Goal: Task Accomplishment & Management: Use online tool/utility

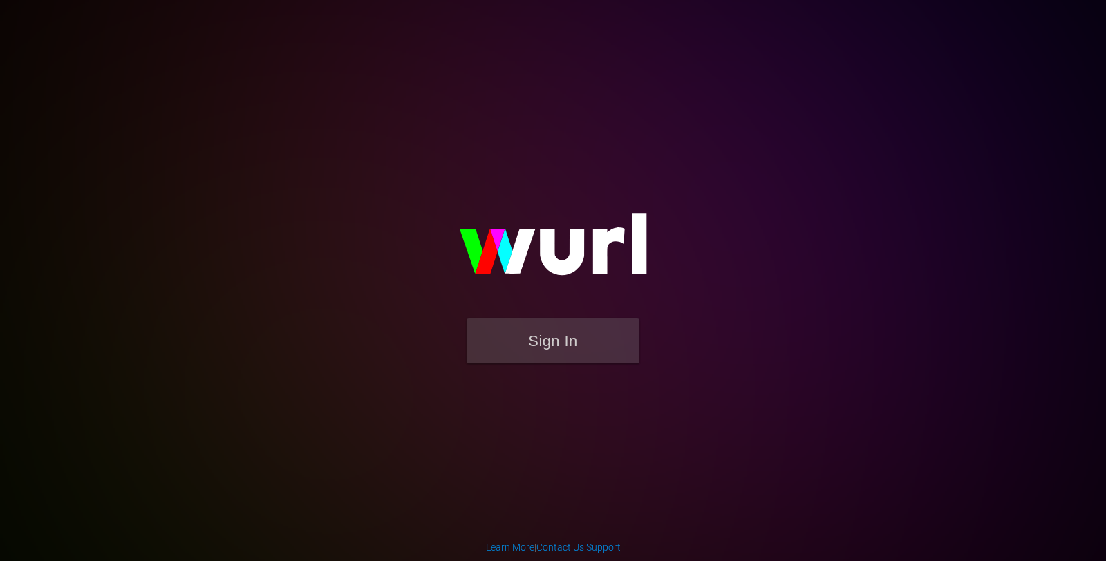
click at [530, 317] on img at bounding box center [553, 251] width 276 height 134
click at [536, 328] on button "Sign In" at bounding box center [552, 341] width 173 height 45
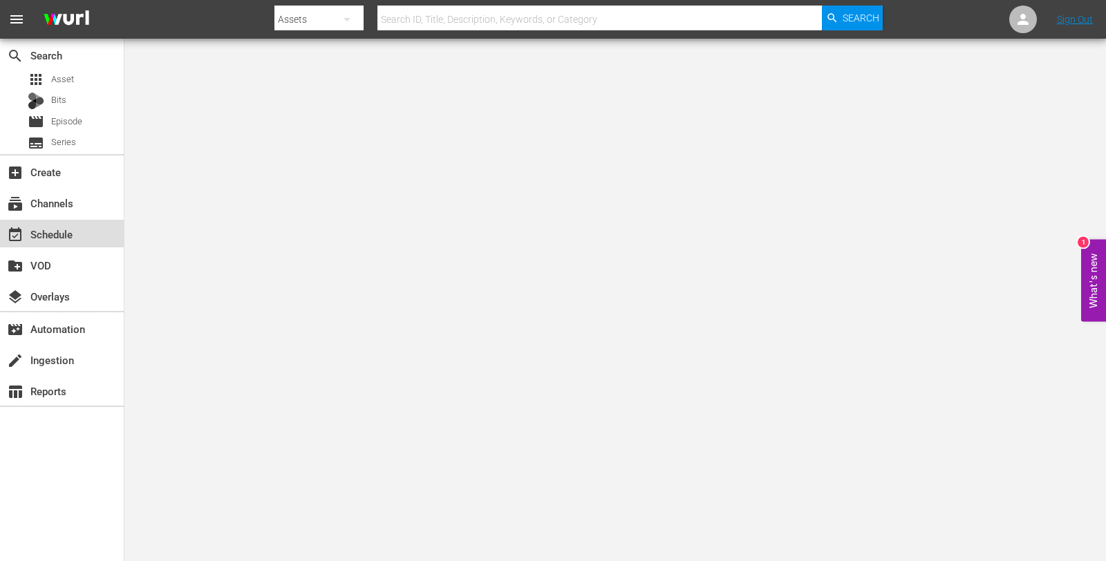
click at [57, 236] on div "event_available Schedule" at bounding box center [38, 232] width 77 height 12
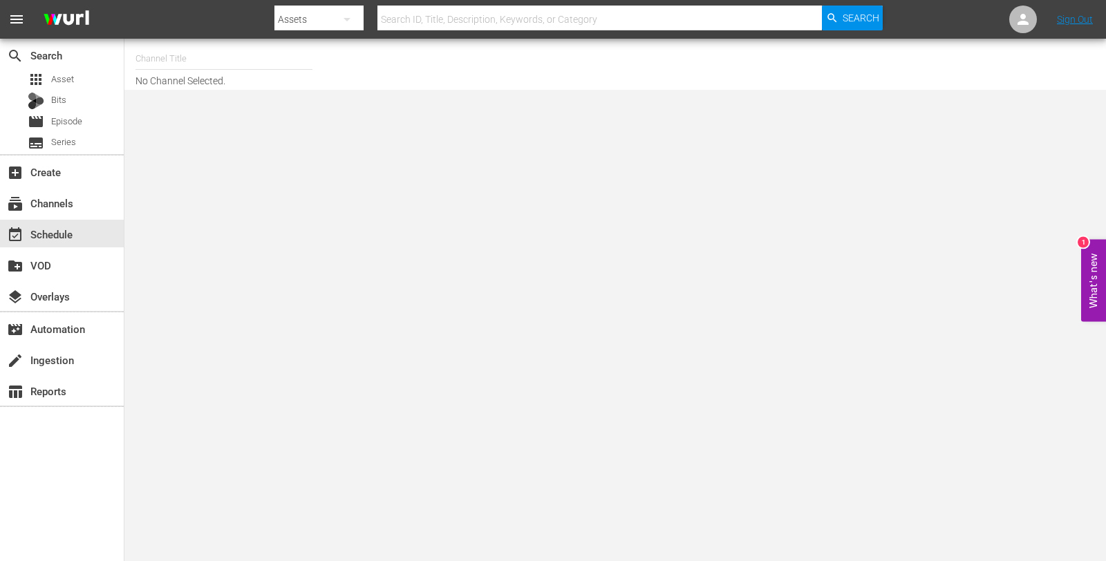
click at [207, 57] on input "text" at bounding box center [223, 58] width 177 height 33
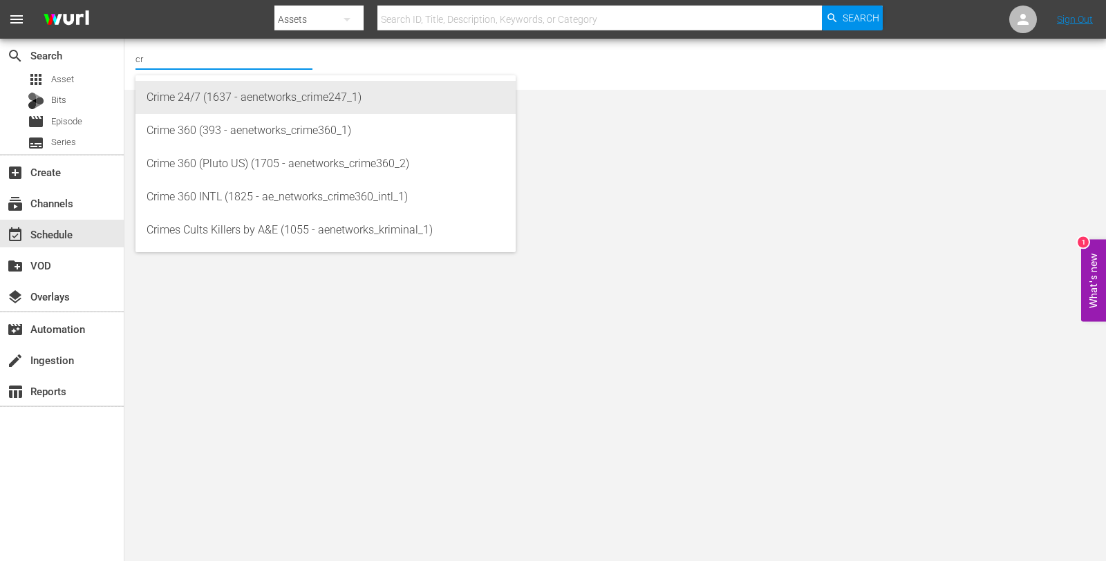
click at [225, 95] on div "Crime 24/7 (1637 - aenetworks_crime247_1)" at bounding box center [326, 97] width 358 height 33
type input "Crime 24/7 (1637 - aenetworks_crime247_1)"
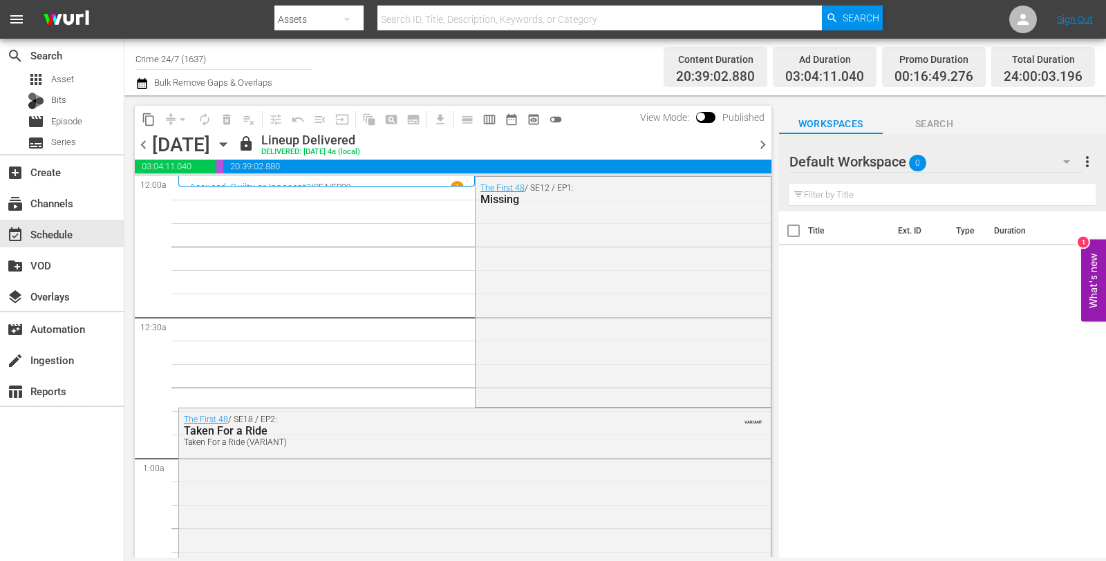
click at [231, 142] on icon "button" at bounding box center [223, 144] width 15 height 15
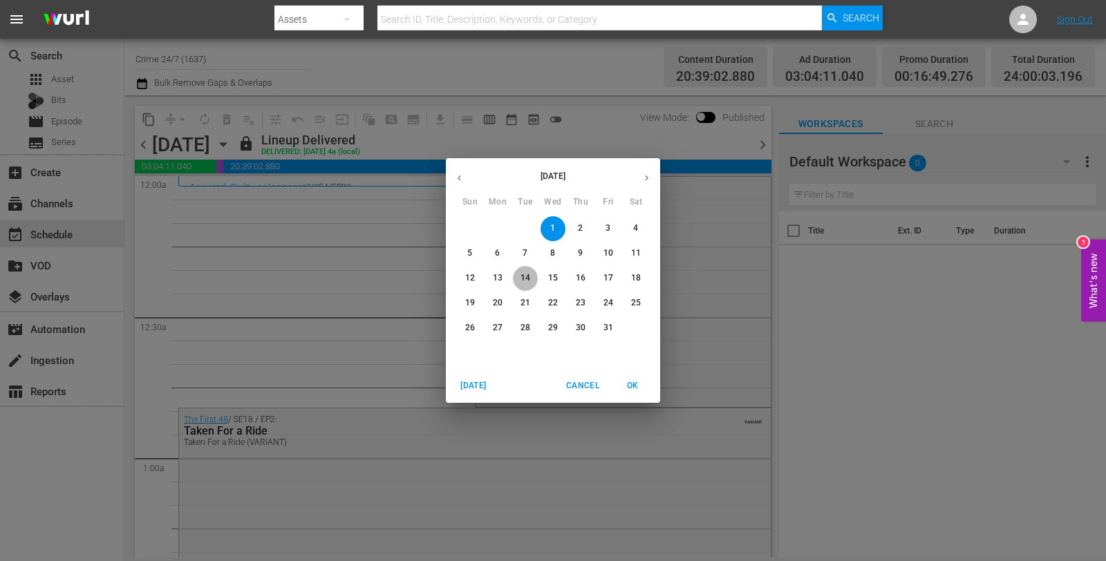
click at [527, 281] on p "14" at bounding box center [525, 278] width 10 height 12
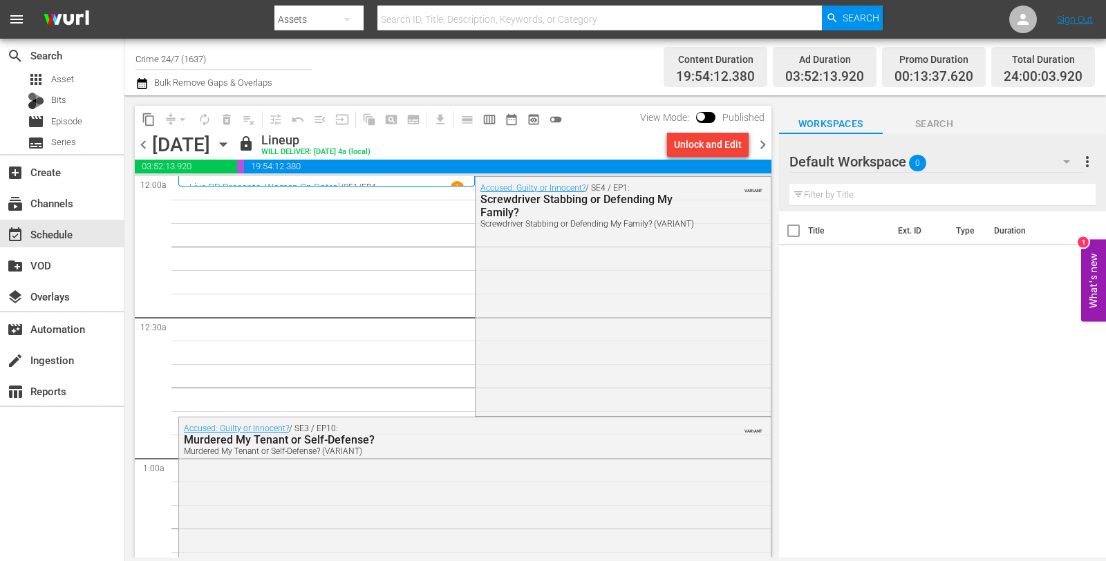
click at [760, 139] on span "chevron_right" at bounding box center [762, 144] width 17 height 17
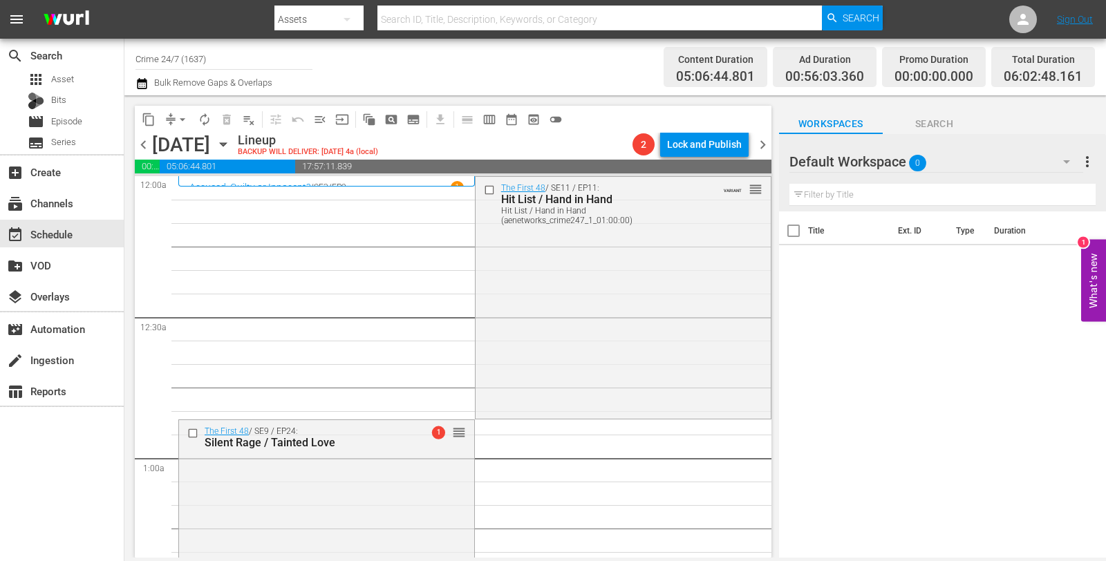
click at [652, 270] on div "The First 48 / SE11 / EP11: Hit List / Hand in Hand Hit List / Hand in Hand (ae…" at bounding box center [622, 296] width 295 height 239
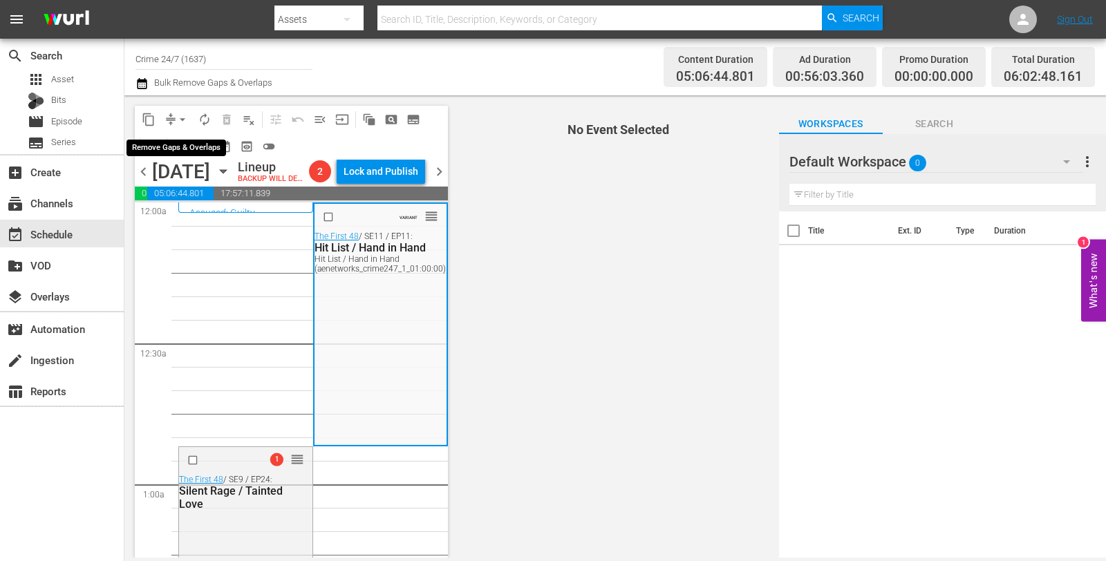
click at [184, 120] on span "arrow_drop_down" at bounding box center [183, 120] width 14 height 14
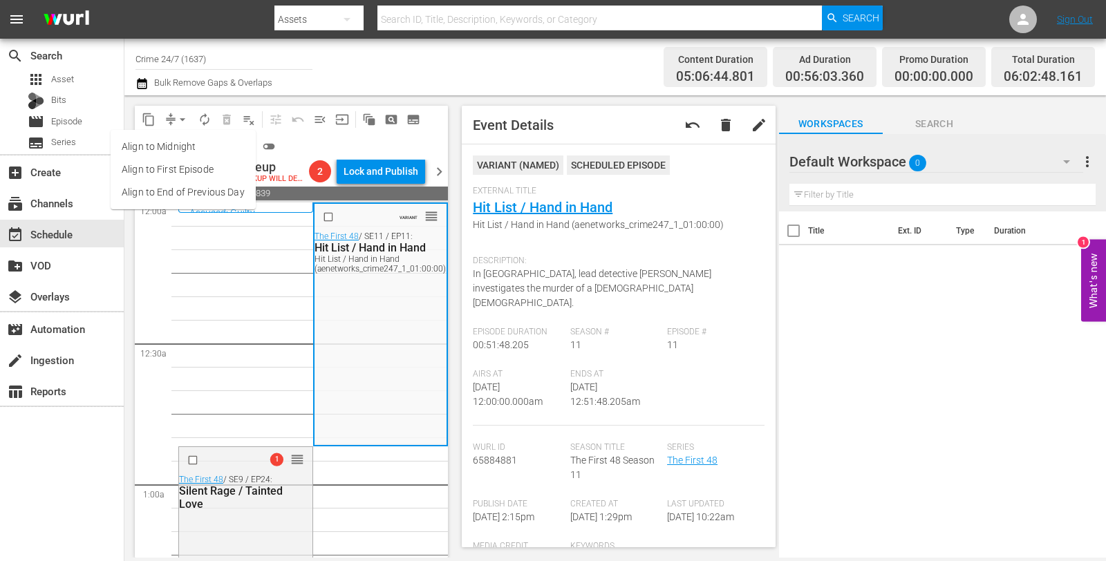
click at [196, 149] on li "Align to Midnight" at bounding box center [183, 146] width 145 height 23
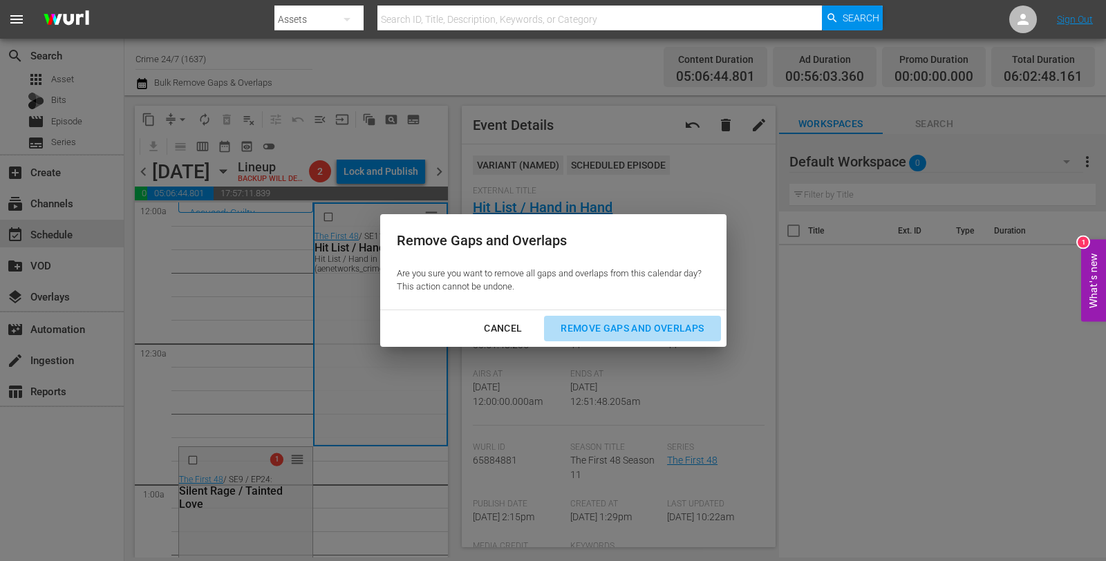
click at [593, 327] on div "Remove Gaps and Overlaps" at bounding box center [631, 328] width 165 height 17
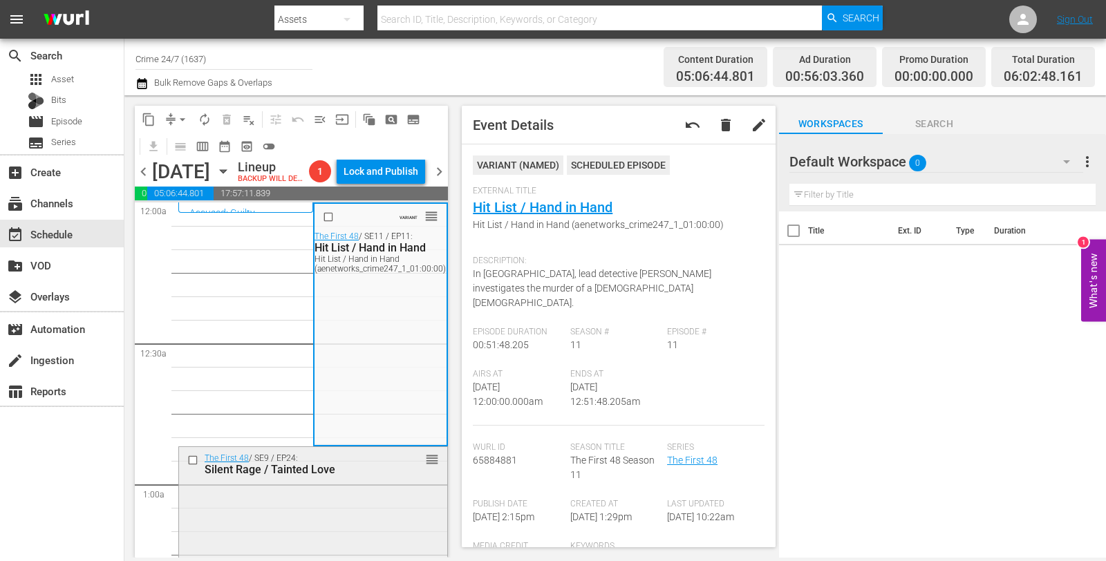
click at [362, 505] on div "The First 48 / SE9 / EP24: Silent Rage / Tainted Love reorder" at bounding box center [313, 569] width 268 height 244
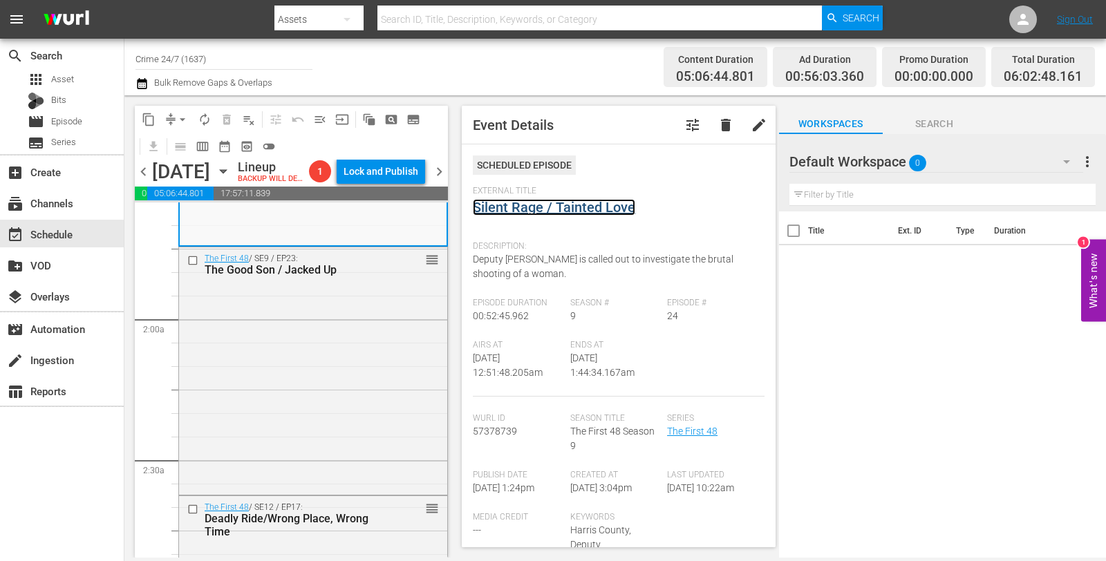
scroll to position [449, 0]
click at [377, 361] on div "The First 48 / SE9 / EP23: The Good Son / Jacked Up reorder" at bounding box center [313, 367] width 268 height 244
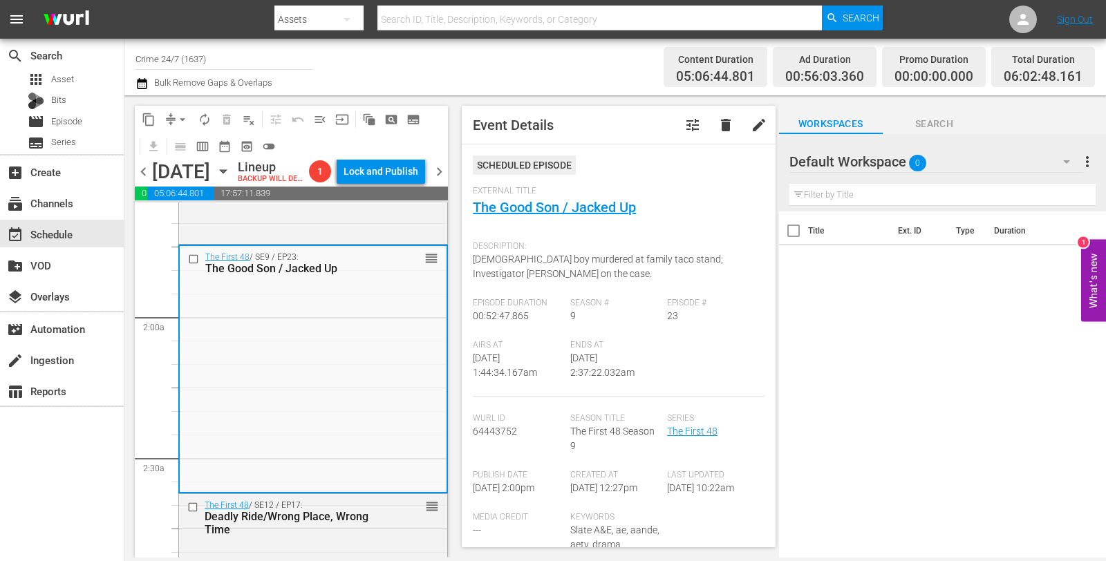
click at [171, 115] on button "arrow_drop_down" at bounding box center [182, 119] width 22 height 22
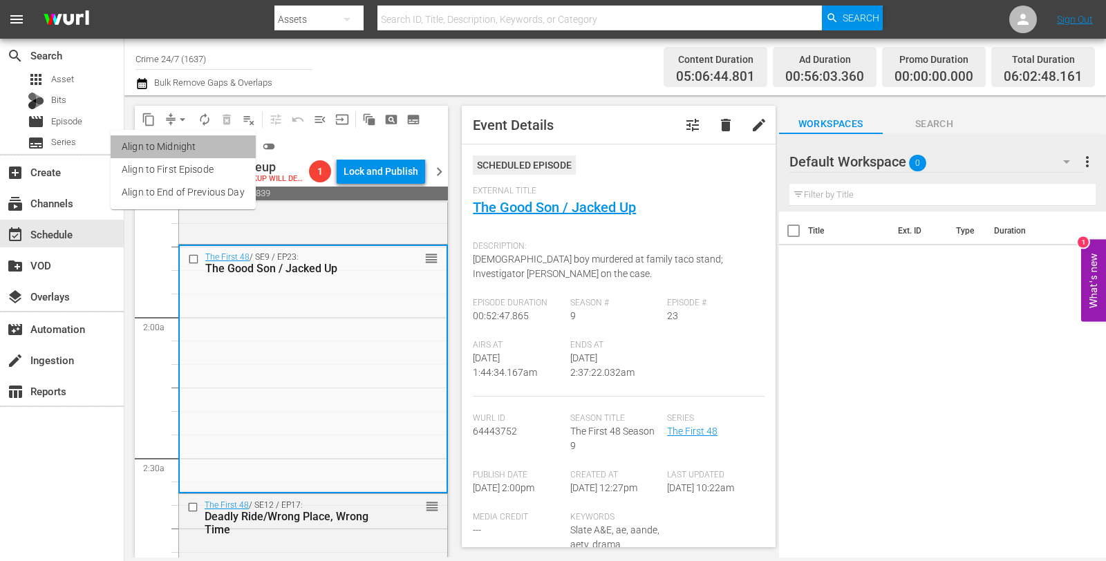
click at [185, 140] on li "Align to Midnight" at bounding box center [183, 146] width 145 height 23
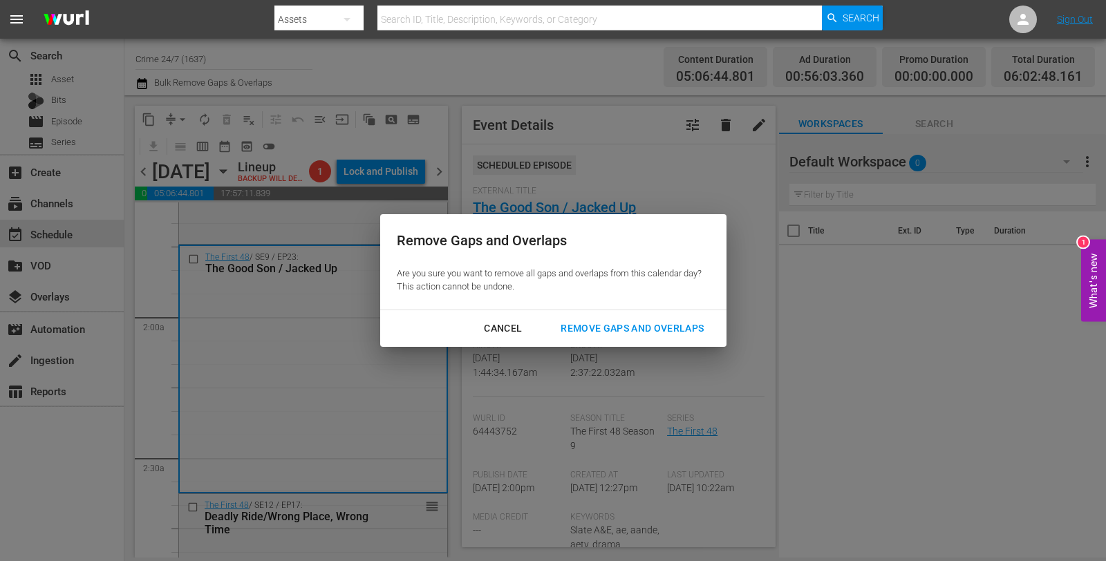
click at [585, 323] on div "Remove Gaps and Overlaps" at bounding box center [631, 328] width 165 height 17
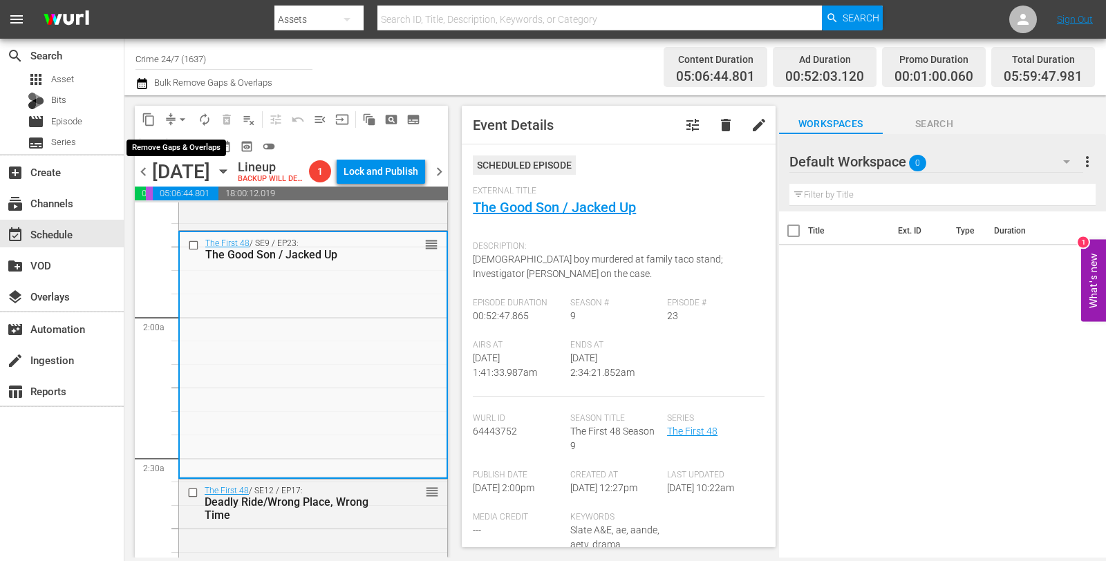
click at [176, 123] on span "arrow_drop_down" at bounding box center [183, 120] width 14 height 14
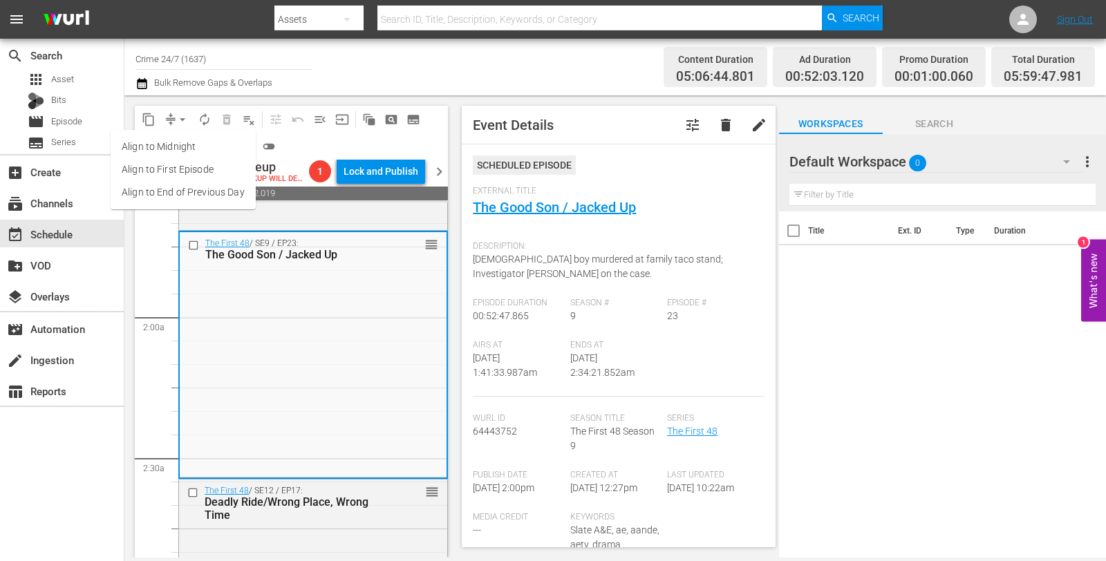
click at [178, 149] on li "Align to Midnight" at bounding box center [183, 146] width 145 height 23
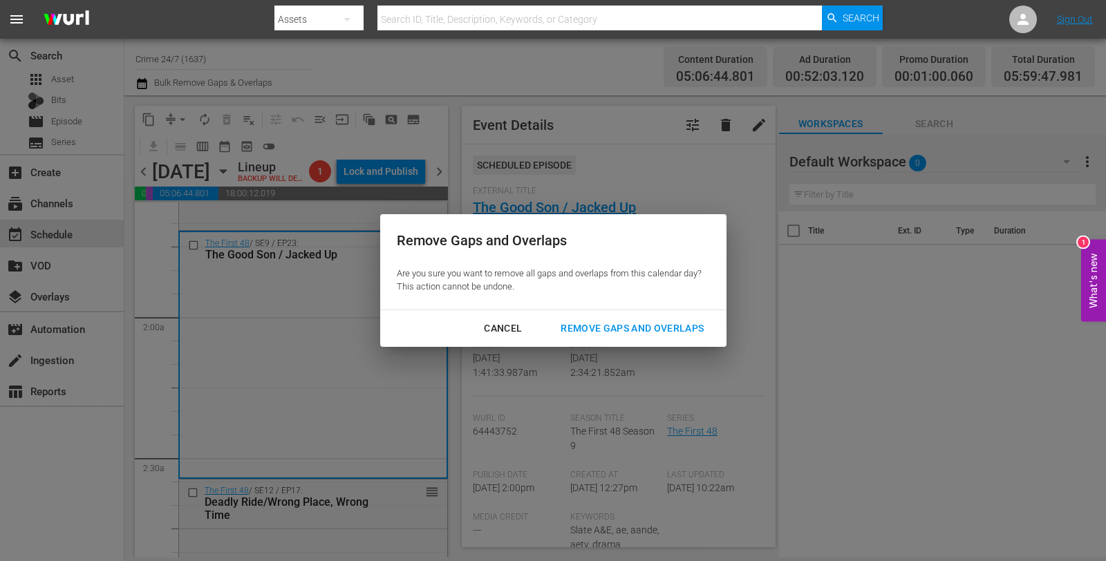
click at [581, 327] on div "Remove Gaps and Overlaps" at bounding box center [631, 328] width 165 height 17
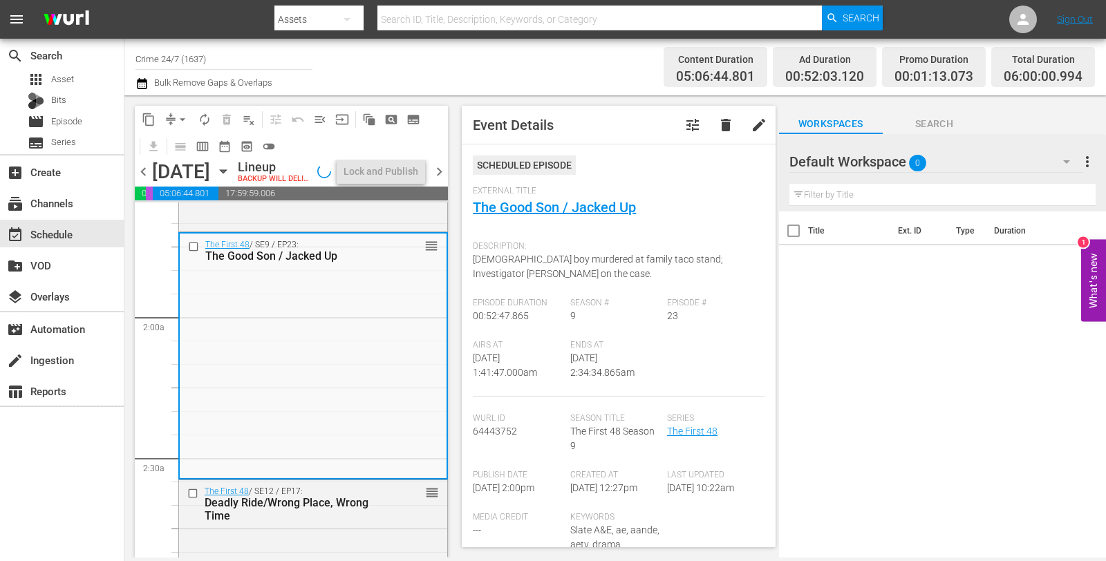
click at [200, 120] on span "autorenew_outlined" at bounding box center [205, 120] width 14 height 14
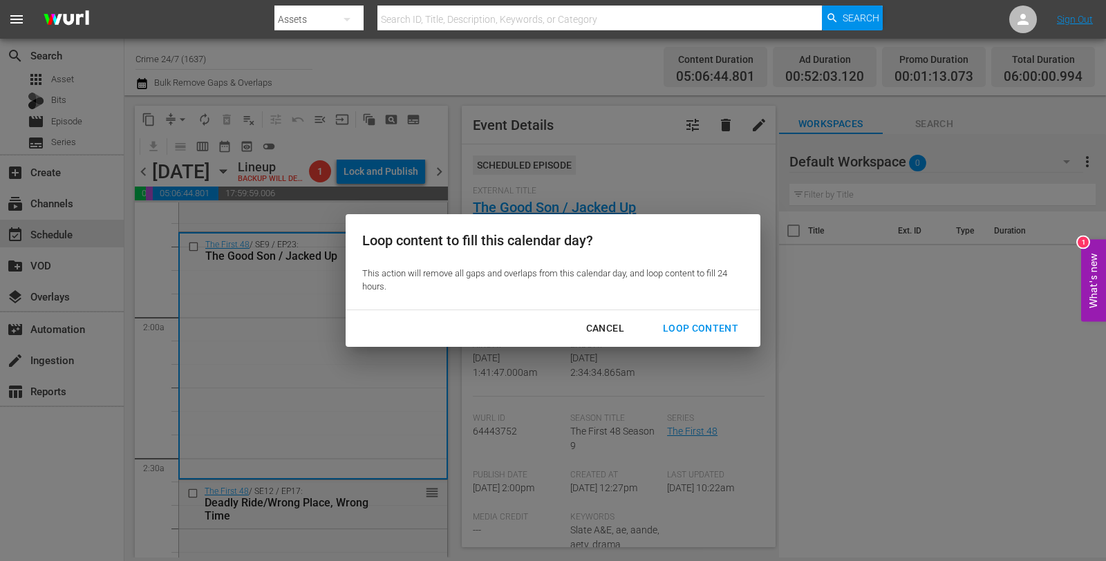
click at [686, 334] on div "Loop Content" at bounding box center [700, 328] width 97 height 17
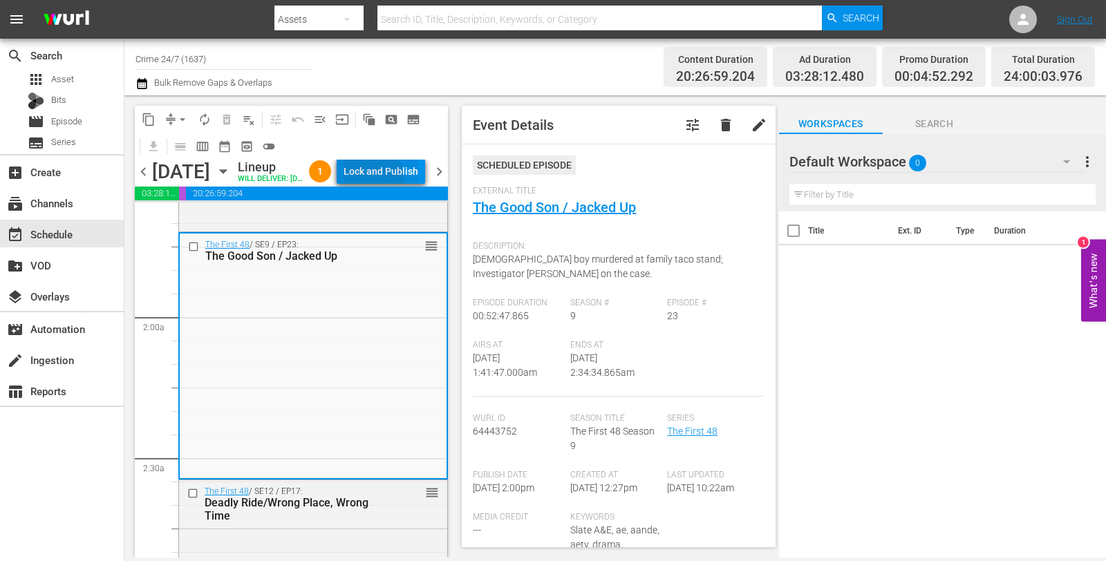
click at [402, 182] on div "Lock and Publish" at bounding box center [380, 171] width 75 height 25
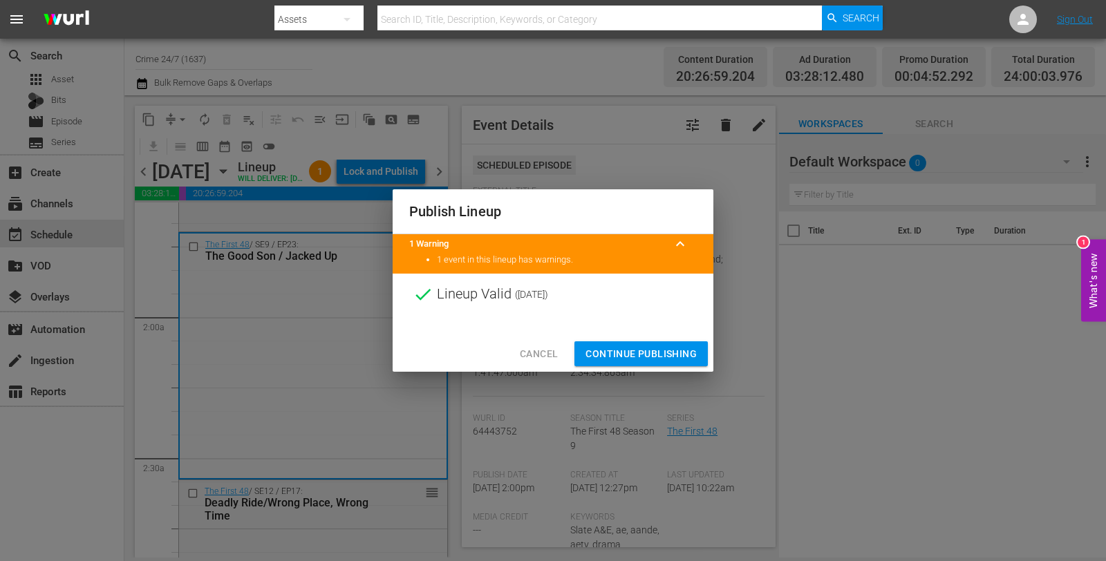
click at [612, 359] on span "Continue Publishing" at bounding box center [640, 354] width 111 height 17
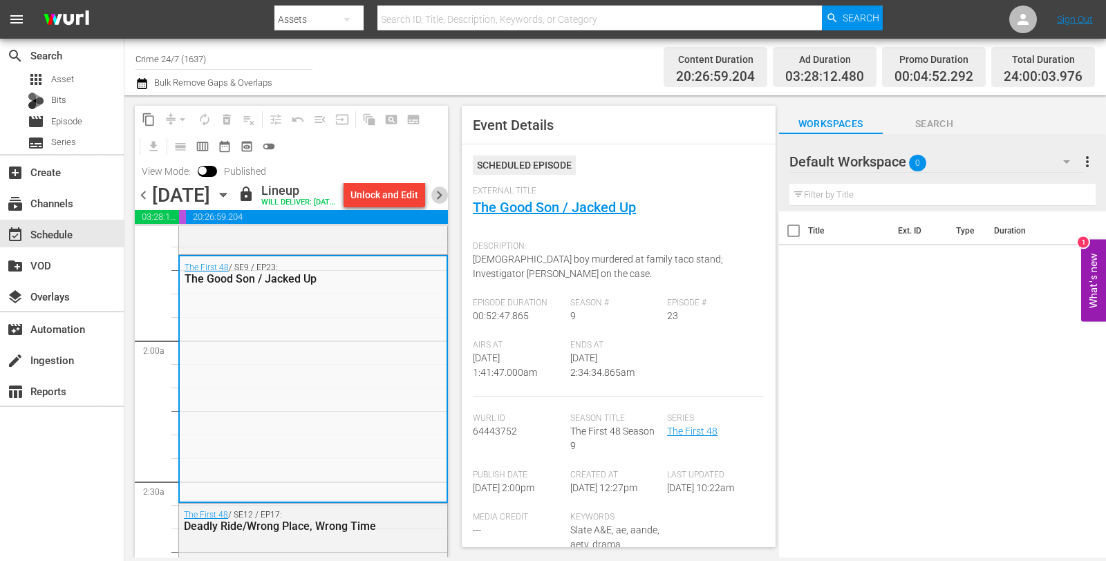
click at [437, 204] on span "chevron_right" at bounding box center [439, 195] width 17 height 17
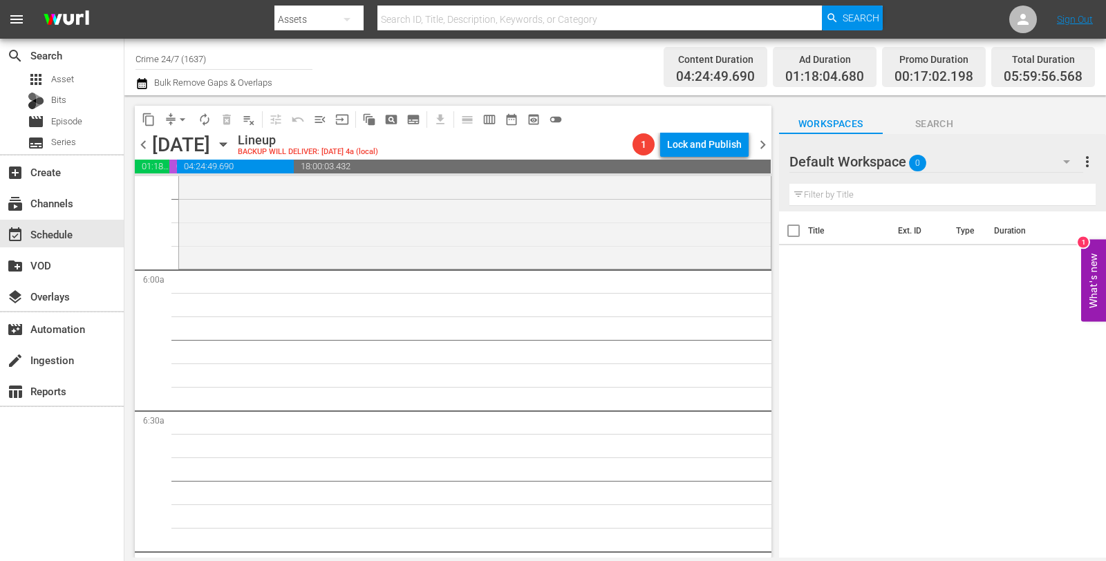
scroll to position [1596, 0]
click at [477, 239] on div "Court Cam / SE1 / EP8: Court Cam (#108) VARIANT reorder" at bounding box center [475, 205] width 592 height 128
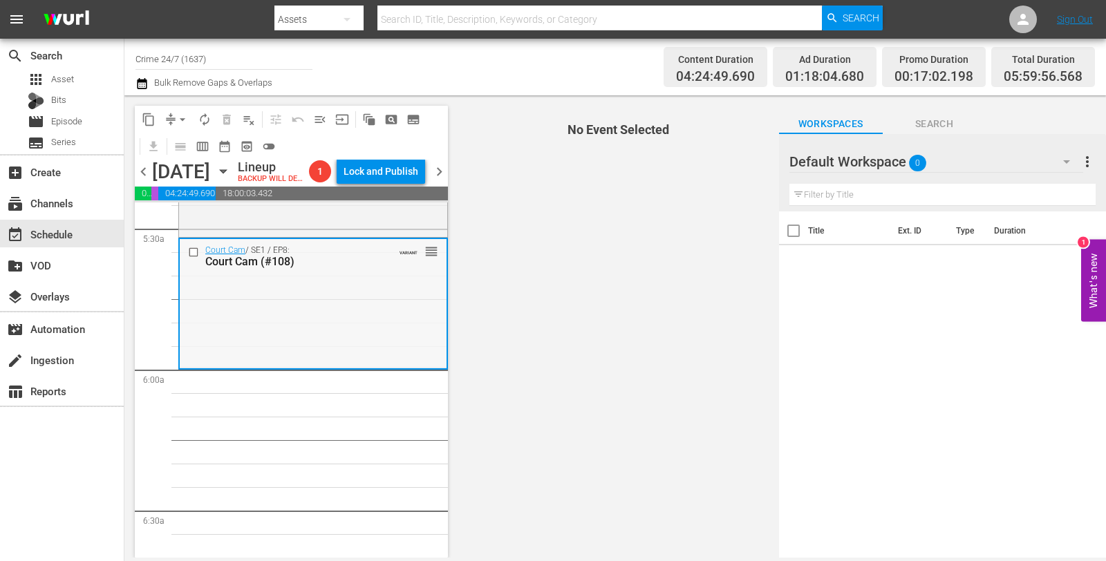
scroll to position [1524, 0]
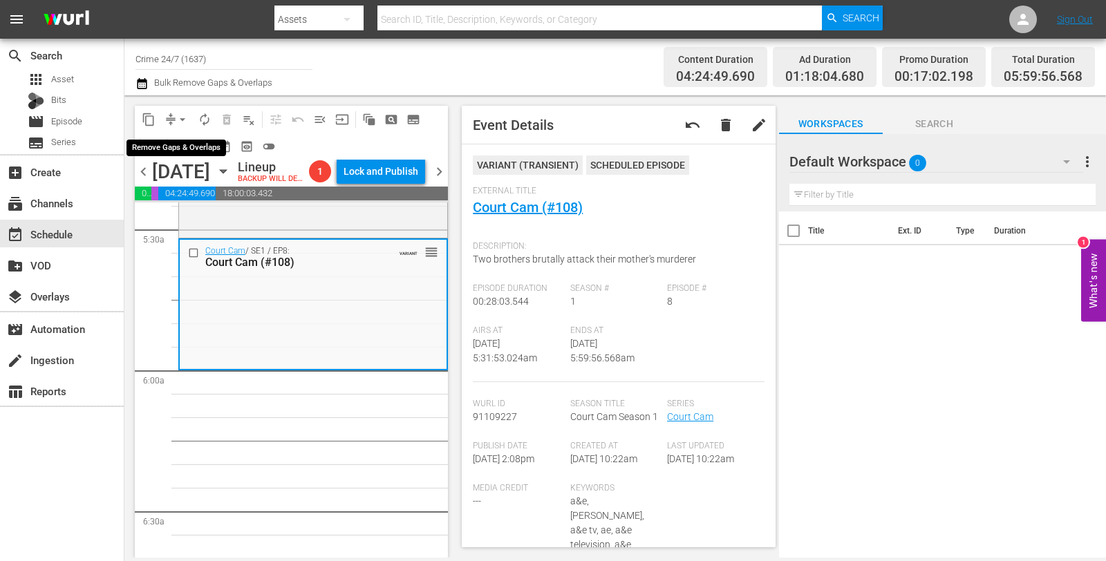
click at [183, 114] on span "arrow_drop_down" at bounding box center [183, 120] width 14 height 14
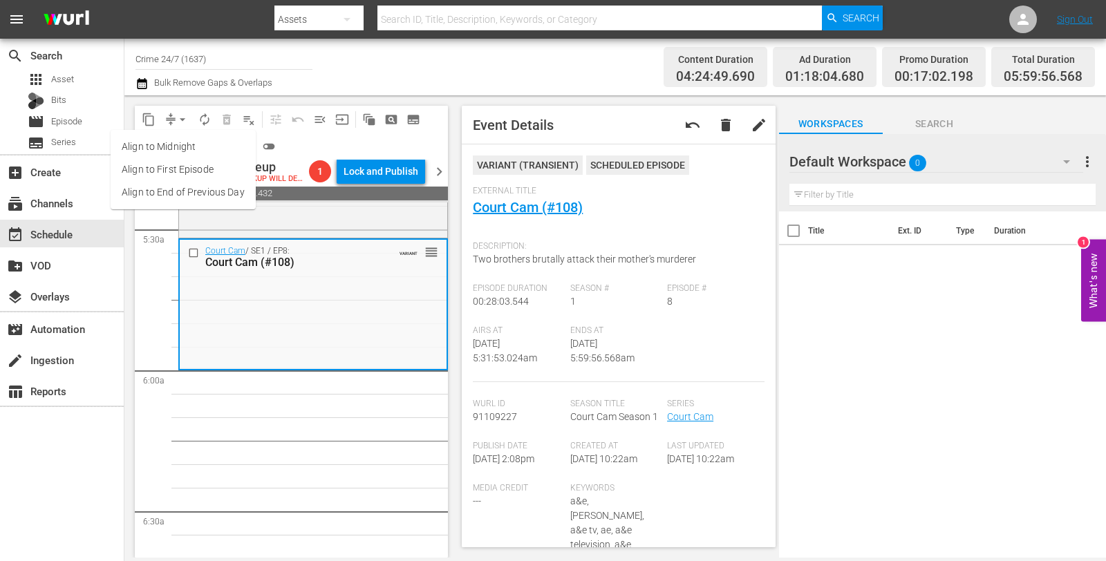
click at [173, 147] on li "Align to Midnight" at bounding box center [183, 146] width 145 height 23
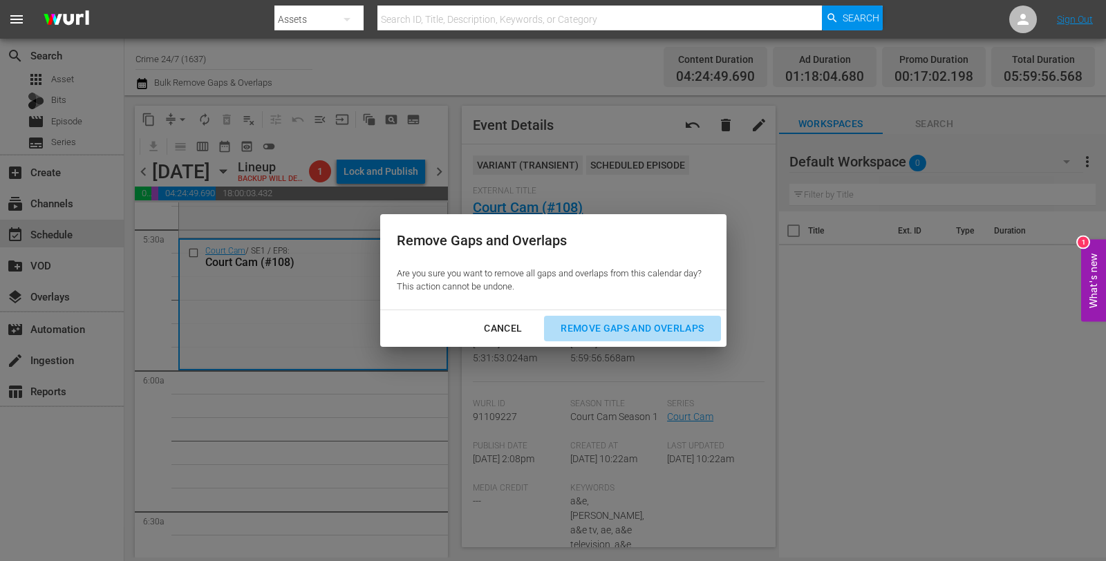
click at [583, 316] on button "Remove Gaps and Overlaps" at bounding box center [632, 329] width 176 height 26
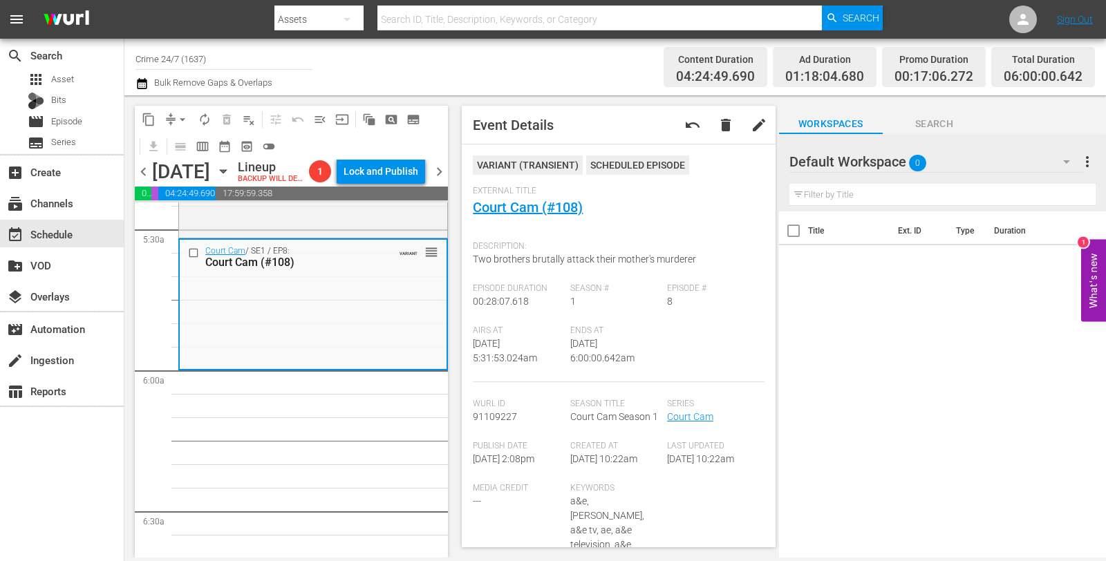
click at [207, 117] on span "autorenew_outlined" at bounding box center [205, 120] width 14 height 14
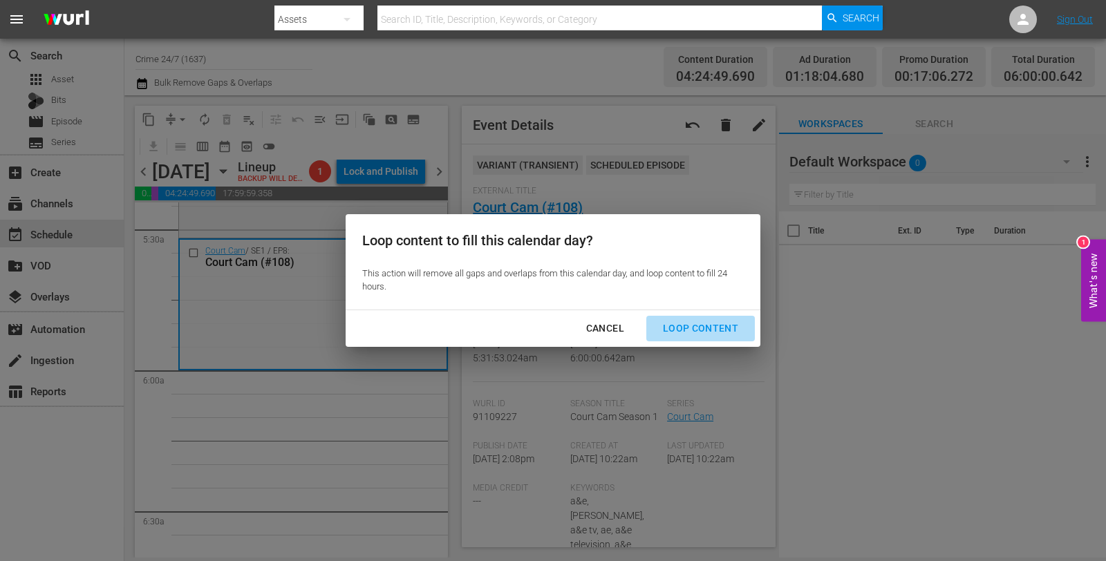
click at [713, 336] on div "Loop Content" at bounding box center [700, 328] width 97 height 17
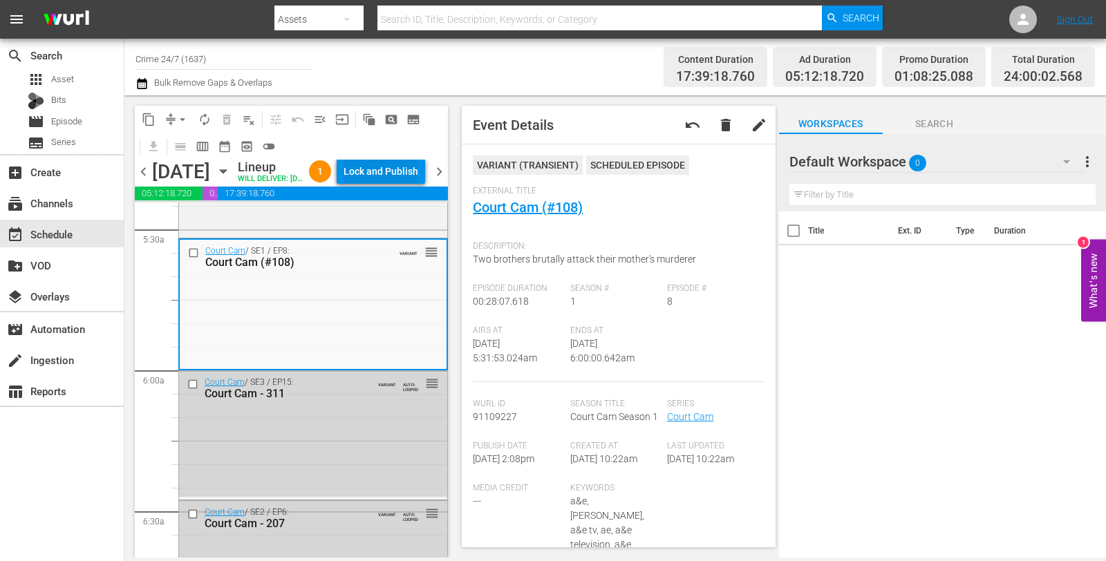
click at [402, 182] on div "Lock and Publish" at bounding box center [380, 171] width 75 height 25
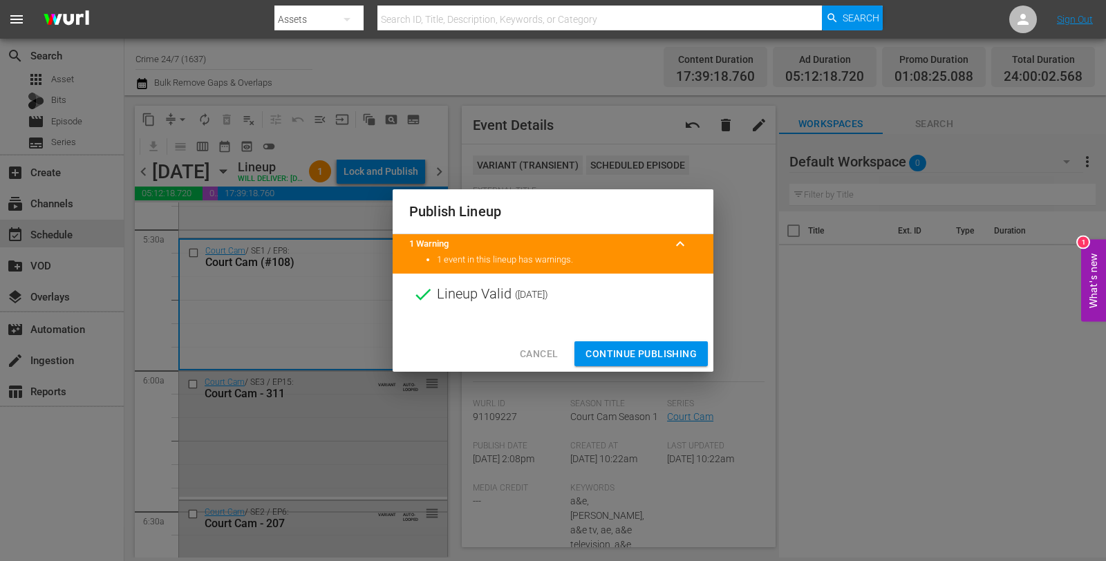
click at [648, 356] on span "Continue Publishing" at bounding box center [640, 354] width 111 height 17
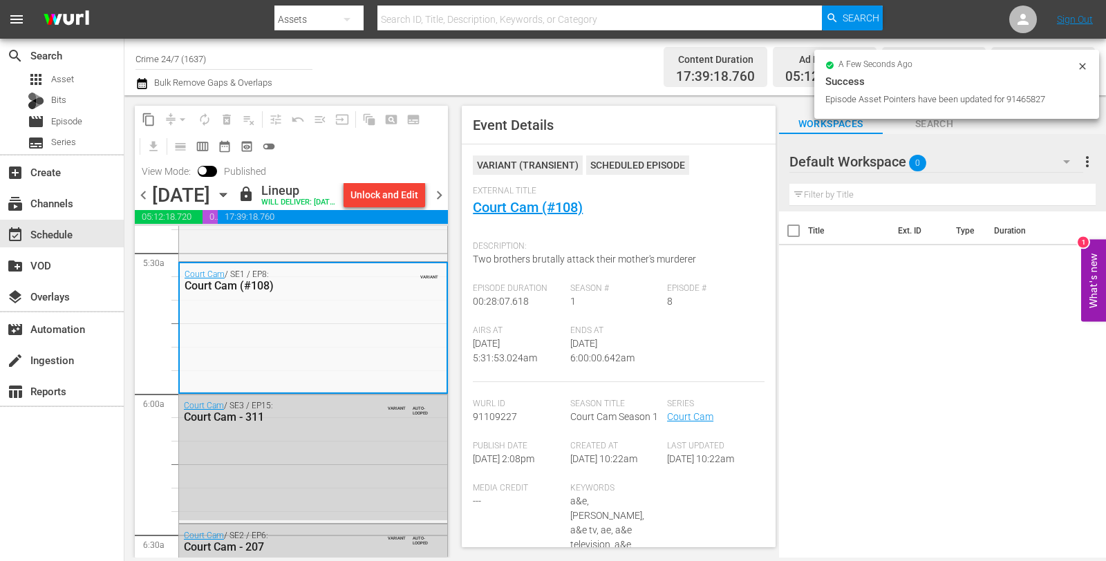
click at [440, 204] on span "chevron_right" at bounding box center [439, 195] width 17 height 17
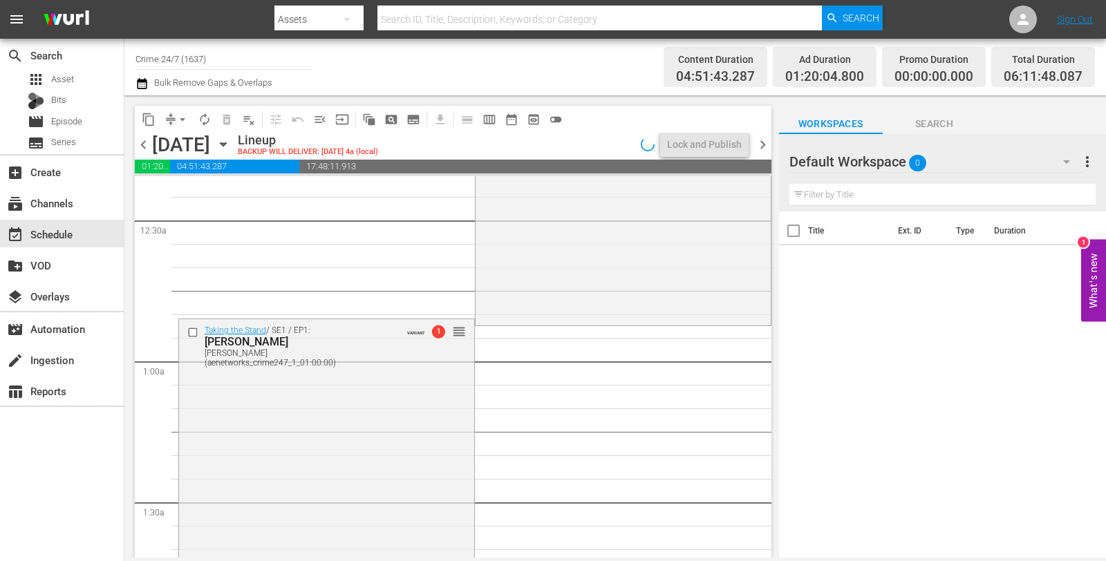
scroll to position [58, 0]
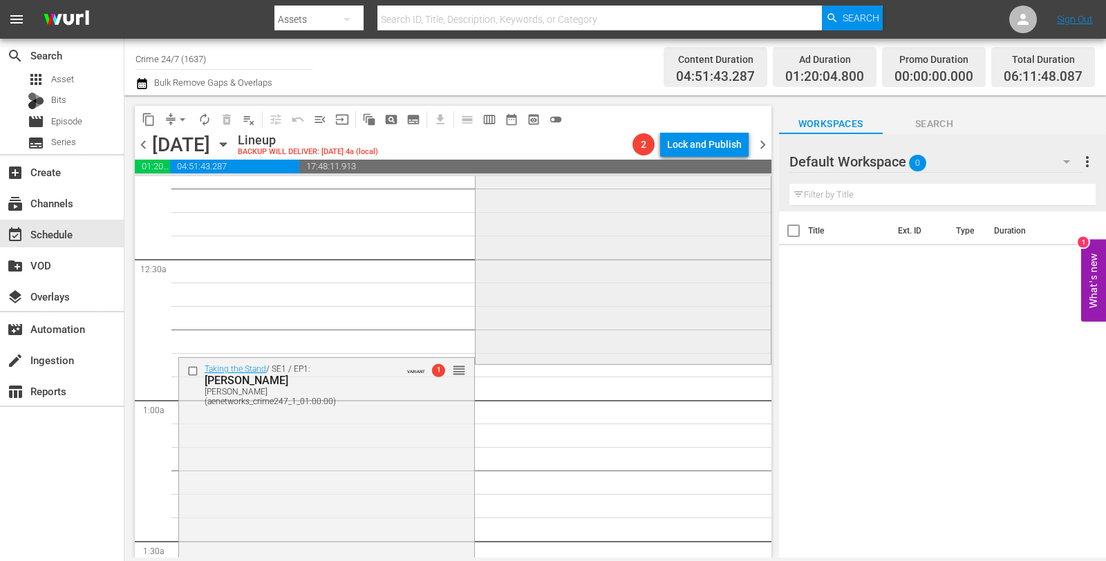
click at [550, 222] on div "Taking the Stand / SE1 / EP19: Henry Segura Henry Segura (VARIANT) VARIANT 1 re…" at bounding box center [622, 240] width 295 height 243
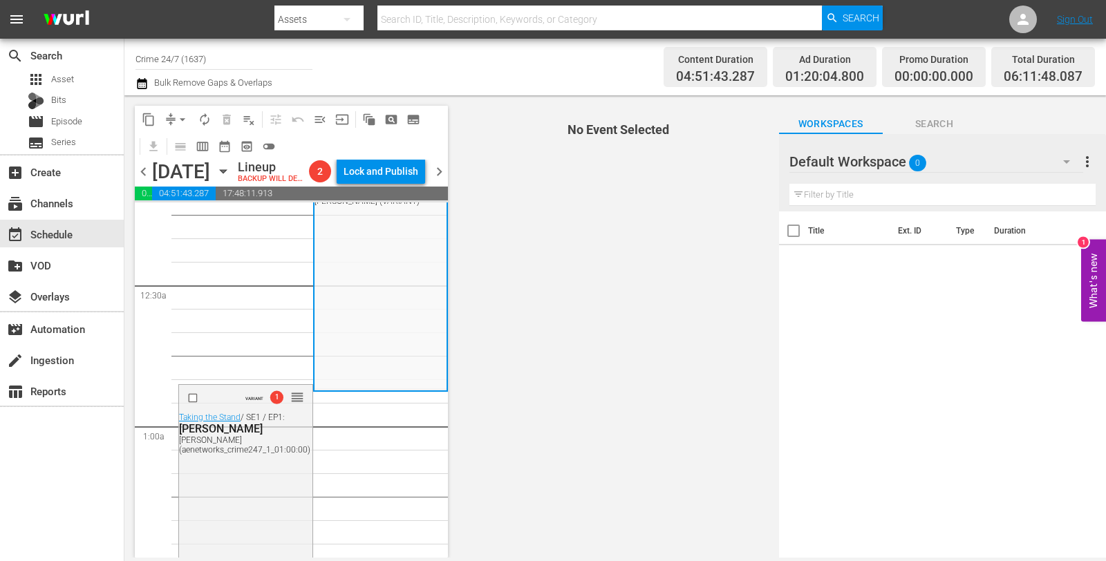
scroll to position [0, 0]
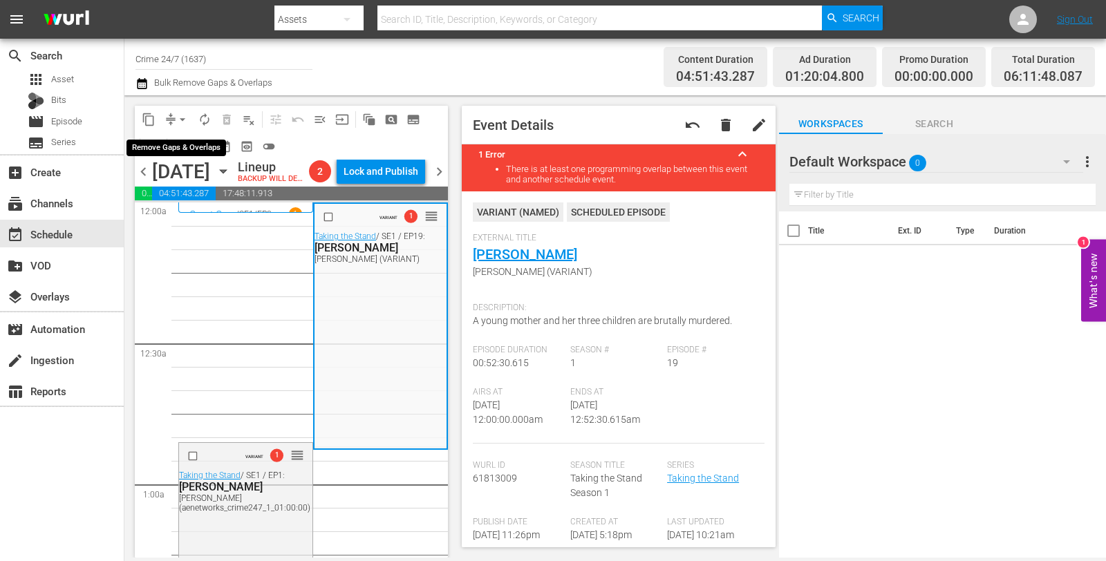
click at [180, 119] on span "arrow_drop_down" at bounding box center [183, 120] width 14 height 14
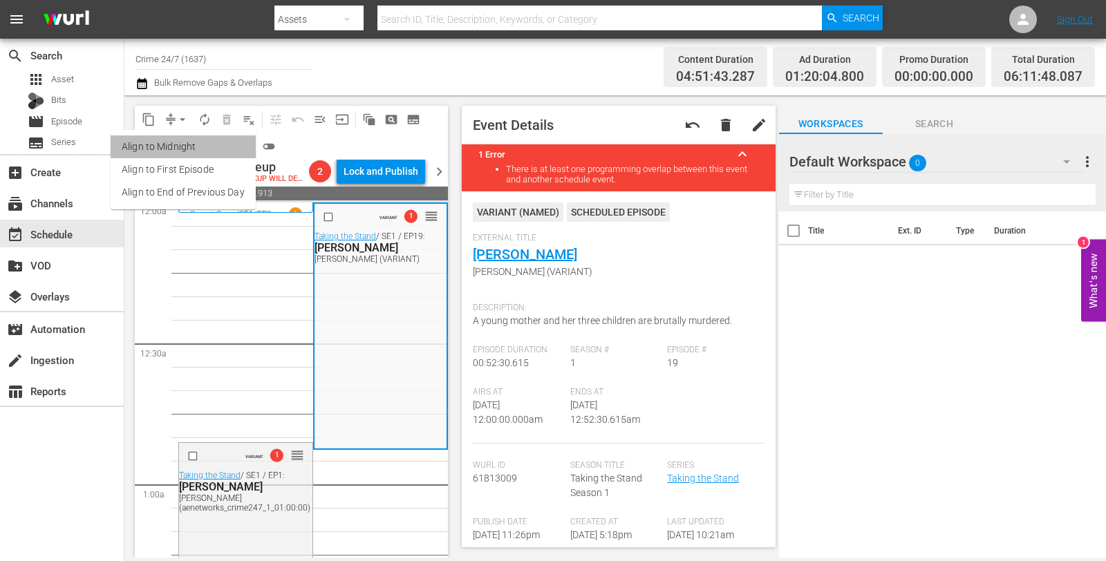
click at [184, 144] on li "Align to Midnight" at bounding box center [183, 146] width 145 height 23
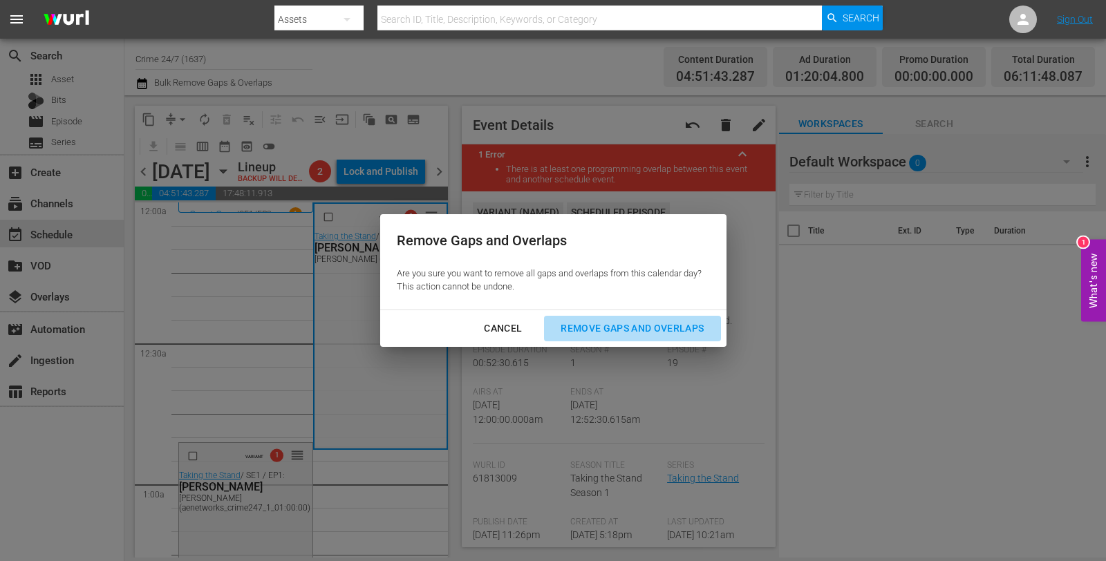
click at [605, 326] on div "Remove Gaps and Overlaps" at bounding box center [631, 328] width 165 height 17
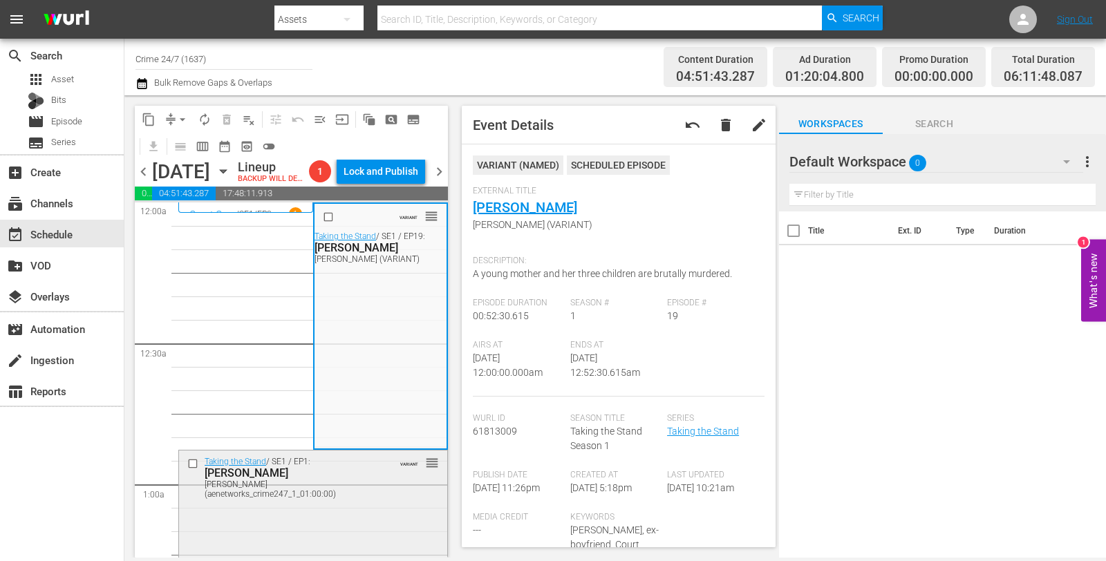
click at [332, 537] on div "Taking the Stand / SE1 / EP1: Jodi Arias Jodi Arias (aenetworks_crime247_1_01:0…" at bounding box center [313, 572] width 268 height 243
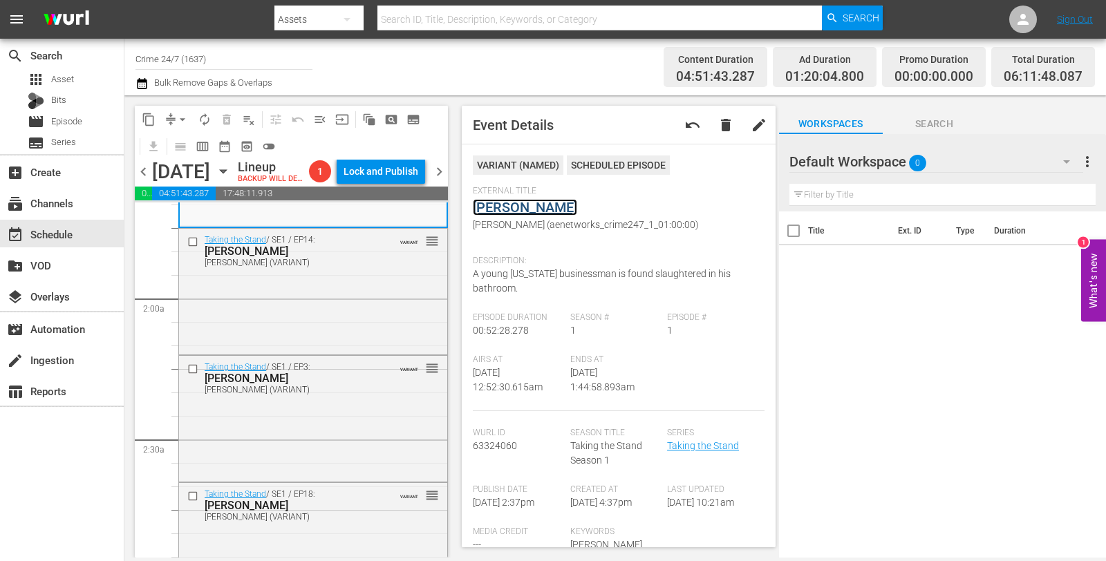
scroll to position [471, 0]
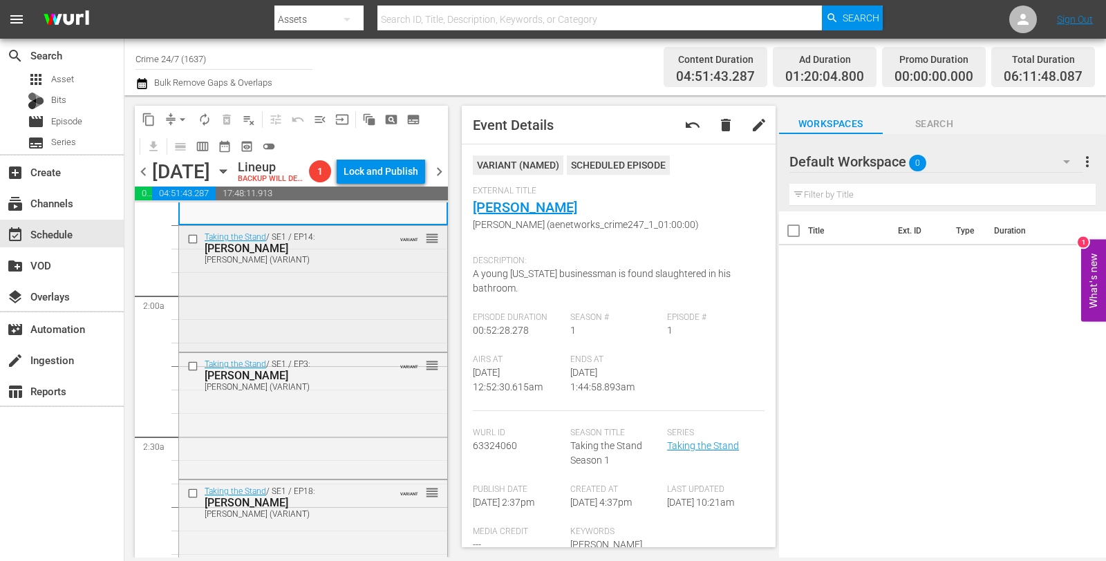
click at [325, 336] on div "Taking the Stand / SE1 / EP14: TODD KENDHAMMER TODD KENDHAMMER (VARIANT) VARIAN…" at bounding box center [313, 287] width 268 height 123
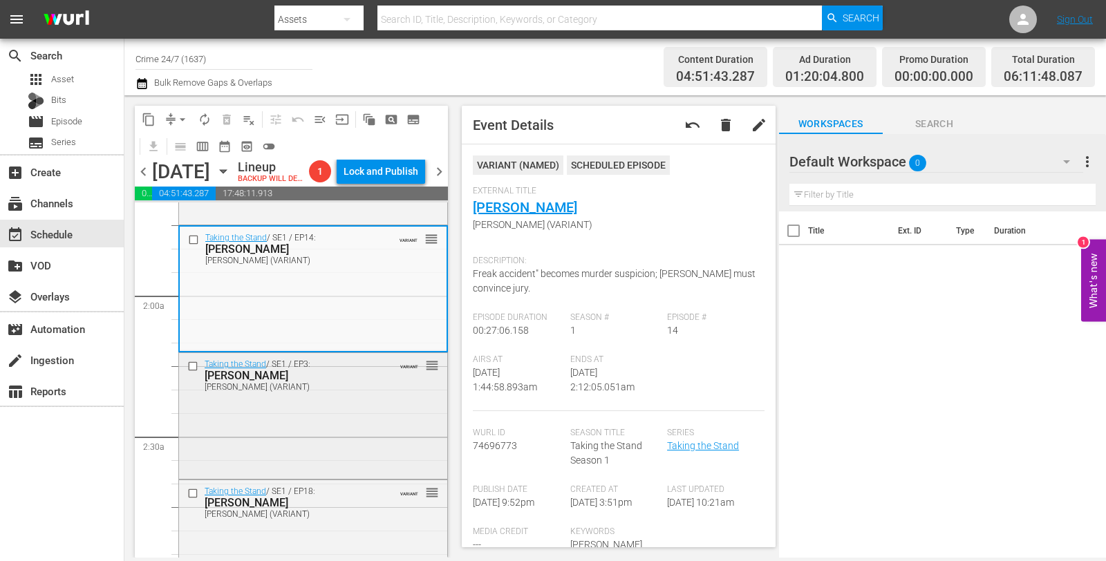
click at [375, 397] on div "Taking the Stand / SE1 / EP3: Scott Nelson Scott Nelson (VARIANT) VARIANT reord…" at bounding box center [313, 375] width 268 height 44
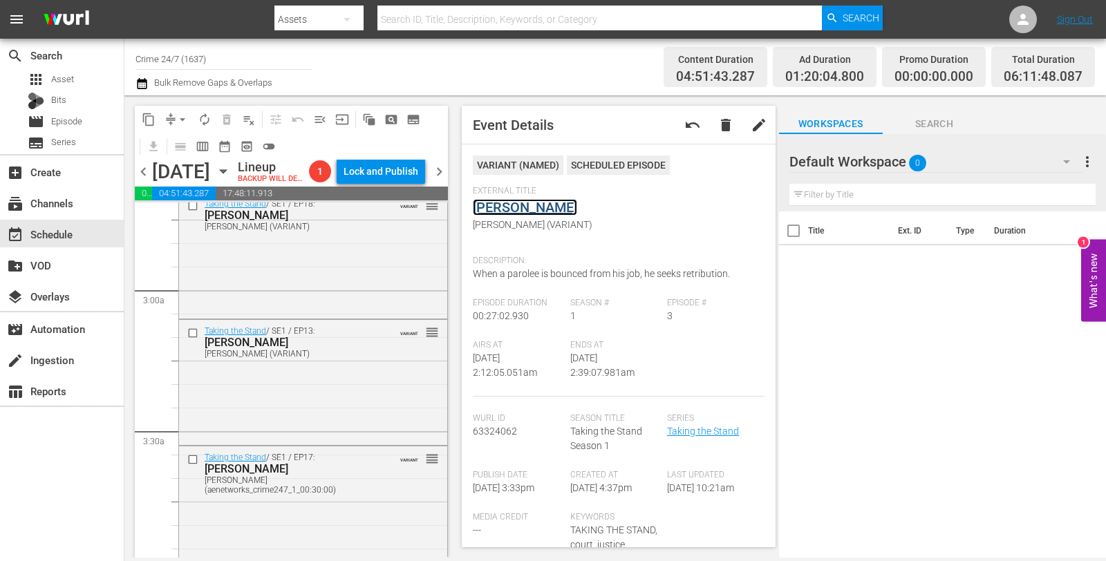
scroll to position [760, 0]
click at [361, 291] on div "Taking the Stand / SE1 / EP18: TODD MULLIS TODD MULLIS (VARIANT) VARIANT reorder" at bounding box center [313, 252] width 268 height 123
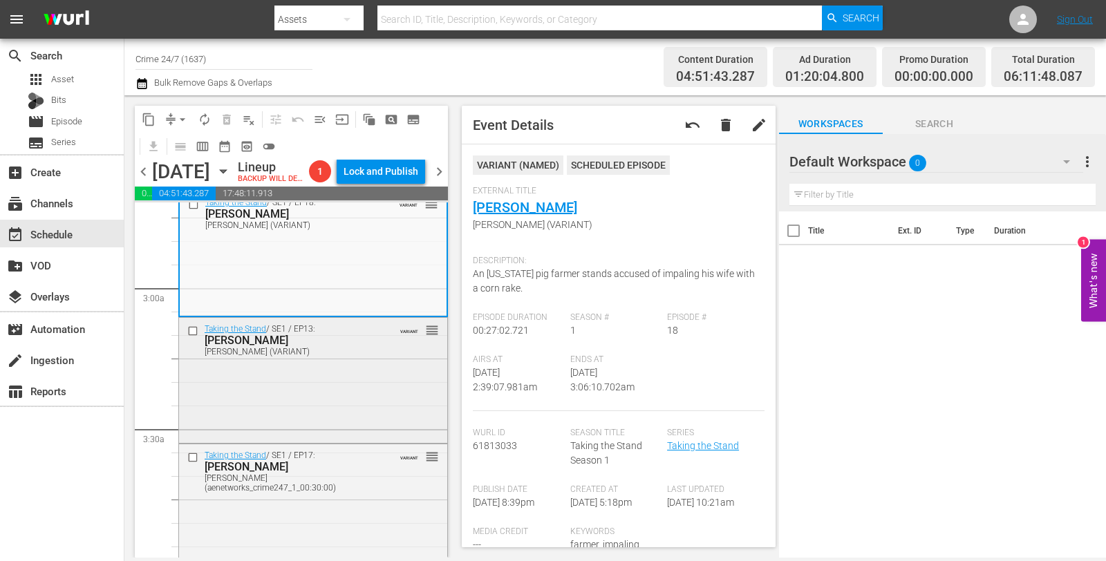
click at [373, 394] on div "Taking the Stand / SE1 / EP13: Claudia Hoerig Claudia Hoerig (VARIANT) VARIANT …" at bounding box center [313, 379] width 268 height 123
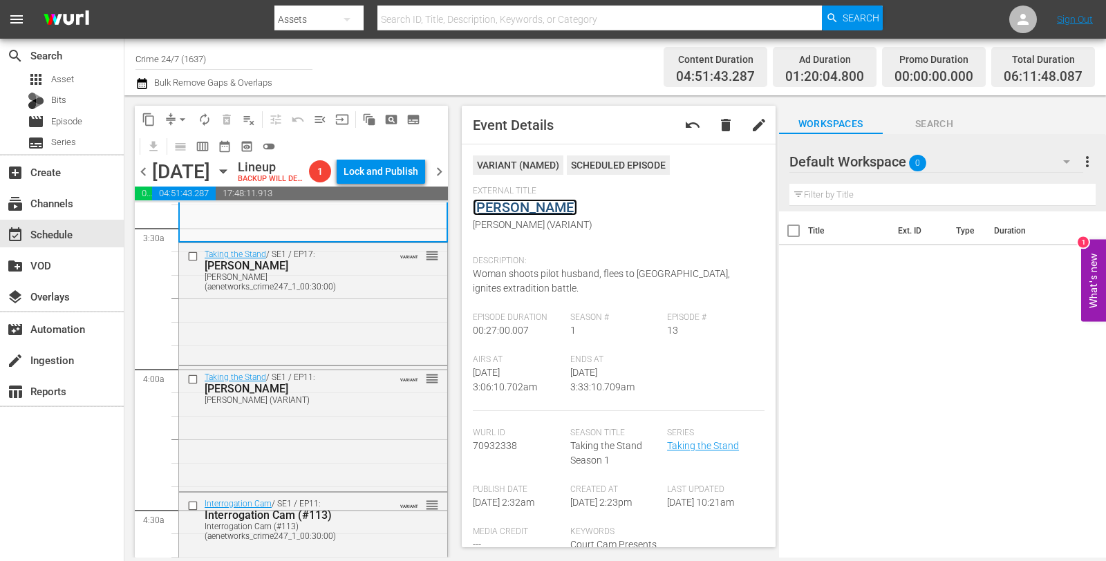
scroll to position [963, 0]
click at [379, 320] on div "Taking the Stand / SE1 / EP17: Jessica Groves Jessica Groves (aenetworks_crime2…" at bounding box center [313, 301] width 268 height 118
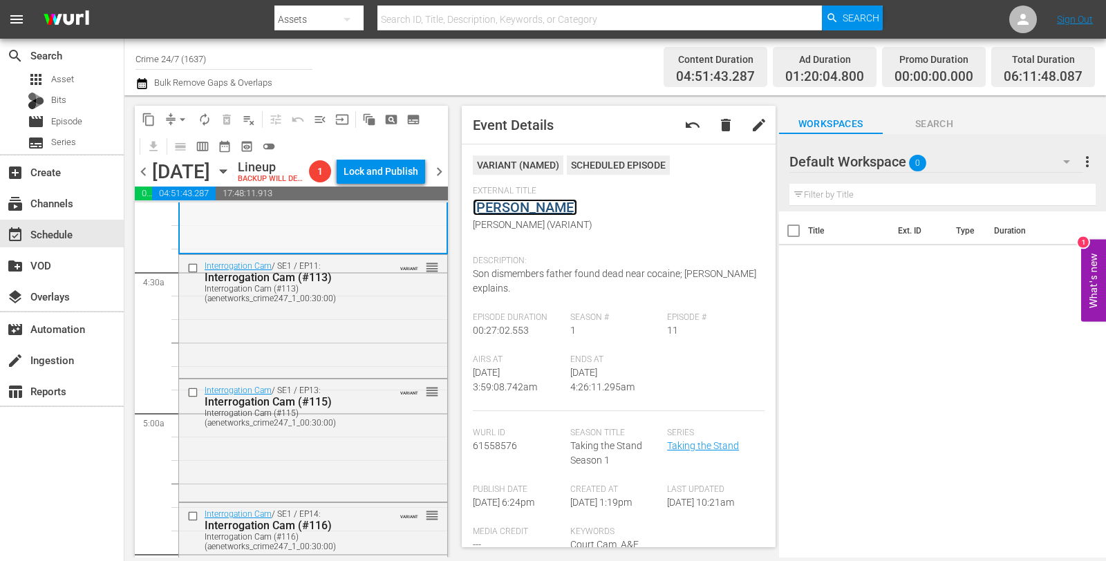
scroll to position [1219, 0]
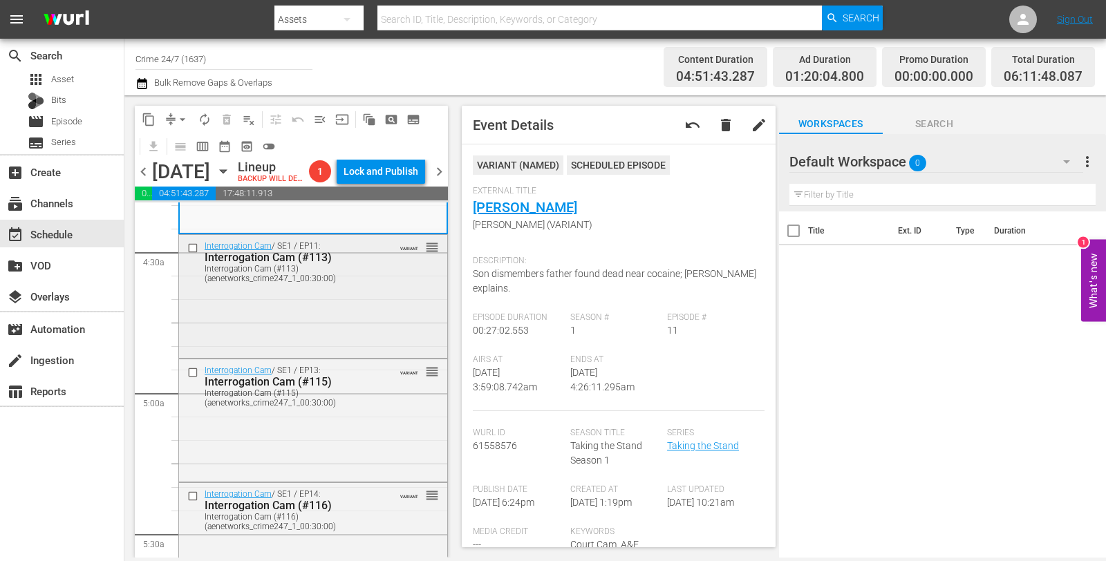
click at [325, 320] on div "Interrogation Cam / SE1 / EP11: Interrogation Cam (#113) Interrogation Cam (#11…" at bounding box center [313, 295] width 268 height 120
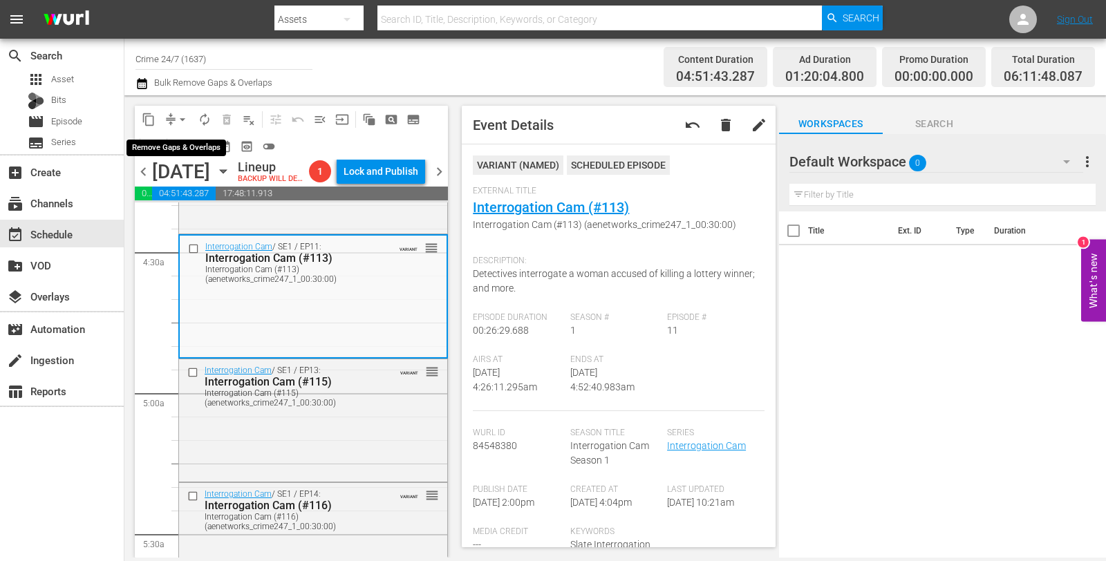
click at [183, 126] on button "arrow_drop_down" at bounding box center [182, 119] width 22 height 22
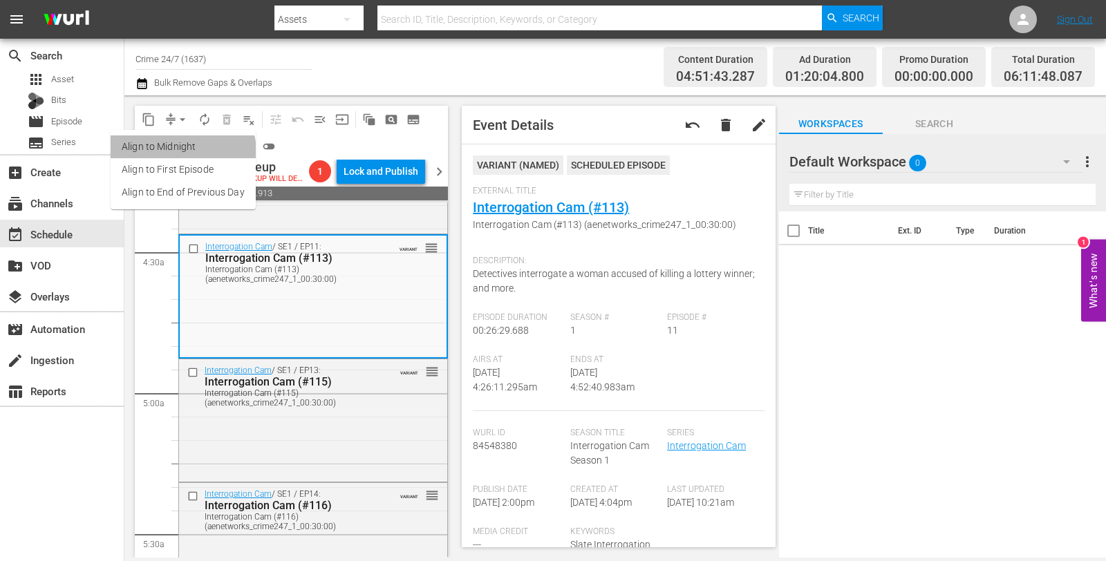
click at [177, 153] on li "Align to Midnight" at bounding box center [183, 146] width 145 height 23
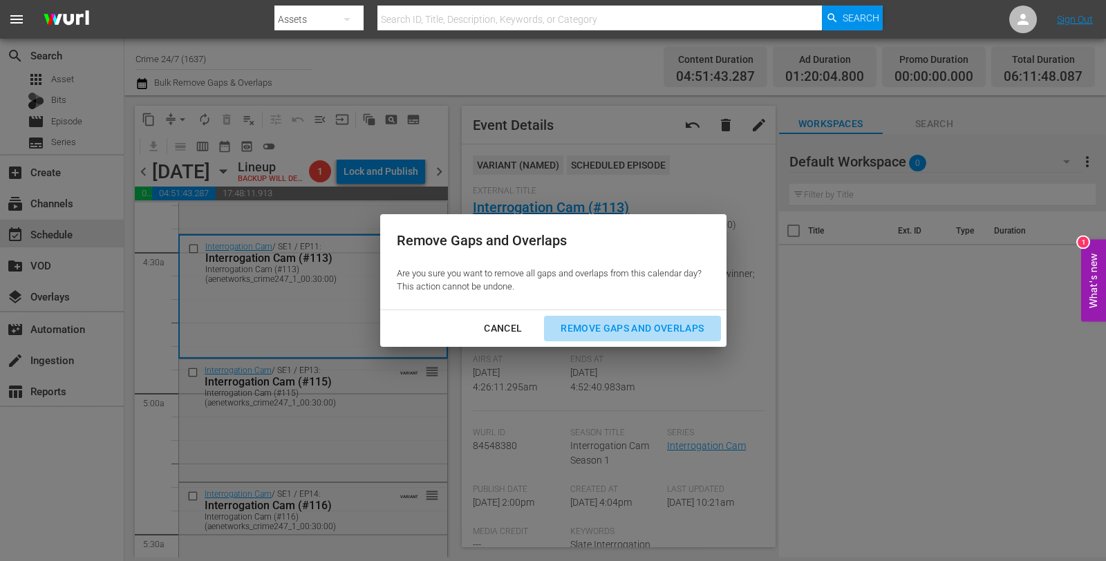
click at [639, 335] on div "Remove Gaps and Overlaps" at bounding box center [631, 328] width 165 height 17
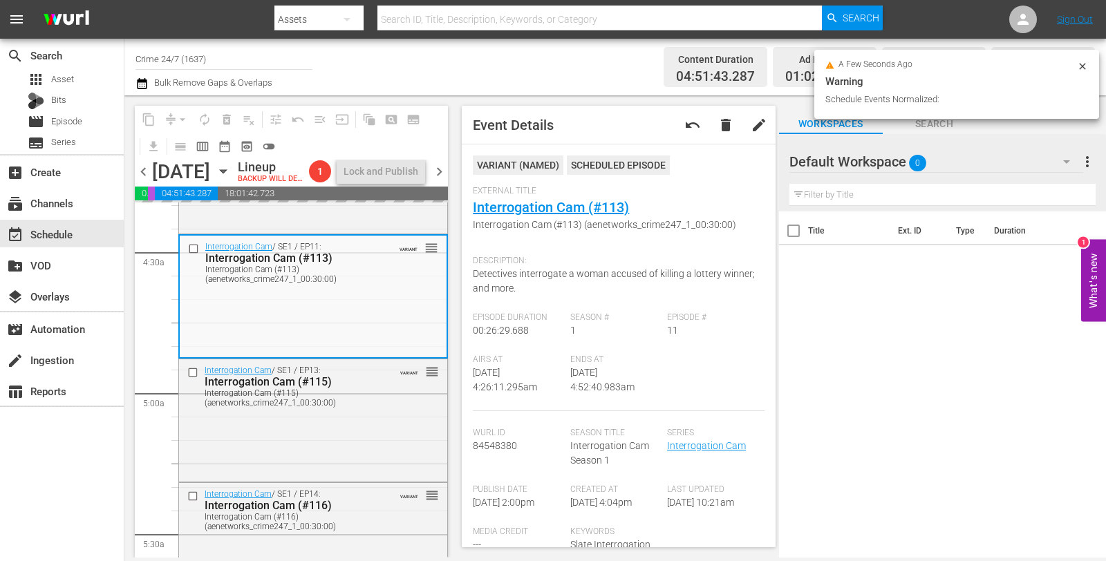
click at [1086, 67] on icon at bounding box center [1082, 66] width 11 height 11
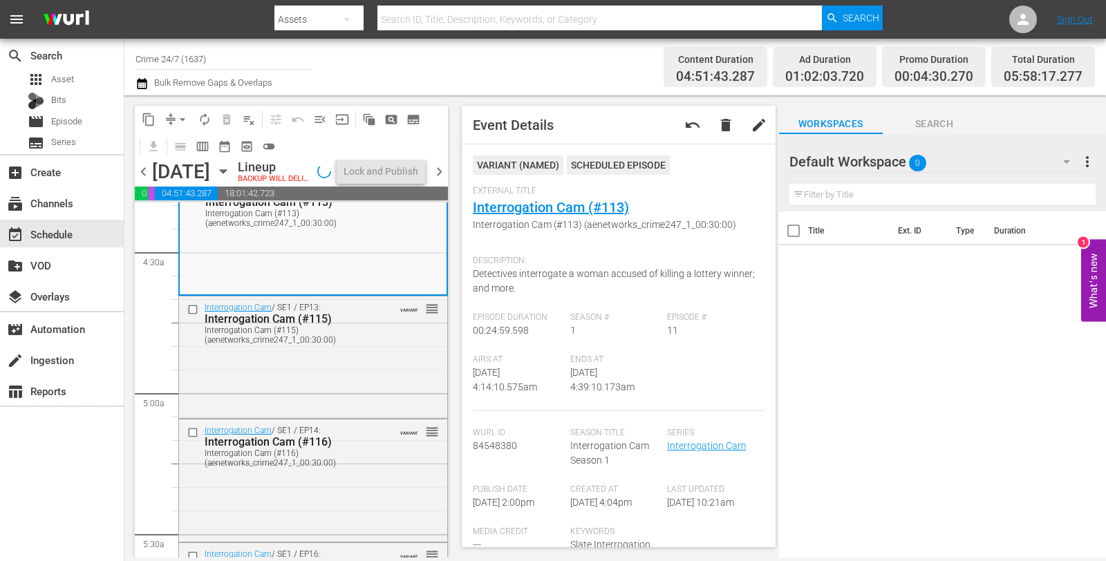
scroll to position [1172, 0]
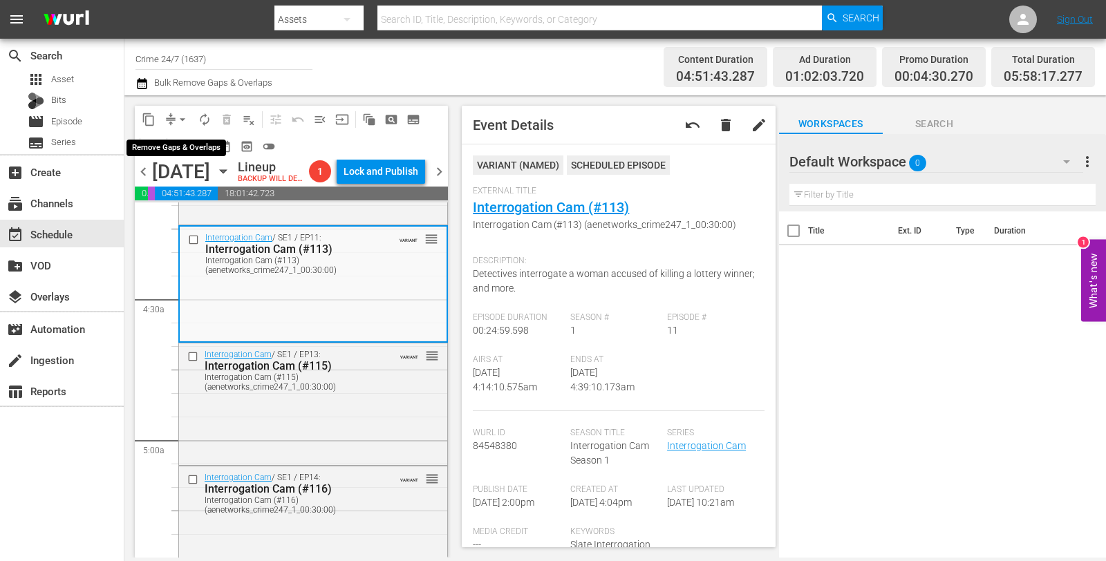
click at [179, 111] on button "arrow_drop_down" at bounding box center [182, 119] width 22 height 22
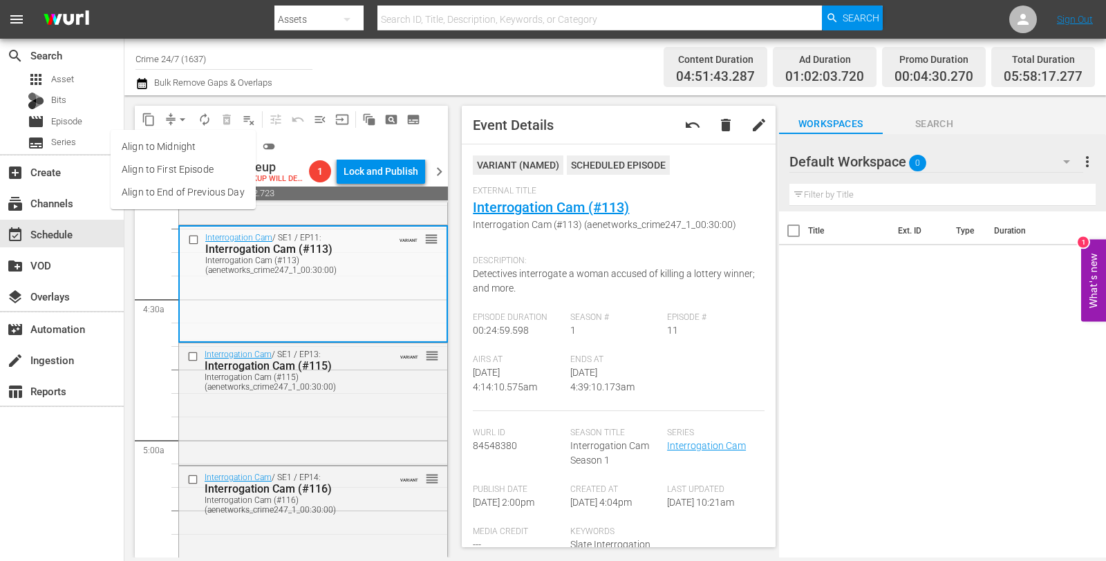
click at [183, 143] on li "Align to Midnight" at bounding box center [183, 146] width 145 height 23
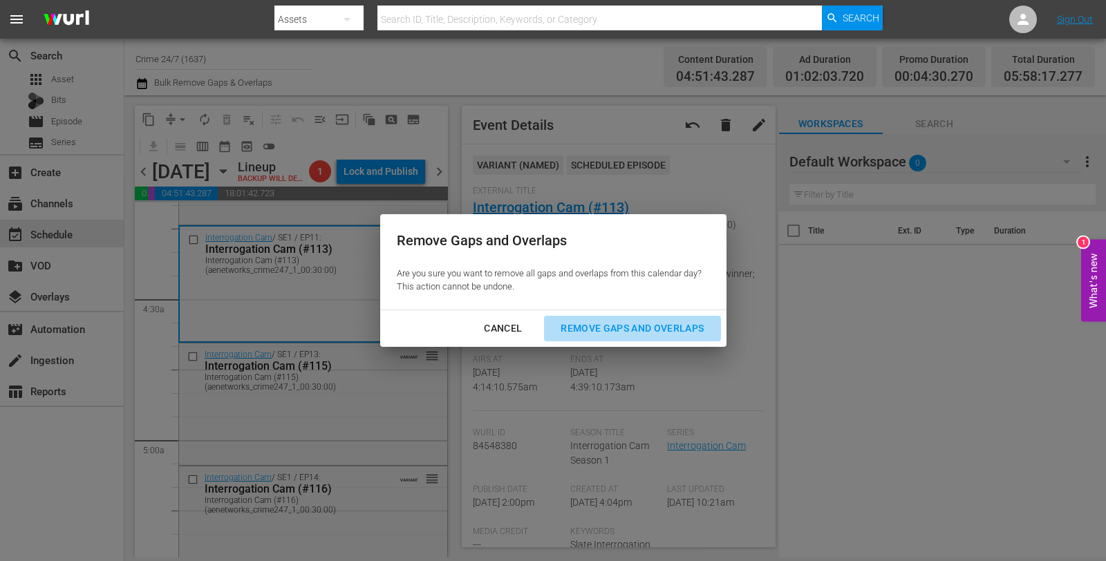
click at [606, 333] on div "Remove Gaps and Overlaps" at bounding box center [631, 328] width 165 height 17
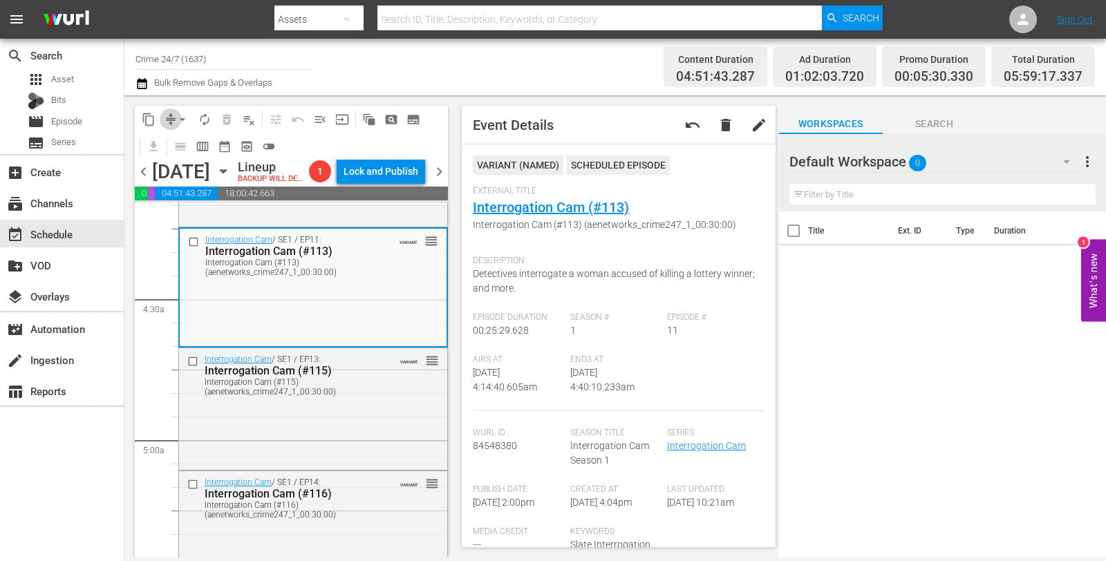
click at [168, 125] on span "compress" at bounding box center [171, 120] width 14 height 14
click at [176, 118] on span "arrow_drop_down" at bounding box center [183, 120] width 14 height 14
click at [185, 147] on li "Align to Midnight" at bounding box center [183, 146] width 145 height 23
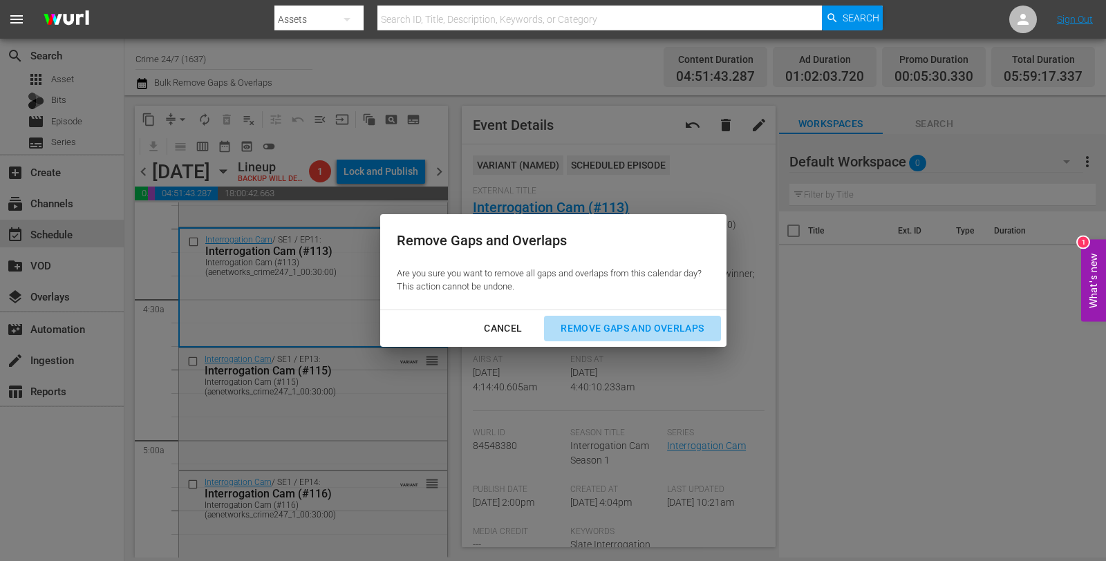
click at [623, 330] on div "Remove Gaps and Overlaps" at bounding box center [631, 328] width 165 height 17
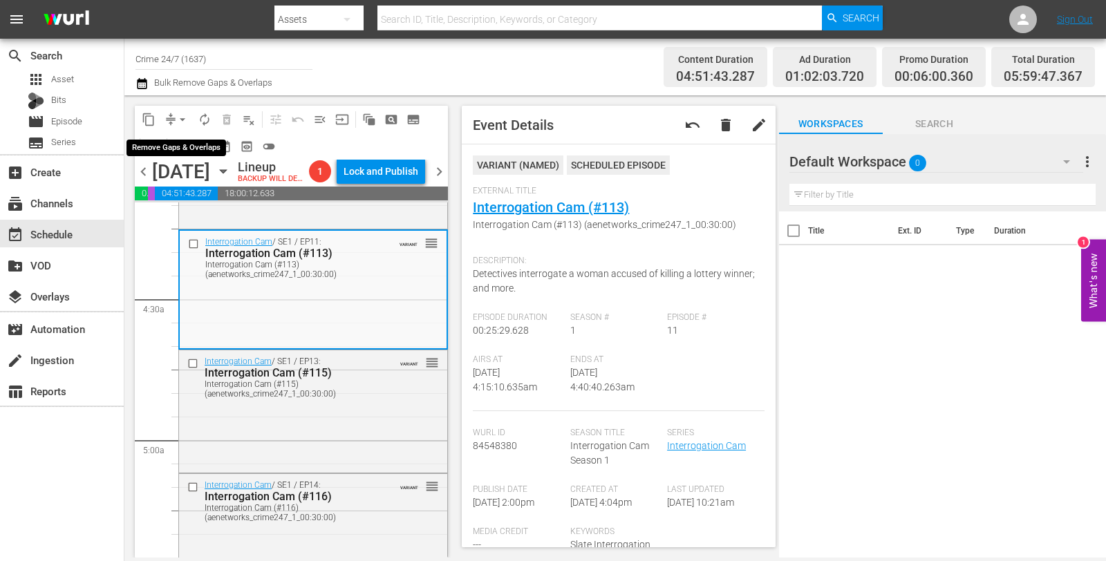
click at [185, 111] on button "arrow_drop_down" at bounding box center [182, 119] width 22 height 22
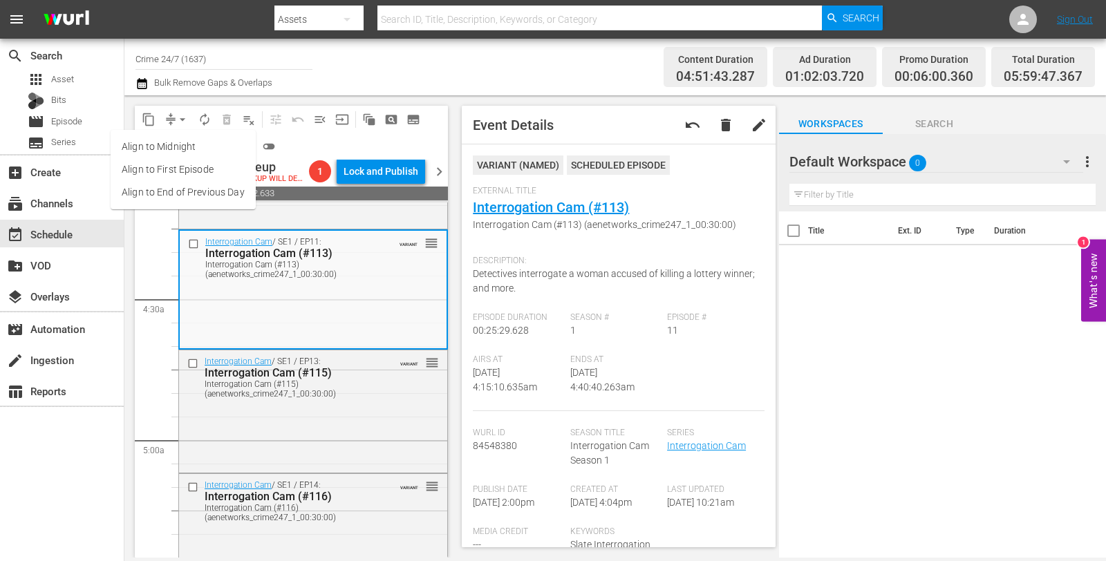
click at [187, 149] on li "Align to Midnight" at bounding box center [183, 146] width 145 height 23
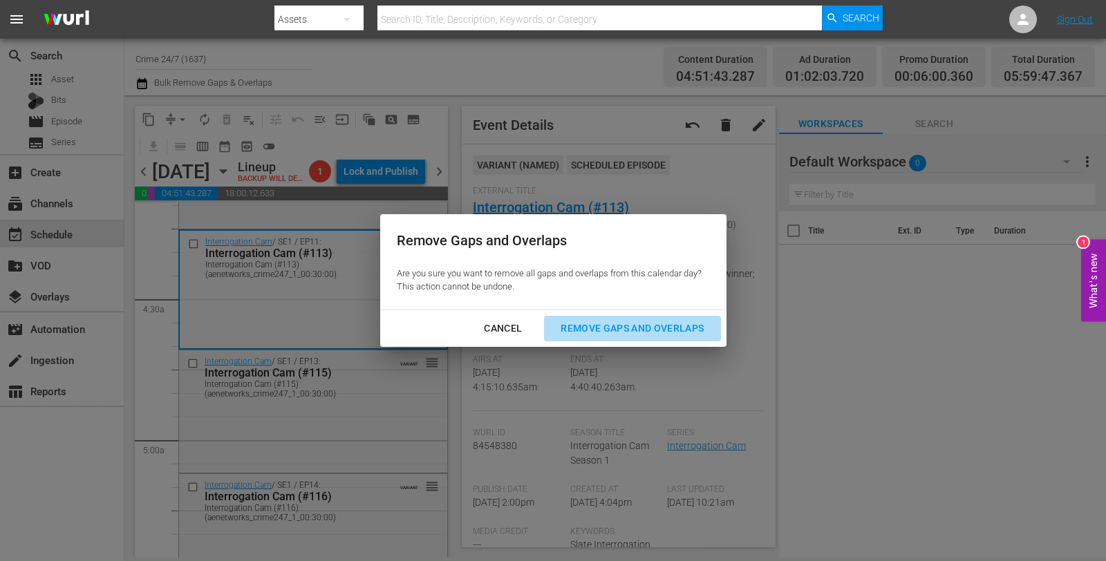
click at [619, 338] on button "Remove Gaps and Overlaps" at bounding box center [632, 329] width 176 height 26
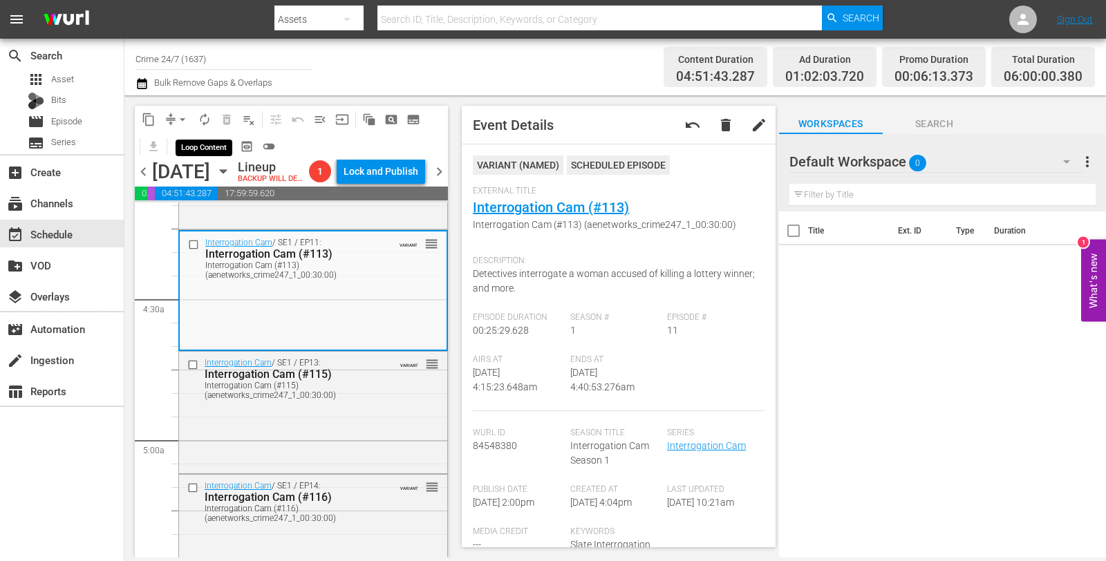
click at [209, 126] on button "autorenew_outlined" at bounding box center [204, 119] width 22 height 22
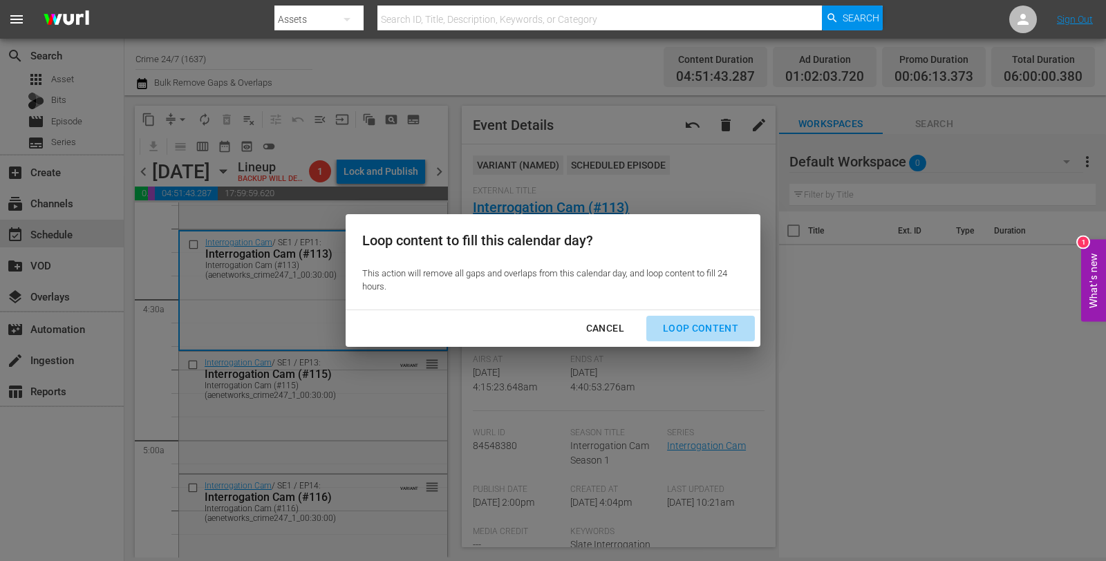
click at [727, 330] on div "Loop Content" at bounding box center [700, 328] width 97 height 17
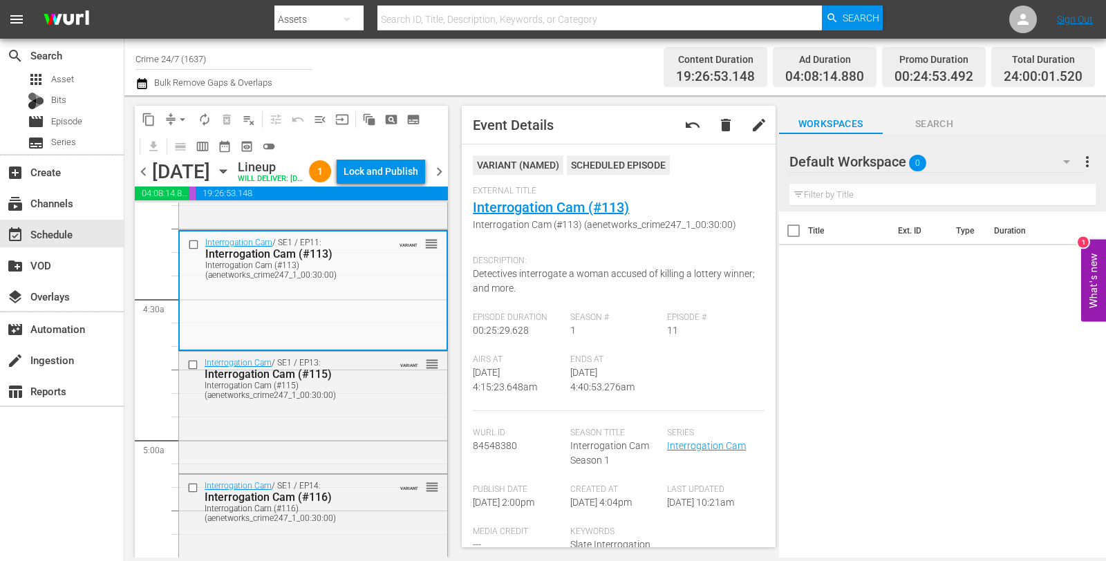
click at [393, 184] on div "Lock and Publish" at bounding box center [380, 171] width 75 height 25
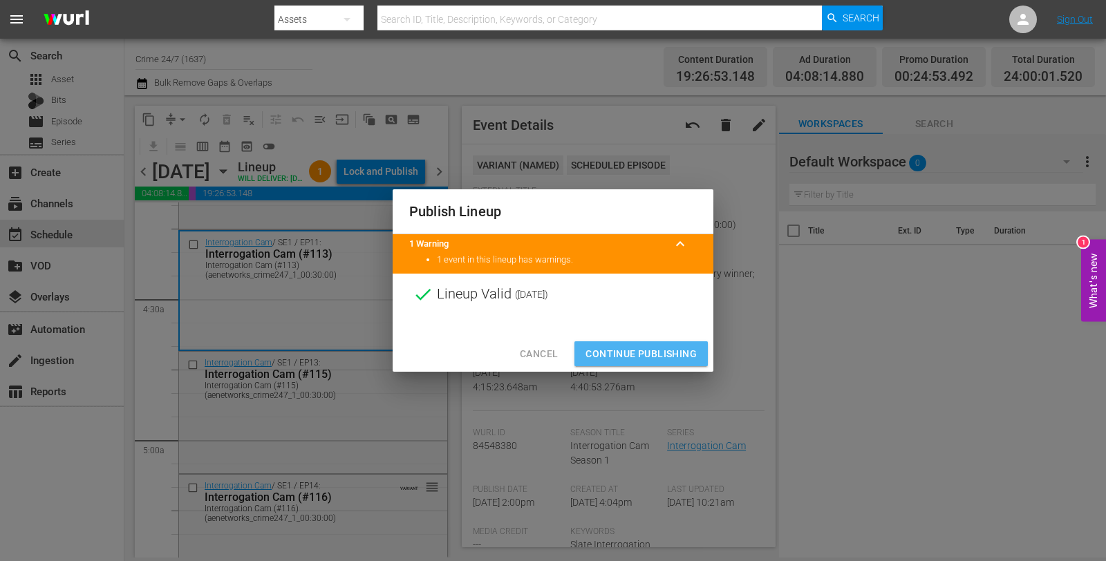
click at [637, 343] on button "Continue Publishing" at bounding box center [640, 354] width 133 height 26
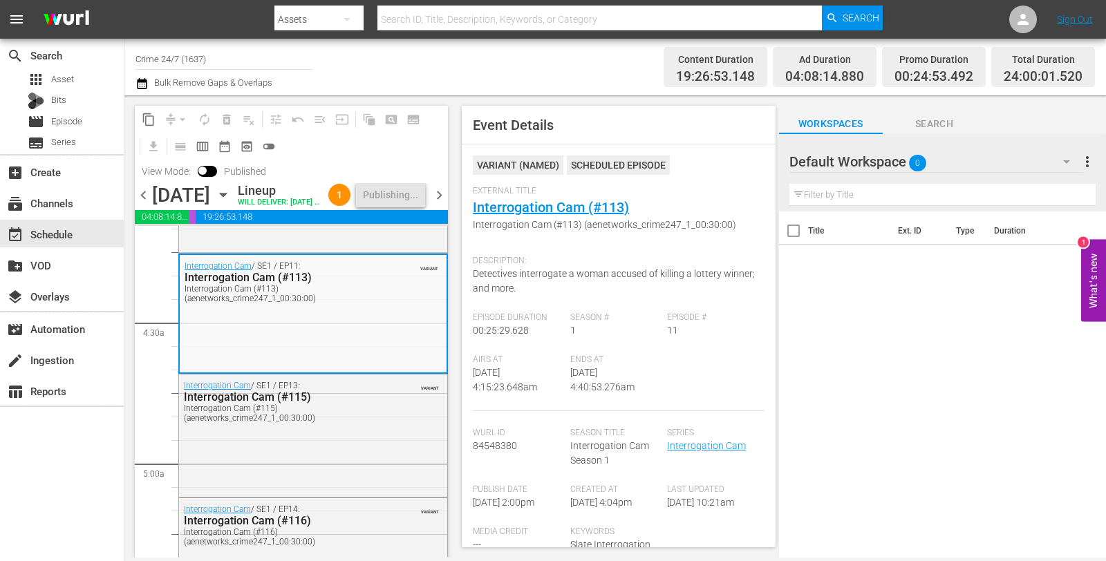
click at [442, 204] on span "chevron_right" at bounding box center [439, 195] width 17 height 17
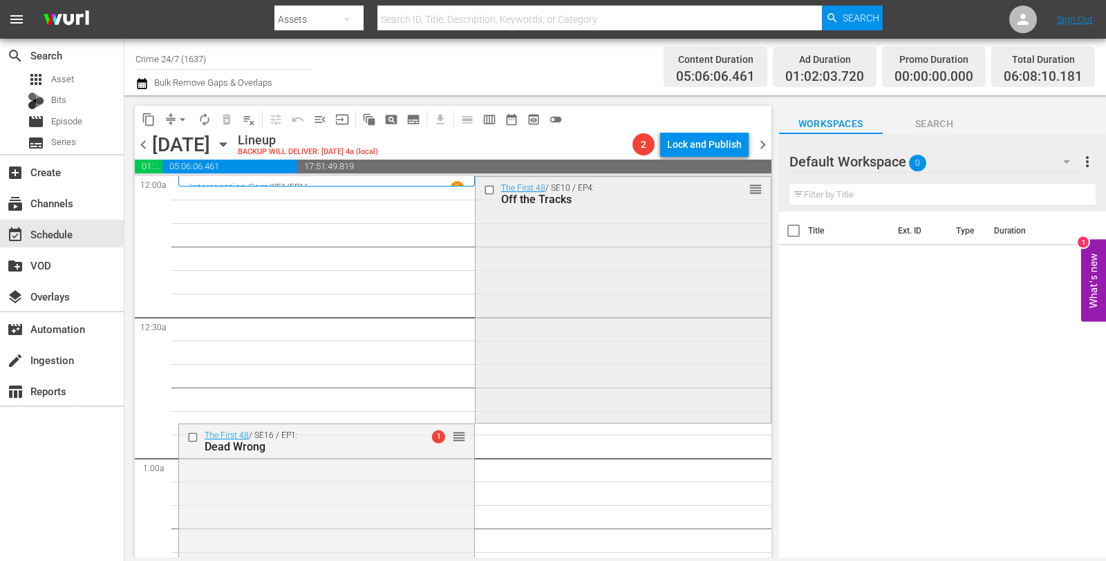
click at [588, 234] on div "The First 48 / SE10 / EP4: Off the Tracks reorder" at bounding box center [622, 299] width 295 height 244
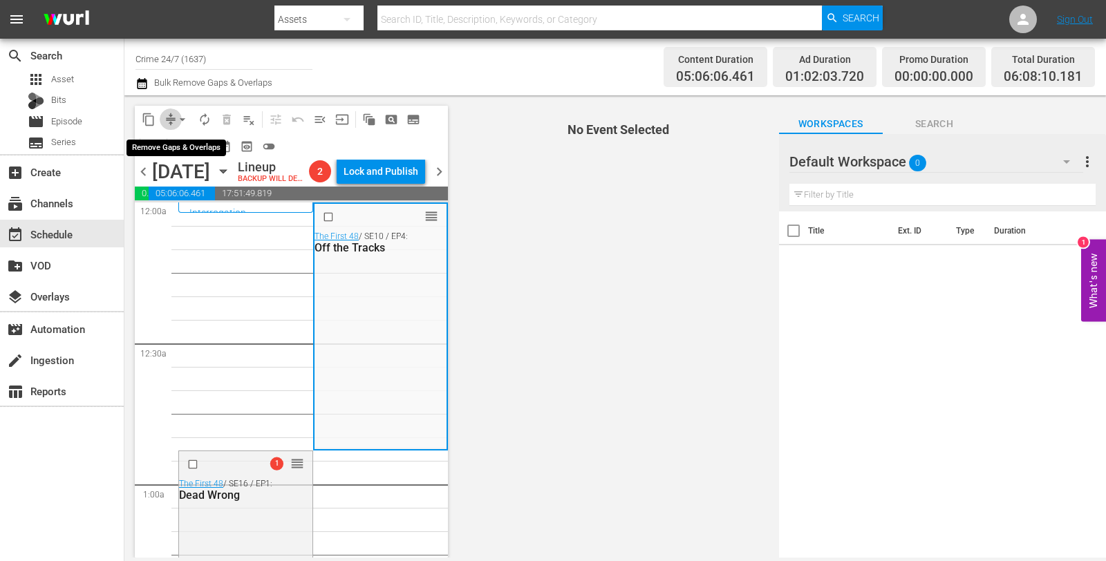
click at [167, 111] on button "compress" at bounding box center [171, 119] width 22 height 22
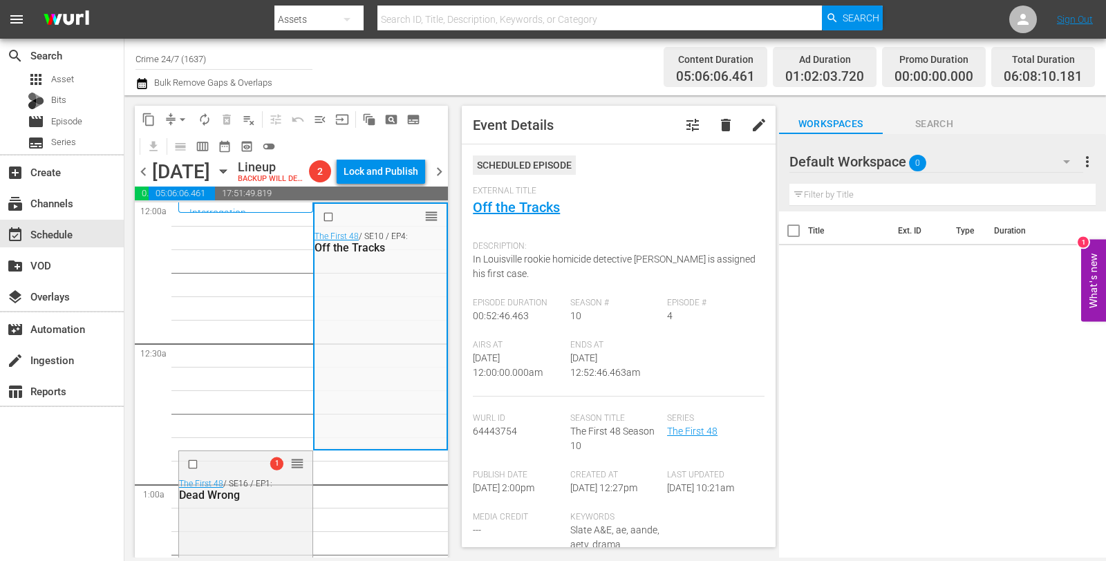
click at [176, 116] on span "arrow_drop_down" at bounding box center [183, 120] width 14 height 14
click at [181, 147] on li "Align to Midnight" at bounding box center [183, 146] width 145 height 23
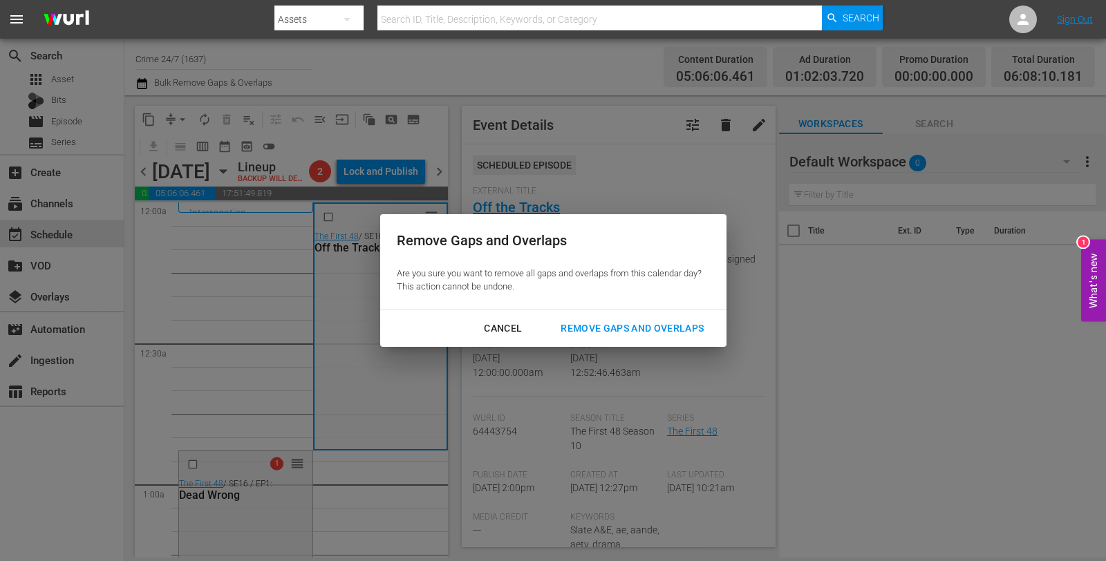
click at [612, 318] on button "Remove Gaps and Overlaps" at bounding box center [632, 329] width 176 height 26
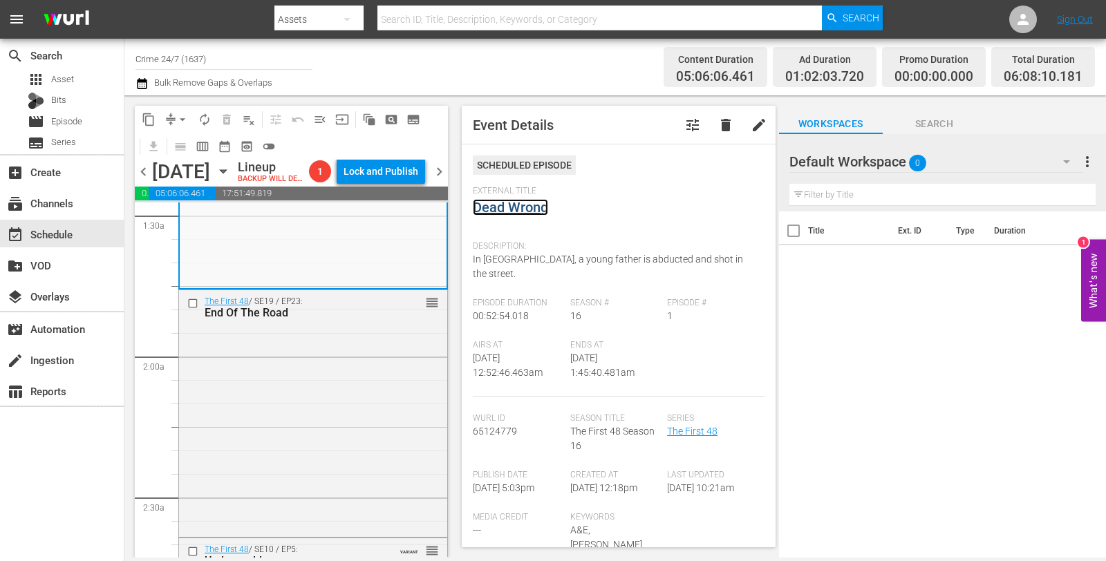
scroll to position [411, 0]
click at [339, 398] on div "The First 48 / SE19 / EP23: End Of The Road reorder" at bounding box center [313, 411] width 268 height 244
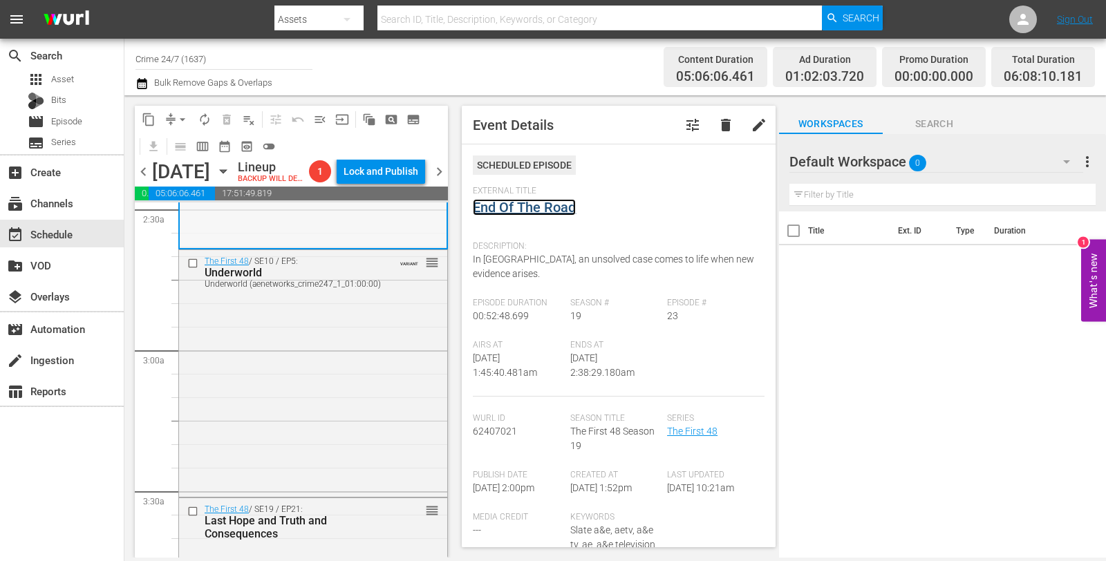
scroll to position [704, 0]
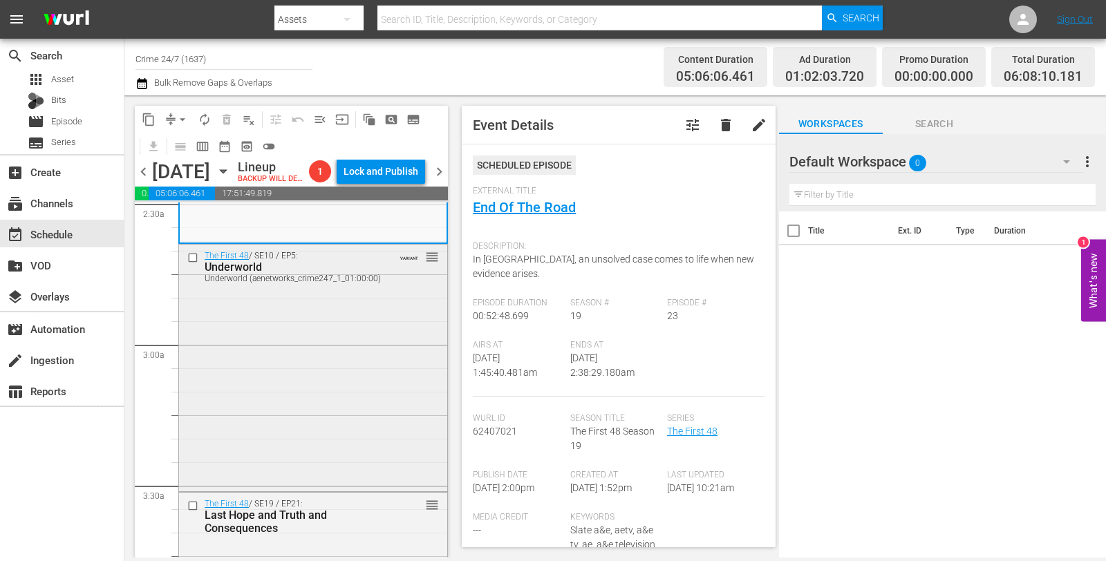
click at [342, 374] on div "The First 48 / SE10 / EP5: Underworld Underworld (aenetworks_crime247_1_01:00:0…" at bounding box center [313, 367] width 268 height 244
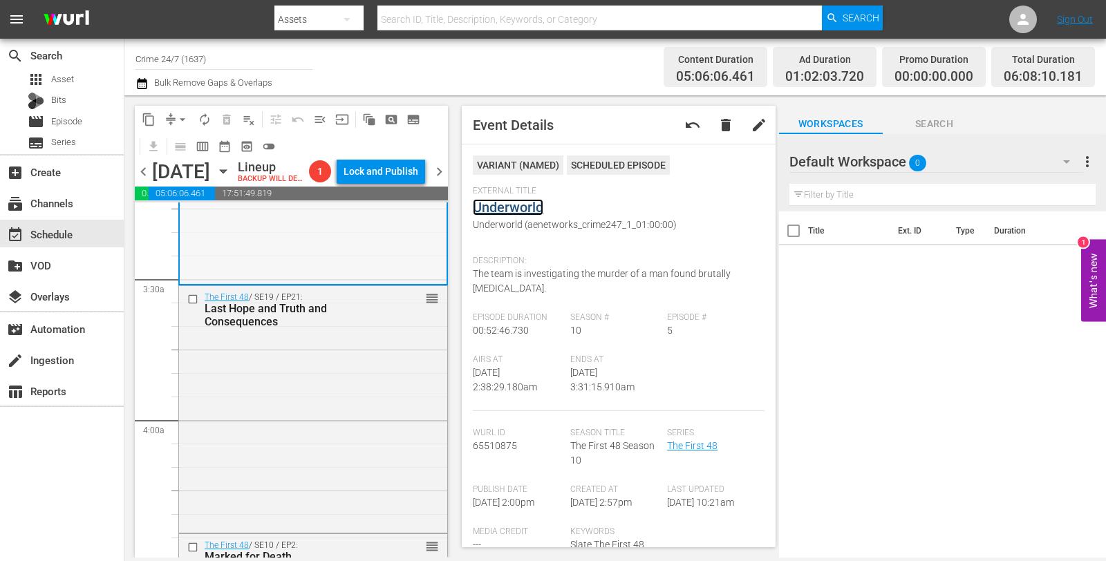
scroll to position [911, 0]
click at [343, 415] on div "The First 48 / SE19 / EP21: Last Hope and Truth and Consequences reorder" at bounding box center [313, 407] width 268 height 245
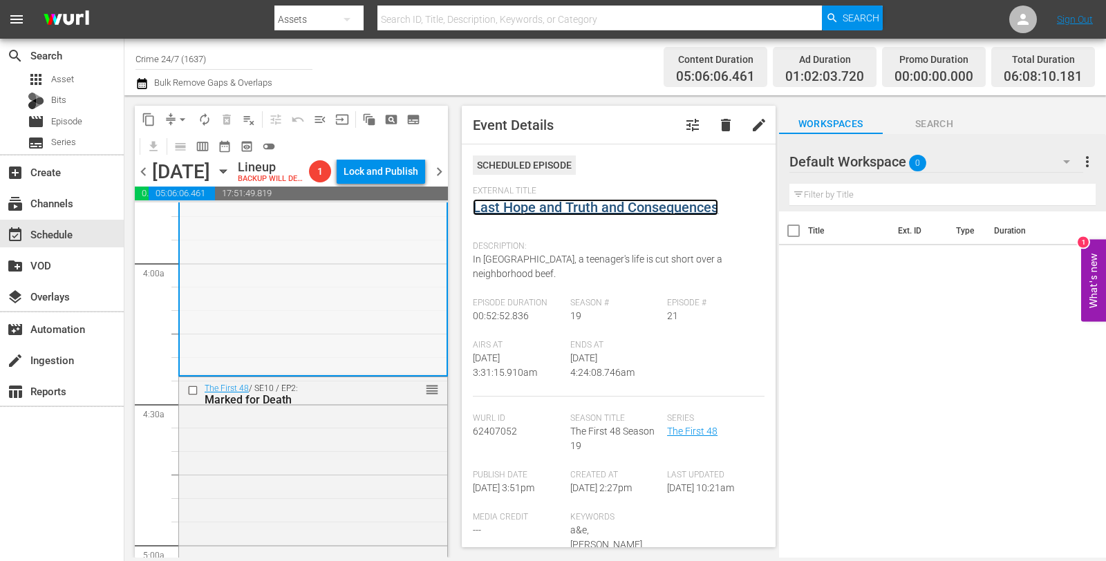
scroll to position [1252, 0]
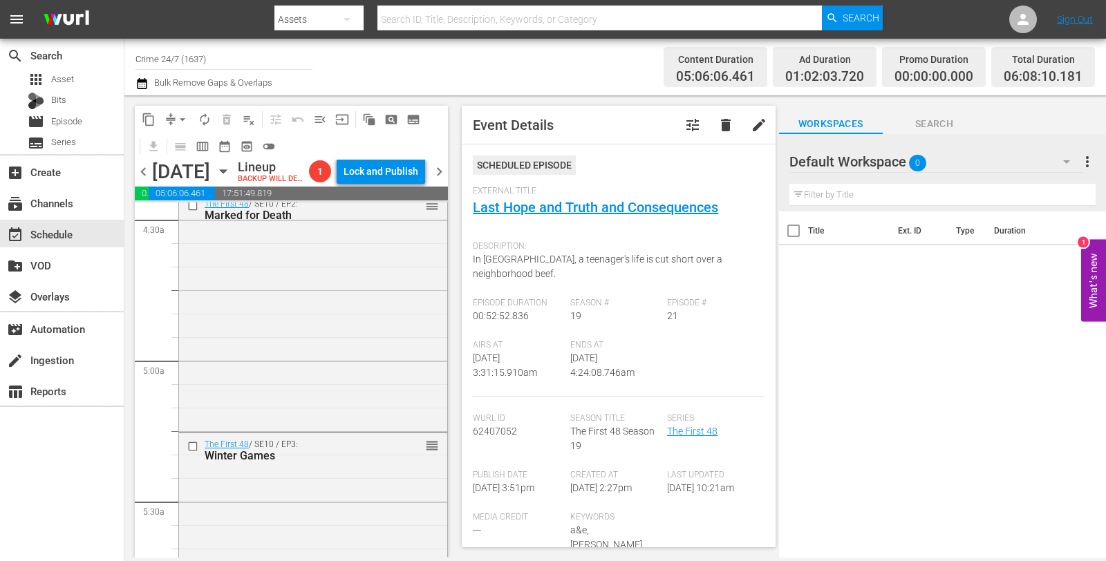
click at [310, 328] on div "The First 48 / SE10 / EP2: Marked for Death reorder" at bounding box center [313, 311] width 268 height 236
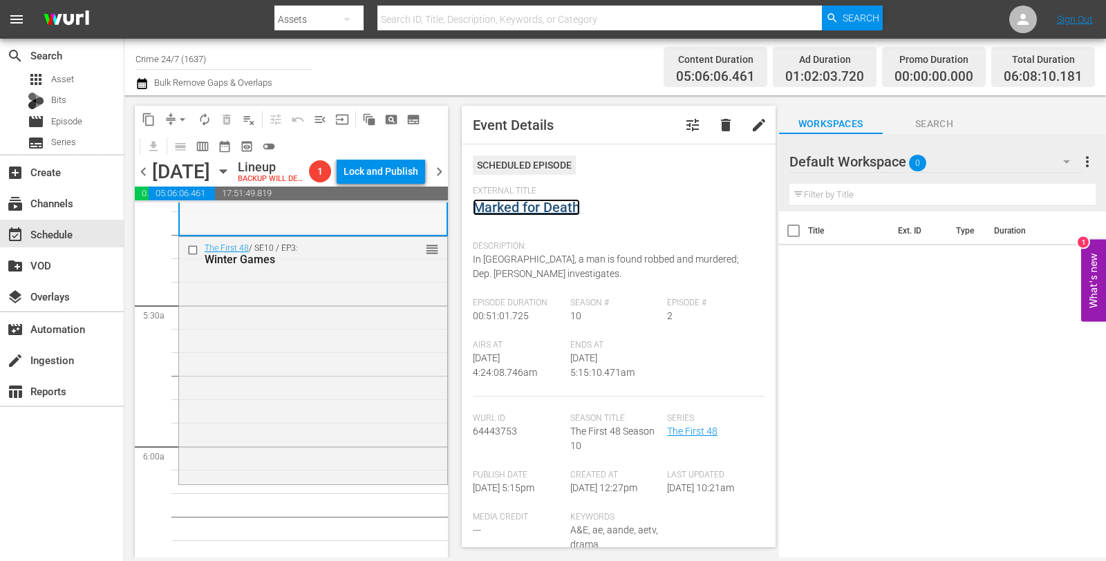
scroll to position [1448, 0]
click at [349, 322] on div "The First 48 / SE10 / EP3: Winter Games reorder" at bounding box center [313, 358] width 268 height 245
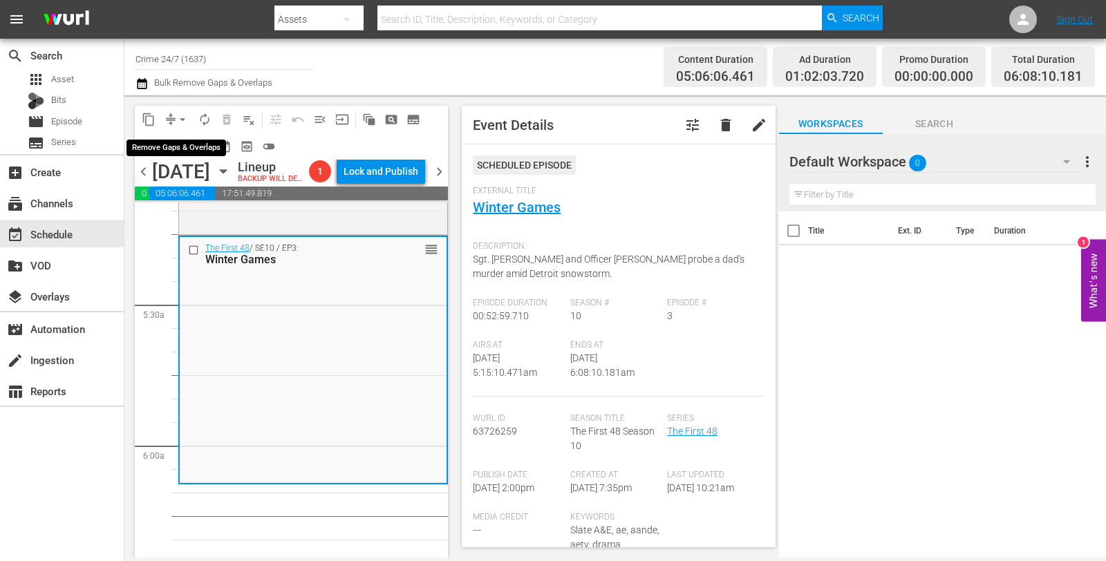
click at [182, 119] on span "arrow_drop_down" at bounding box center [183, 120] width 14 height 14
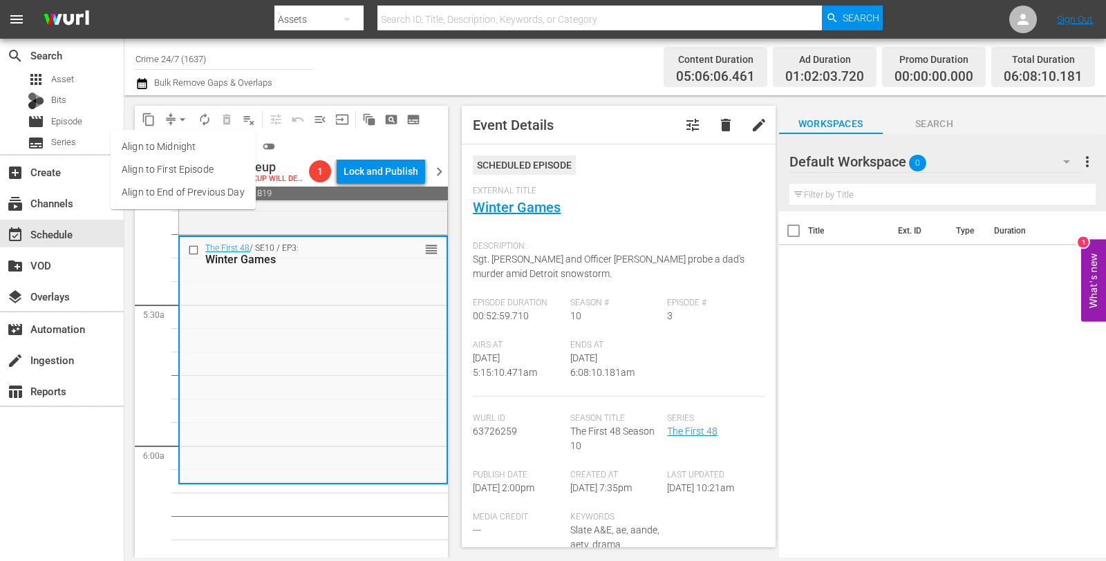
click at [176, 147] on li "Align to Midnight" at bounding box center [183, 146] width 145 height 23
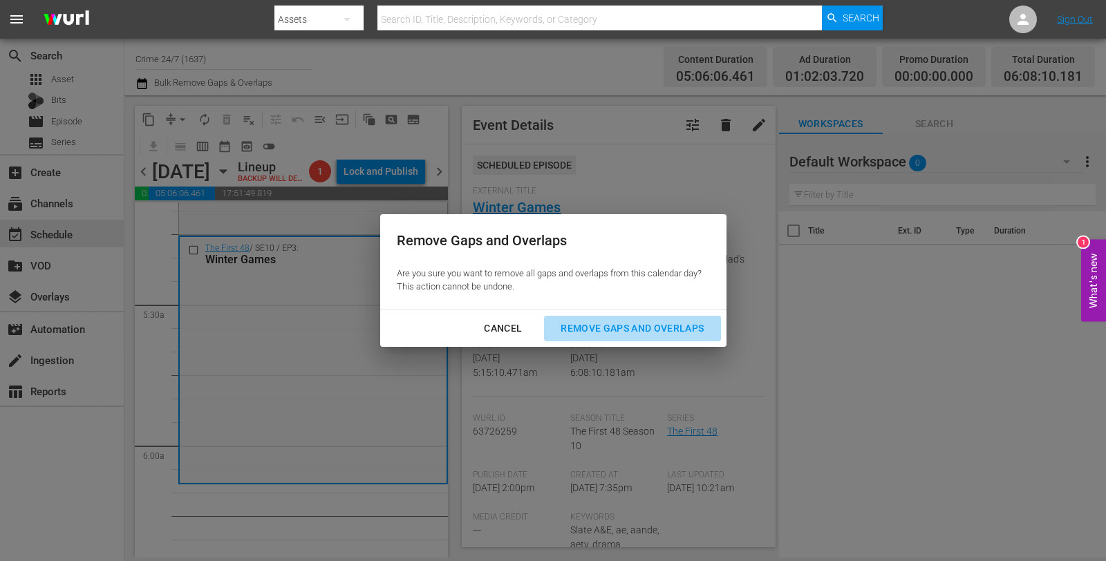
click at [565, 328] on div "Remove Gaps and Overlaps" at bounding box center [631, 328] width 165 height 17
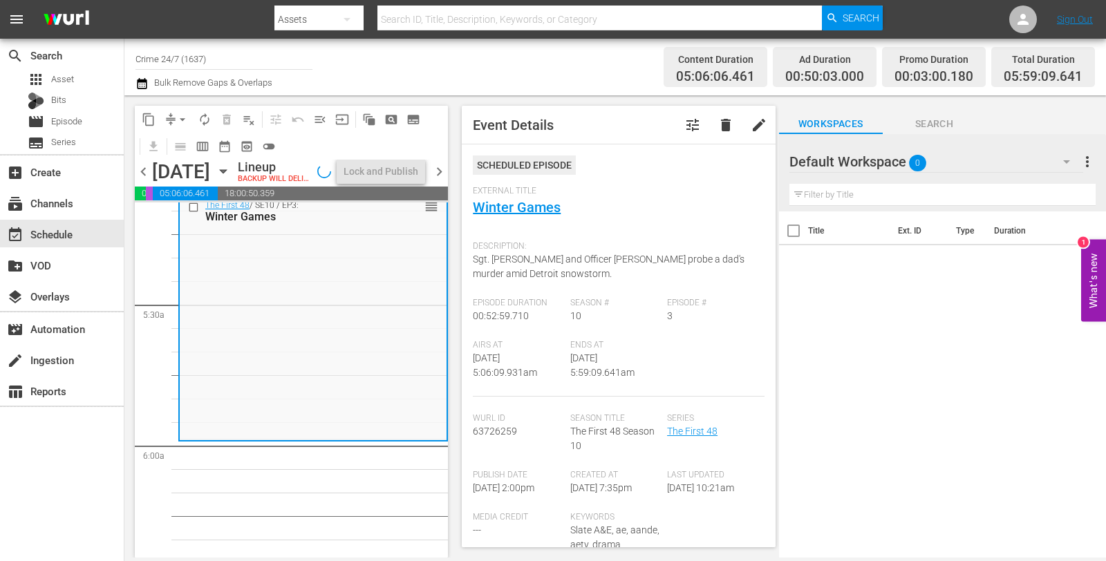
scroll to position [1425, 0]
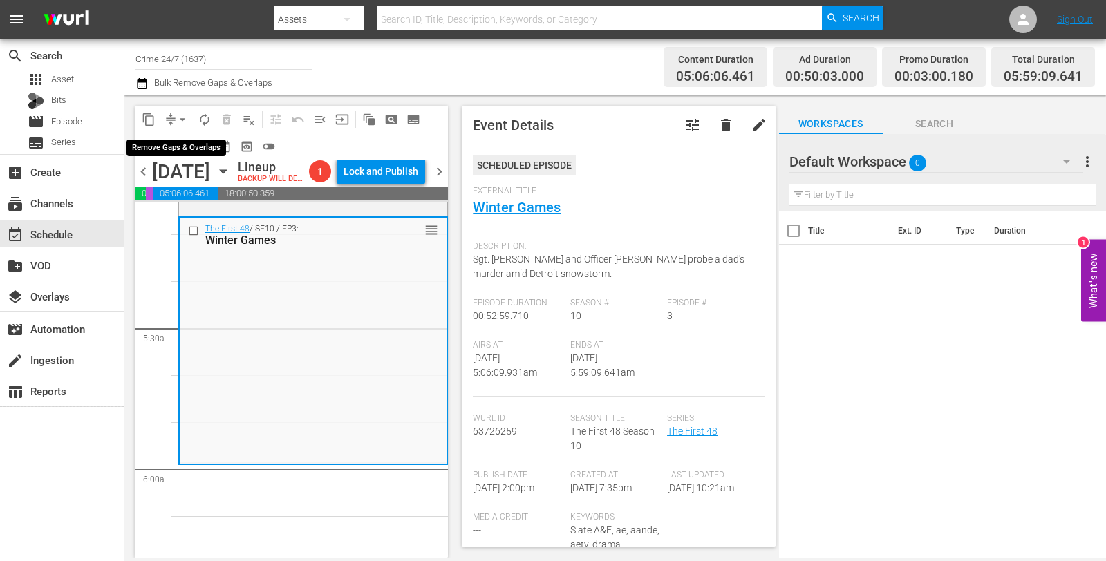
click at [169, 117] on span "compress" at bounding box center [171, 120] width 14 height 14
click at [186, 120] on span "arrow_drop_down" at bounding box center [183, 120] width 14 height 14
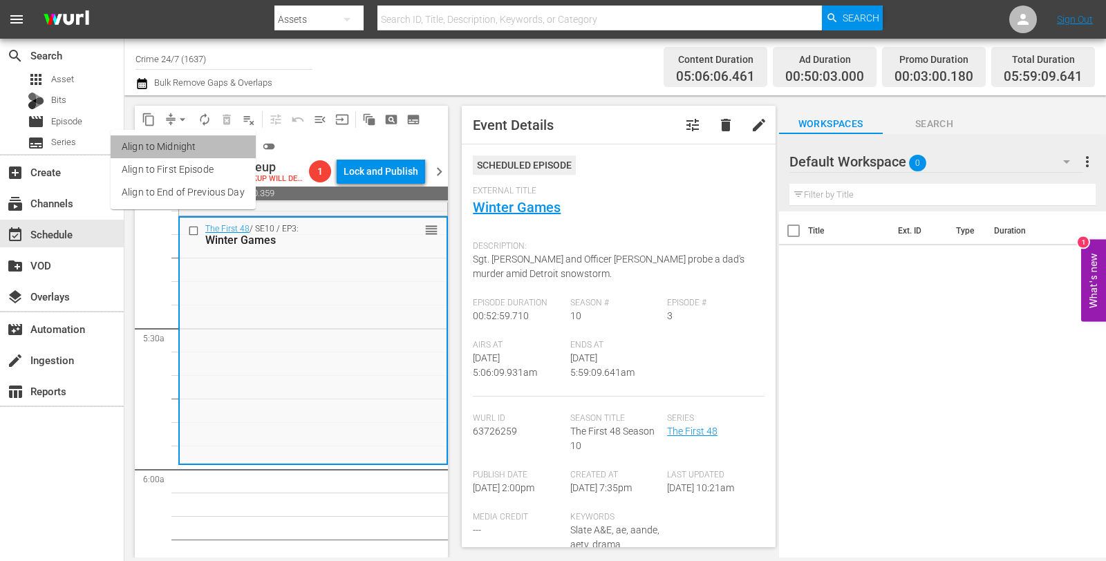
click at [191, 144] on li "Align to Midnight" at bounding box center [183, 146] width 145 height 23
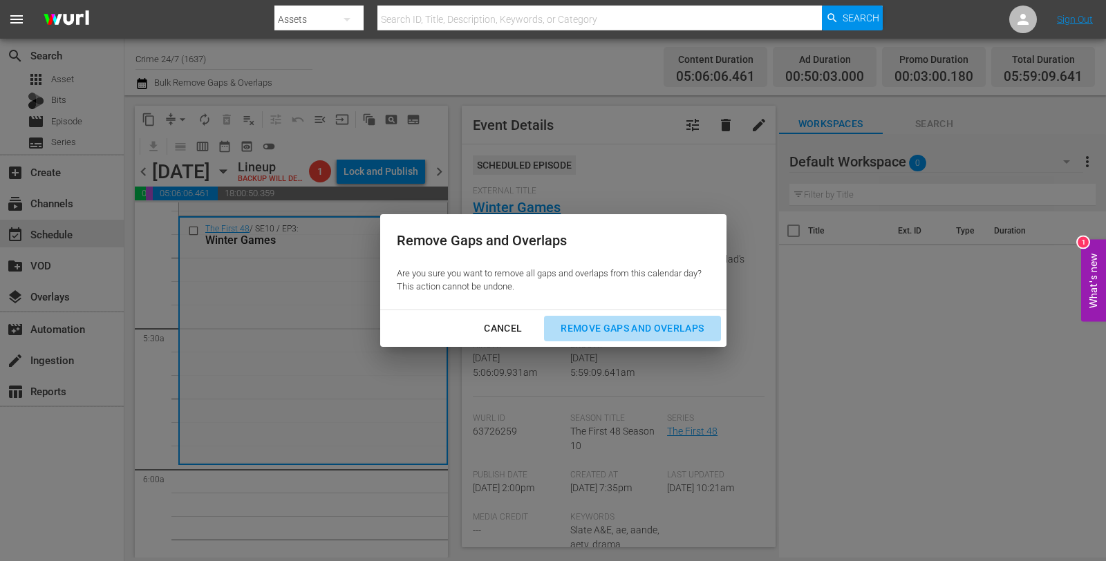
click at [664, 336] on div "Remove Gaps and Overlaps" at bounding box center [631, 328] width 165 height 17
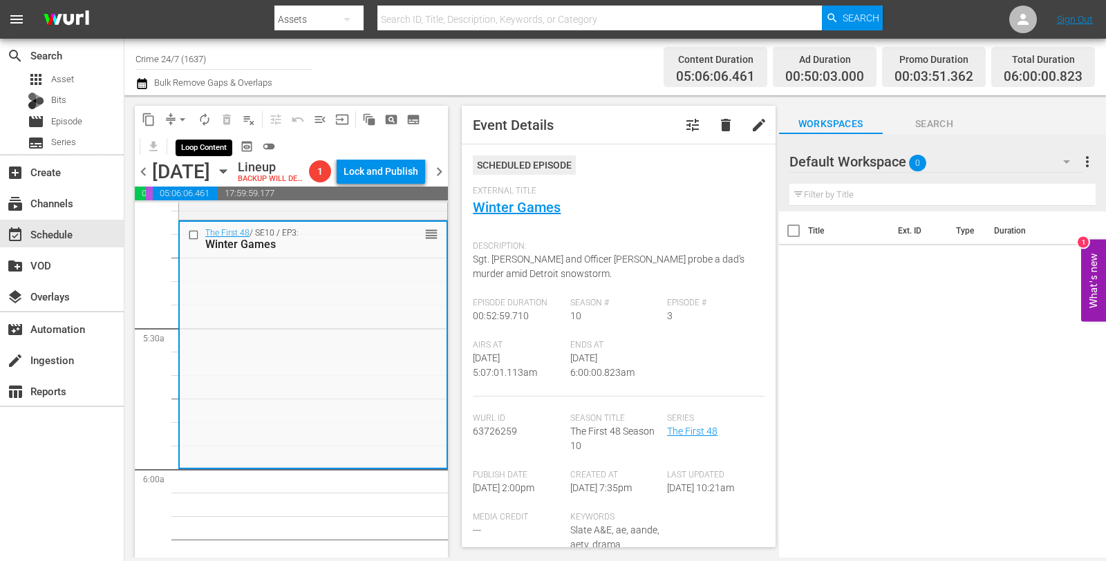
click at [212, 115] on button "autorenew_outlined" at bounding box center [204, 119] width 22 height 22
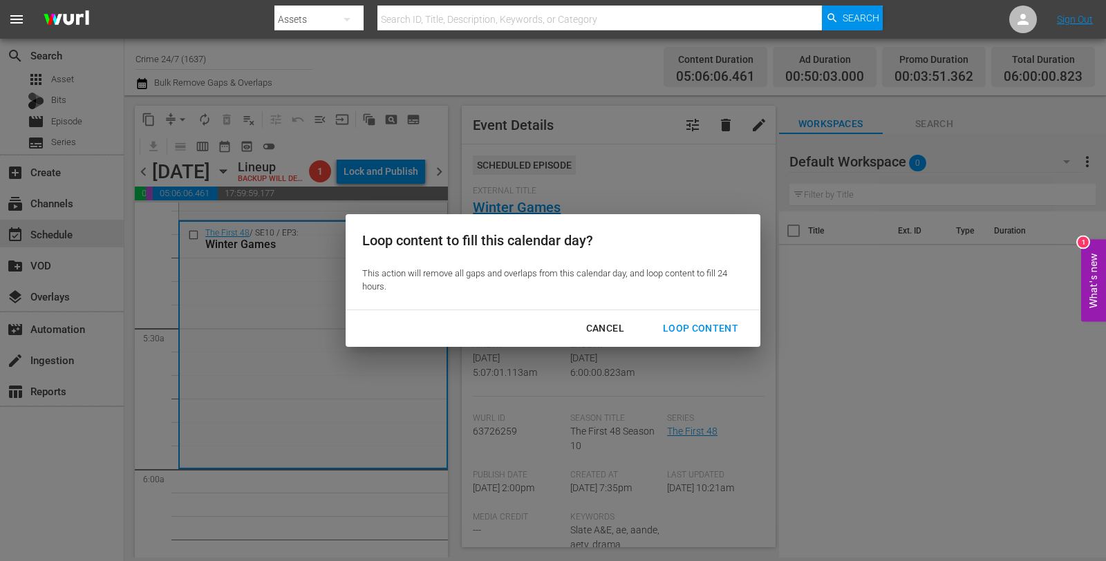
click at [688, 343] on div "Cancel Loop Content" at bounding box center [553, 328] width 415 height 37
click at [685, 319] on button "Loop Content" at bounding box center [700, 329] width 108 height 26
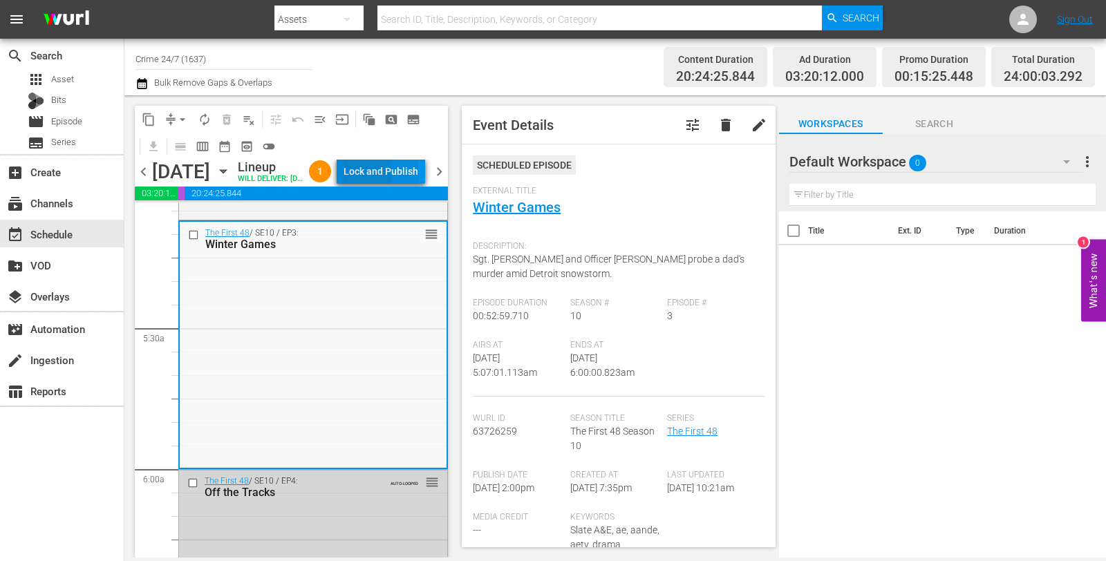
click at [396, 177] on div "Lock and Publish" at bounding box center [380, 171] width 75 height 25
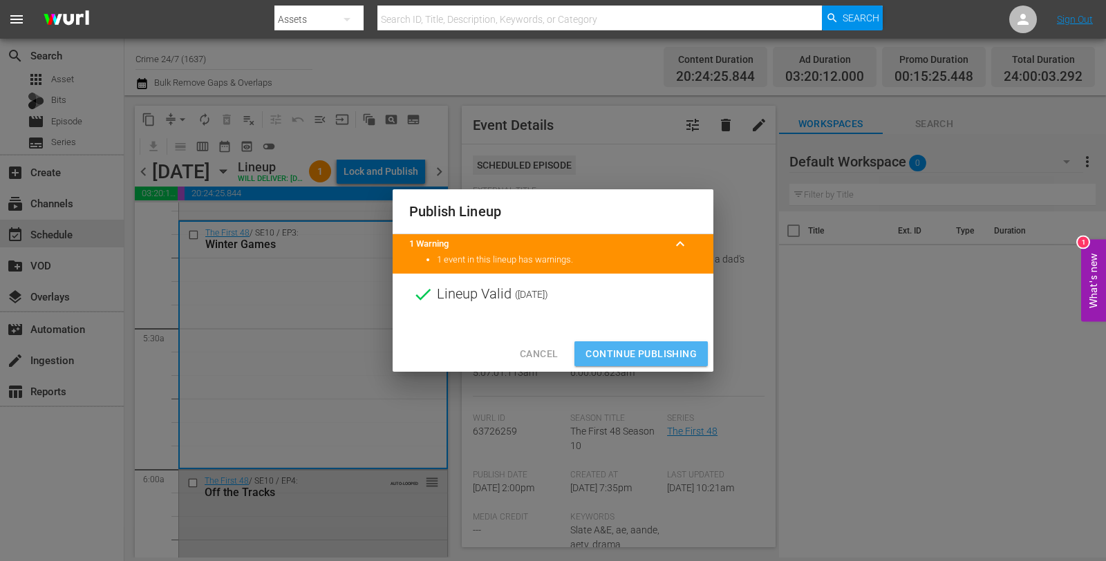
click at [648, 342] on button "Continue Publishing" at bounding box center [640, 354] width 133 height 26
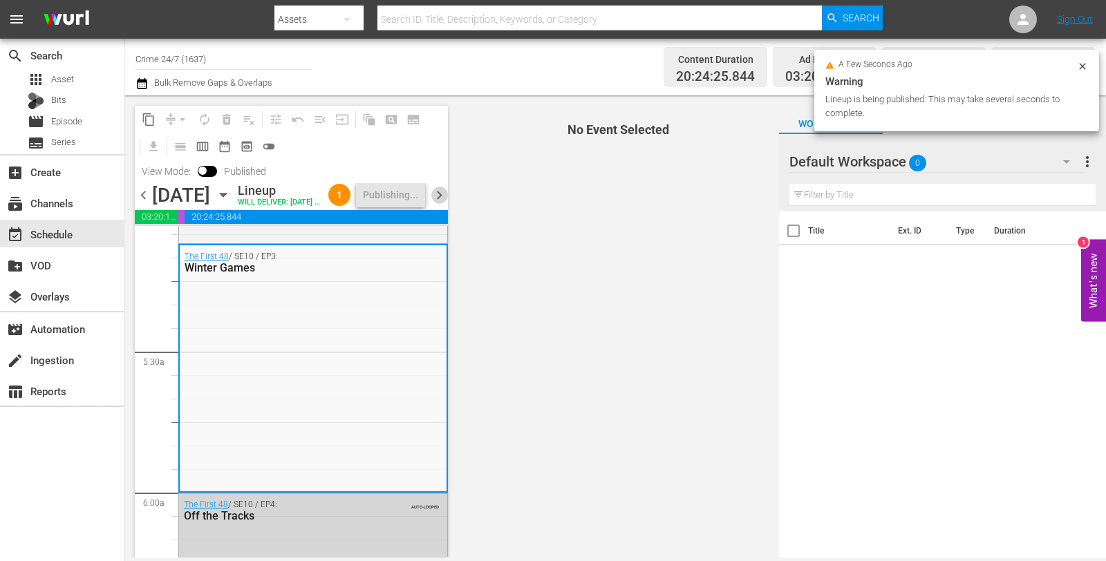
click at [443, 204] on span "chevron_right" at bounding box center [439, 195] width 17 height 17
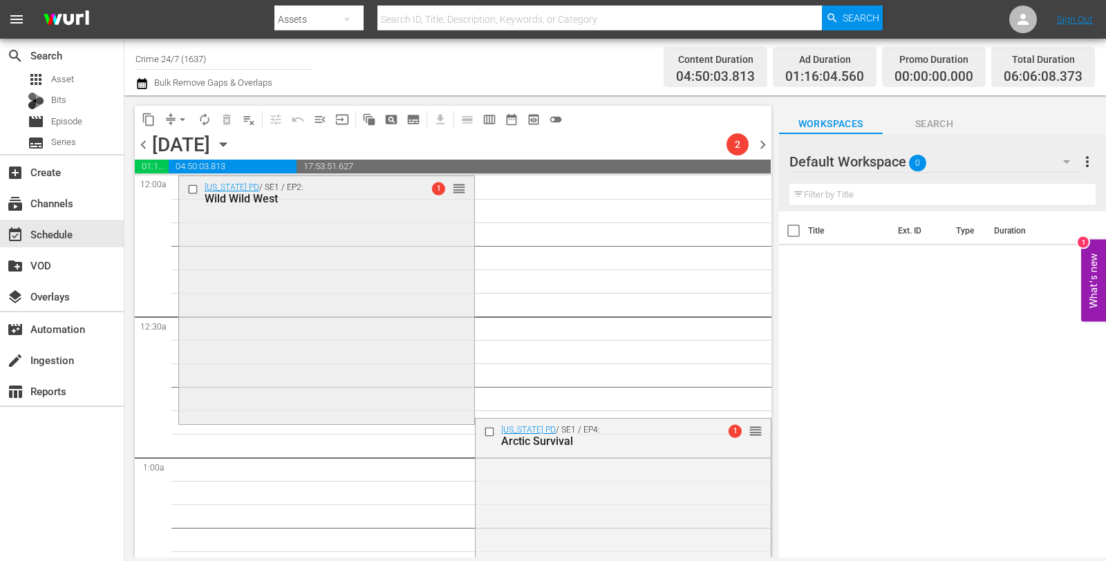
click at [384, 223] on div "Alaska PD / SE1 / EP2: Wild Wild West 1 reorder" at bounding box center [326, 298] width 295 height 245
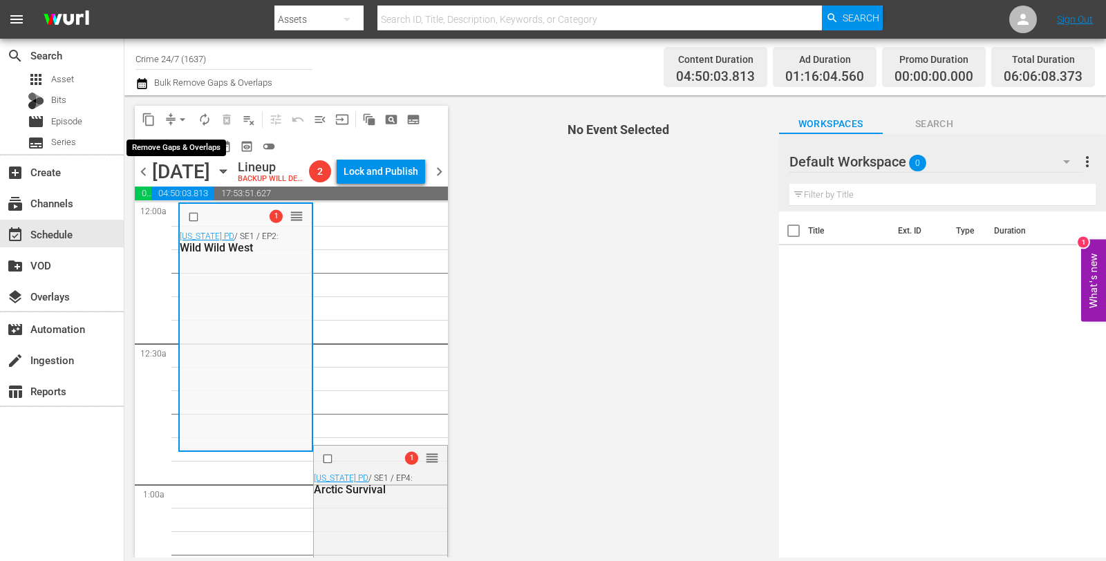
click at [178, 117] on span "arrow_drop_down" at bounding box center [183, 120] width 14 height 14
click at [176, 144] on li "Align to Midnight" at bounding box center [183, 146] width 114 height 23
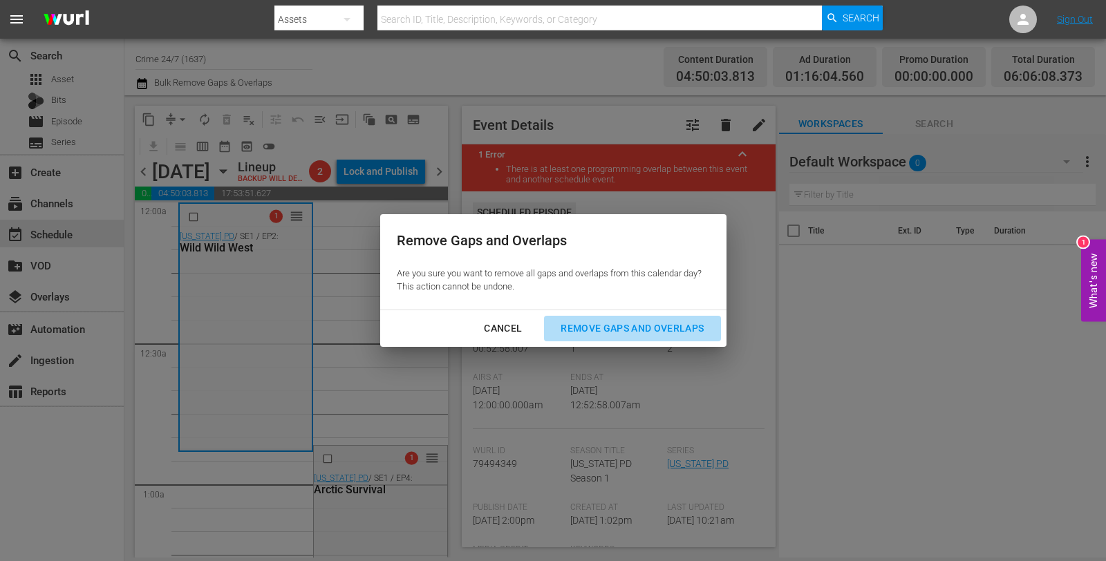
click at [576, 321] on div "Remove Gaps and Overlaps" at bounding box center [631, 328] width 165 height 17
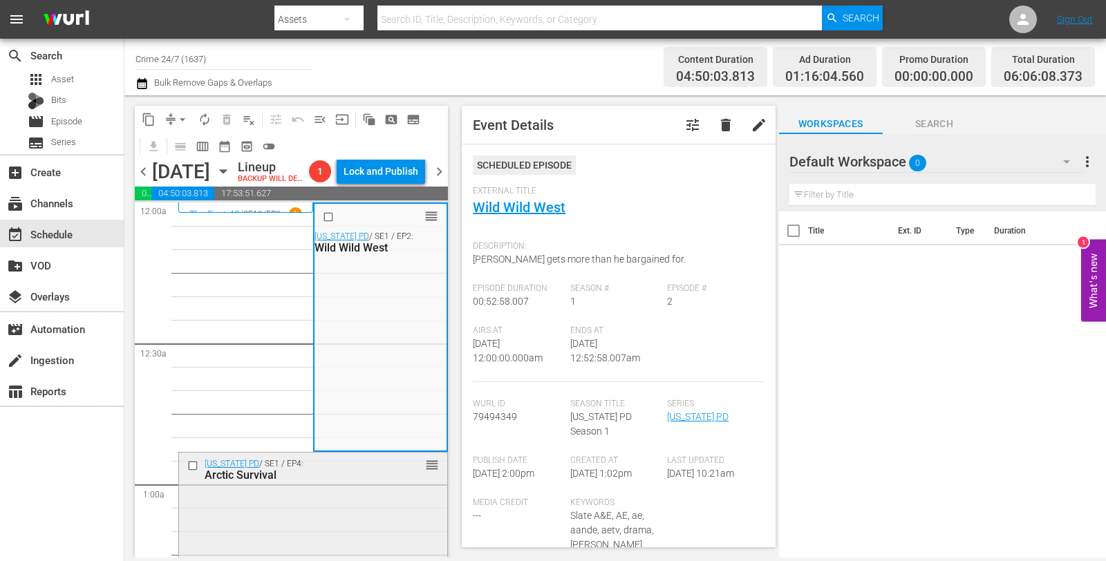
click at [339, 482] on div "Arctic Survival" at bounding box center [293, 475] width 176 height 13
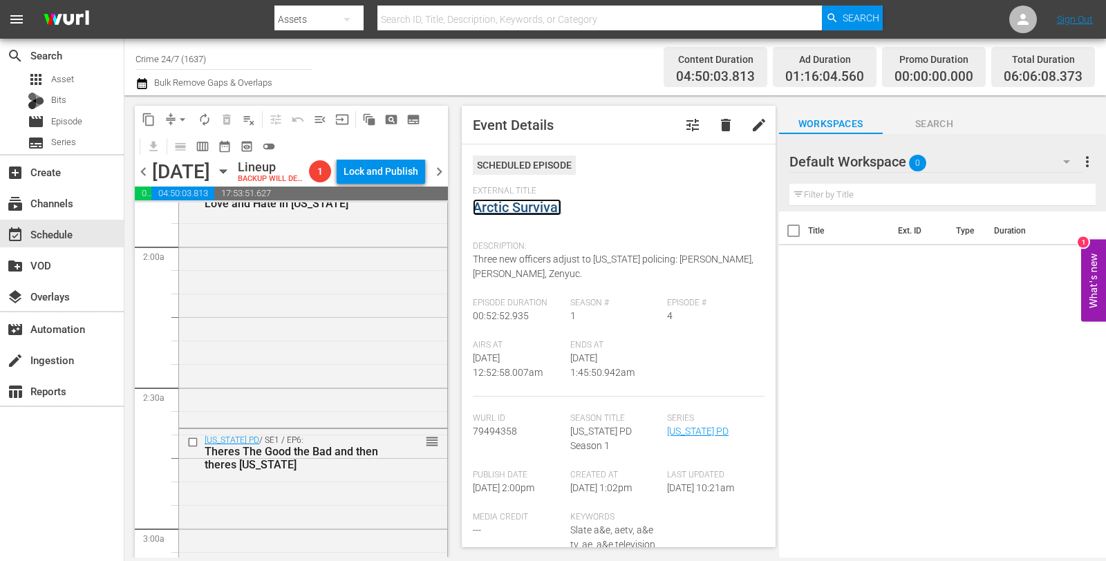
scroll to position [520, 0]
click at [361, 337] on div "Alaska PD / SE1 / EP5: Love and Hate in Alaska reorder" at bounding box center [313, 302] width 268 height 245
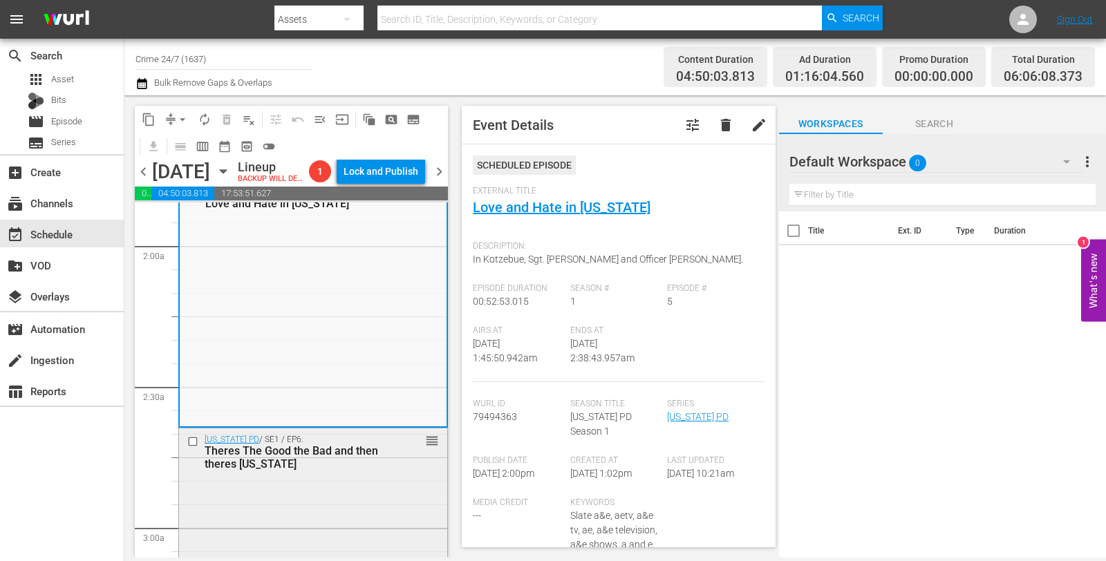
click at [355, 471] on div "Theres The Good the Bad and then theres Alaska" at bounding box center [293, 457] width 176 height 26
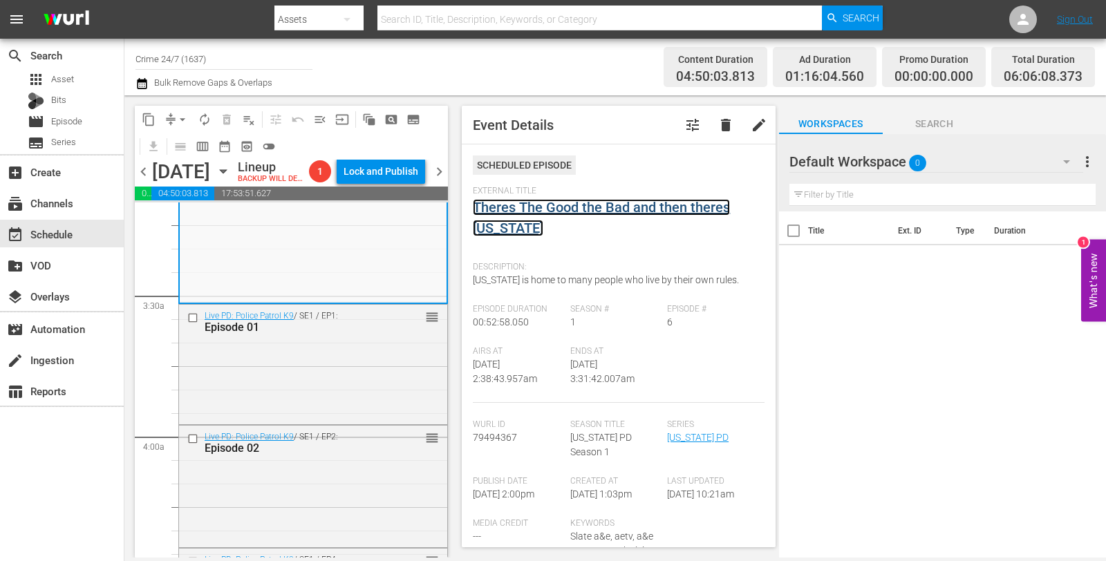
scroll to position [906, 0]
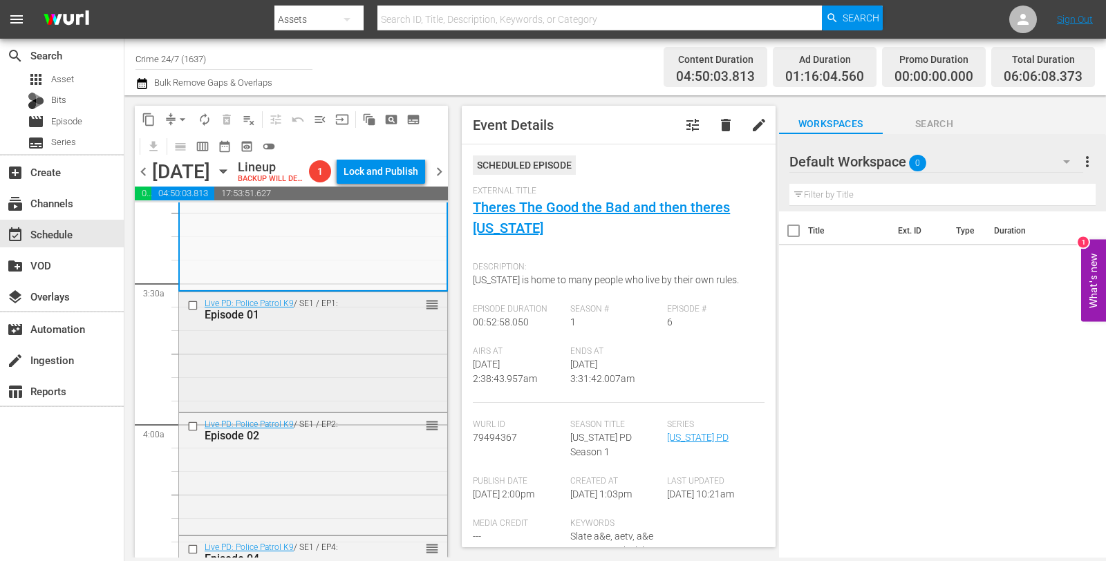
click at [337, 370] on div "Live PD: Police Patrol K9 / SE1 / EP1: Episode 01 reorder" at bounding box center [313, 350] width 268 height 117
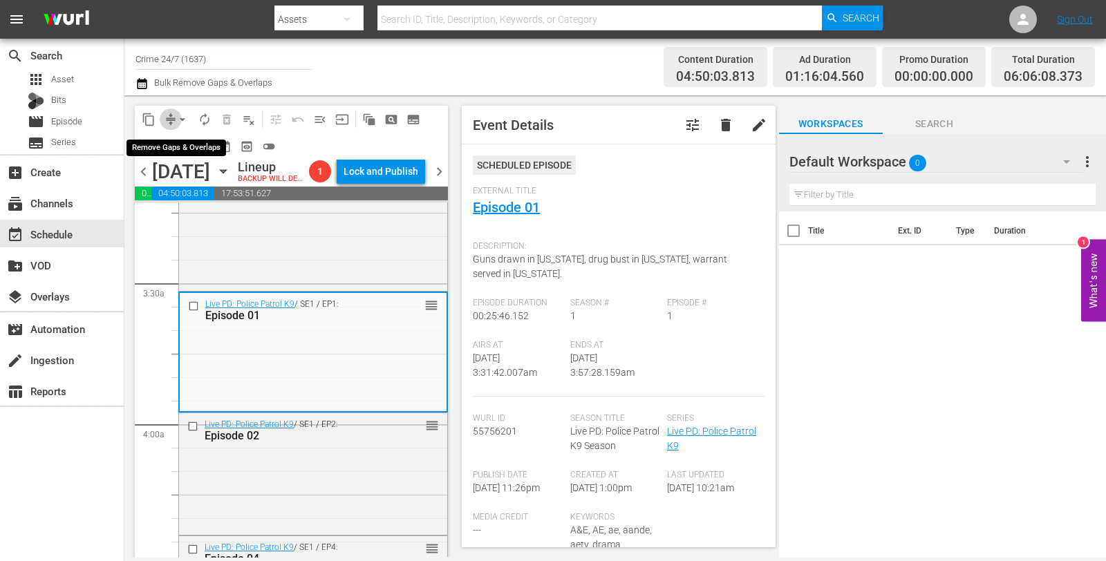
click at [171, 113] on span "compress" at bounding box center [171, 120] width 14 height 14
click at [183, 121] on span "arrow_drop_down" at bounding box center [183, 120] width 14 height 14
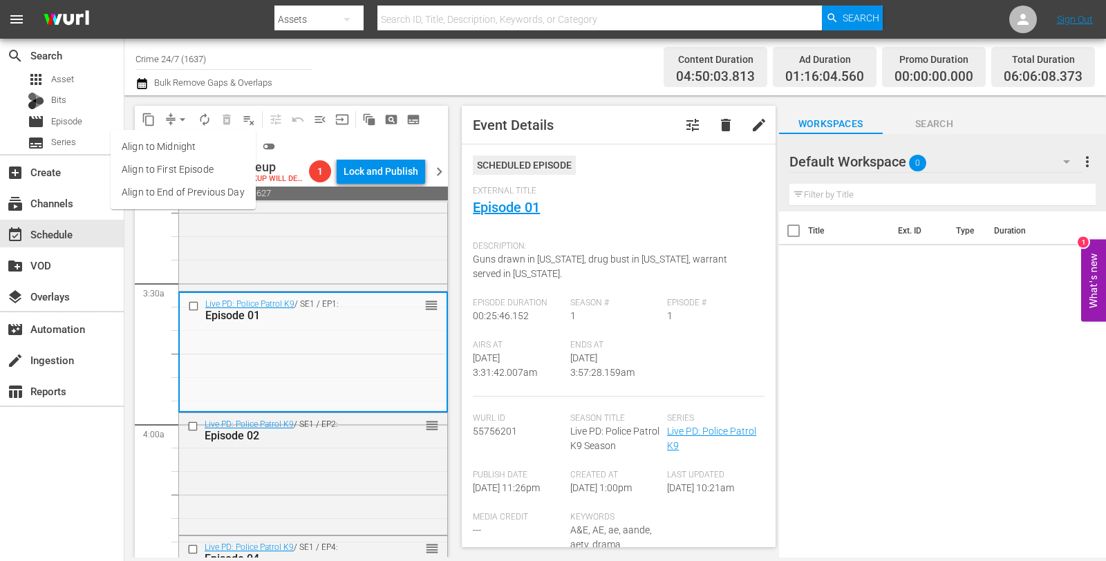
click at [191, 143] on li "Align to Midnight" at bounding box center [183, 146] width 145 height 23
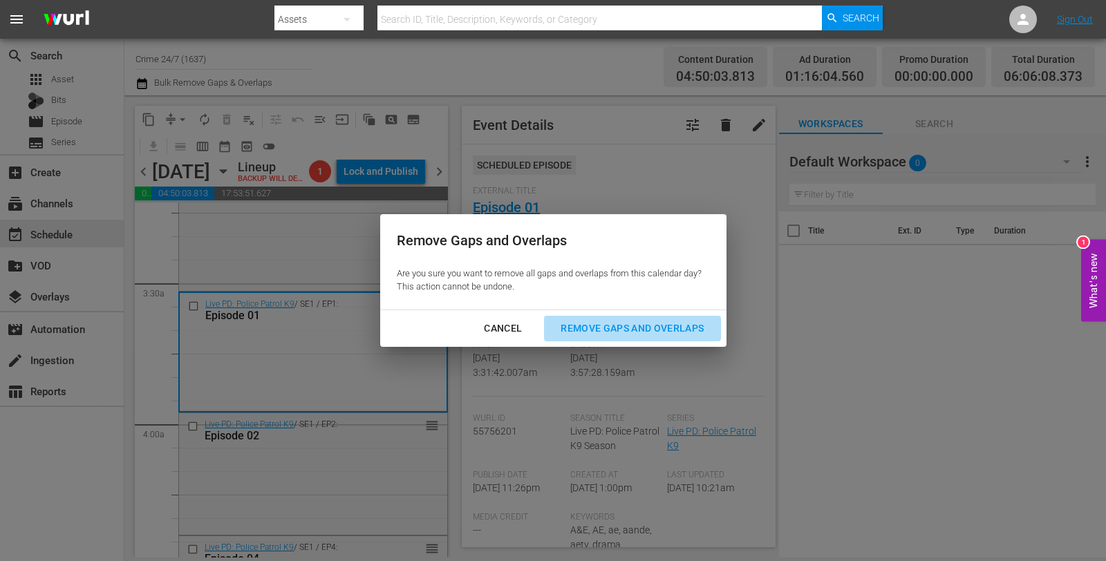
click at [632, 325] on div "Remove Gaps and Overlaps" at bounding box center [631, 328] width 165 height 17
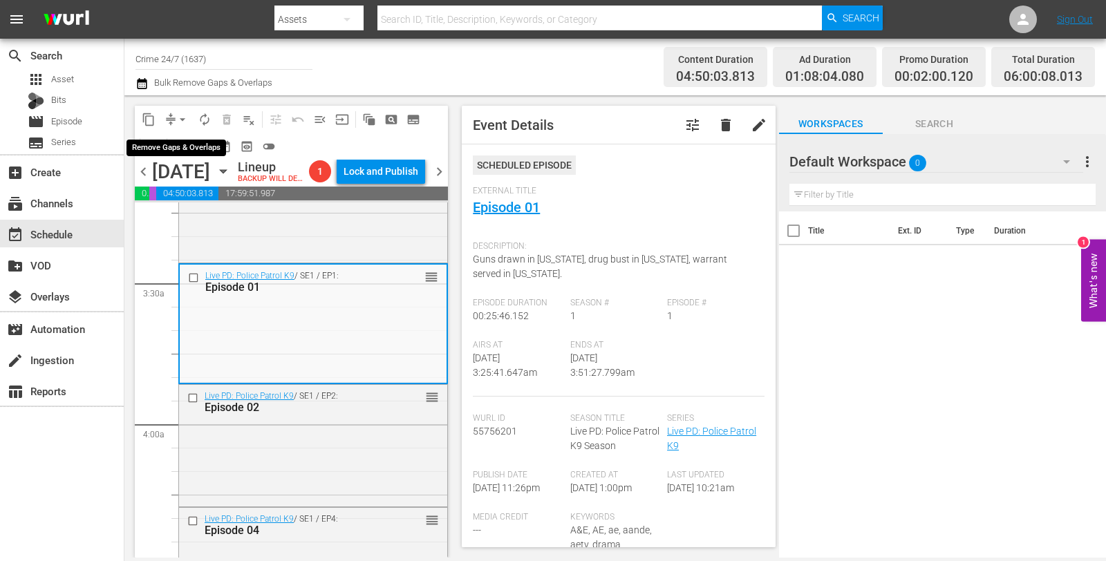
click at [175, 112] on button "arrow_drop_down" at bounding box center [182, 119] width 22 height 22
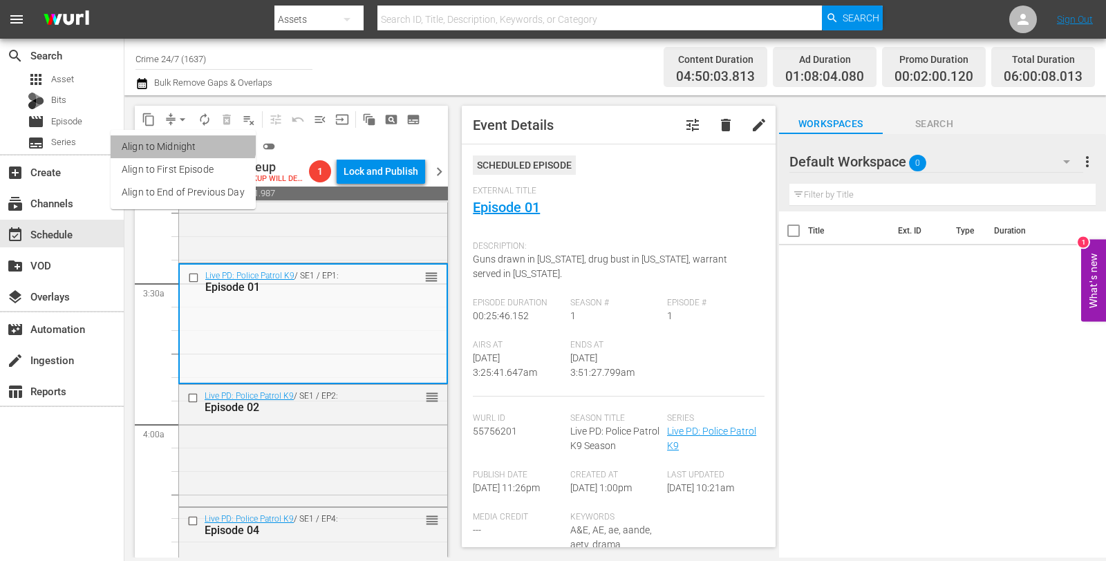
click at [173, 139] on li "Align to Midnight" at bounding box center [183, 146] width 145 height 23
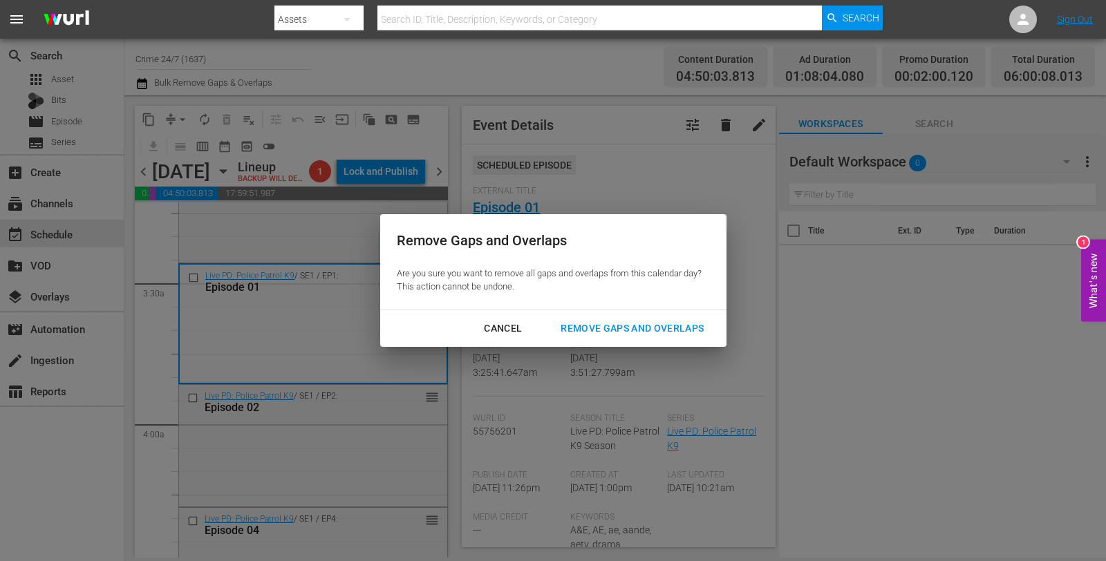
click at [599, 321] on div "Remove Gaps and Overlaps" at bounding box center [631, 328] width 165 height 17
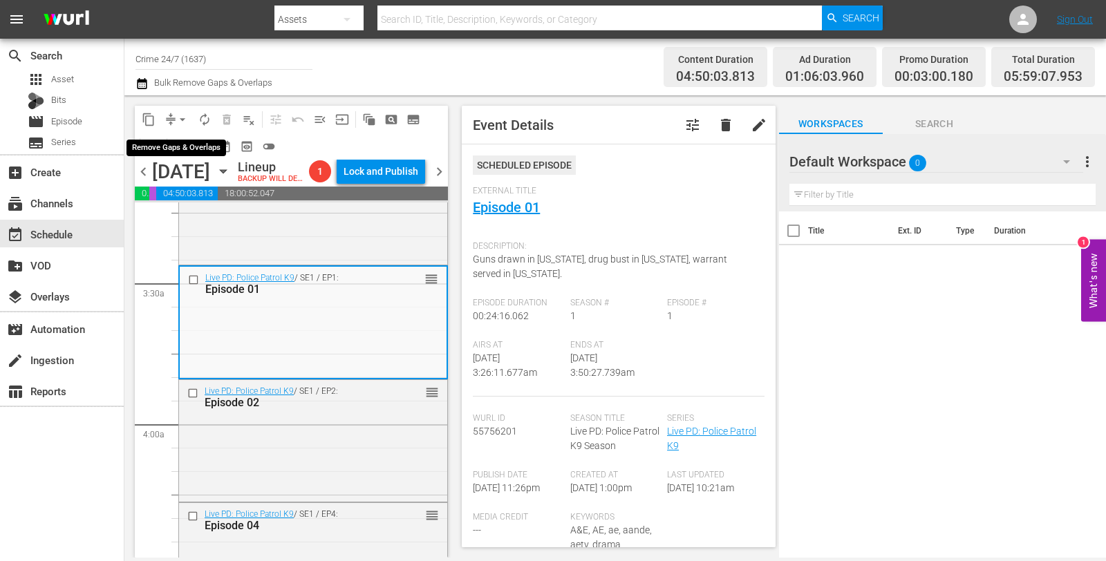
click at [182, 109] on button "arrow_drop_down" at bounding box center [182, 119] width 22 height 22
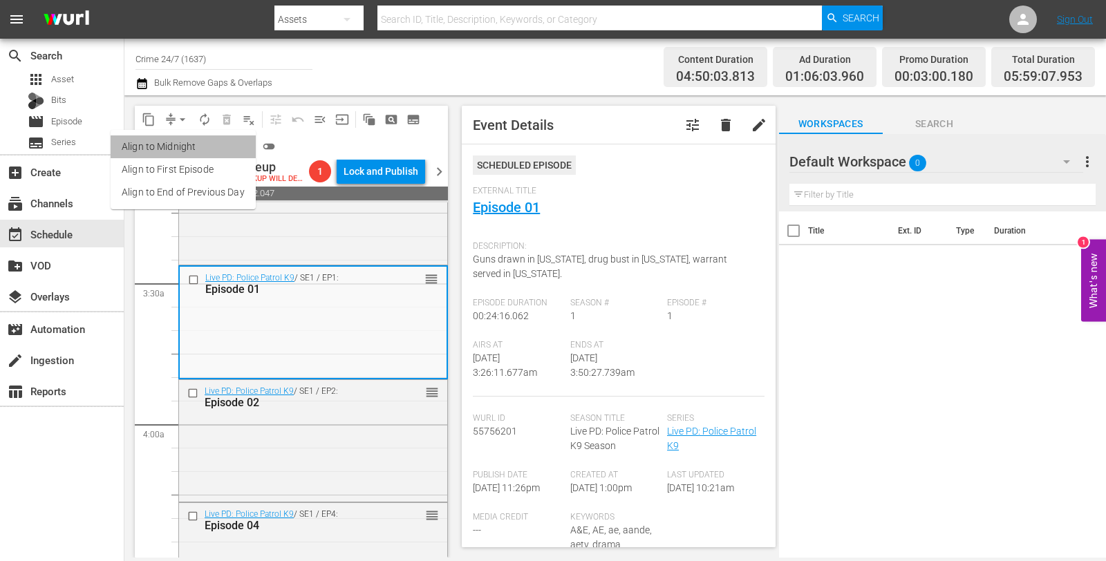
click at [186, 146] on li "Align to Midnight" at bounding box center [183, 146] width 145 height 23
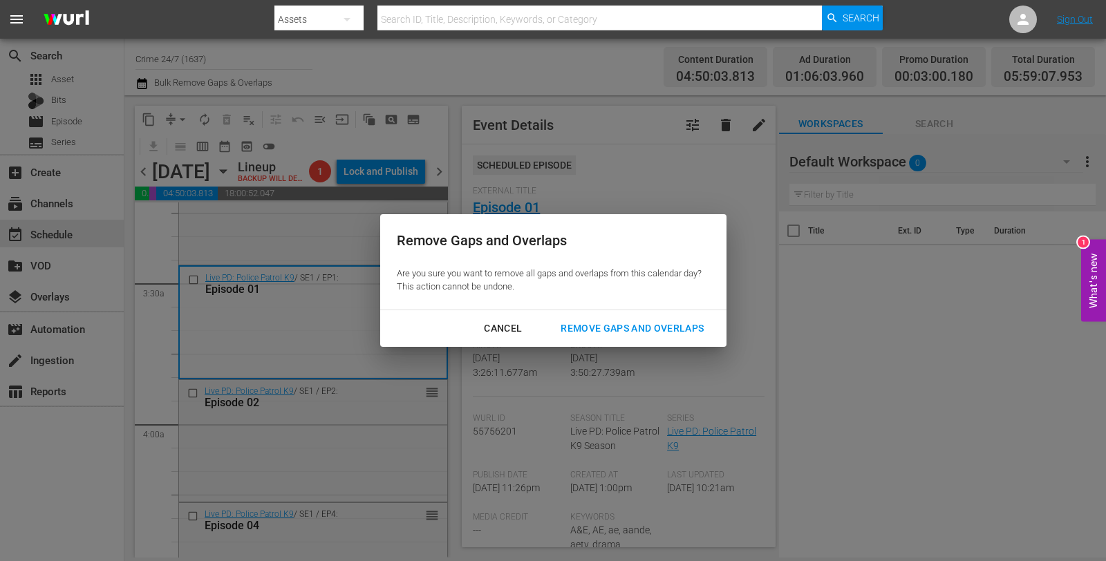
click at [583, 333] on div "Remove Gaps and Overlaps" at bounding box center [631, 328] width 165 height 17
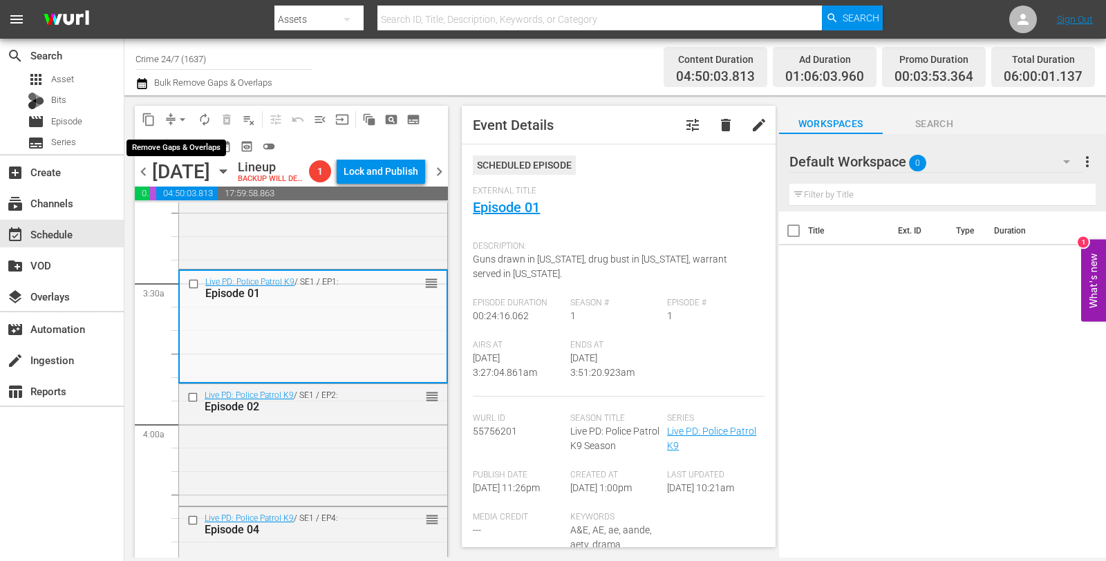
click at [177, 116] on span "arrow_drop_down" at bounding box center [183, 120] width 14 height 14
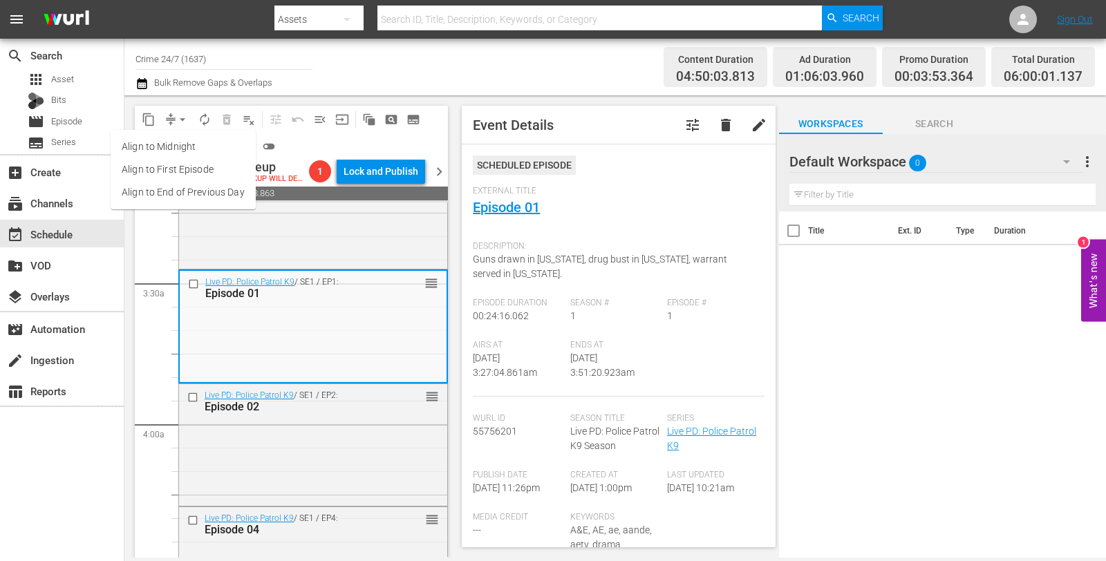
click at [196, 147] on li "Align to Midnight" at bounding box center [183, 146] width 145 height 23
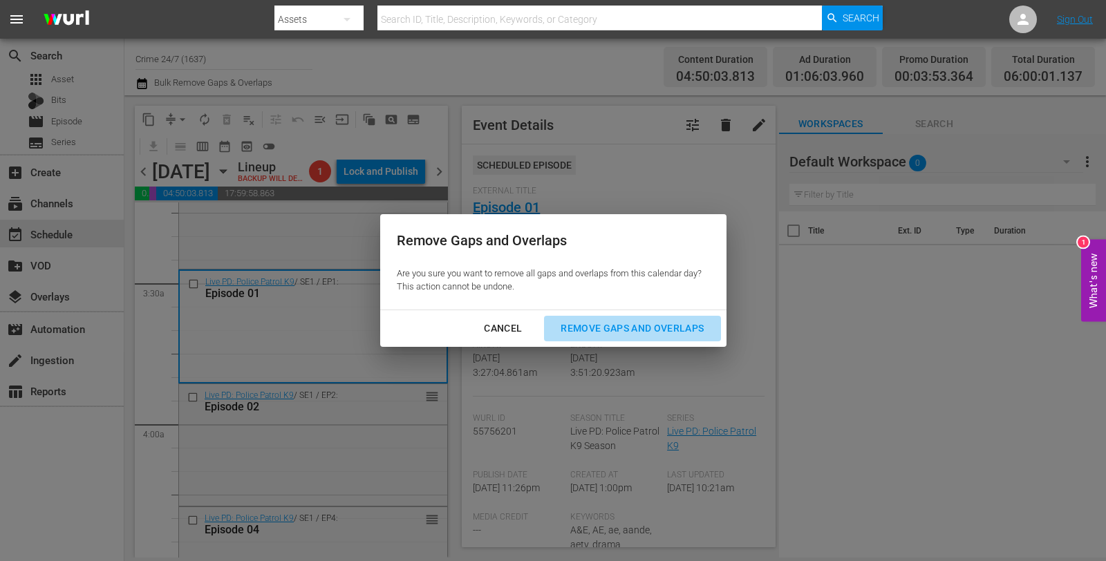
click at [659, 328] on div "Remove Gaps and Overlaps" at bounding box center [631, 328] width 165 height 17
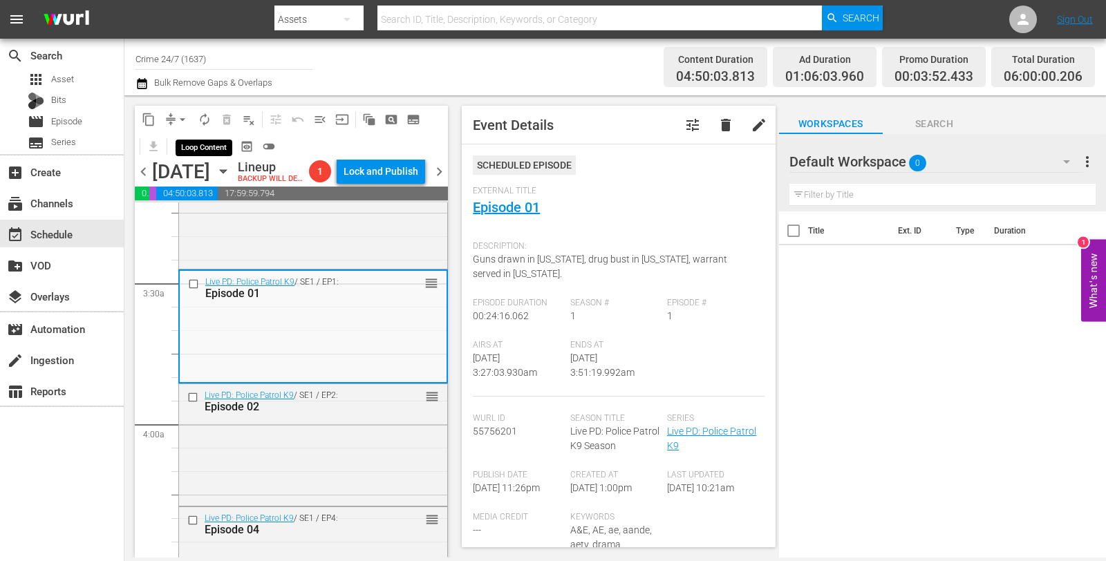
click at [205, 118] on span "autorenew_outlined" at bounding box center [205, 120] width 14 height 14
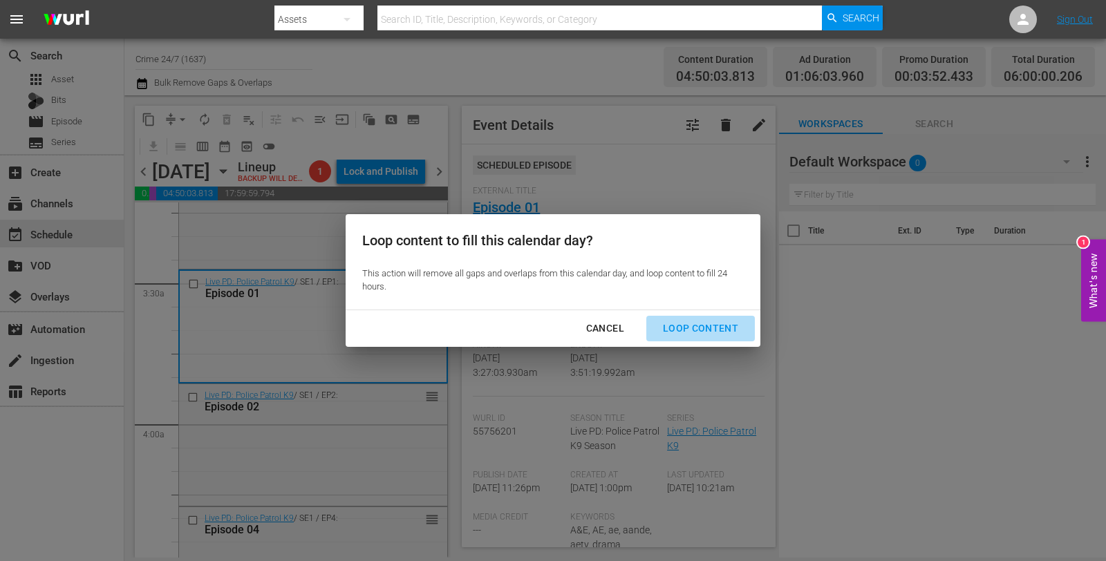
click at [715, 329] on div "Loop Content" at bounding box center [700, 328] width 97 height 17
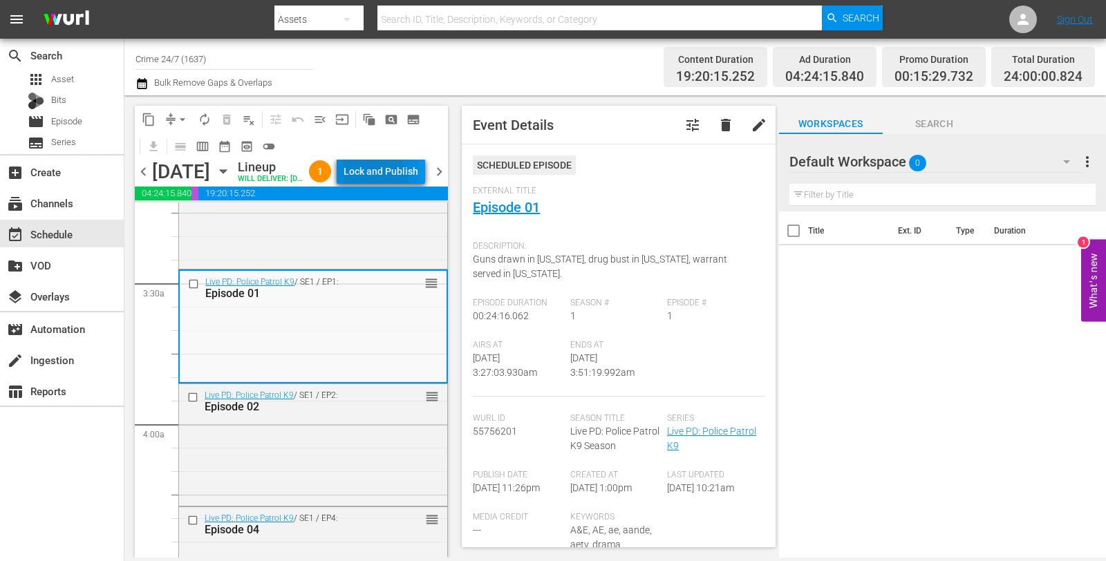
click at [399, 184] on div "Lock and Publish" at bounding box center [380, 171] width 75 height 25
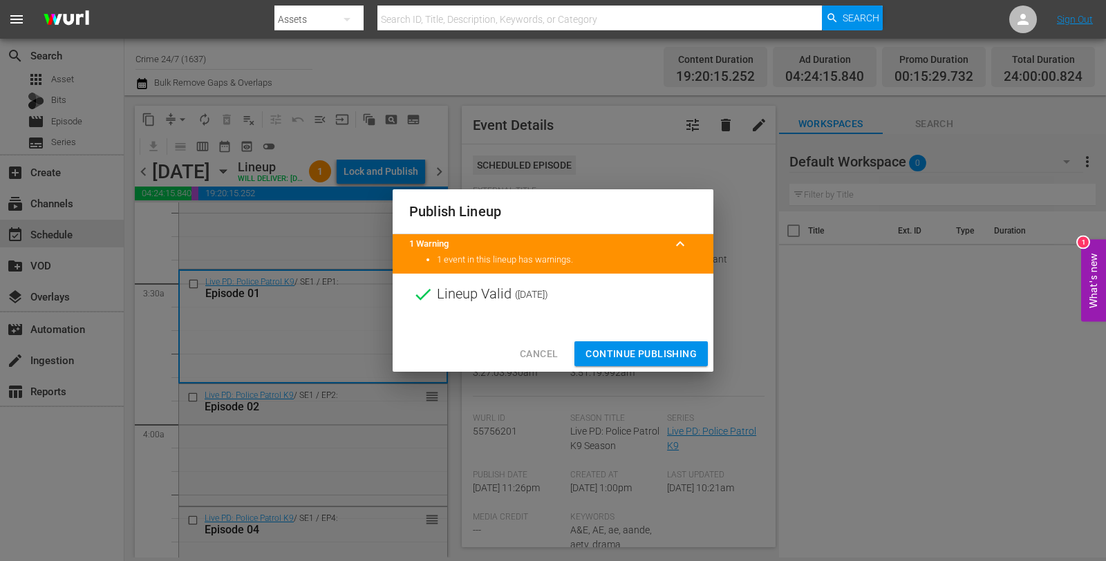
click at [657, 347] on span "Continue Publishing" at bounding box center [640, 354] width 111 height 17
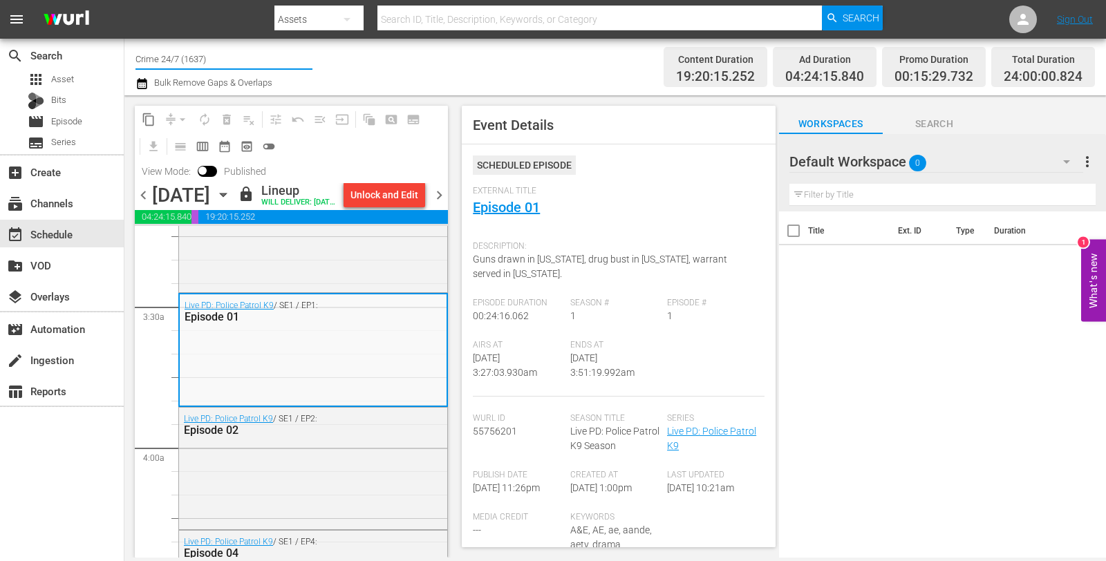
click at [205, 57] on input "Crime 24/7 (1637)" at bounding box center [223, 58] width 177 height 33
click at [178, 57] on input "Crime 24/7 (1637)" at bounding box center [223, 58] width 177 height 33
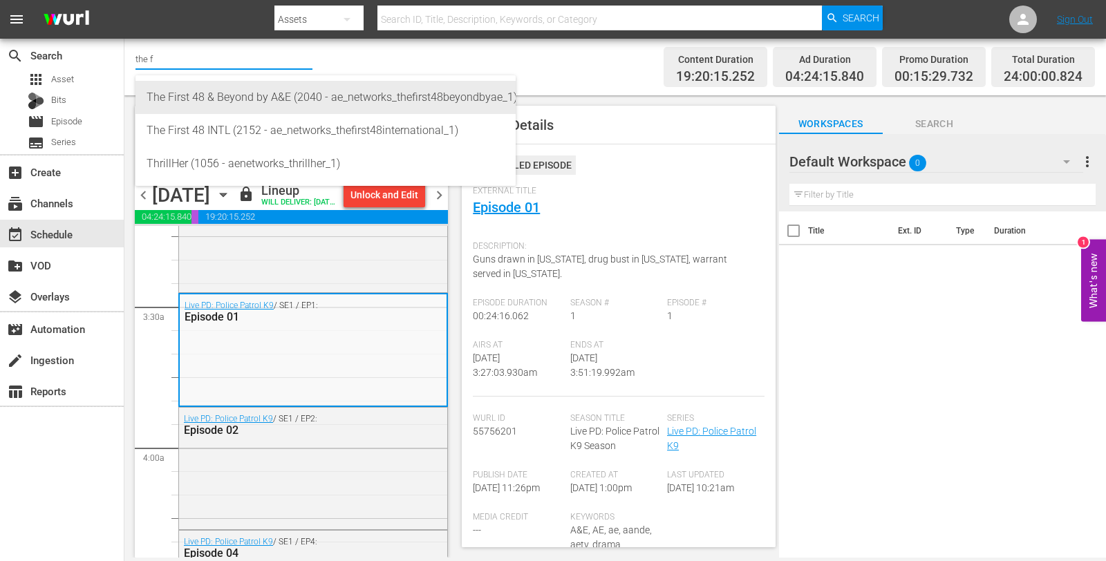
click at [199, 89] on div "The First 48 & Beyond by A&E (2040 - ae_networks_thefirst48beyondbyae_1)" at bounding box center [326, 97] width 358 height 33
type input "The First 48 & Beyond by A&E (2040 - ae_networks_thefirst48beyondbyae_1)"
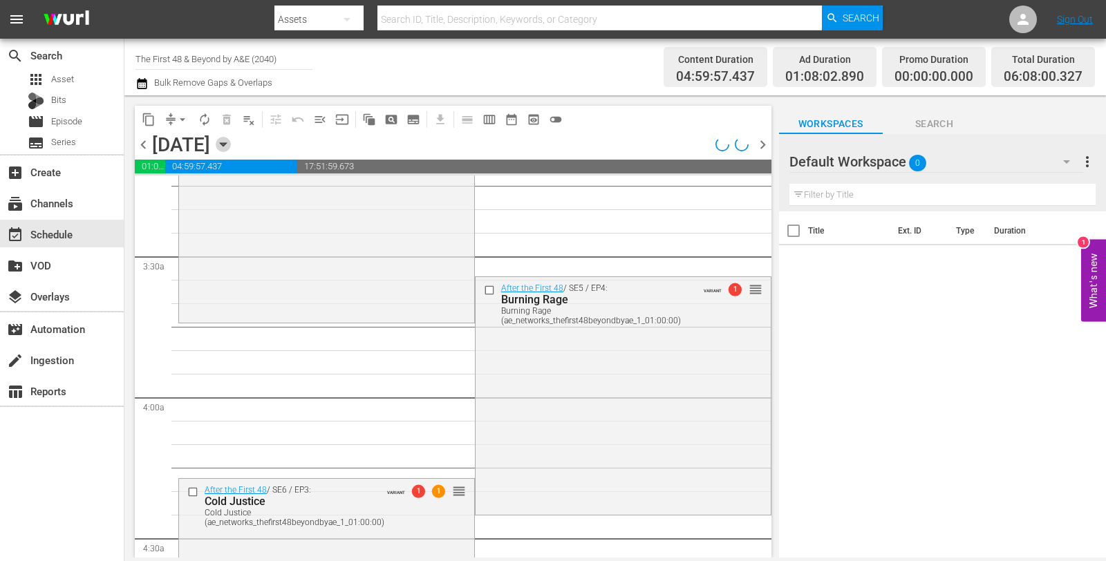
click at [231, 142] on icon "button" at bounding box center [223, 144] width 15 height 15
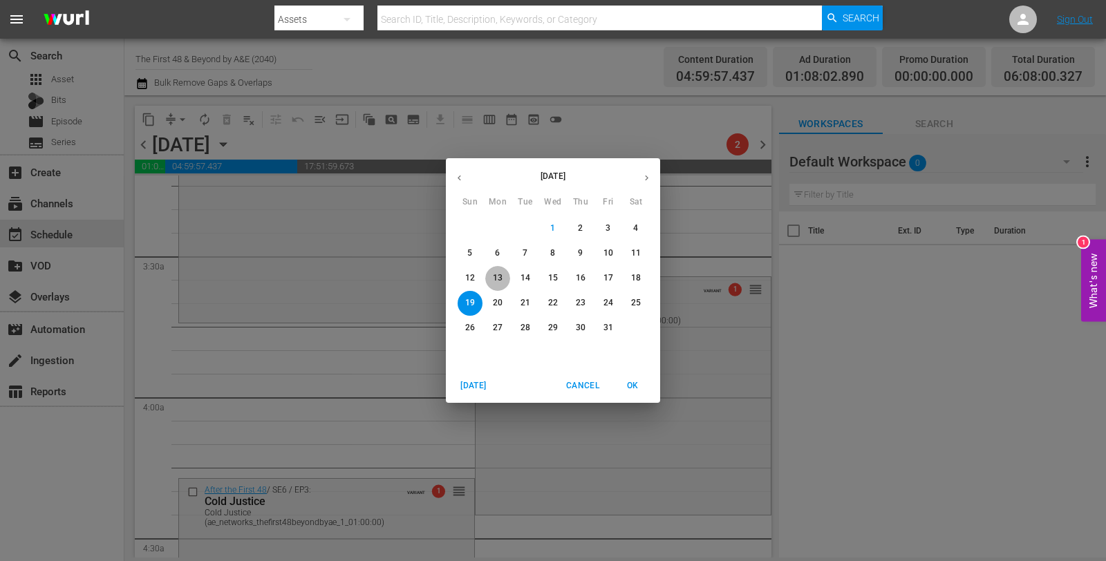
click at [499, 277] on p "13" at bounding box center [498, 278] width 10 height 12
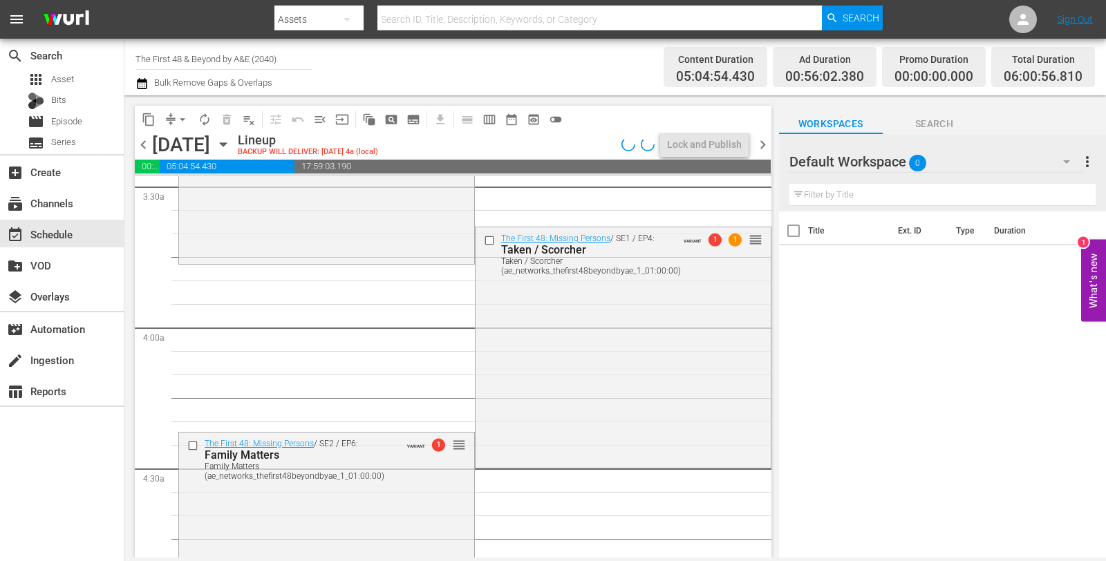
scroll to position [906, 0]
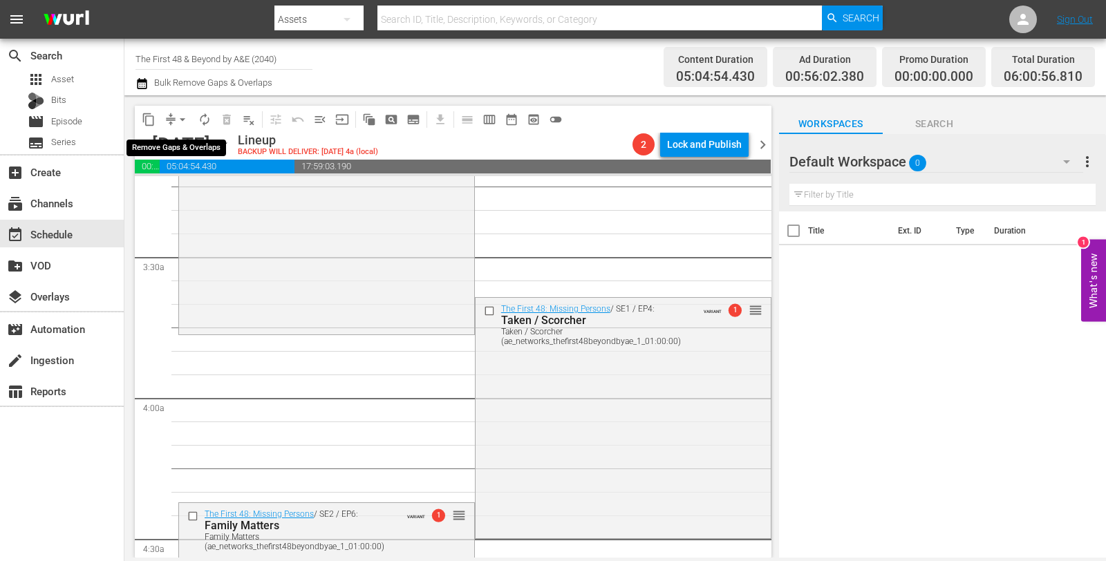
click at [180, 116] on span "arrow_drop_down" at bounding box center [183, 120] width 14 height 14
click at [178, 144] on li "Align to Midnight" at bounding box center [183, 146] width 145 height 23
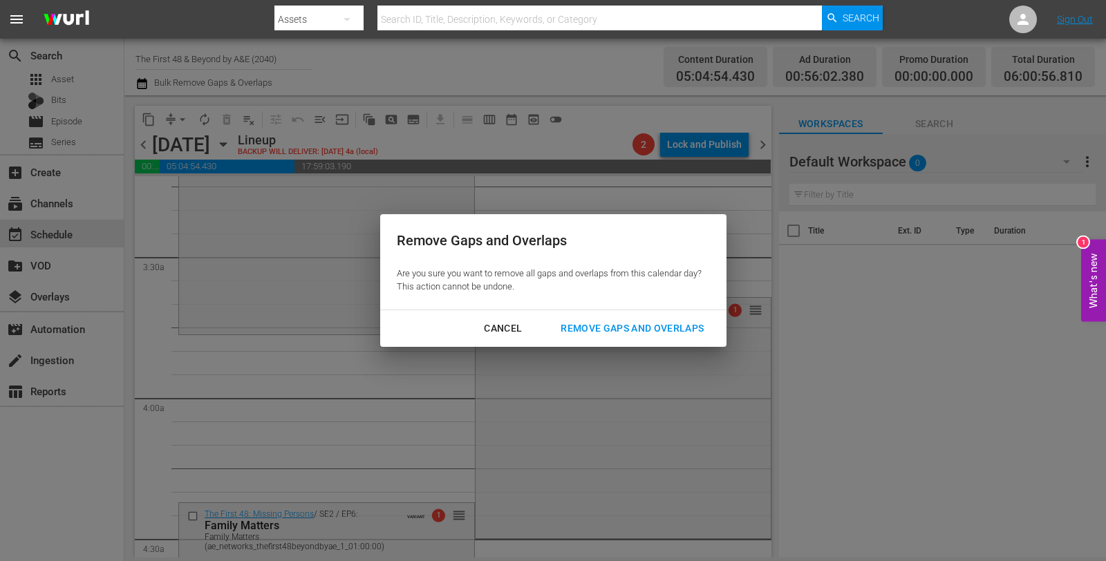
click at [576, 324] on div "Remove Gaps and Overlaps" at bounding box center [631, 328] width 165 height 17
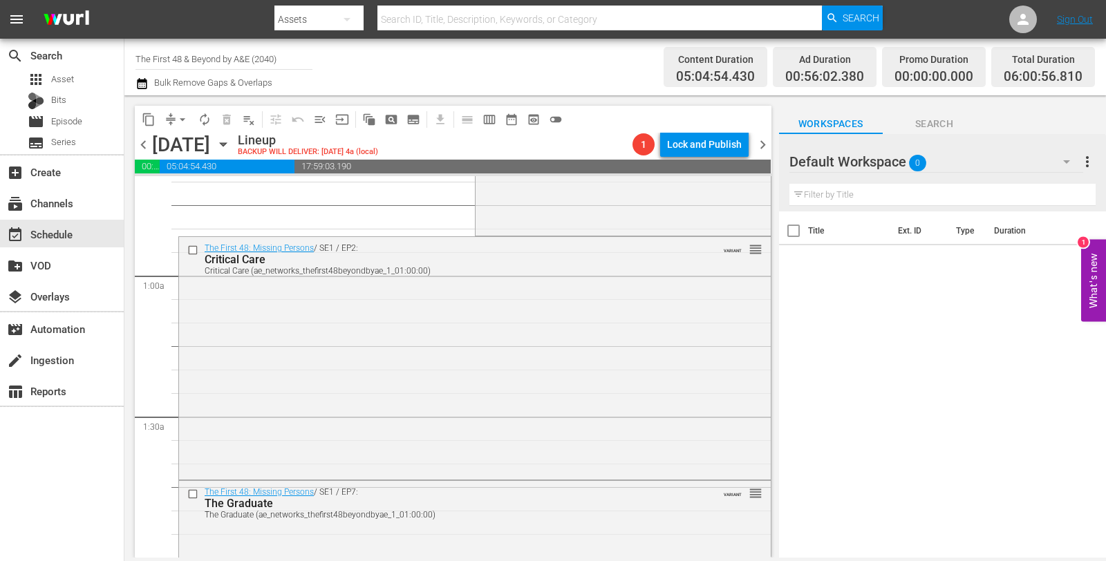
scroll to position [0, 0]
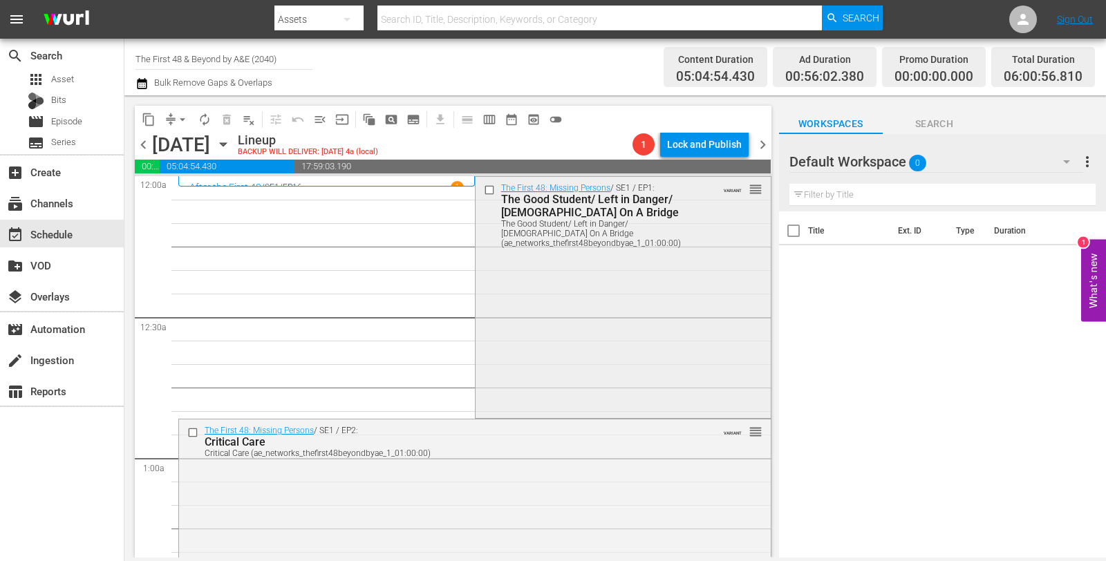
click at [518, 254] on div "The First 48: Missing Persons / SE1 / EP1: The Good Student/ Left in Danger/ La…" at bounding box center [622, 296] width 295 height 239
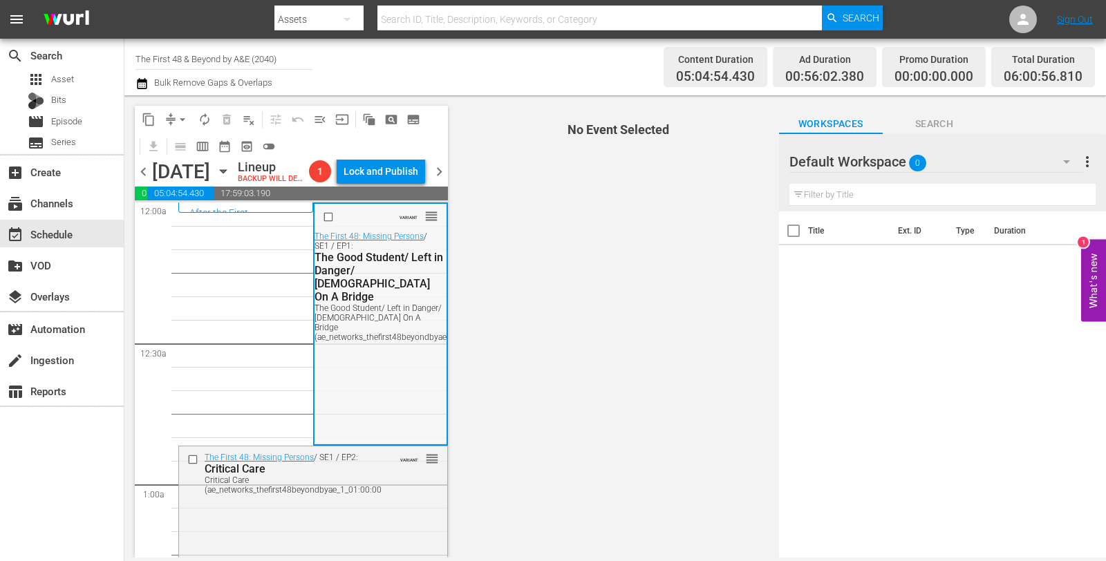
click at [337, 408] on div "VARIANT reorder The First 48: Missing Persons / SE1 / EP1: The Good Student/ Le…" at bounding box center [380, 323] width 132 height 239
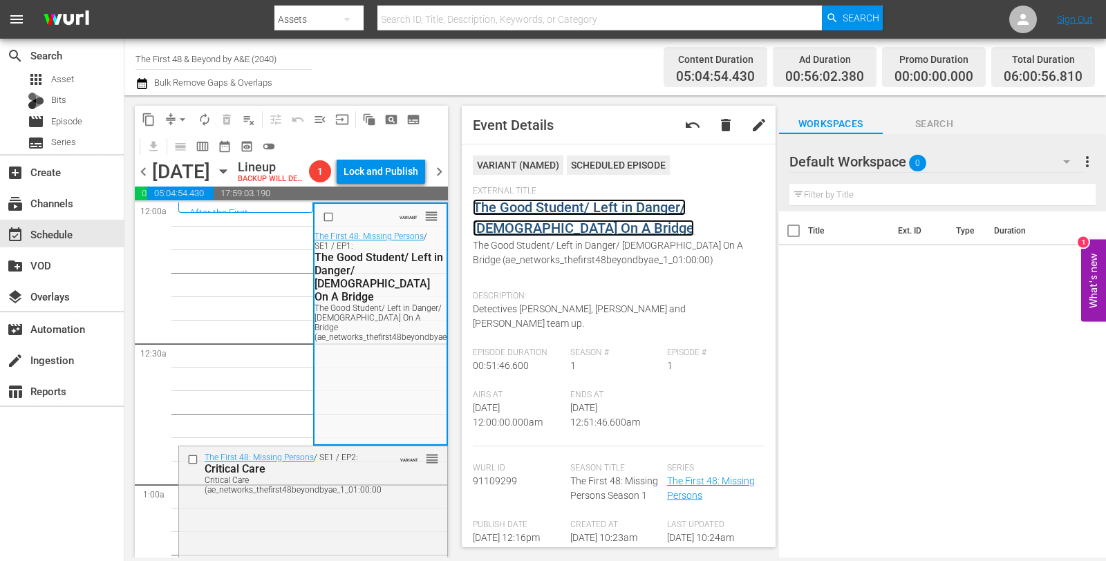
click at [560, 204] on link "The Good Student/ Left in Danger/ Lady On A Bridge" at bounding box center [583, 217] width 221 height 37
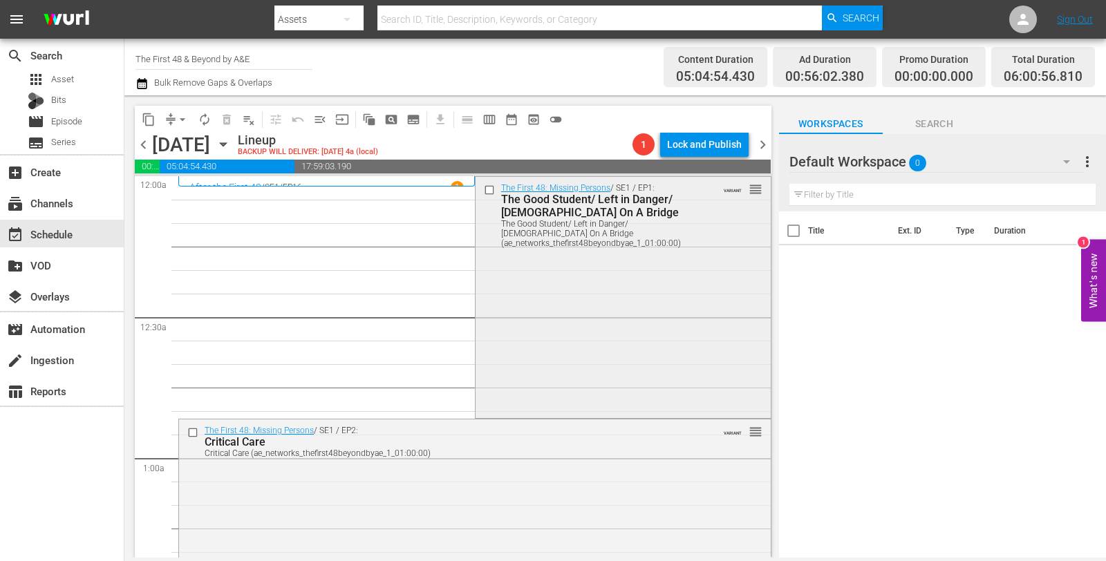
click at [480, 278] on div "The First 48: Missing Persons / SE1 / EP1: The Good Student/ Left in Danger/ La…" at bounding box center [622, 296] width 295 height 239
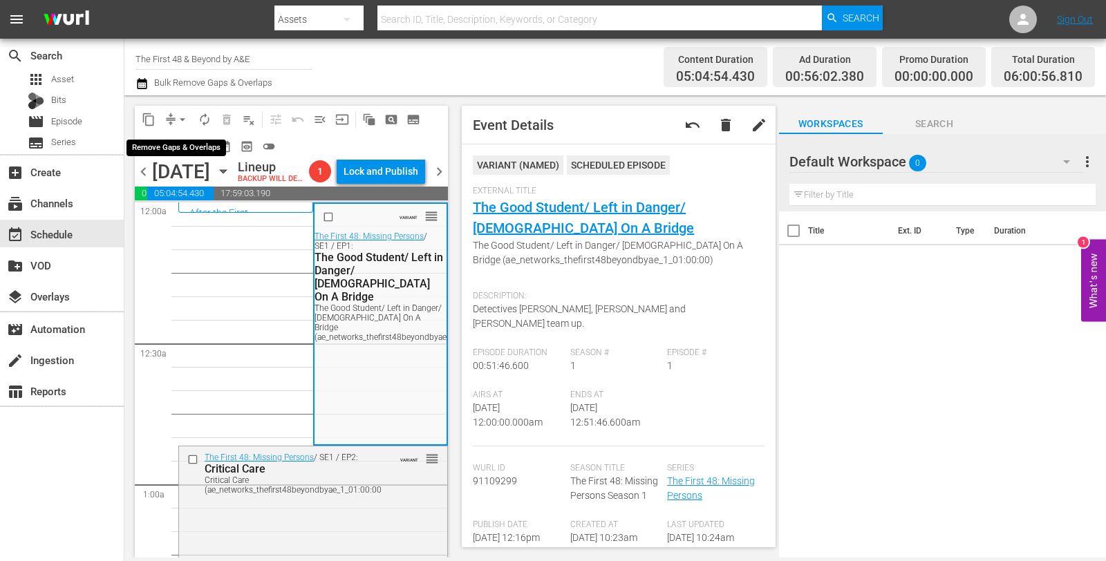
click at [181, 115] on span "arrow_drop_down" at bounding box center [183, 120] width 14 height 14
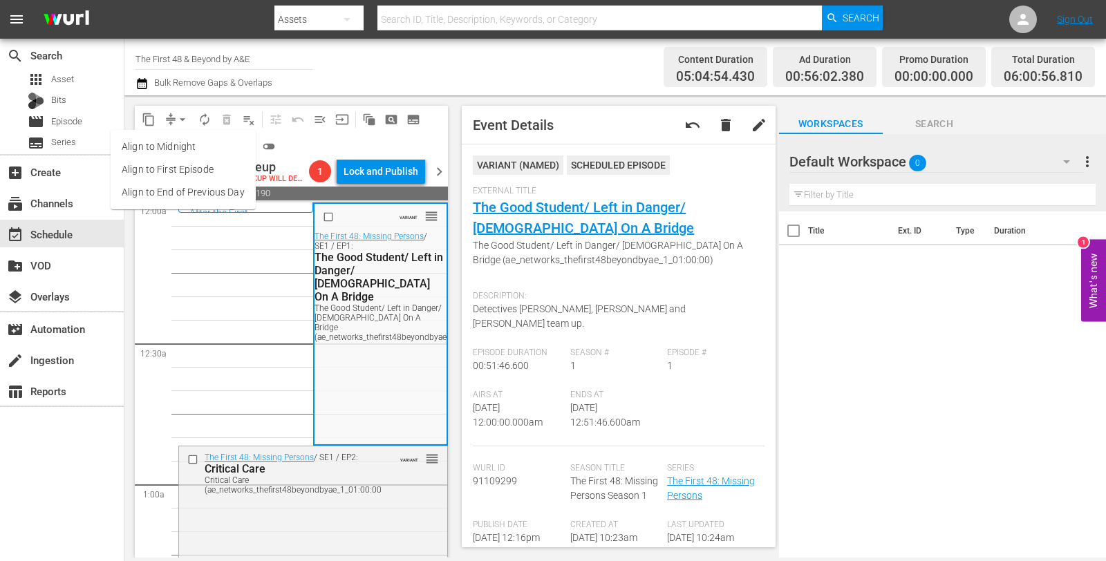
click at [193, 142] on li "Align to Midnight" at bounding box center [183, 146] width 145 height 23
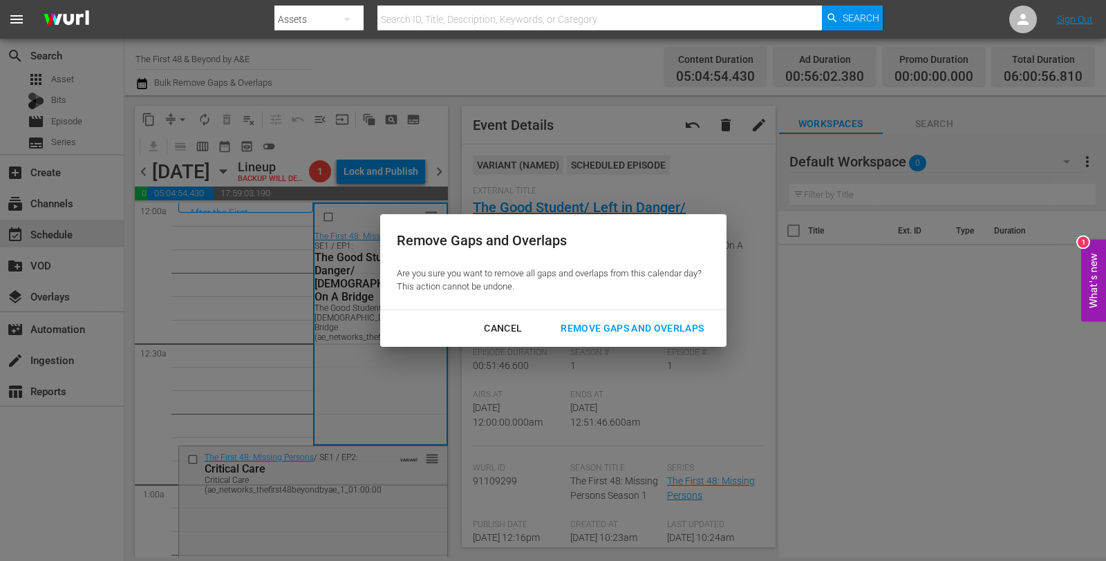
click at [646, 330] on div "Remove Gaps and Overlaps" at bounding box center [631, 328] width 165 height 17
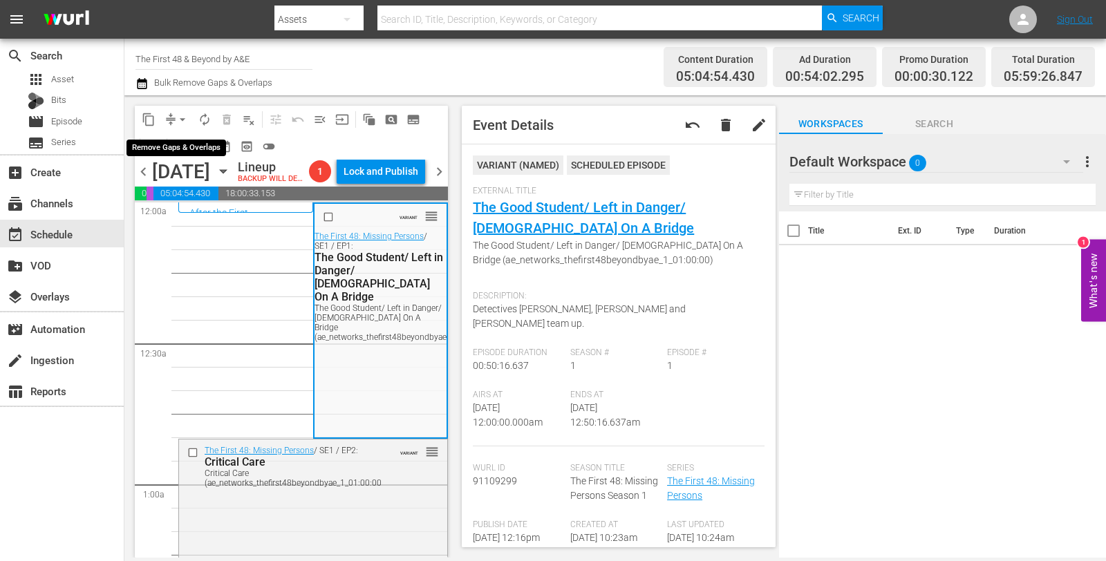
click at [185, 116] on span "arrow_drop_down" at bounding box center [183, 120] width 14 height 14
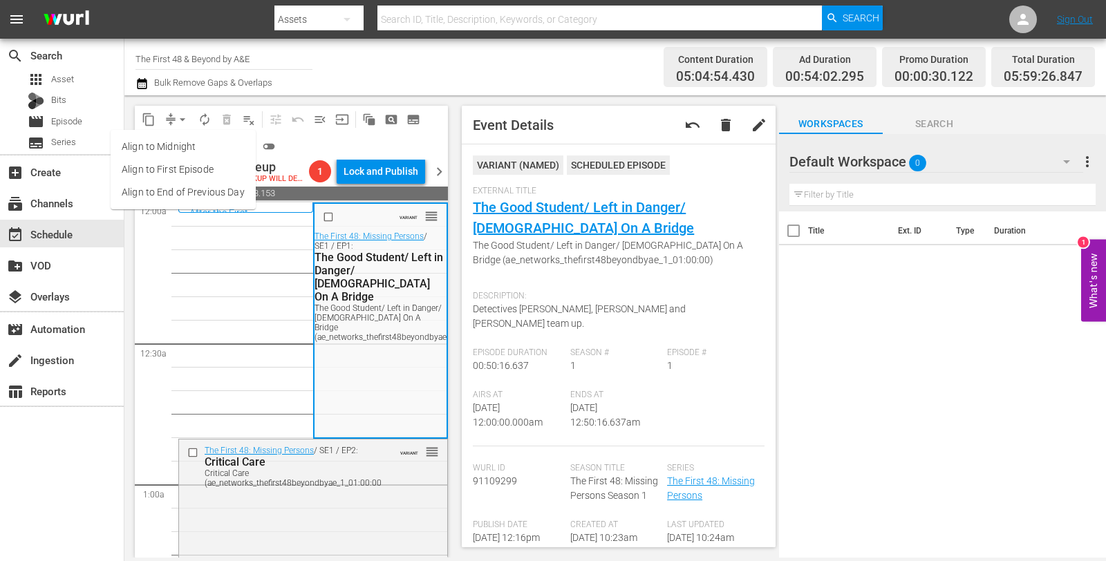
click at [188, 140] on li "Align to Midnight" at bounding box center [183, 146] width 145 height 23
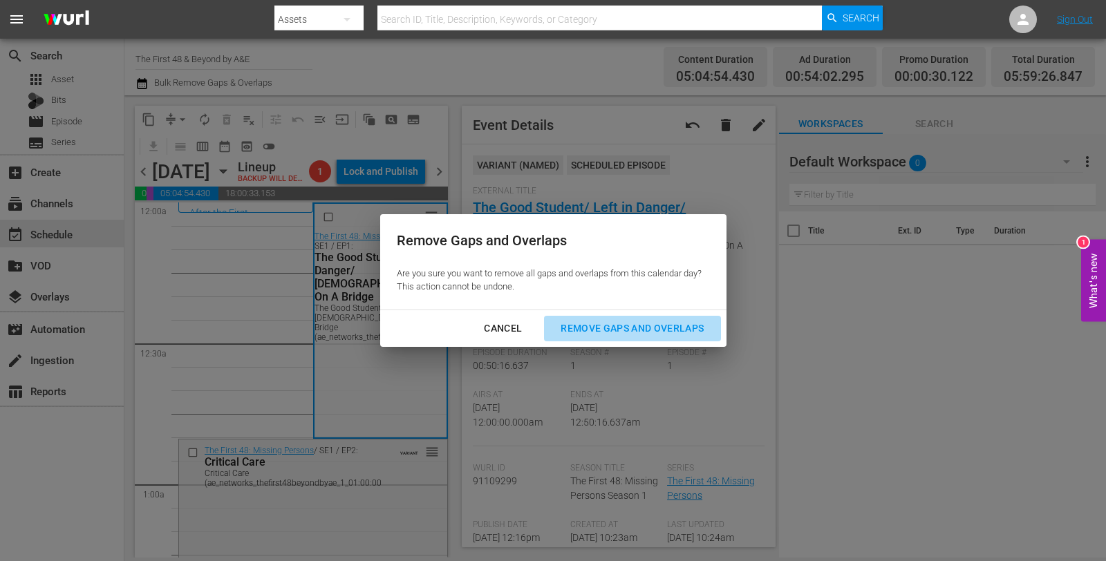
click at [586, 322] on div "Remove Gaps and Overlaps" at bounding box center [631, 328] width 165 height 17
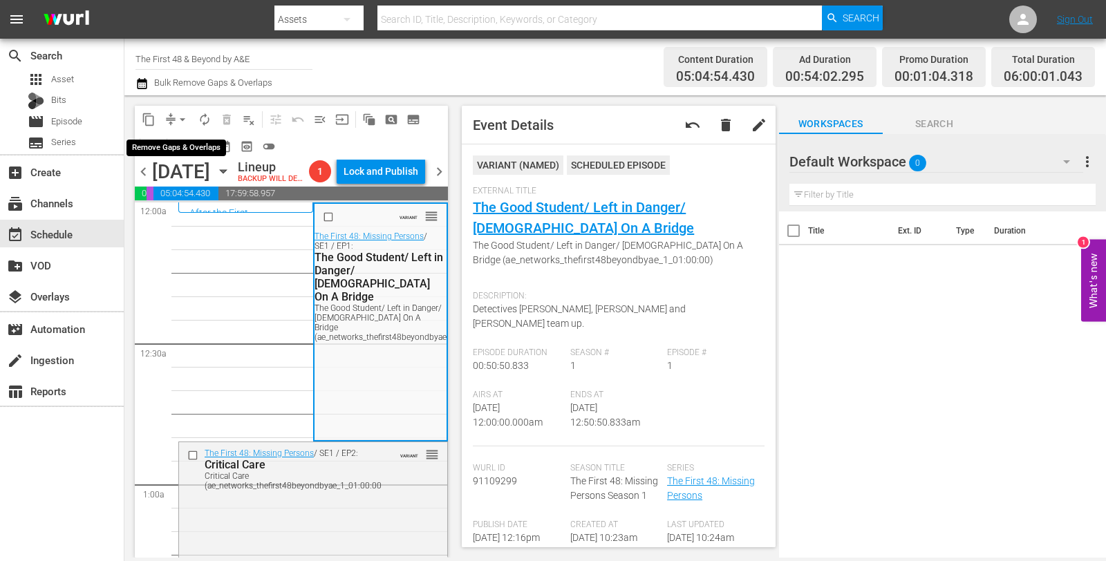
click at [180, 120] on span "arrow_drop_down" at bounding box center [183, 120] width 14 height 14
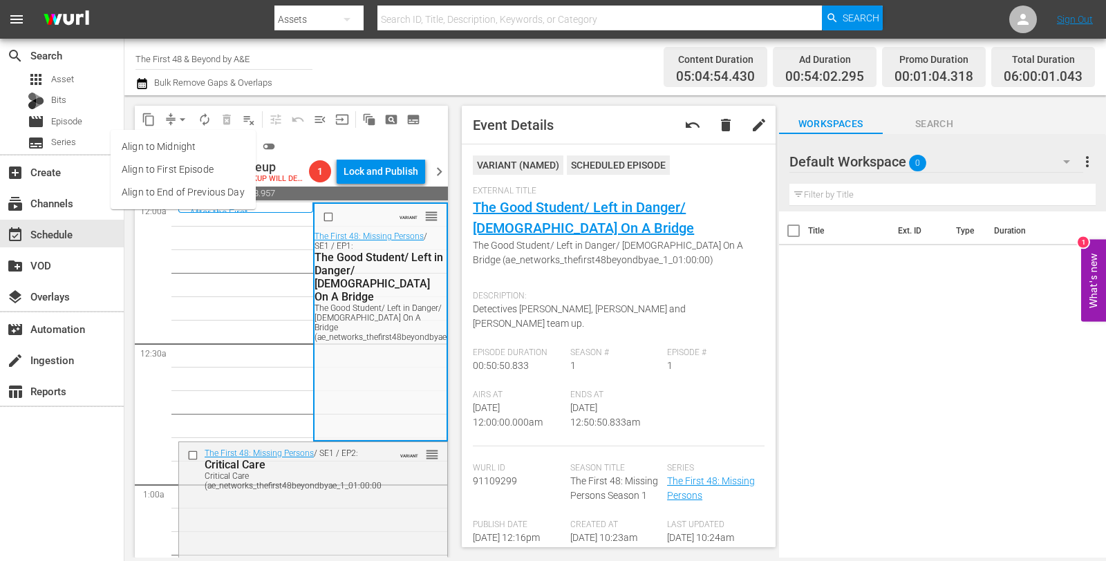
click at [212, 145] on li "Align to Midnight" at bounding box center [183, 146] width 145 height 23
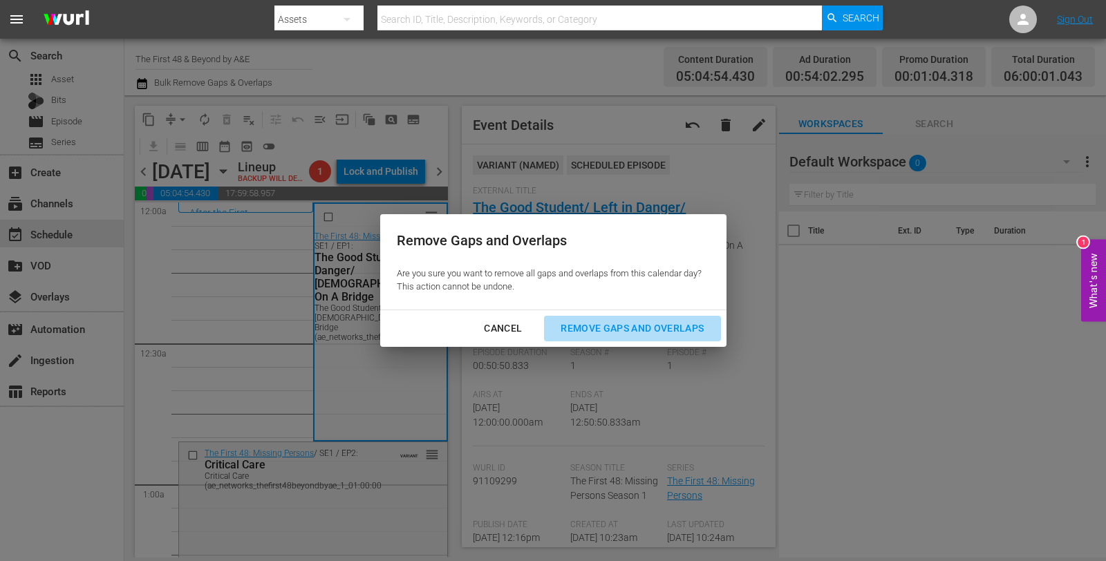
click at [586, 317] on button "Remove Gaps and Overlaps" at bounding box center [632, 329] width 176 height 26
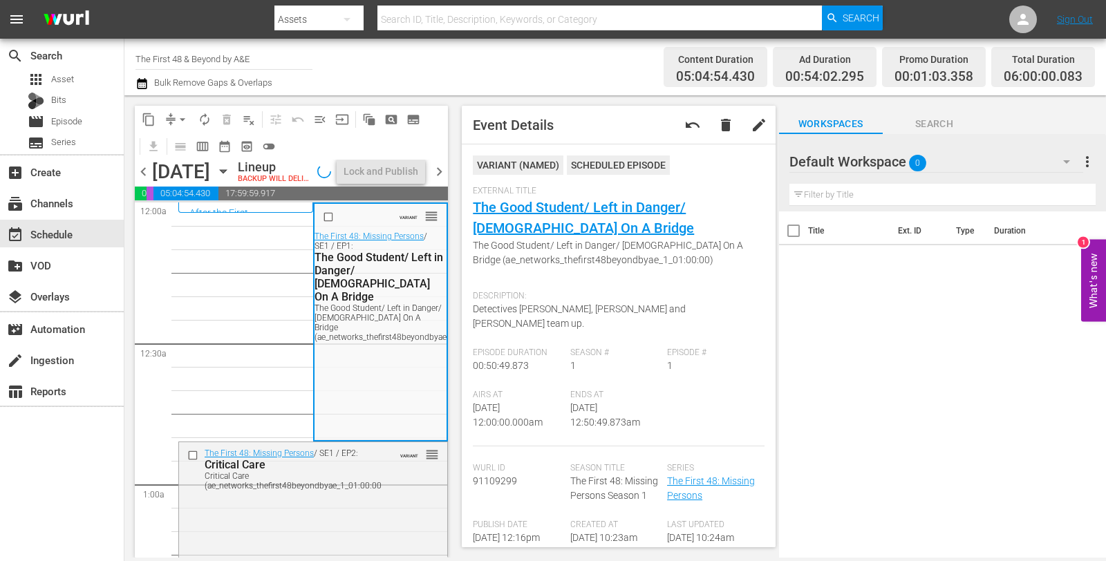
click at [205, 122] on span "autorenew_outlined" at bounding box center [205, 120] width 14 height 14
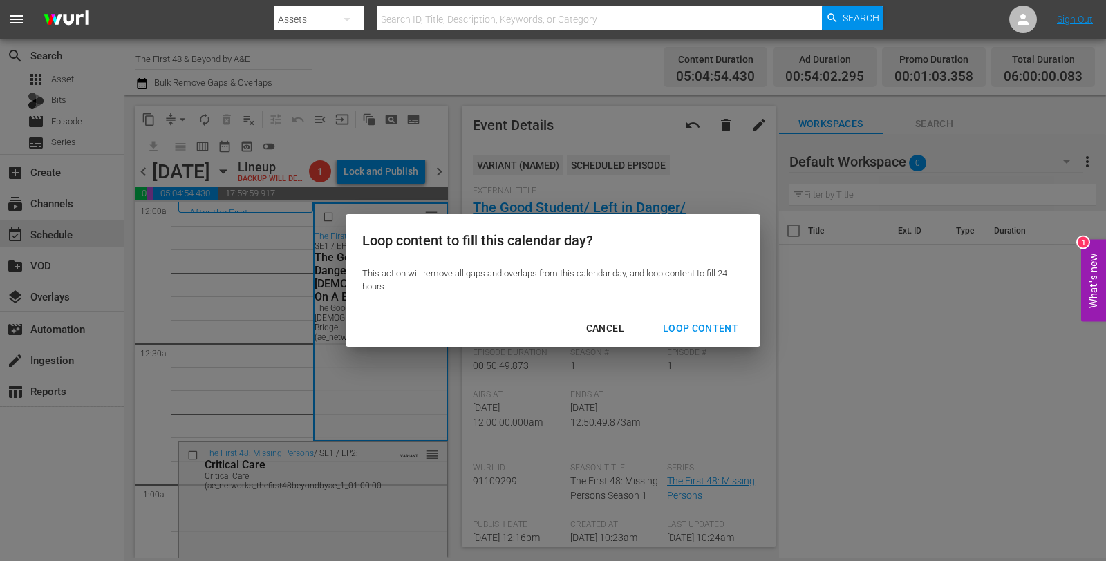
click at [679, 322] on div "Loop Content" at bounding box center [700, 328] width 97 height 17
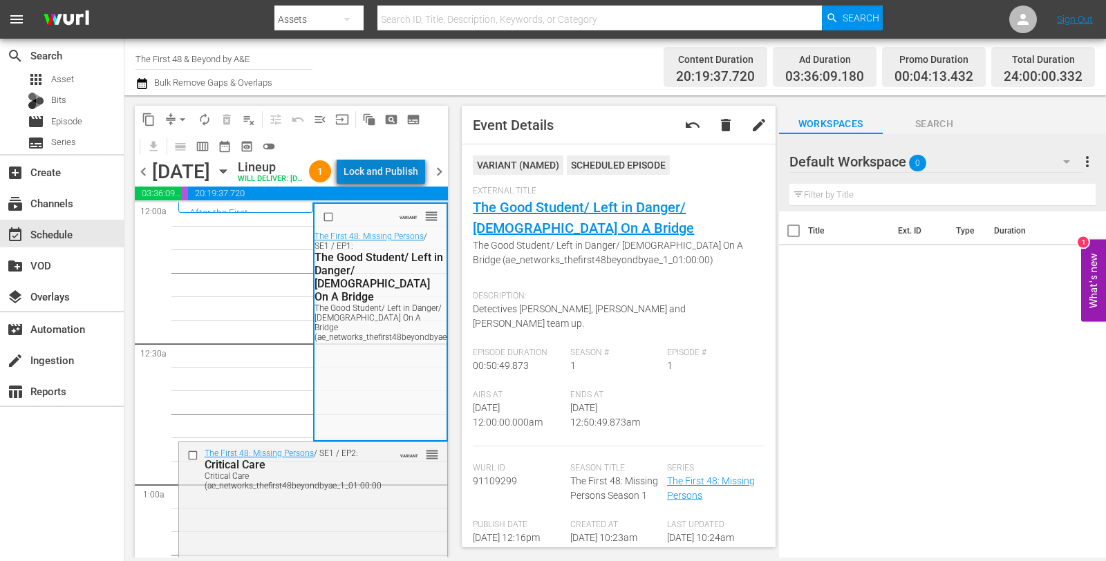
click at [412, 180] on div "Lock and Publish" at bounding box center [380, 171] width 75 height 25
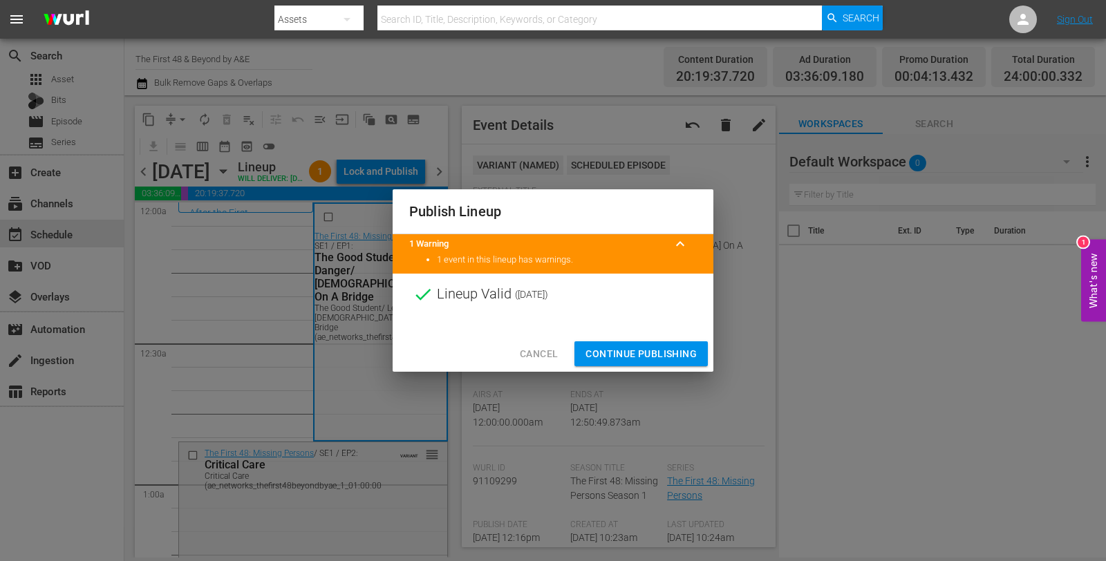
click at [641, 355] on span "Continue Publishing" at bounding box center [640, 354] width 111 height 17
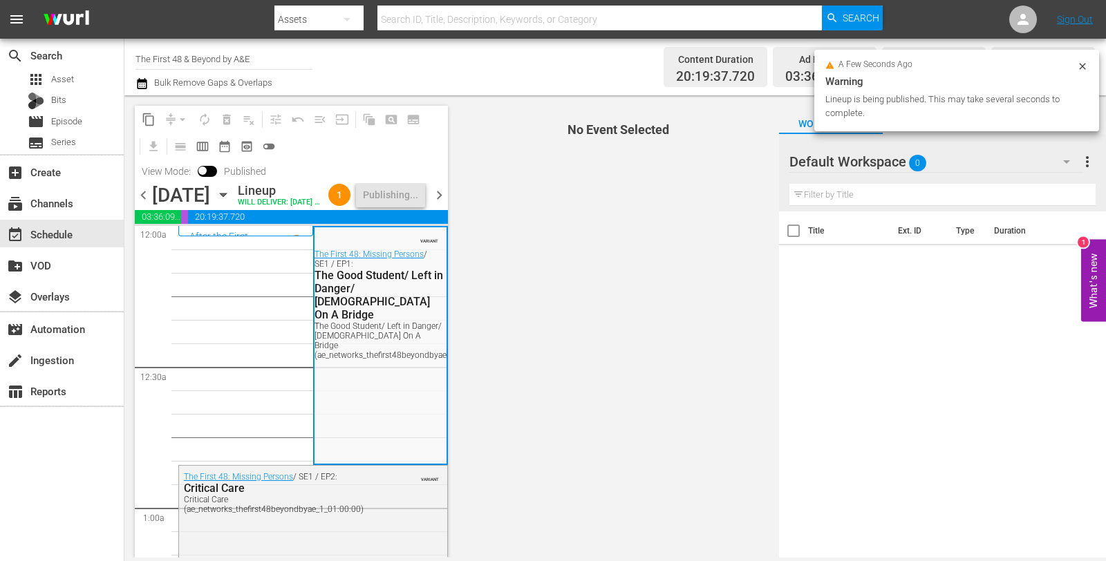
click at [441, 200] on span "chevron_right" at bounding box center [439, 195] width 17 height 17
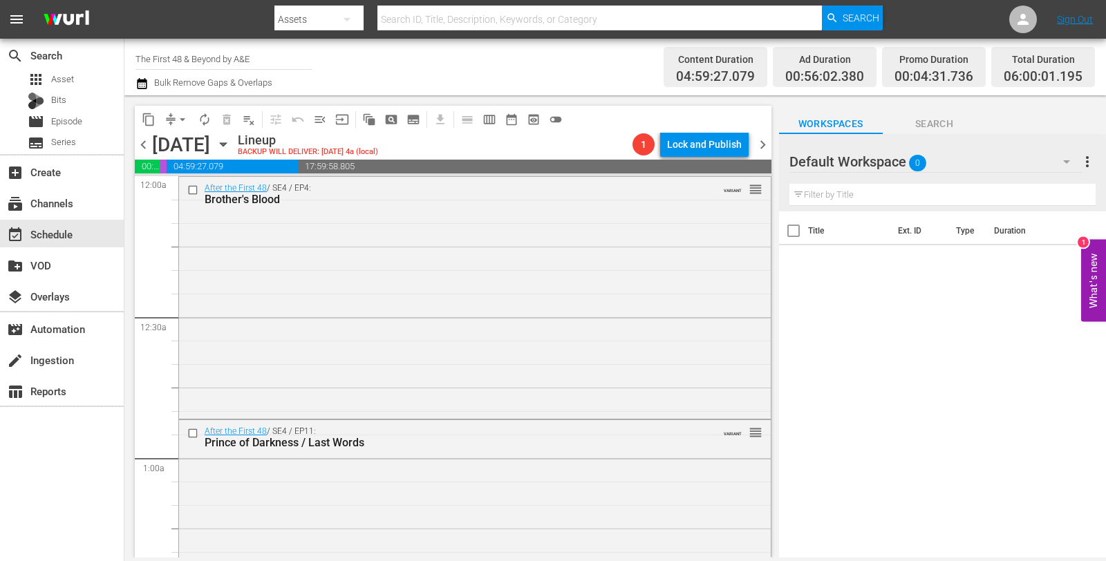
click at [442, 200] on div "Brother's Blood" at bounding box center [450, 199] width 491 height 13
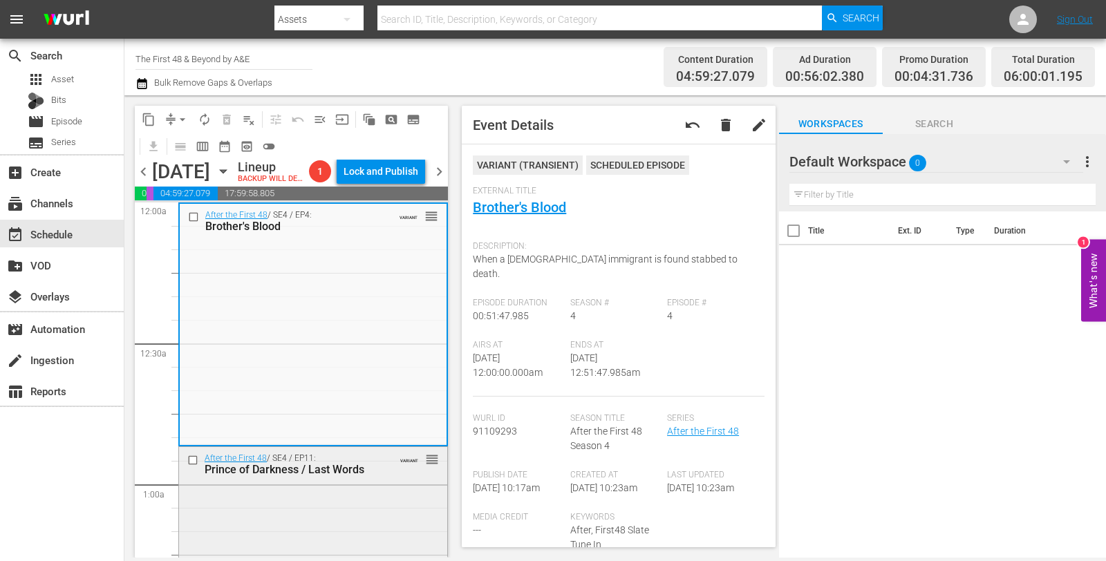
click at [278, 536] on div "After the First 48 / SE4 / EP11: Prince of Darkness / Last Words VARIANT reorder" at bounding box center [313, 566] width 268 height 238
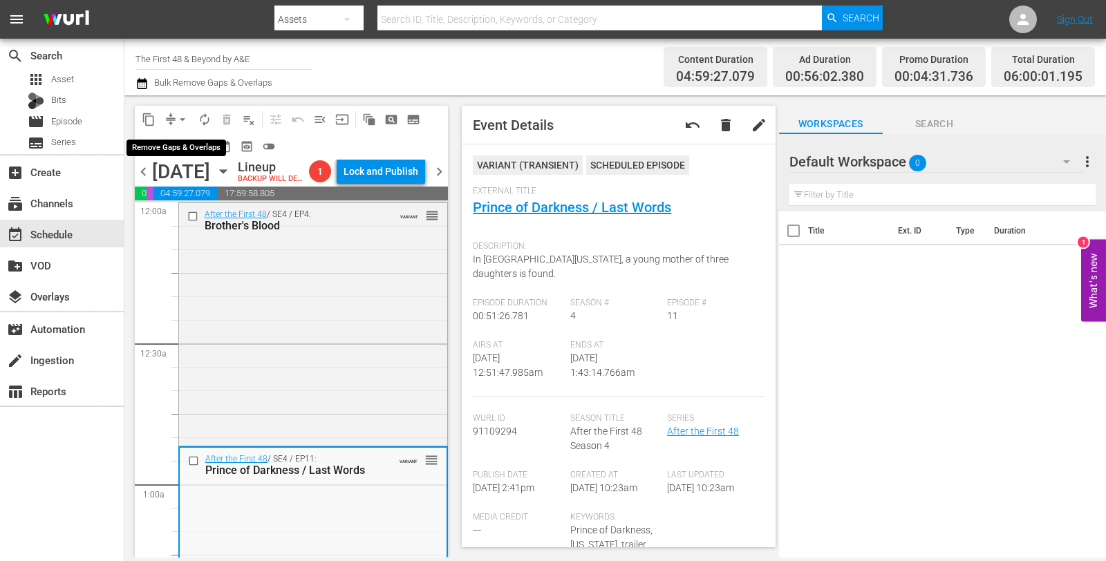
click at [187, 123] on span "arrow_drop_down" at bounding box center [183, 120] width 14 height 14
click at [182, 153] on li "Align to Midnight" at bounding box center [183, 146] width 114 height 23
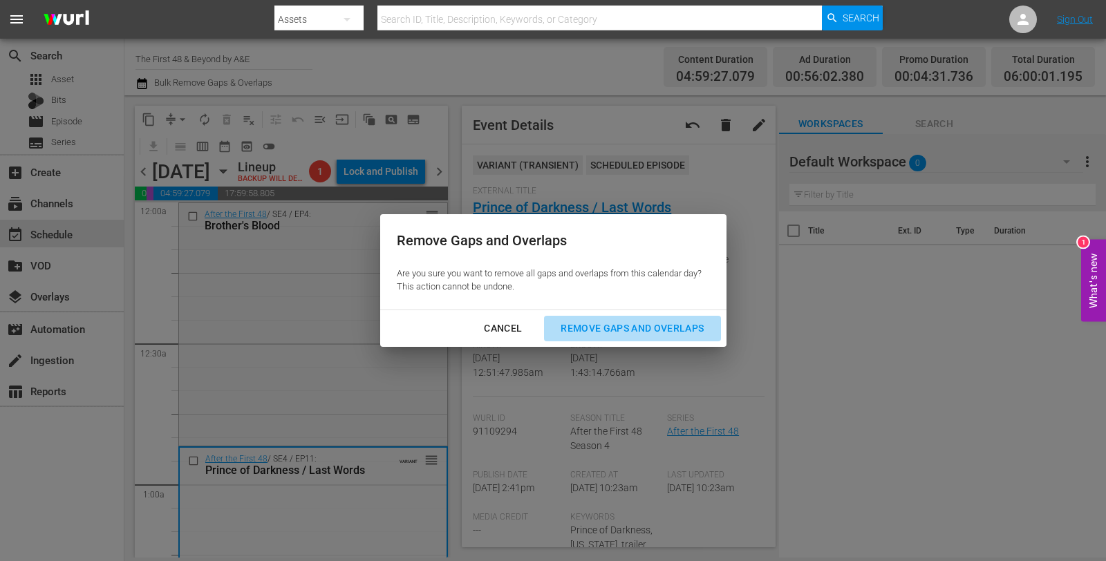
click at [598, 321] on div "Remove Gaps and Overlaps" at bounding box center [631, 328] width 165 height 17
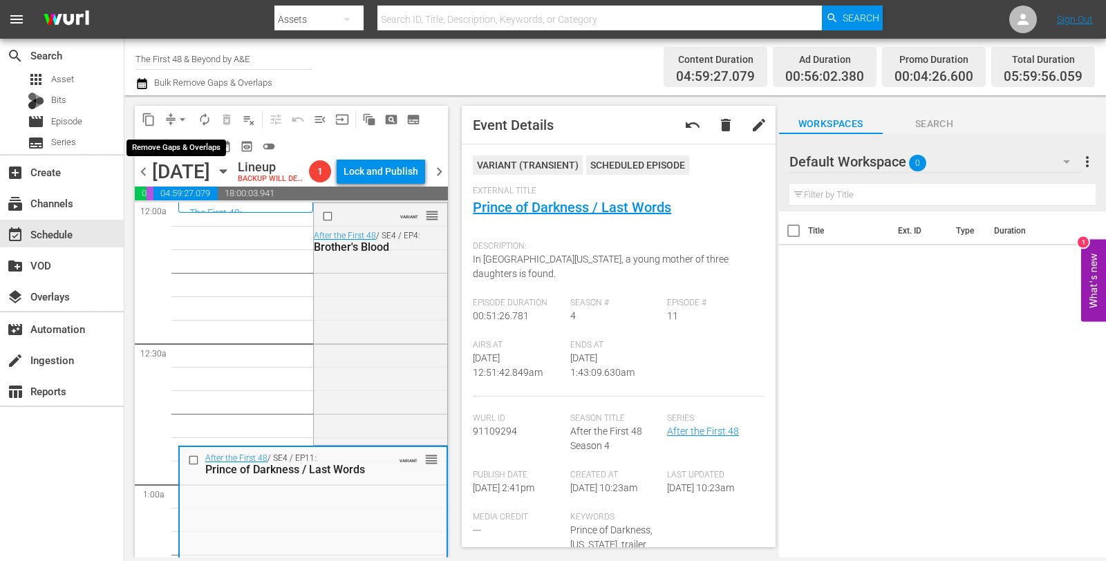
click at [187, 121] on span "arrow_drop_down" at bounding box center [183, 120] width 14 height 14
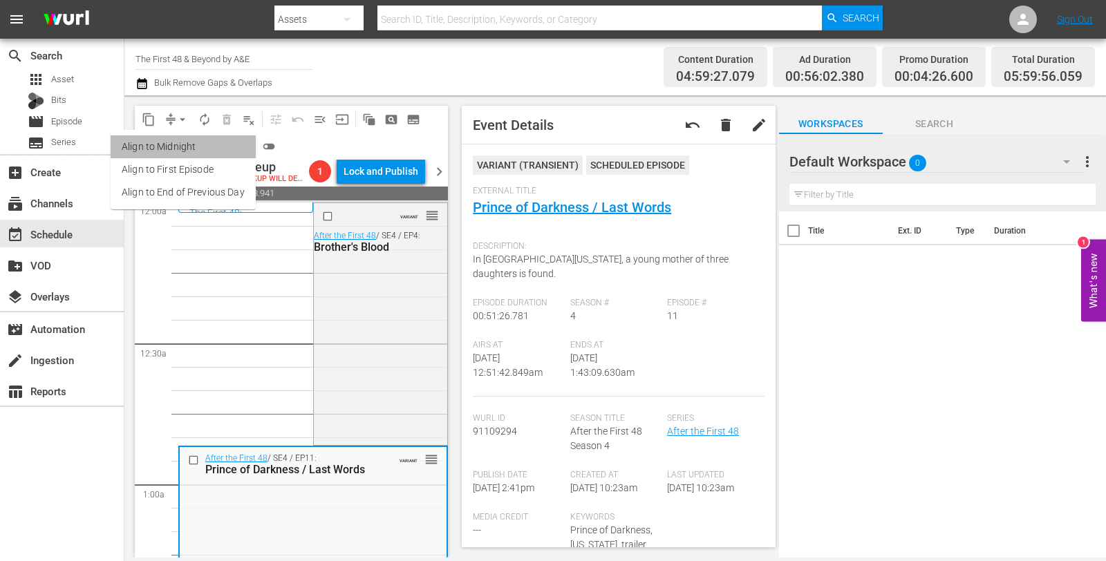
click at [197, 147] on li "Align to Midnight" at bounding box center [183, 146] width 145 height 23
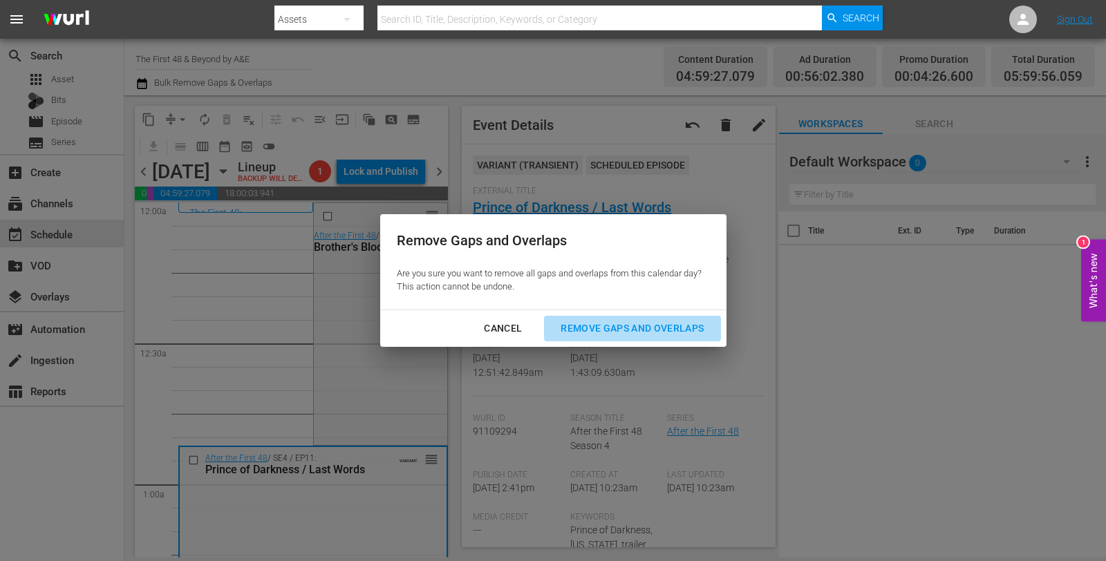
click at [587, 325] on div "Remove Gaps and Overlaps" at bounding box center [631, 328] width 165 height 17
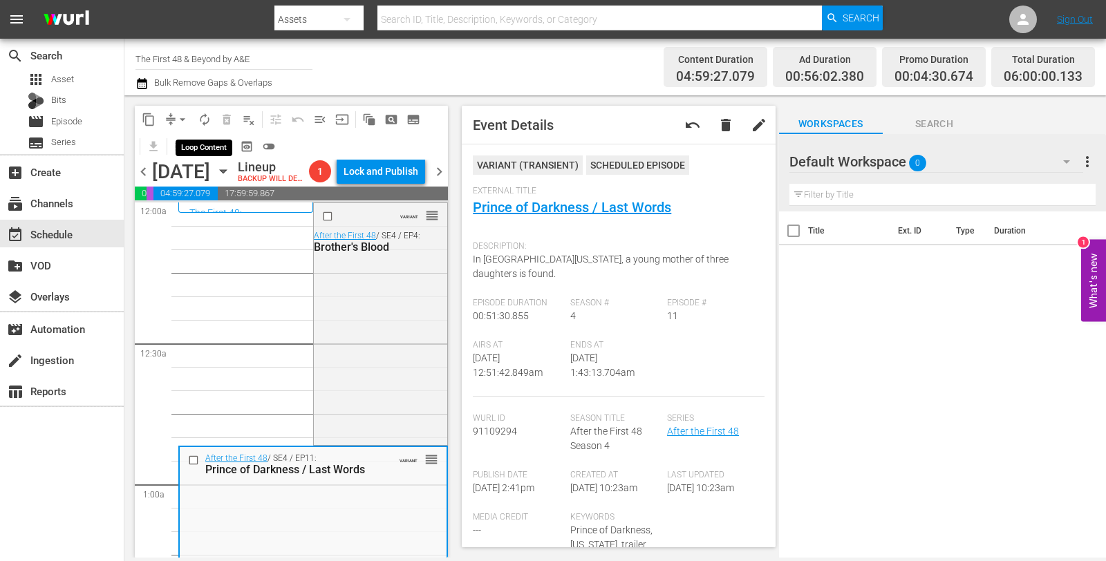
click at [200, 119] on span "autorenew_outlined" at bounding box center [205, 120] width 14 height 14
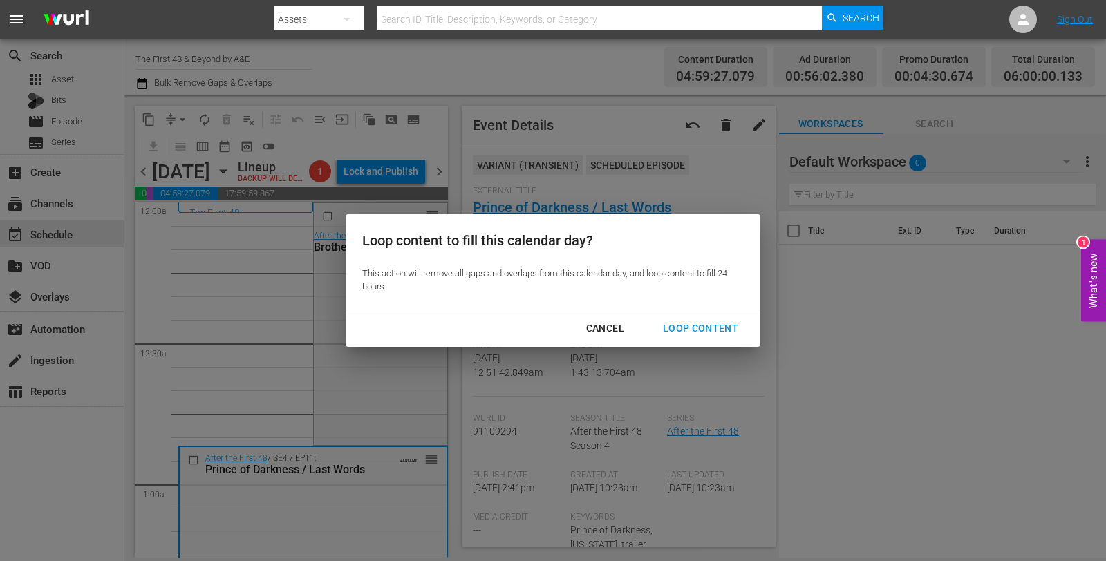
click at [689, 340] on button "Loop Content" at bounding box center [700, 329] width 108 height 26
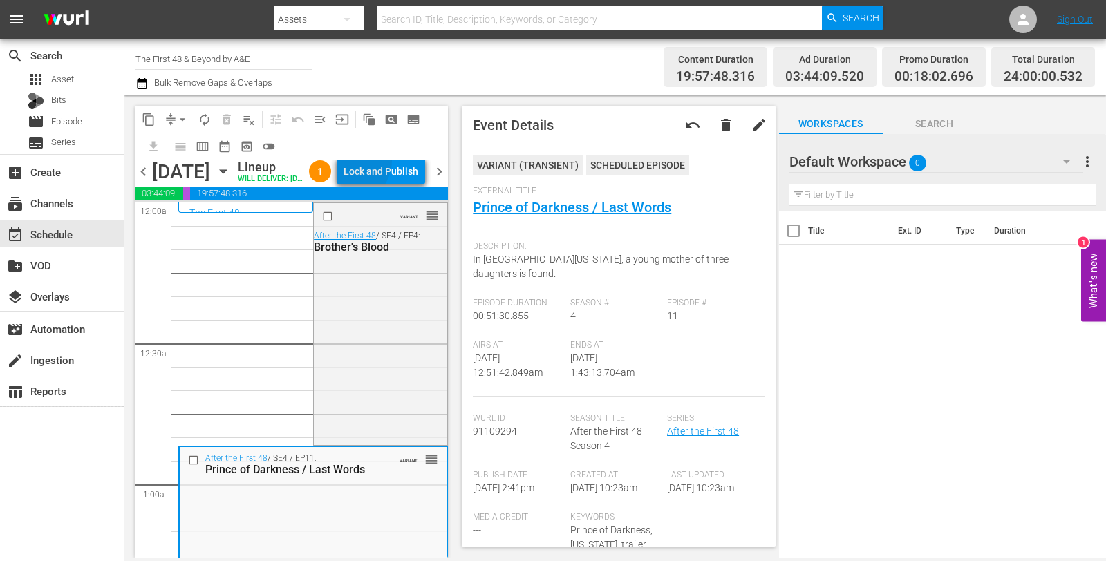
click at [378, 162] on div "Lock and Publish" at bounding box center [380, 171] width 75 height 25
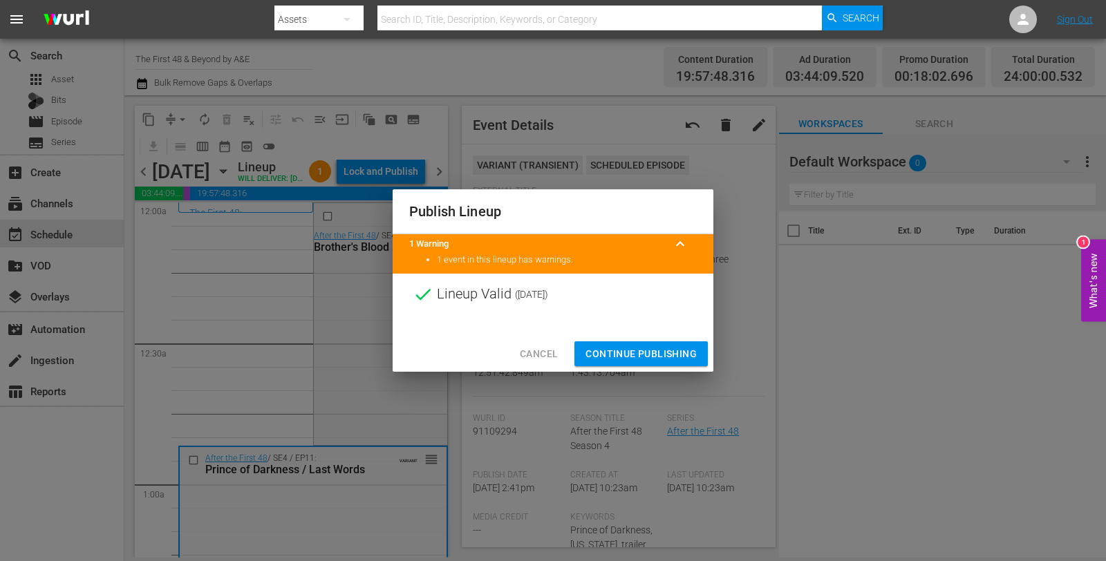
click at [648, 348] on span "Continue Publishing" at bounding box center [640, 354] width 111 height 17
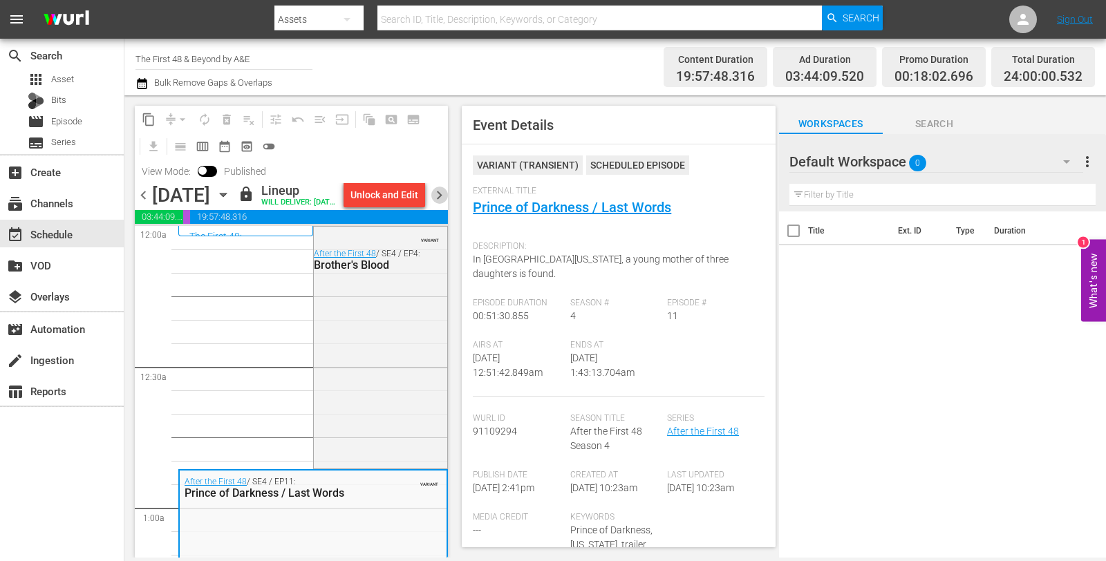
click at [444, 204] on span "chevron_right" at bounding box center [439, 195] width 17 height 17
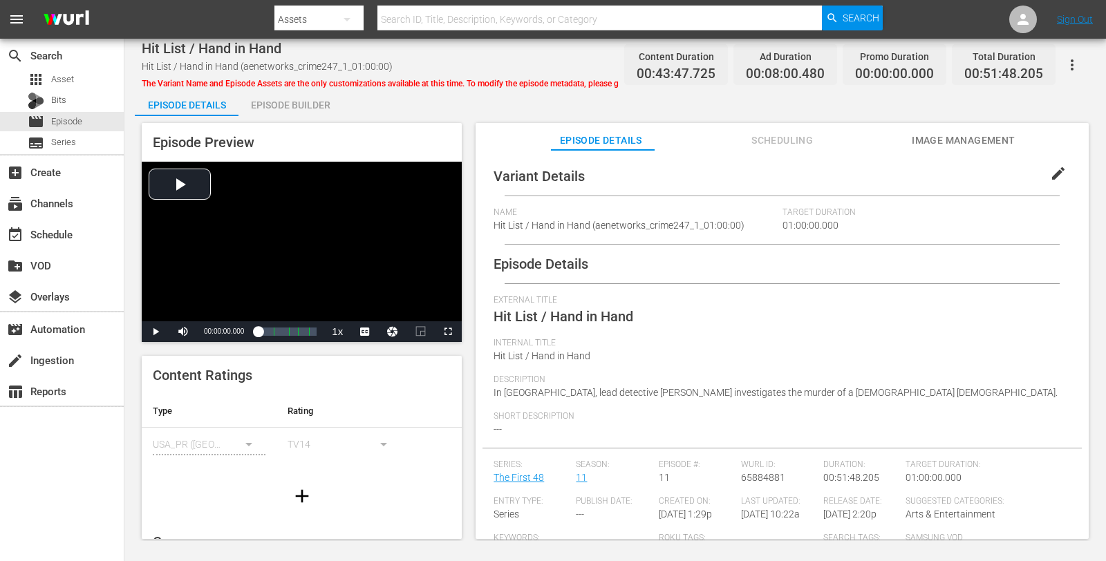
click at [287, 87] on span "The Variant Name and Episode Assets are the only customizations available at th…" at bounding box center [425, 84] width 566 height 10
click at [294, 104] on div "Episode Builder" at bounding box center [290, 104] width 104 height 33
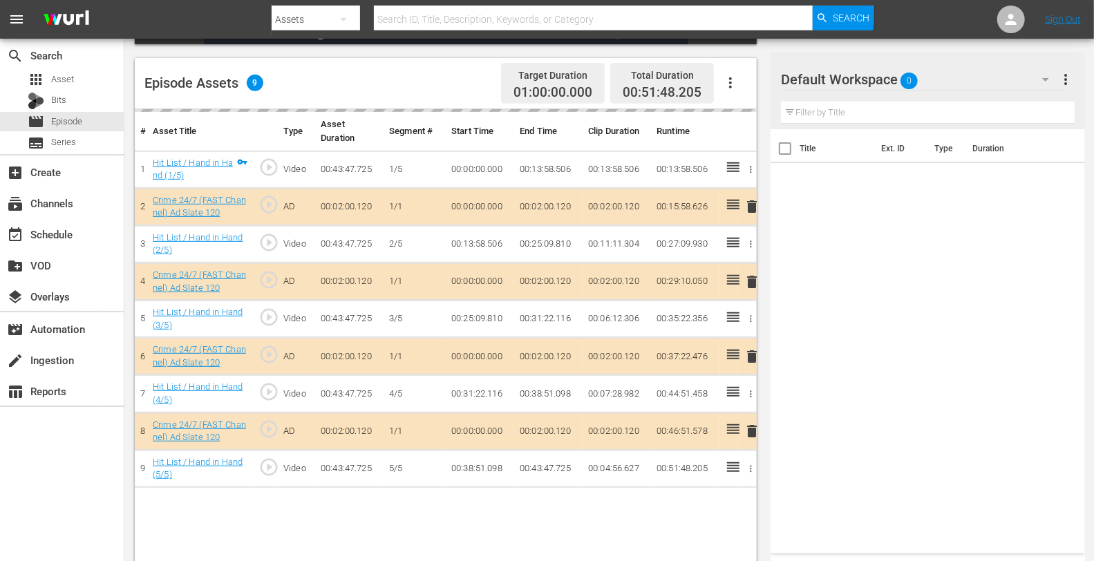
scroll to position [347, 0]
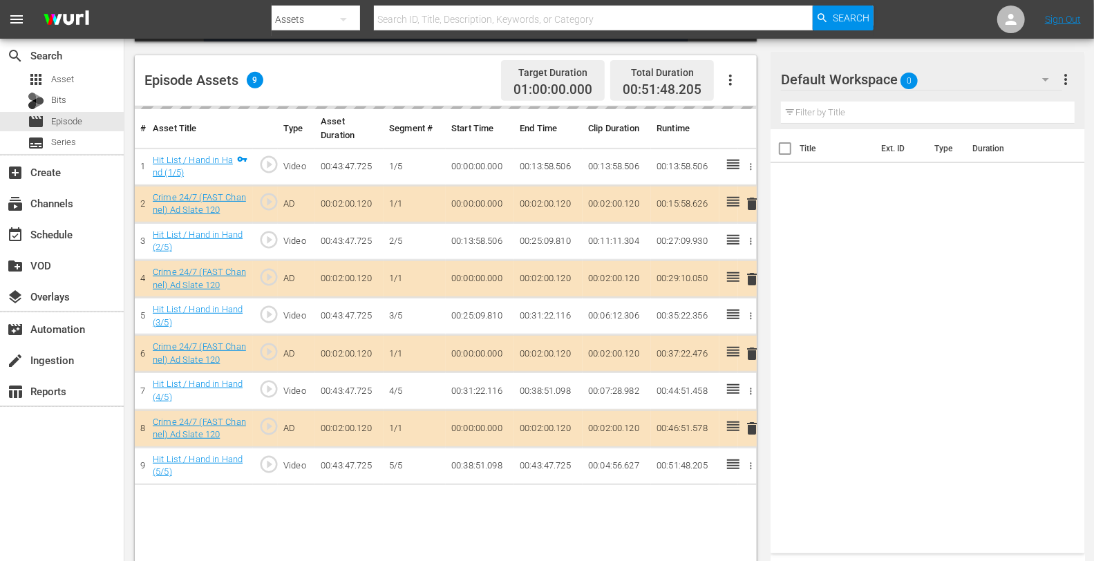
click at [938, 77] on div "Default Workspace 0" at bounding box center [921, 79] width 281 height 39
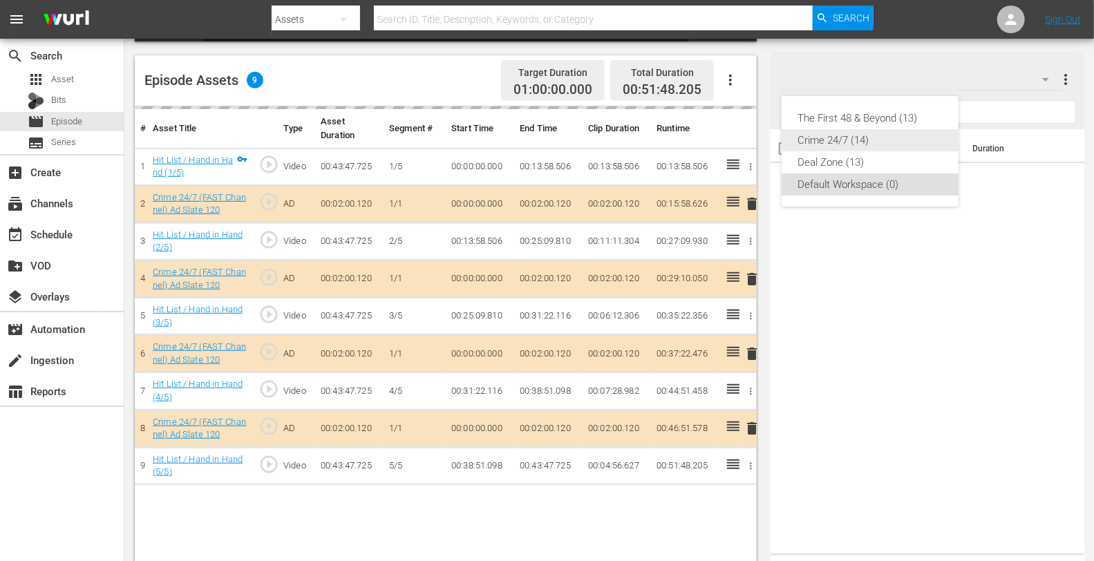
click at [874, 142] on div "Crime 24/7 (14)" at bounding box center [870, 140] width 144 height 22
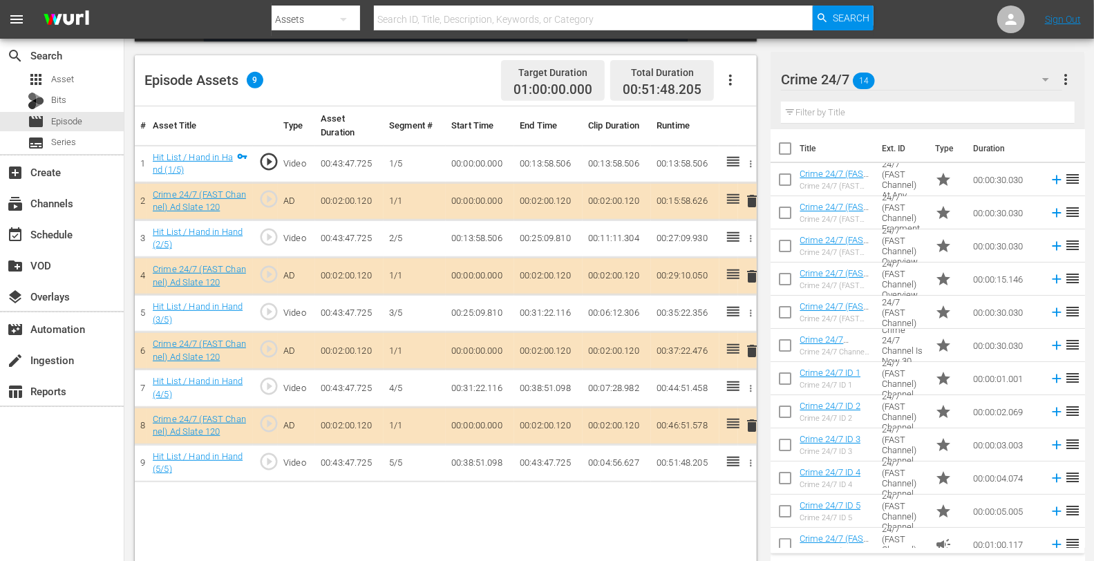
click at [743, 277] on td "delete" at bounding box center [747, 276] width 19 height 37
click at [755, 278] on span "delete" at bounding box center [752, 276] width 17 height 17
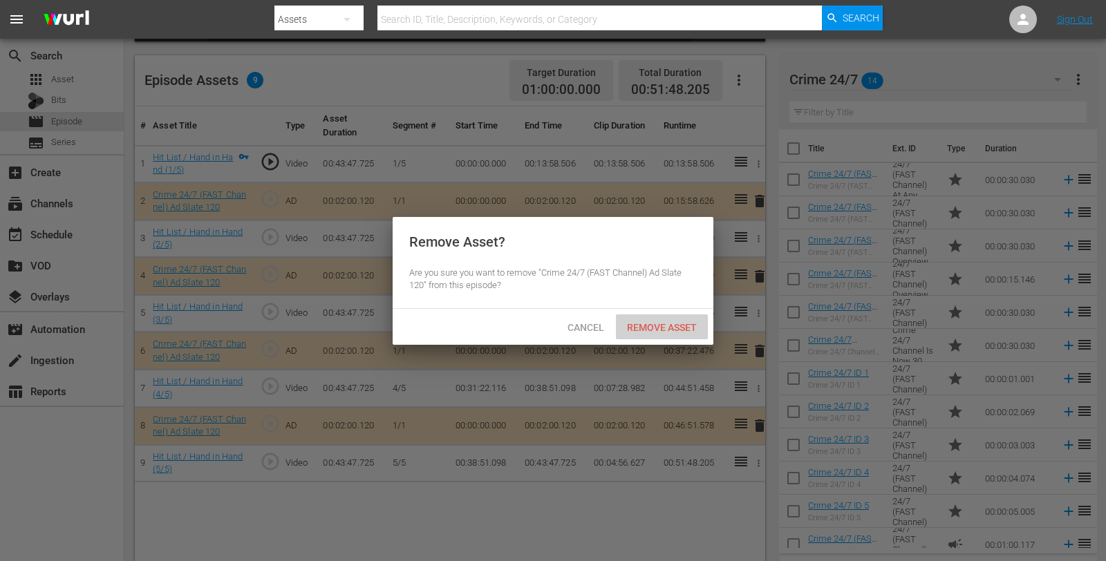
click at [672, 322] on span "Remove Asset" at bounding box center [662, 327] width 92 height 11
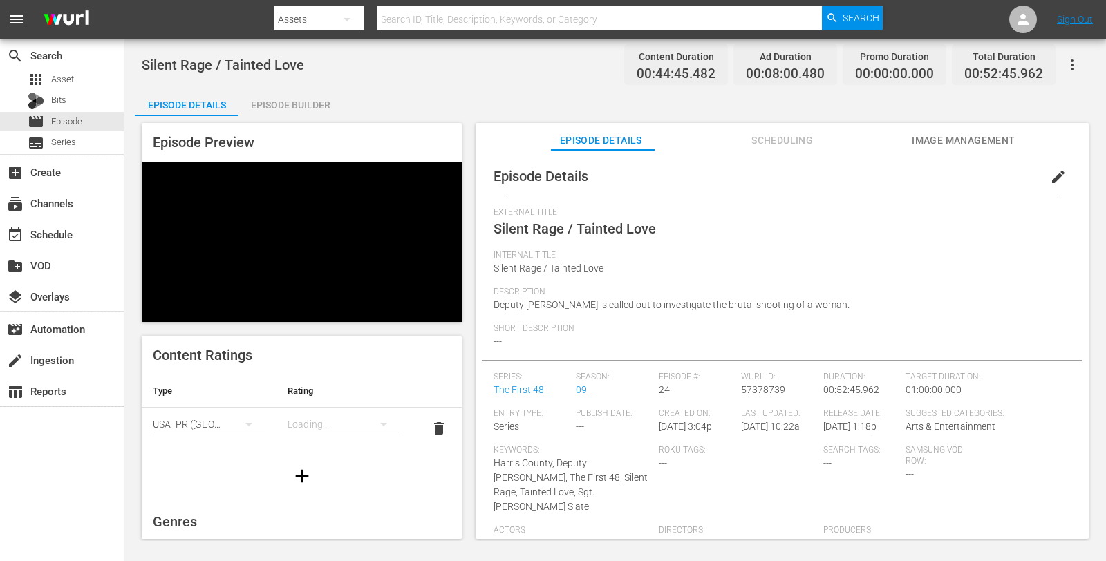
click at [299, 107] on div "Episode Builder" at bounding box center [290, 104] width 104 height 33
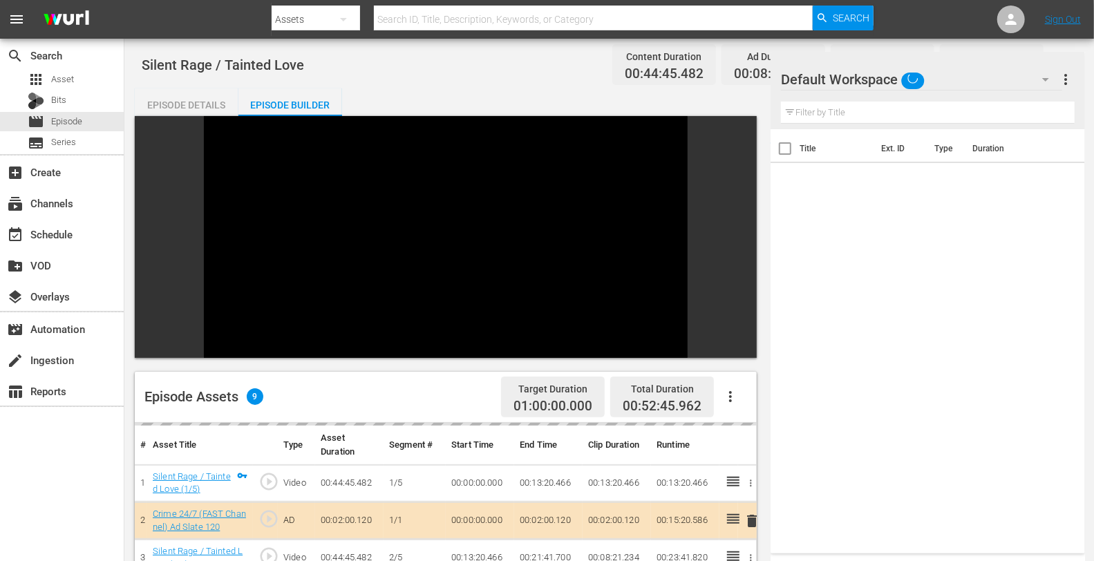
scroll to position [191, 0]
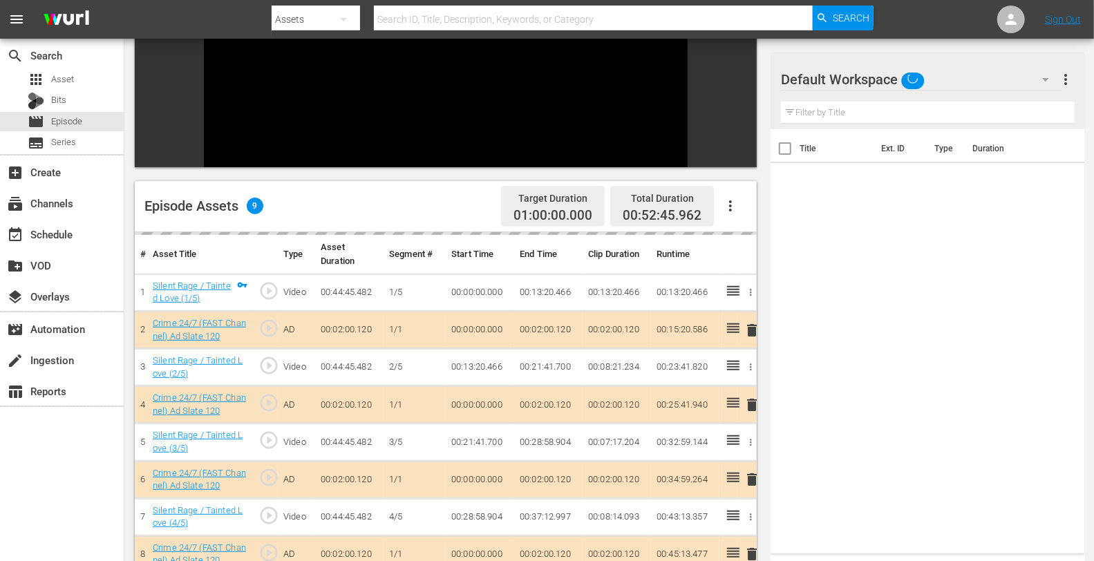
click at [943, 80] on div "Default Workspace" at bounding box center [921, 79] width 281 height 39
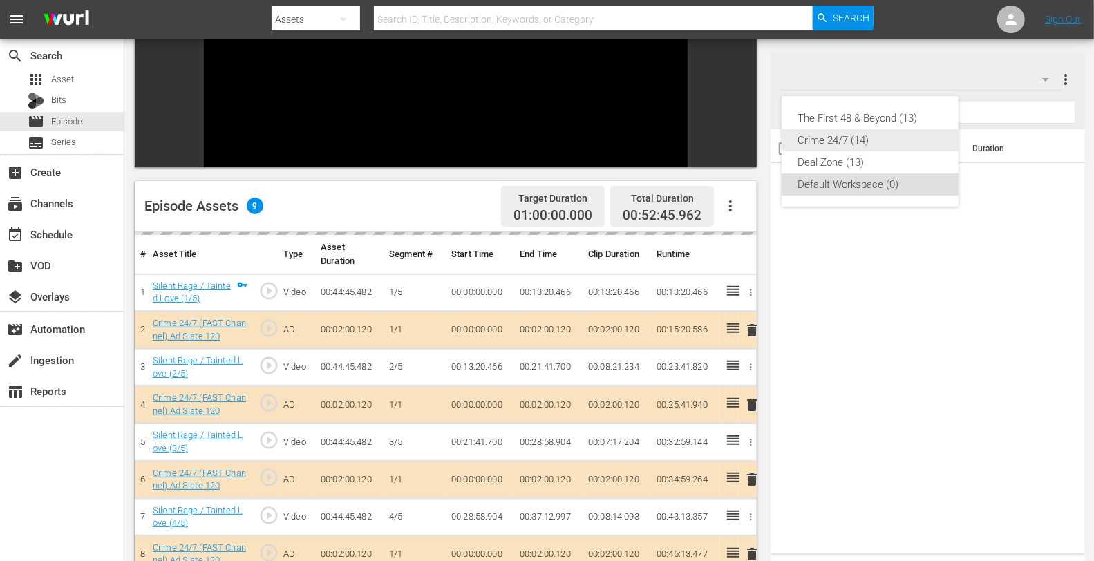
click at [835, 138] on div "Crime 24/7 (14)" at bounding box center [870, 140] width 144 height 22
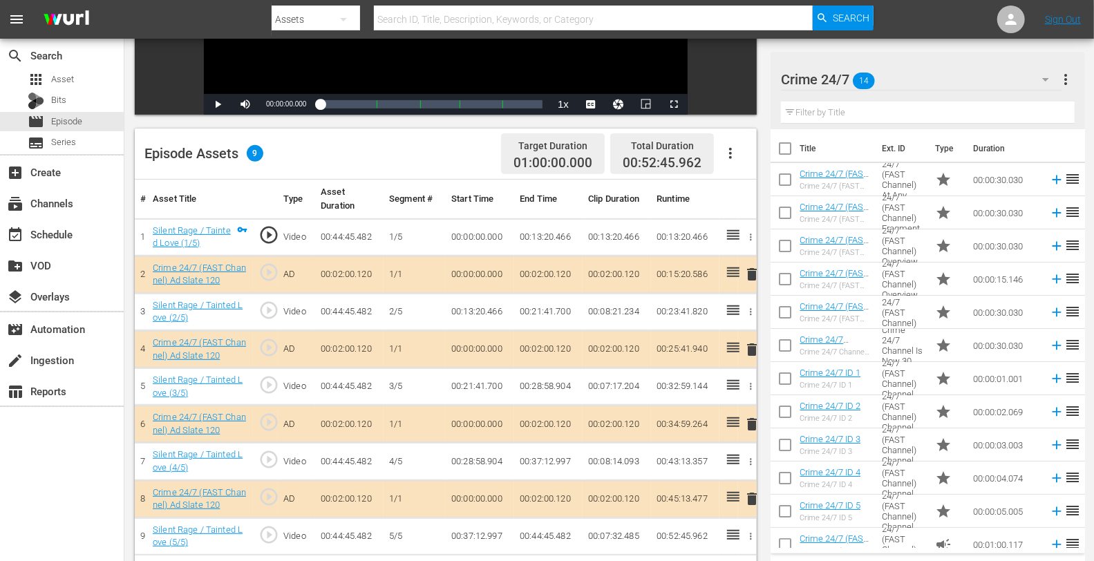
scroll to position [275, 0]
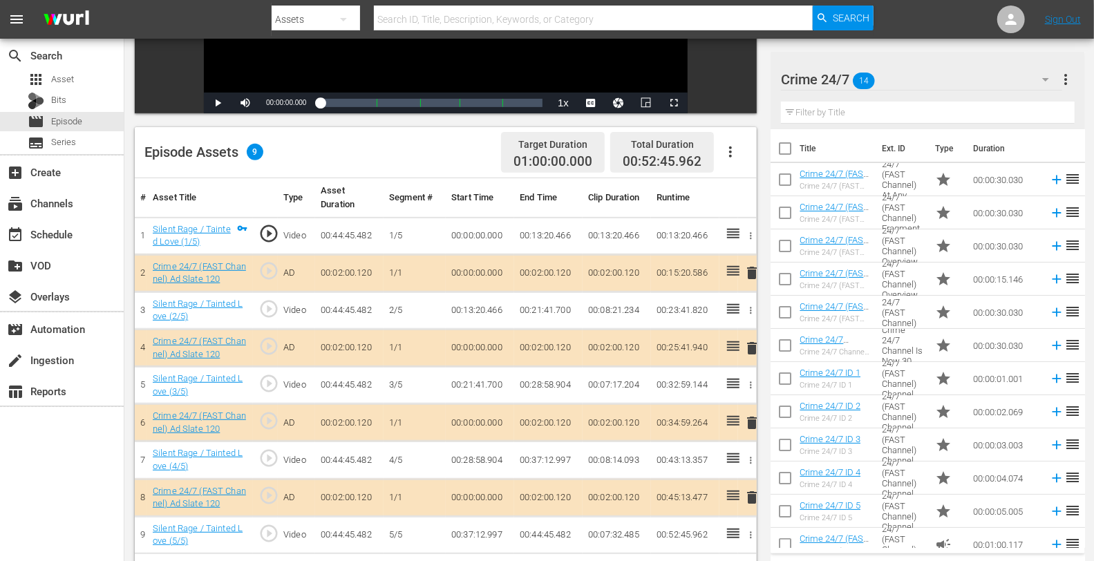
click at [752, 348] on span "delete" at bounding box center [752, 348] width 17 height 17
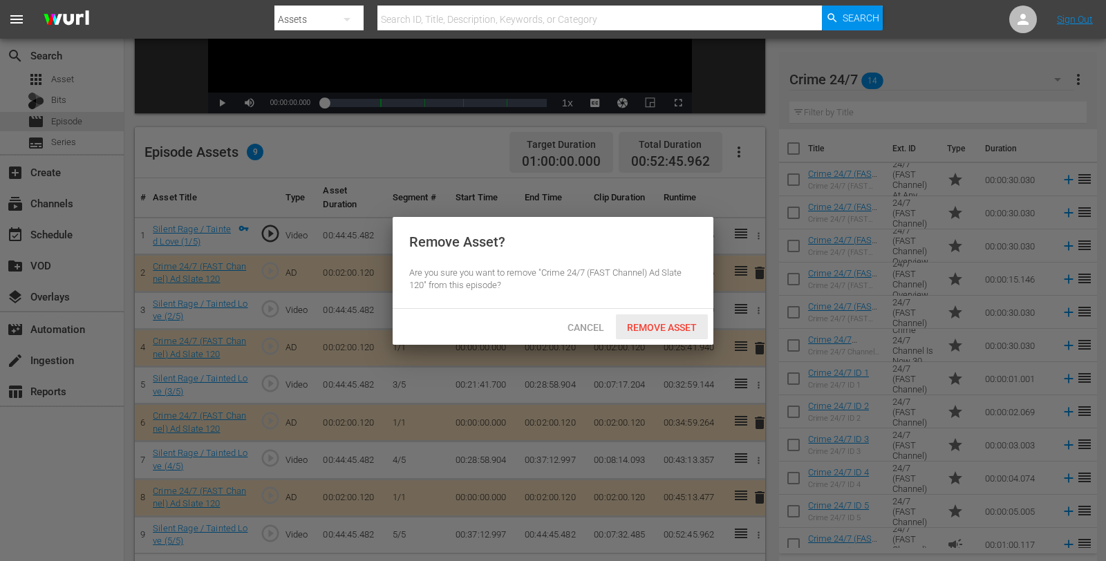
click at [644, 328] on span "Remove Asset" at bounding box center [662, 327] width 92 height 11
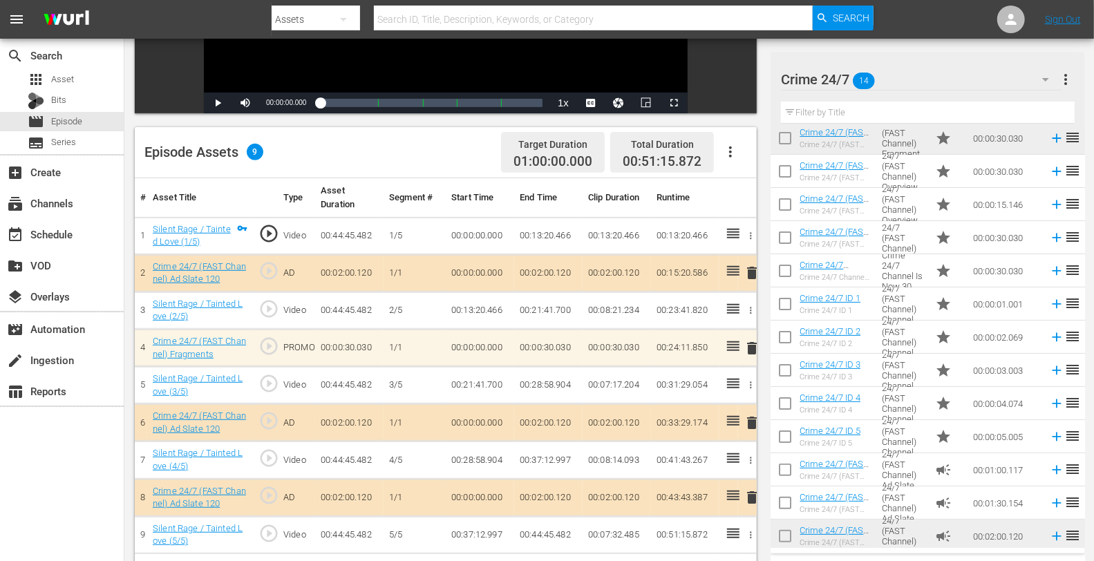
scroll to position [76, 0]
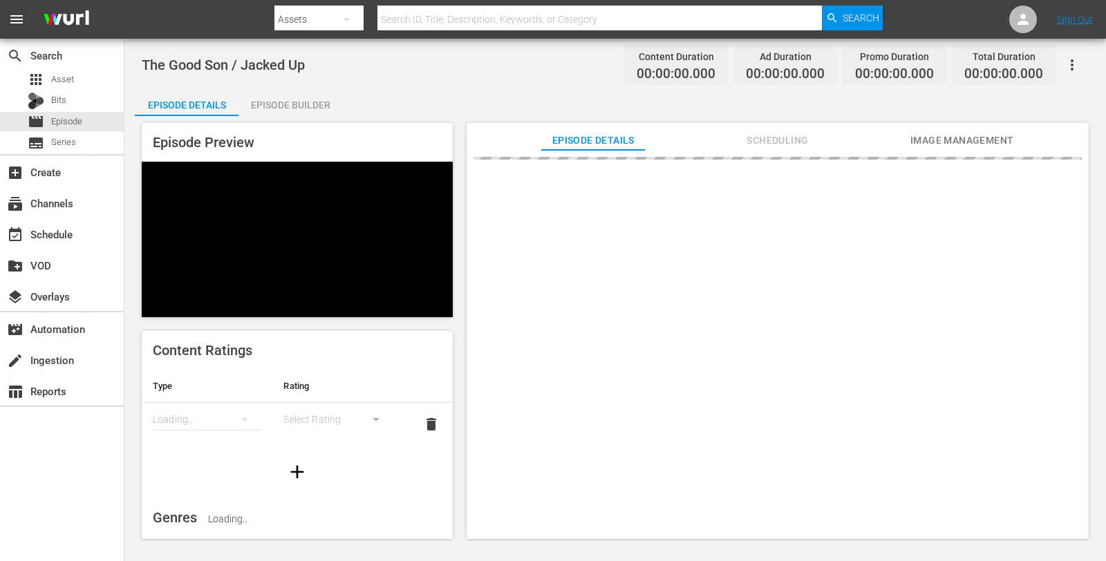
click at [292, 101] on div "Episode Builder" at bounding box center [290, 104] width 104 height 33
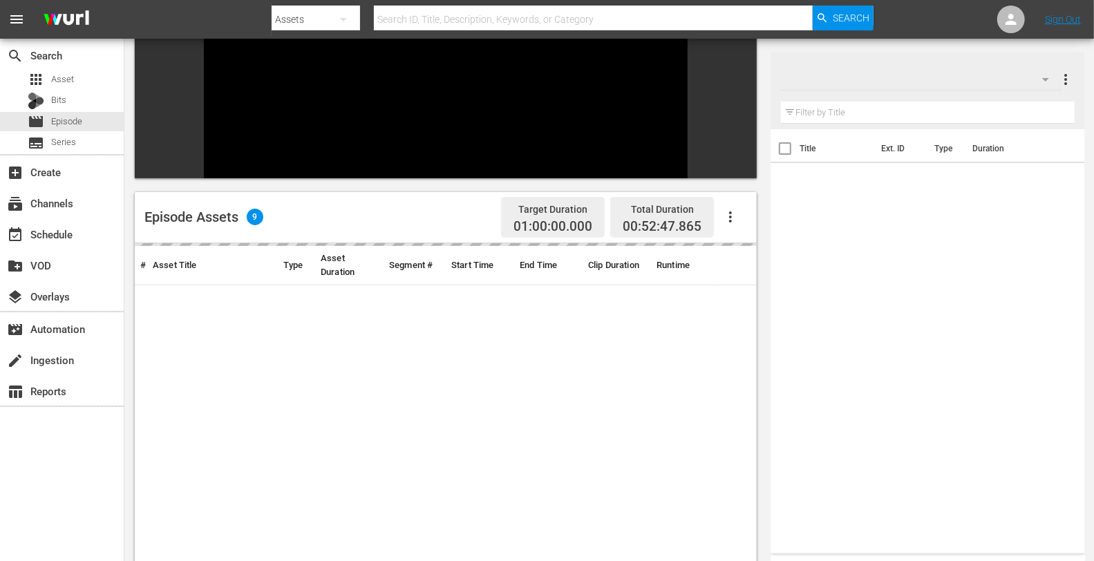
scroll to position [191, 0]
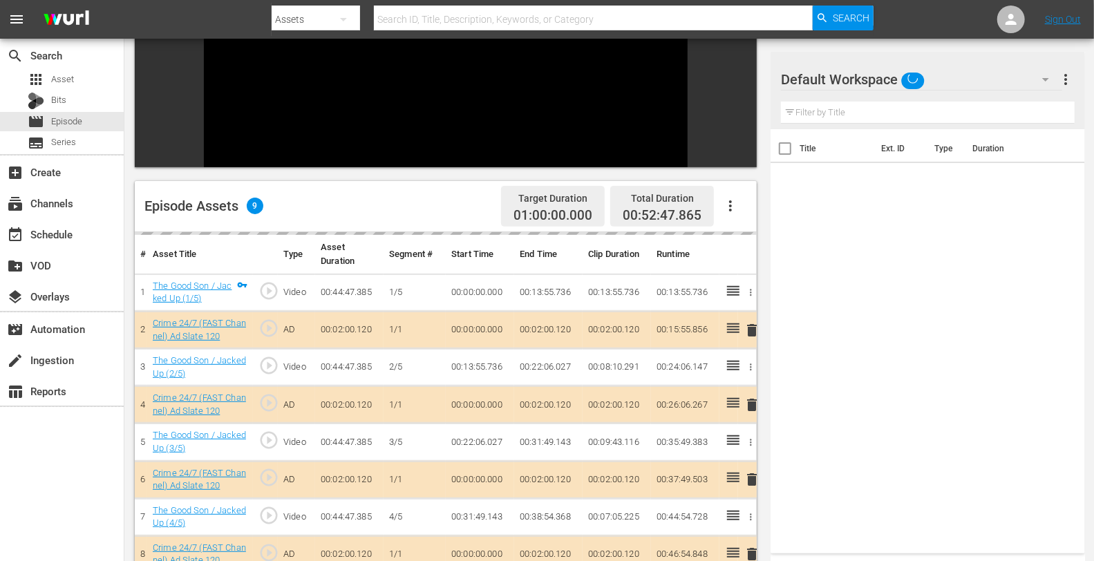
click at [949, 84] on div "Default Workspace" at bounding box center [921, 79] width 281 height 39
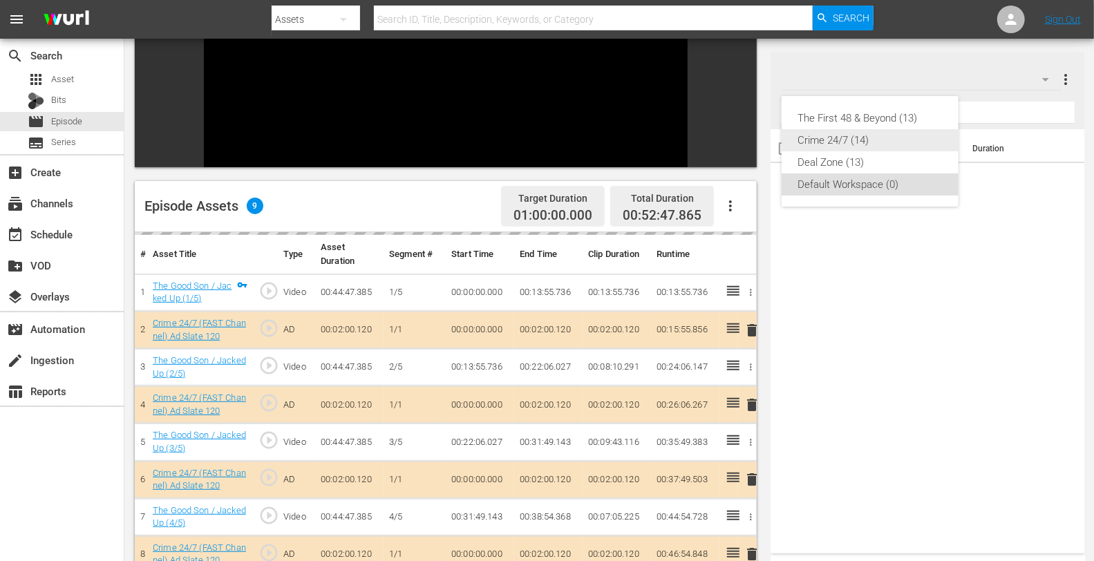
click at [871, 142] on div "Crime 24/7 (14)" at bounding box center [870, 140] width 144 height 22
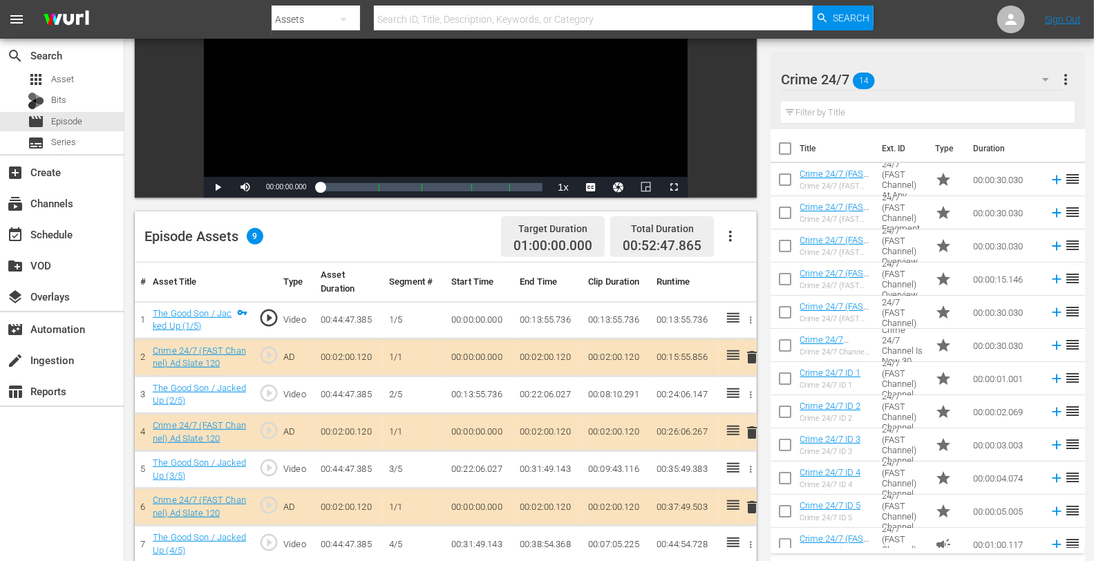
scroll to position [359, 0]
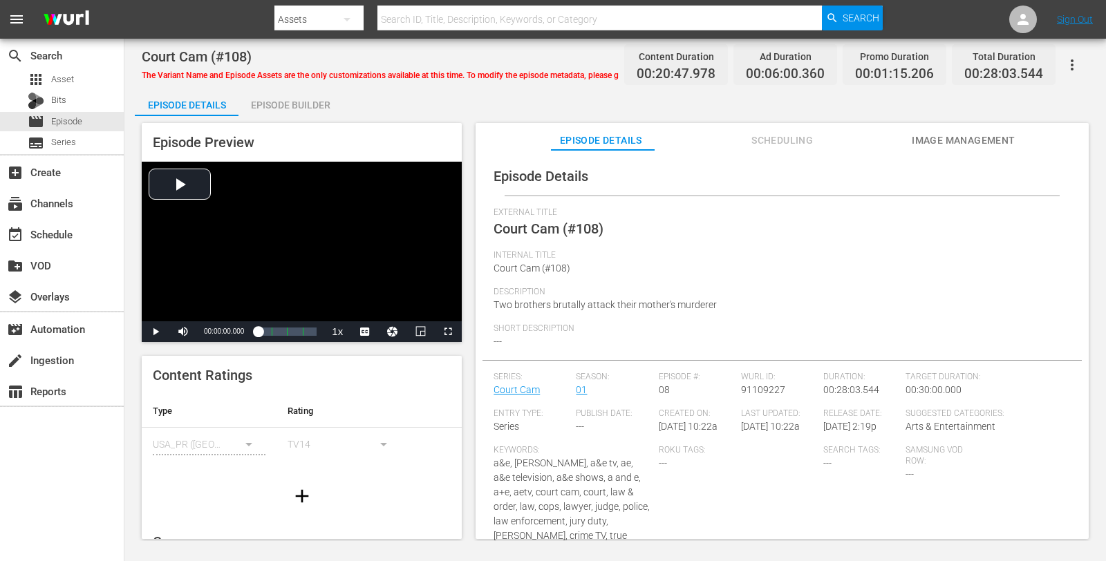
click at [281, 106] on div "Episode Builder" at bounding box center [290, 104] width 104 height 33
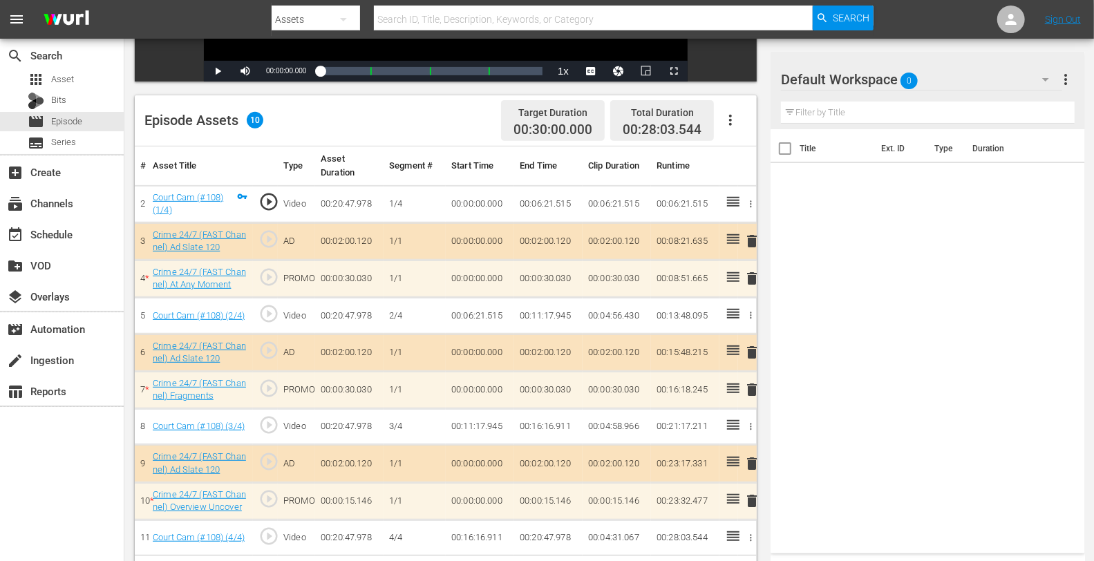
scroll to position [359, 0]
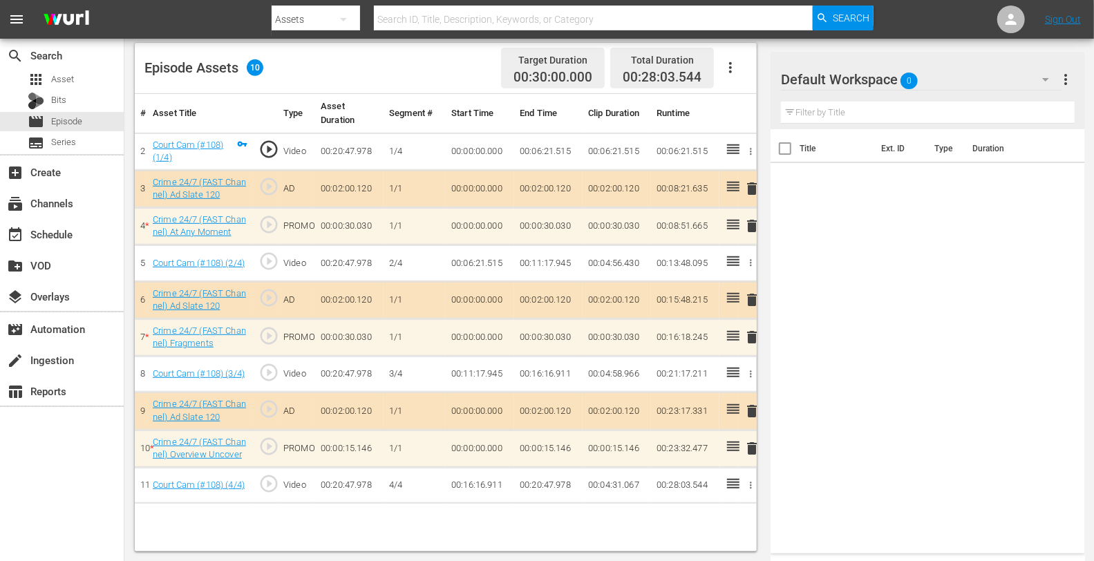
click at [1000, 74] on div "Default Workspace 0" at bounding box center [921, 79] width 281 height 39
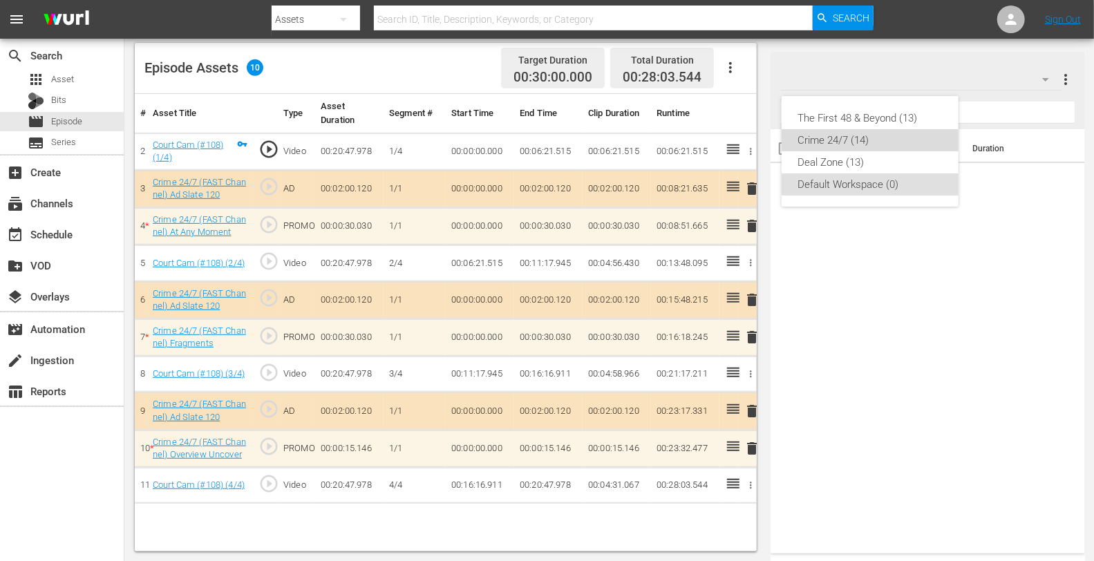
click at [848, 137] on div "Crime 24/7 (14)" at bounding box center [870, 140] width 144 height 22
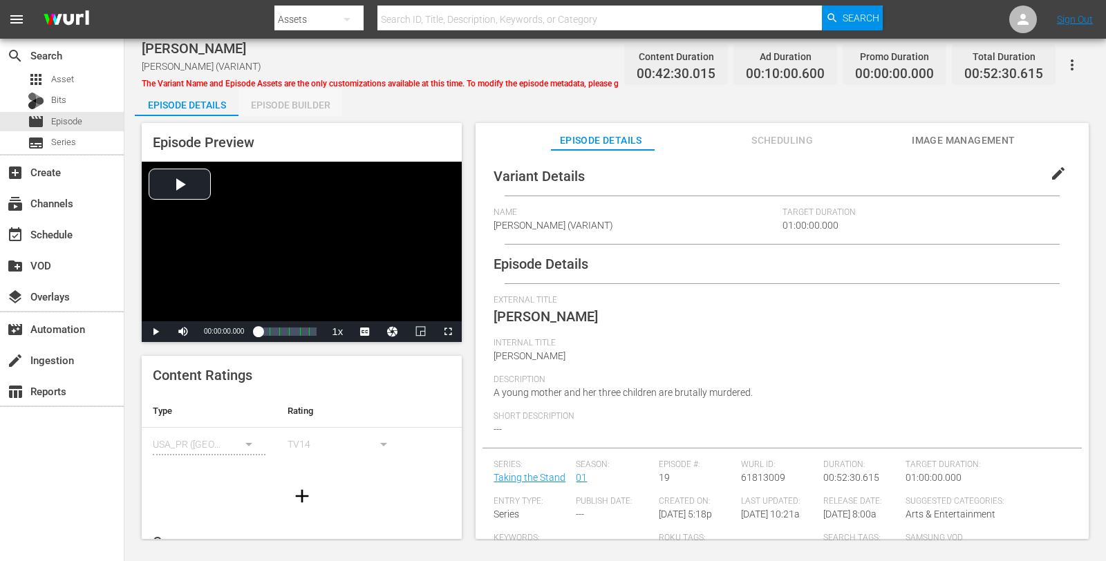
click at [283, 106] on div "Episode Builder" at bounding box center [290, 104] width 104 height 33
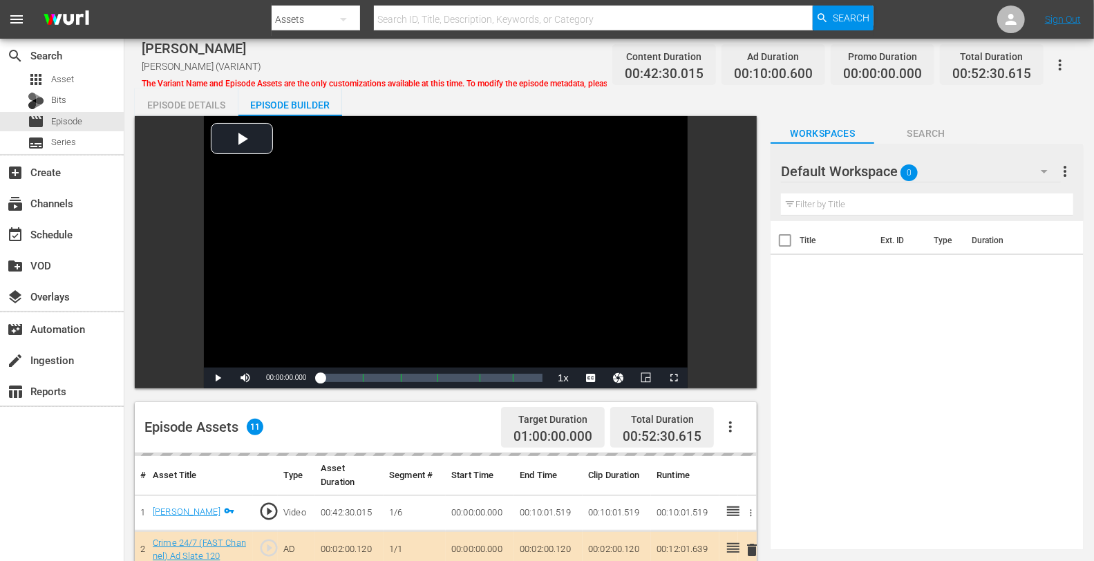
click at [947, 162] on div "Default Workspace 0" at bounding box center [921, 171] width 280 height 39
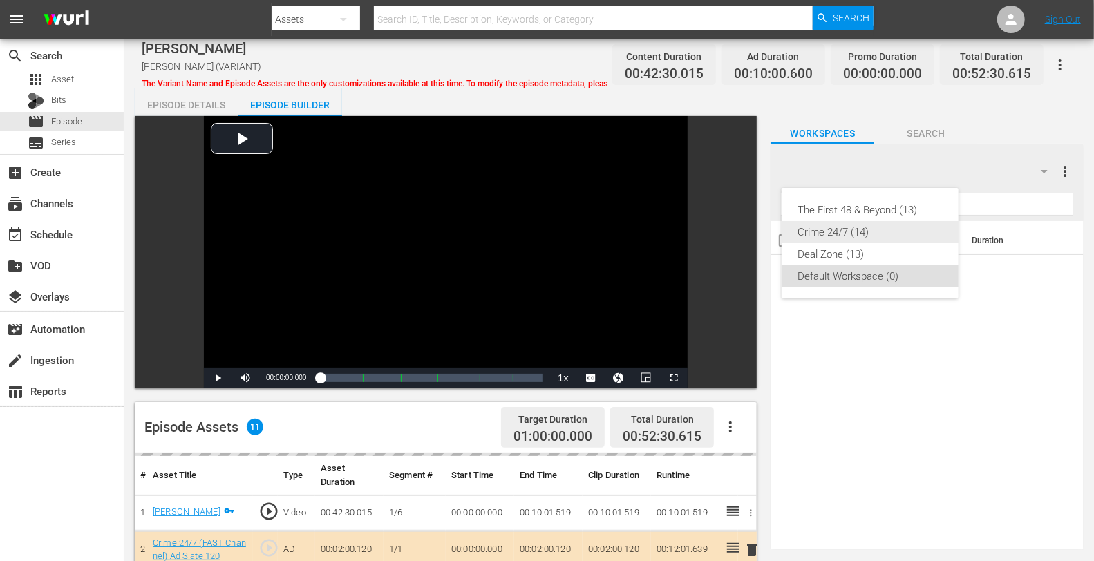
click at [853, 236] on div "Crime 24/7 (14)" at bounding box center [870, 232] width 144 height 22
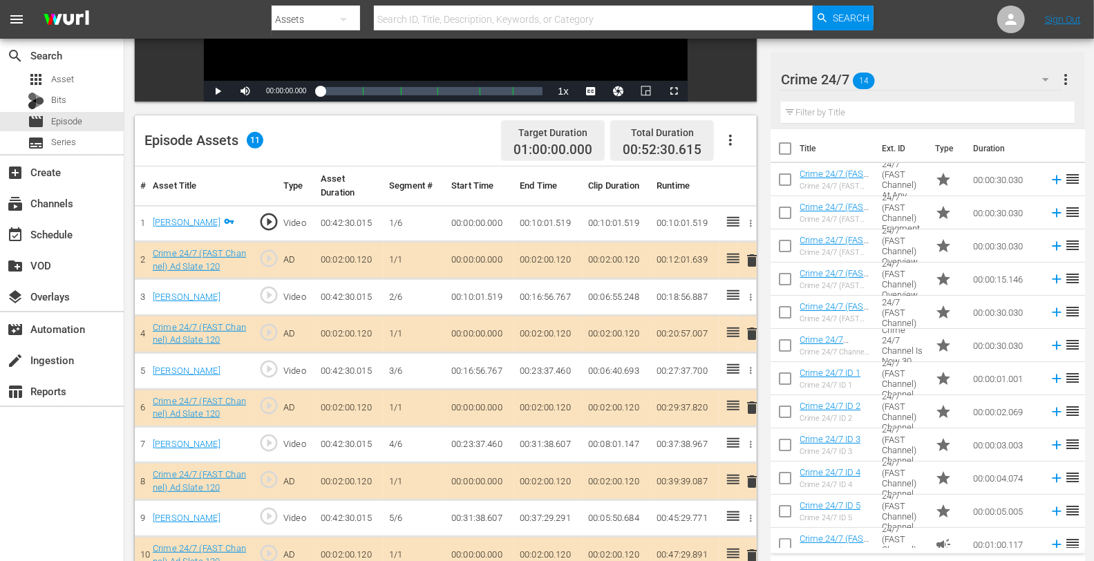
scroll to position [287, 0]
click at [751, 332] on span "delete" at bounding box center [752, 333] width 17 height 17
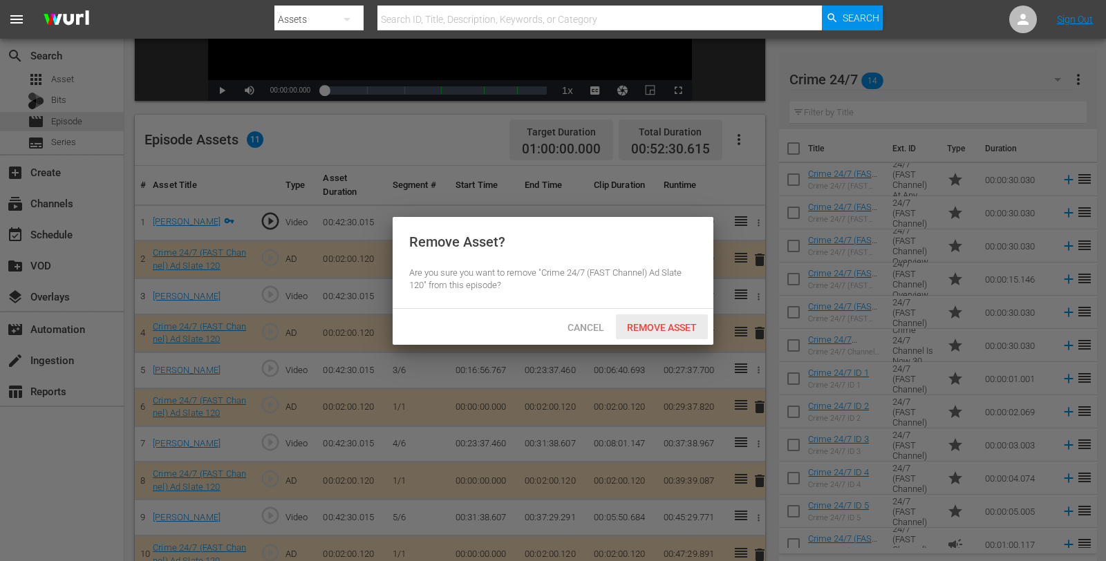
click at [644, 322] on span "Remove Asset" at bounding box center [662, 327] width 92 height 11
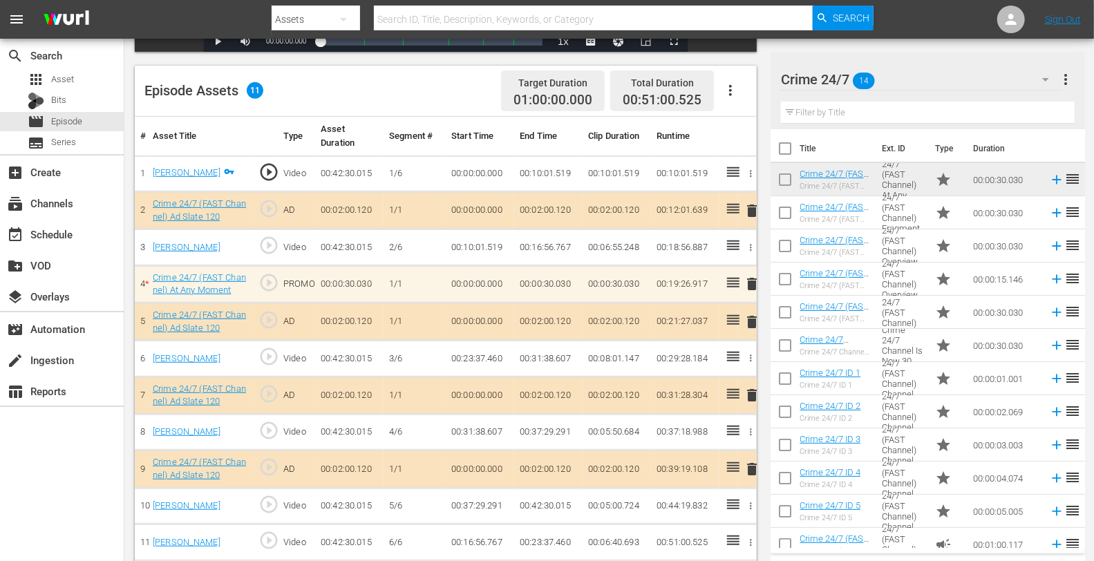
scroll to position [359, 0]
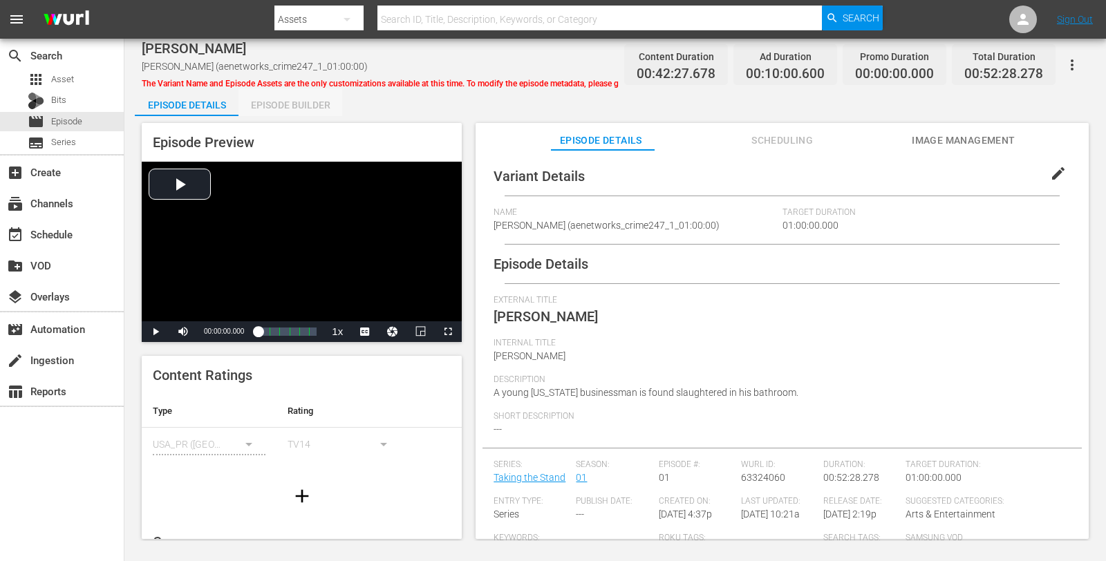
click at [292, 106] on div "Episode Builder" at bounding box center [290, 104] width 104 height 33
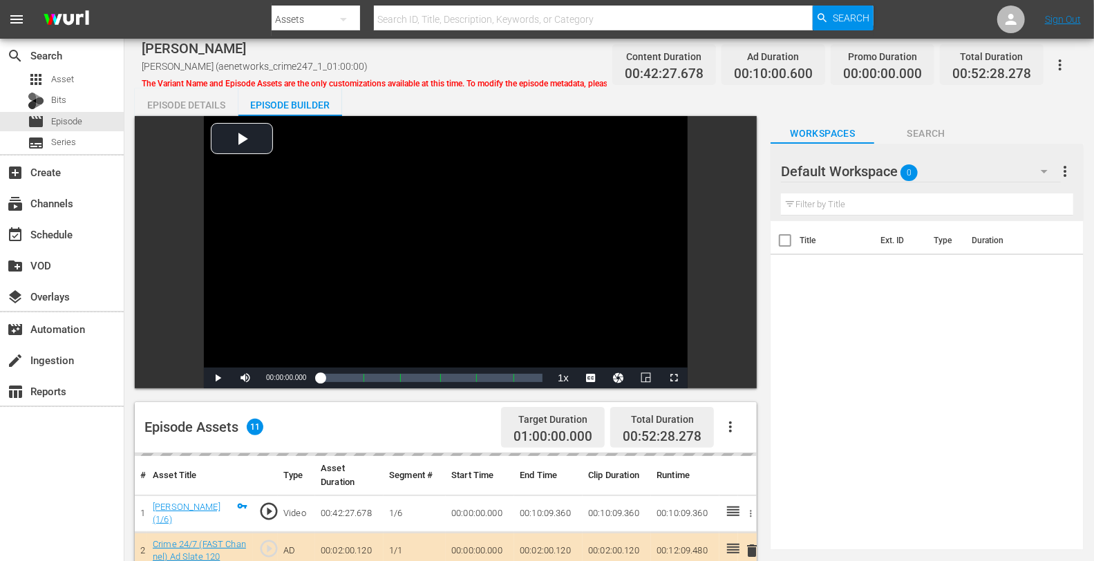
click at [927, 164] on div "Default Workspace 0" at bounding box center [921, 171] width 280 height 39
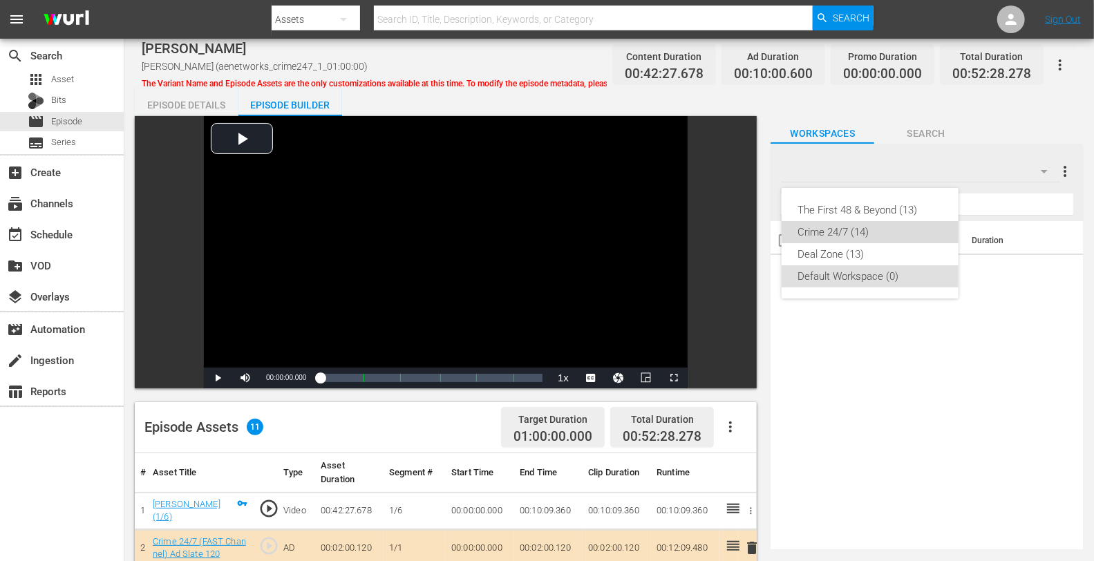
click at [847, 229] on div "Crime 24/7 (14)" at bounding box center [870, 232] width 144 height 22
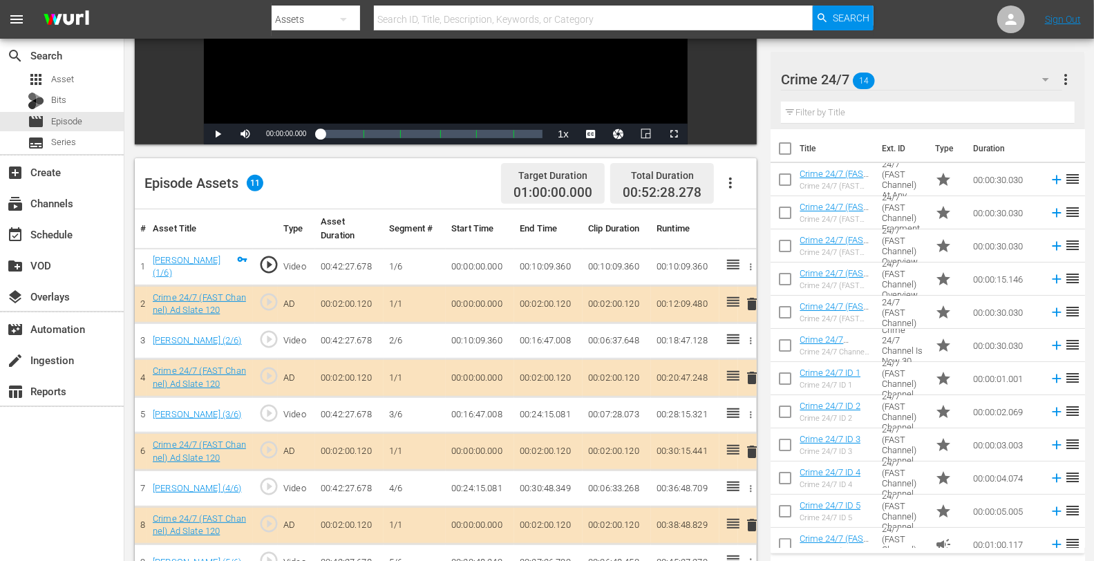
scroll to position [252, 0]
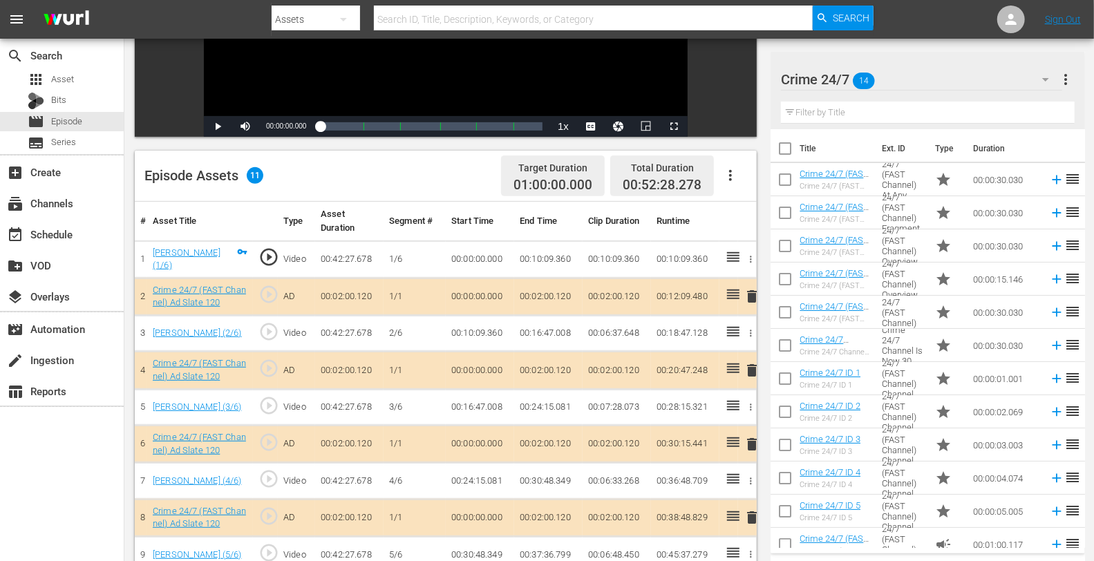
click at [752, 369] on span "delete" at bounding box center [752, 370] width 17 height 17
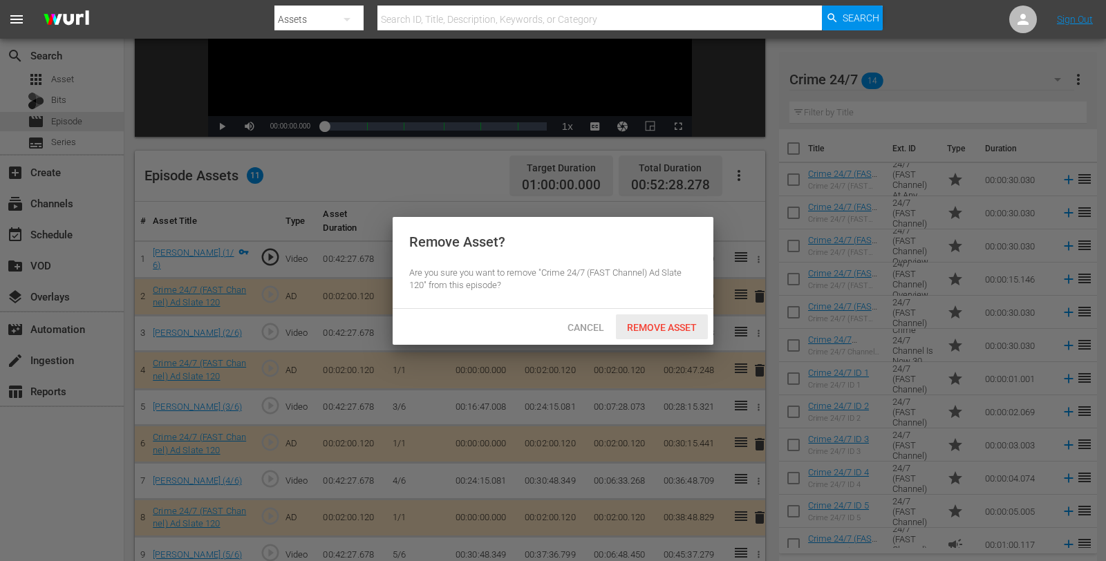
click at [657, 333] on div "Remove Asset" at bounding box center [662, 327] width 92 height 26
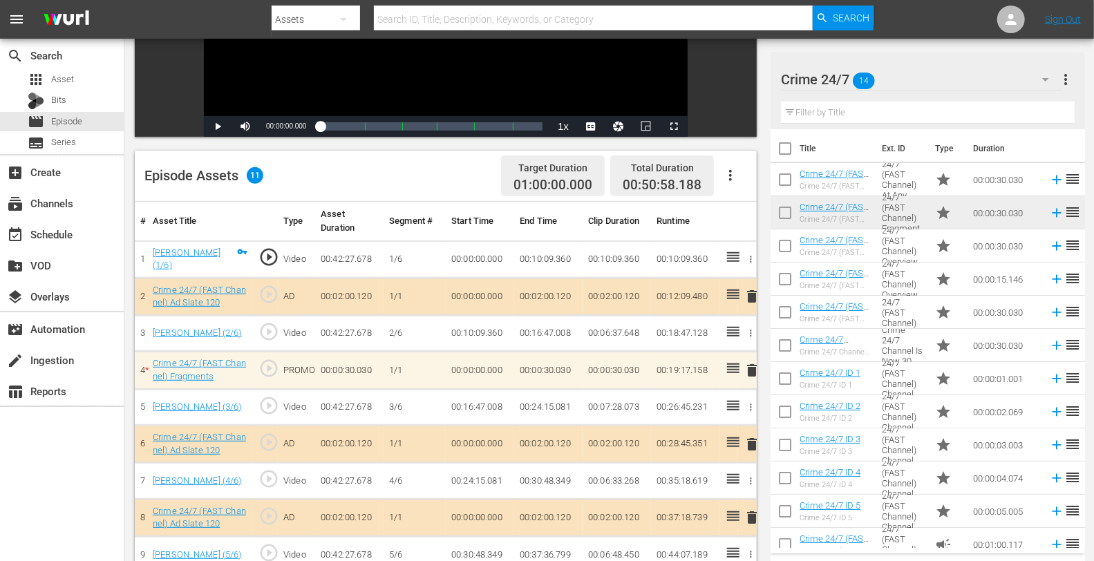
scroll to position [359, 0]
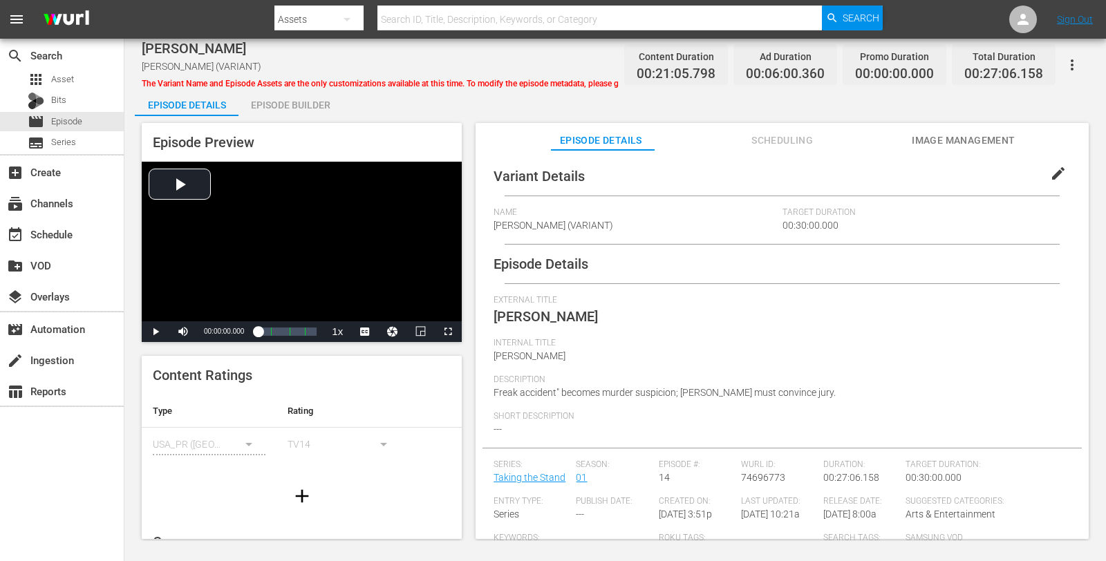
click at [281, 104] on div "Episode Builder" at bounding box center [290, 104] width 104 height 33
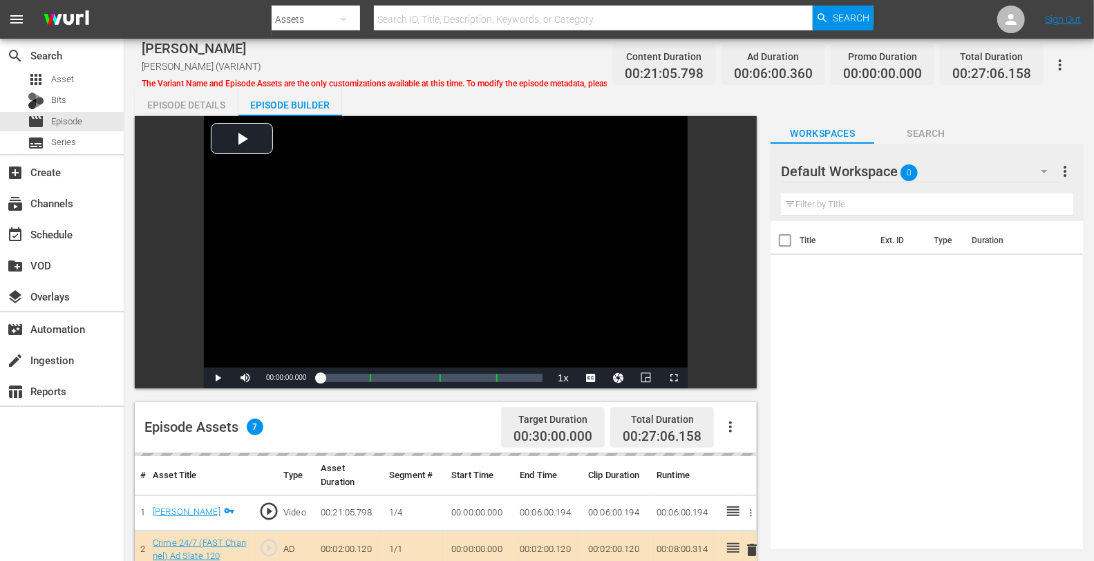
click at [946, 167] on div "Default Workspace 0" at bounding box center [921, 171] width 280 height 39
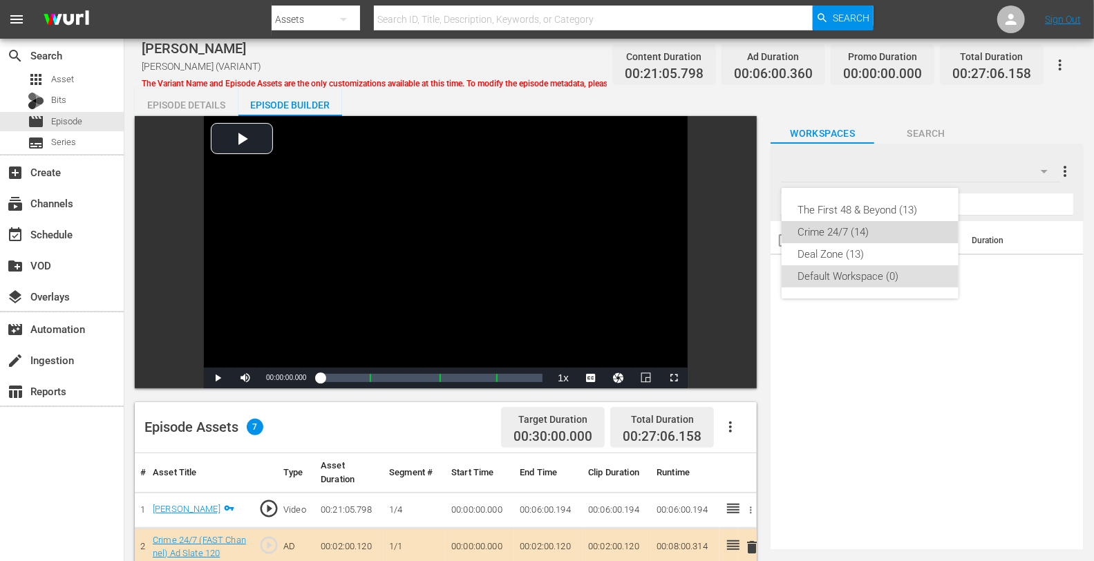
click at [846, 232] on div "Crime 24/7 (14)" at bounding box center [870, 232] width 144 height 22
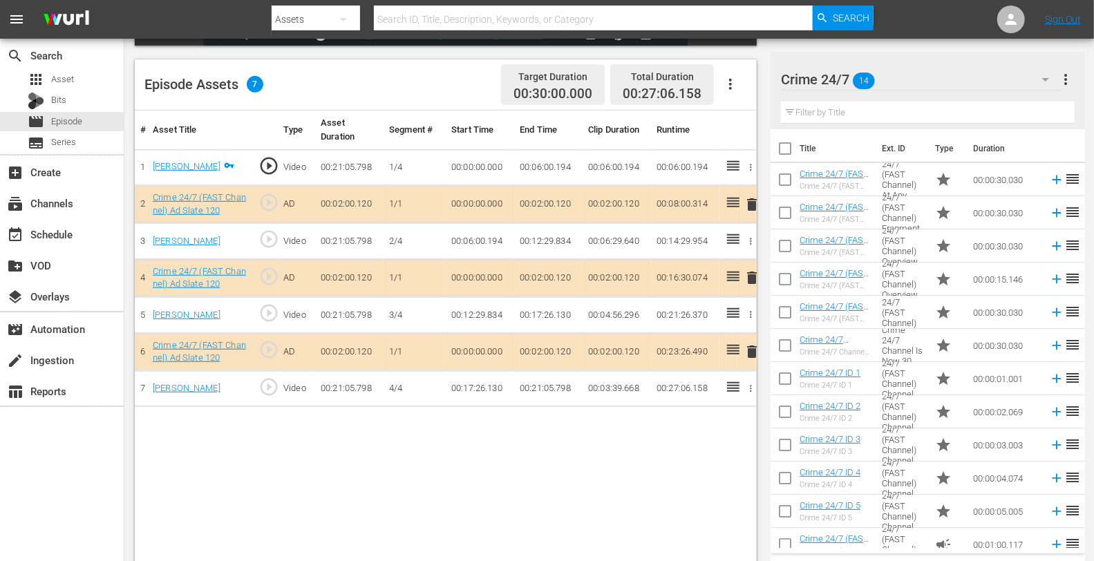
scroll to position [343, 0]
click at [746, 274] on span "delete" at bounding box center [752, 277] width 17 height 17
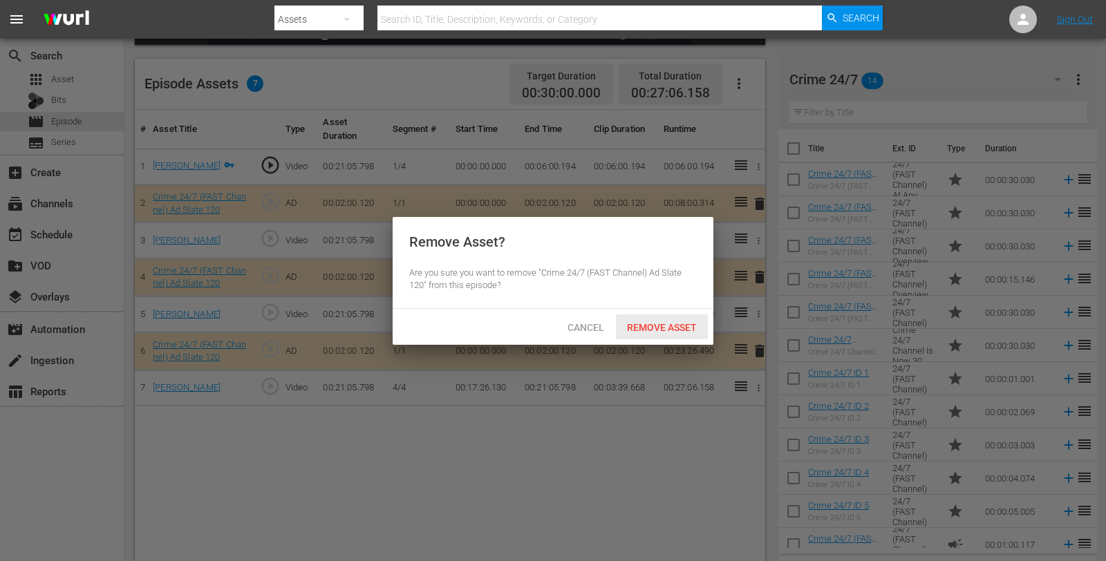
click at [648, 330] on span "Remove Asset" at bounding box center [662, 327] width 92 height 11
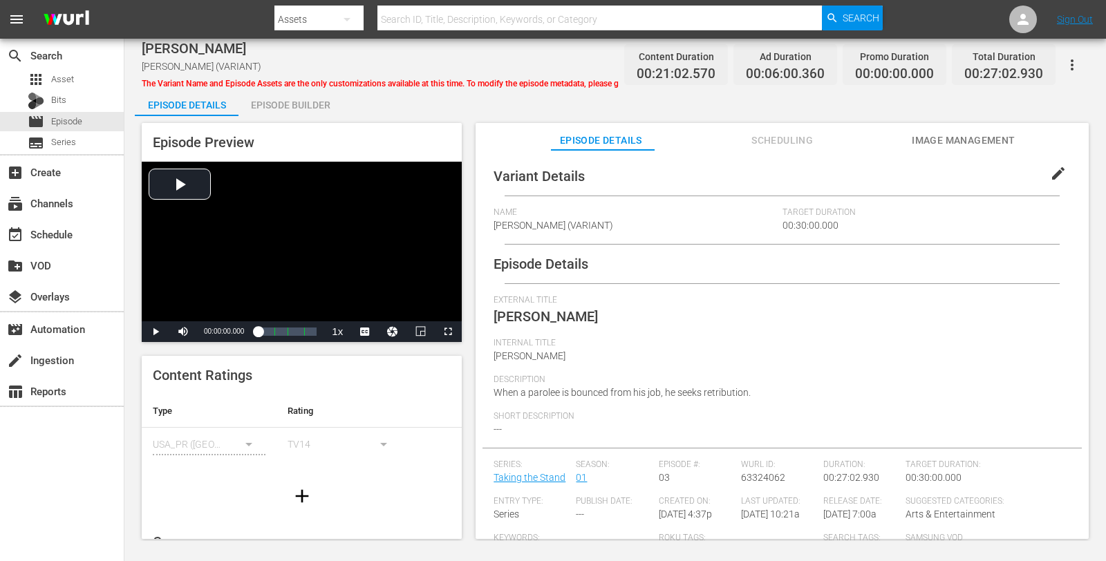
click at [283, 96] on div "Episode Builder" at bounding box center [290, 104] width 104 height 33
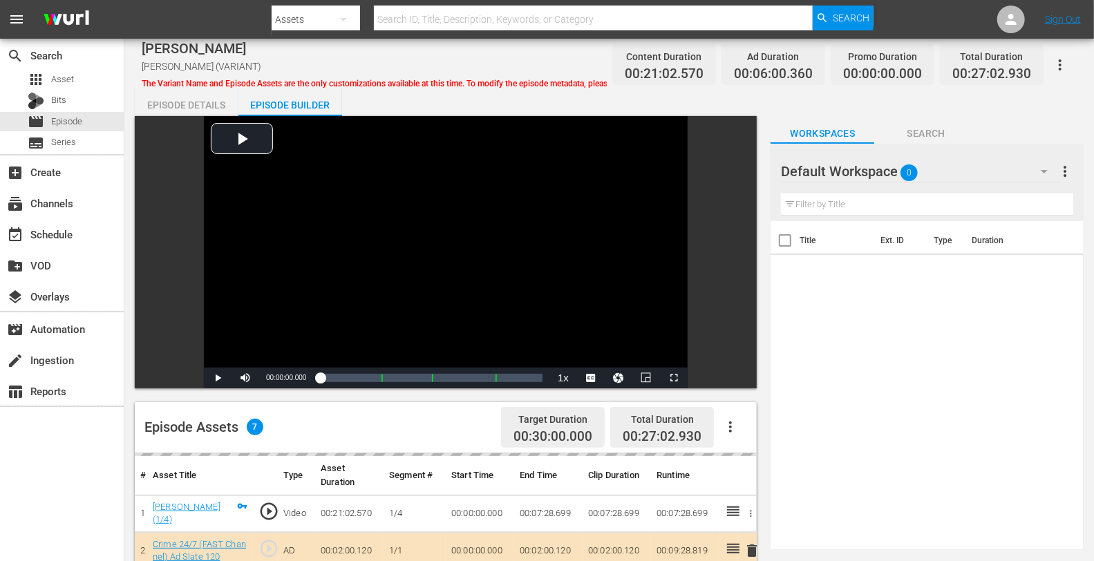
click at [994, 166] on div "Default Workspace 0" at bounding box center [921, 171] width 280 height 39
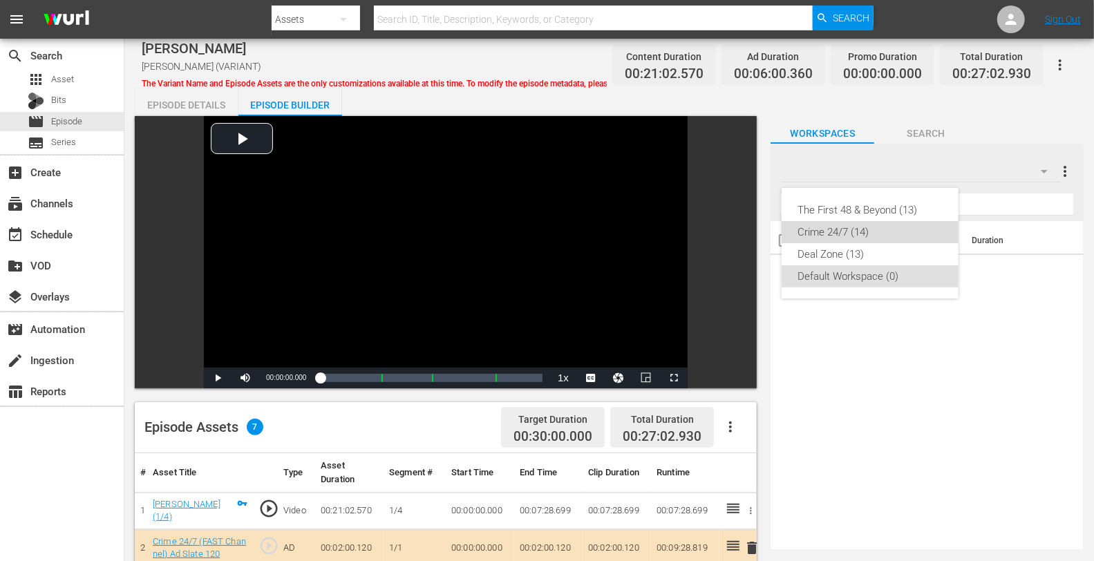
click at [873, 231] on div "Crime 24/7 (14)" at bounding box center [870, 232] width 144 height 22
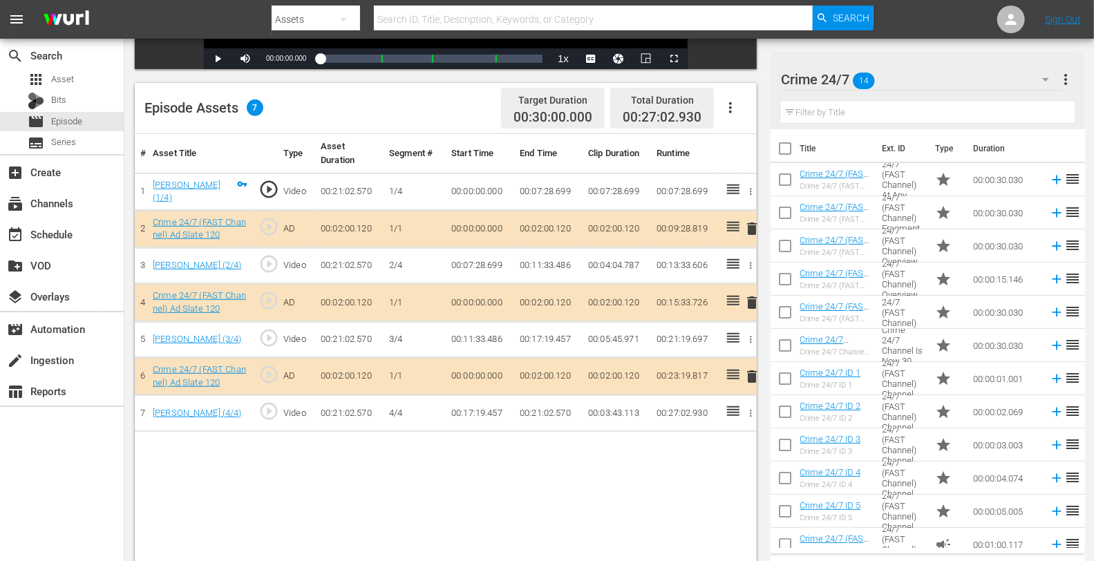
scroll to position [328, 0]
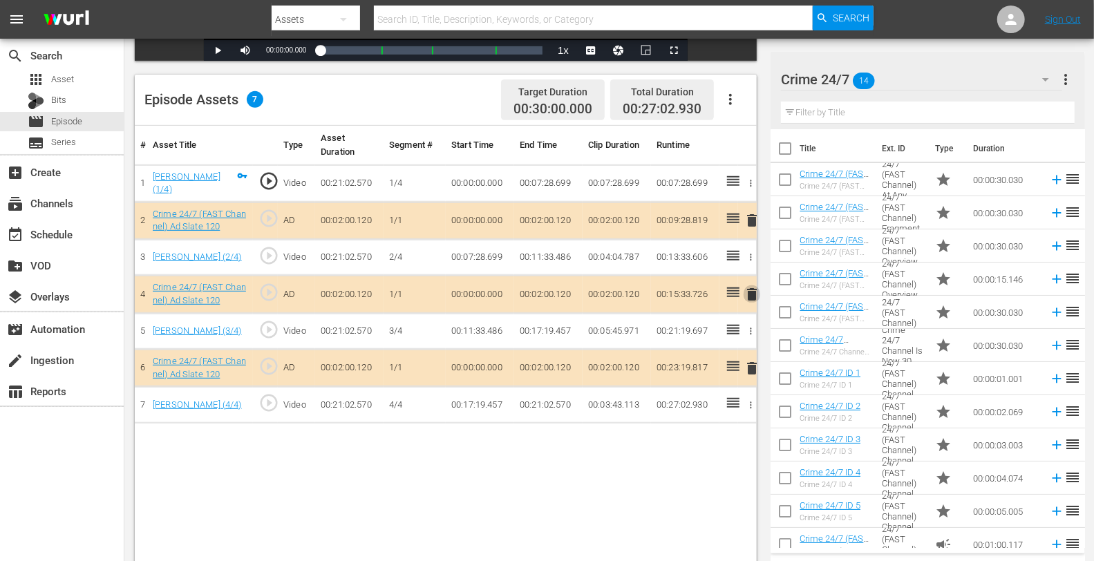
click at [752, 294] on span "delete" at bounding box center [752, 294] width 17 height 17
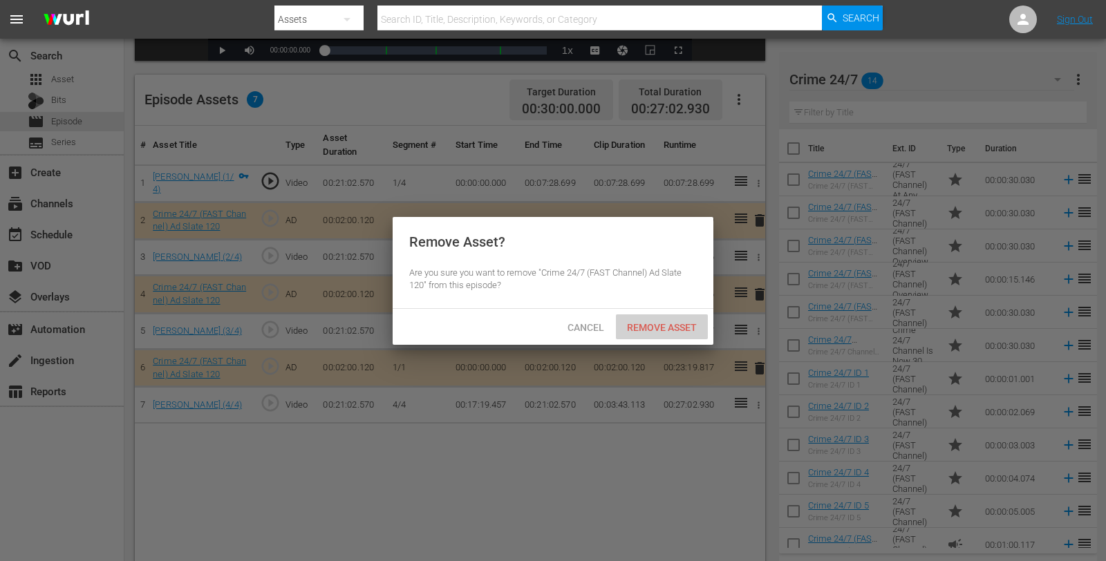
click at [674, 332] on span "Remove Asset" at bounding box center [662, 327] width 92 height 11
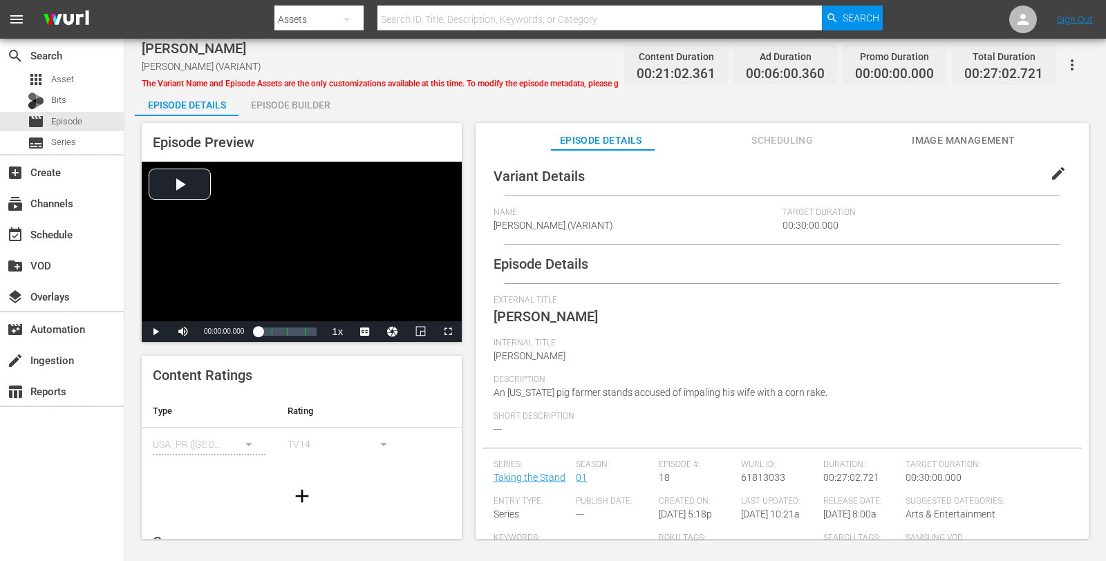
click at [273, 110] on div "Episode Builder" at bounding box center [290, 104] width 104 height 33
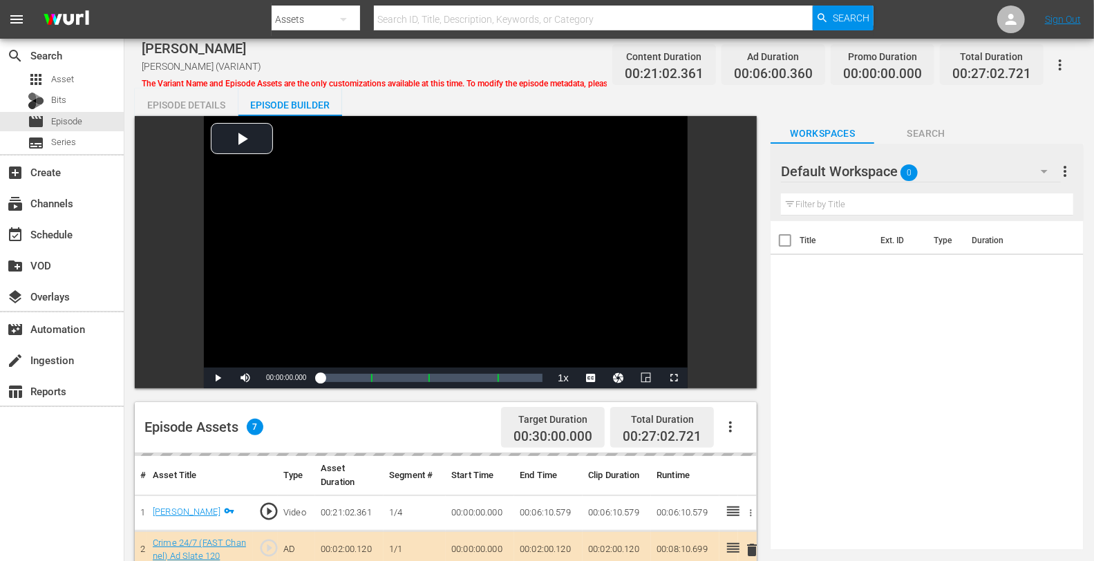
click at [989, 170] on div "Default Workspace 0" at bounding box center [921, 171] width 280 height 39
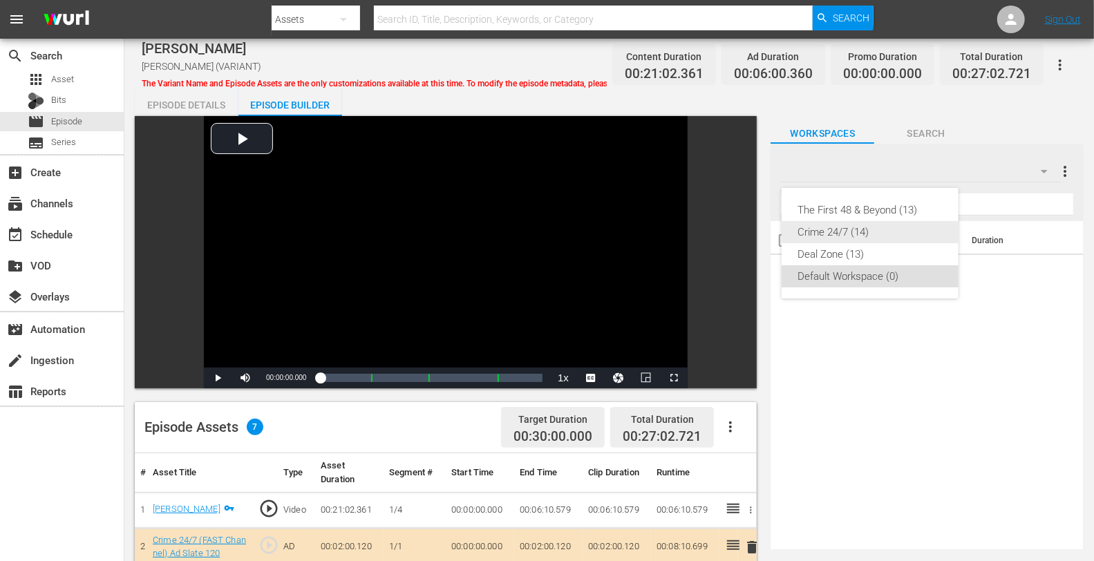
click at [816, 230] on div "Crime 24/7 (14)" at bounding box center [870, 232] width 144 height 22
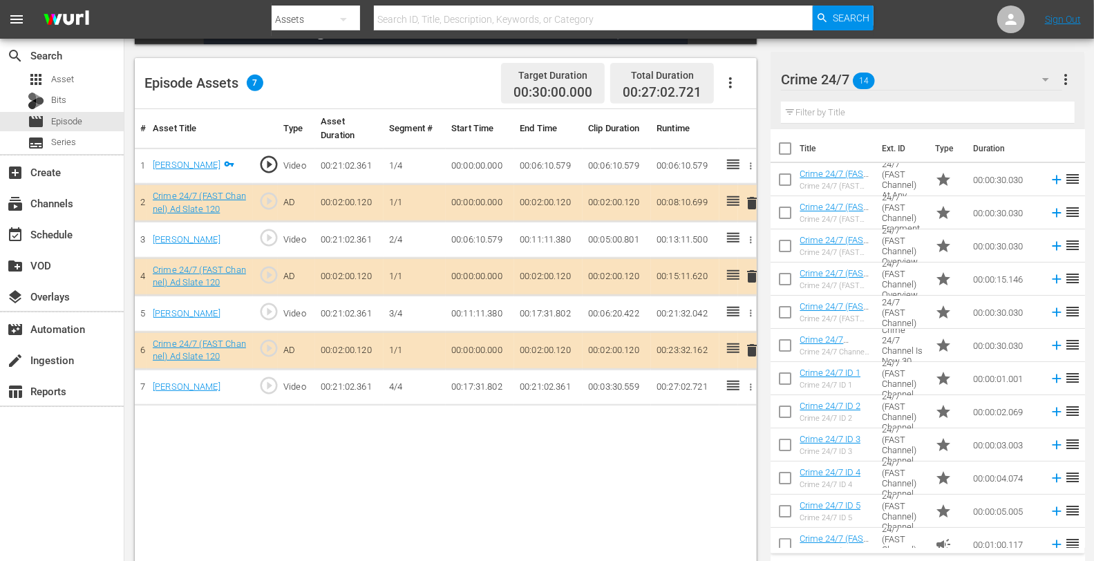
scroll to position [346, 0]
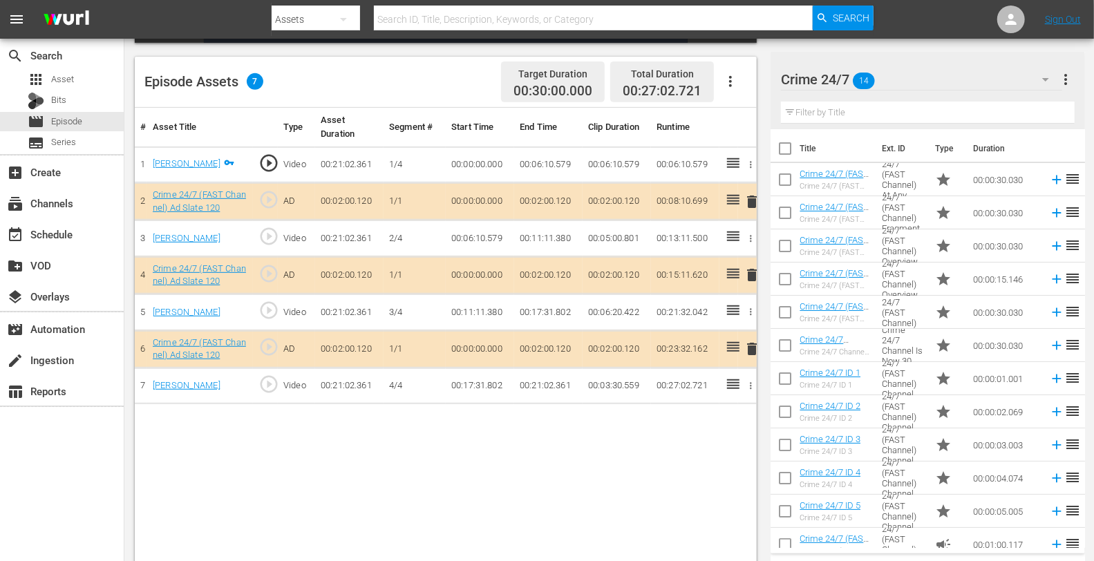
click at [747, 275] on span "delete" at bounding box center [752, 275] width 17 height 17
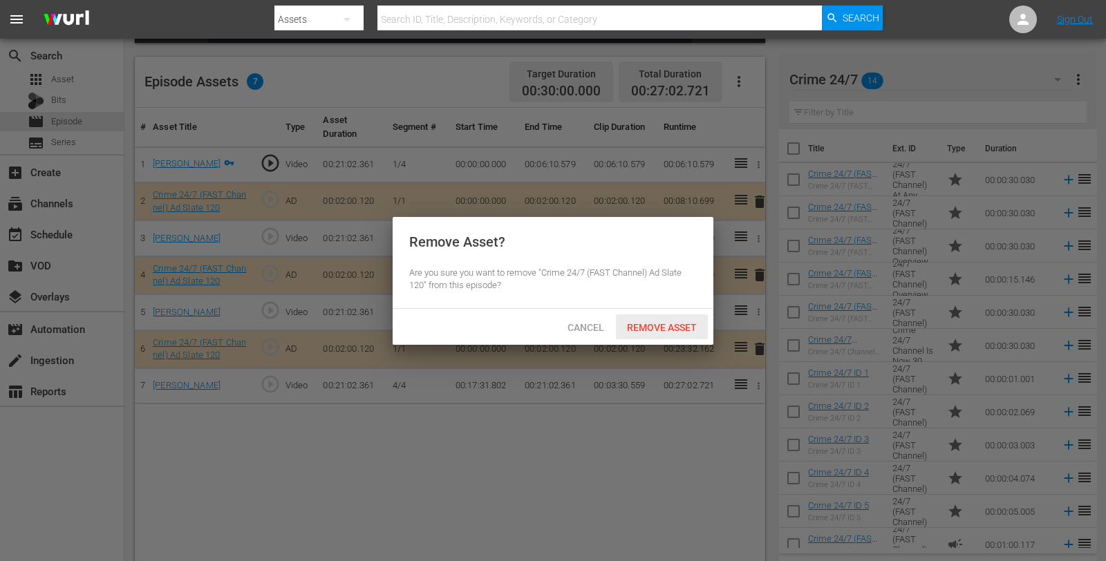
click at [656, 317] on div "Remove Asset" at bounding box center [662, 327] width 92 height 26
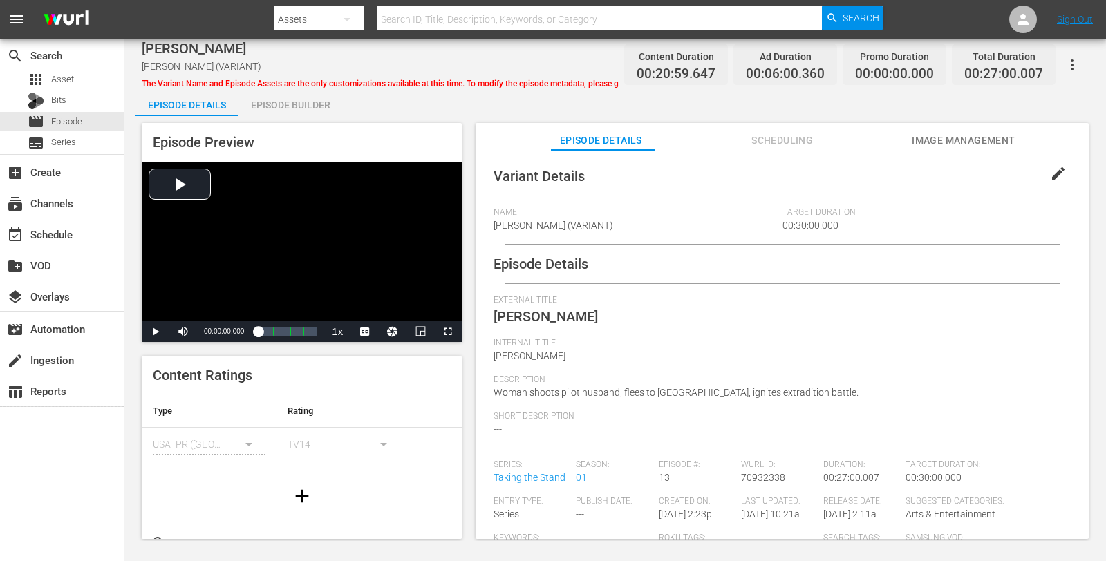
click at [276, 110] on div "Episode Builder" at bounding box center [290, 104] width 104 height 33
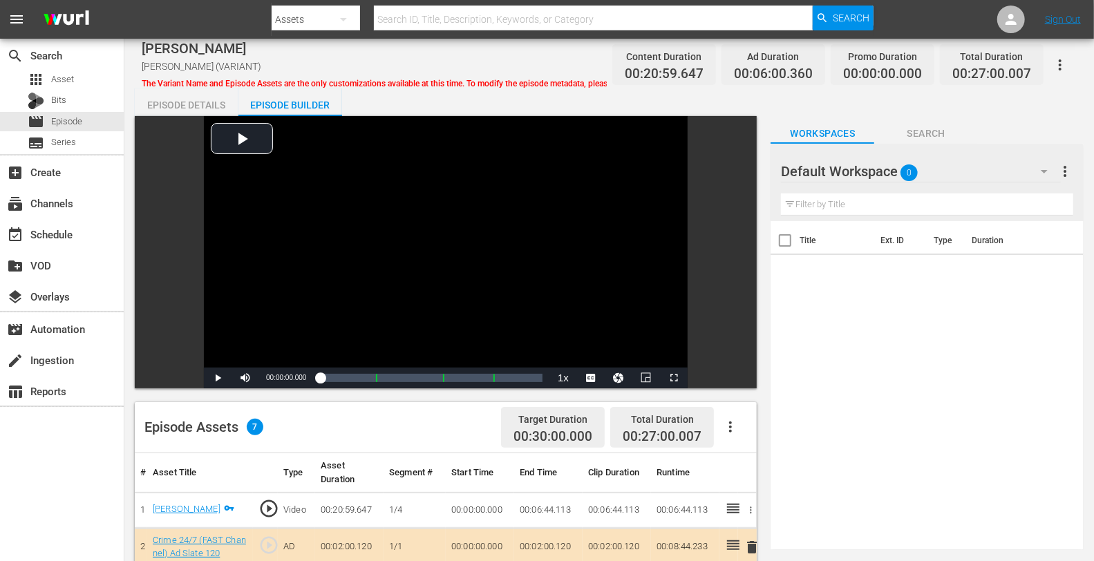
click at [994, 157] on div "Default Workspace 0" at bounding box center [921, 171] width 280 height 39
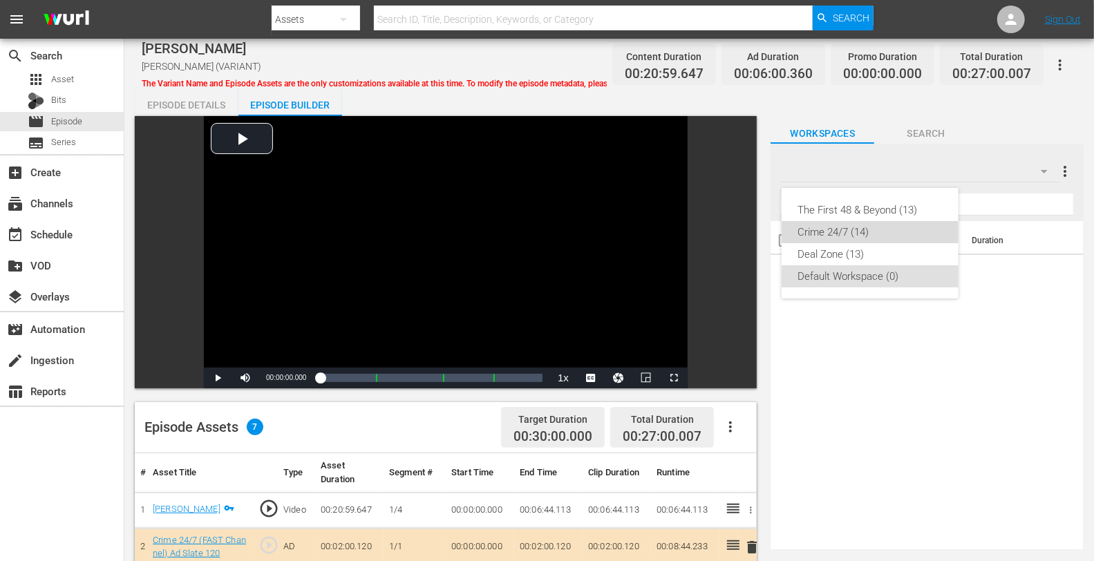
click at [829, 232] on div "Crime 24/7 (14)" at bounding box center [870, 232] width 144 height 22
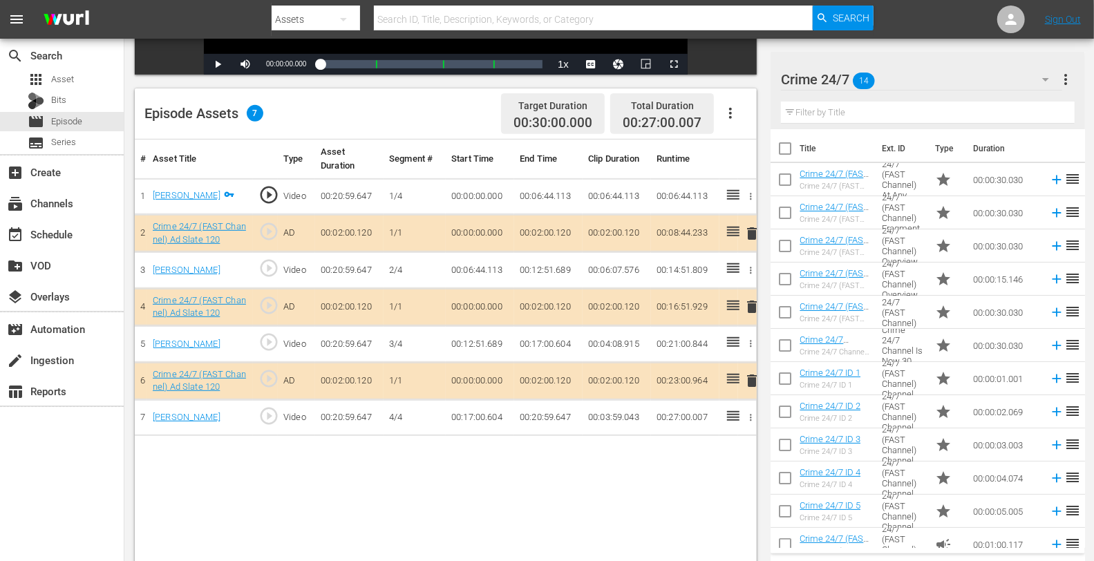
scroll to position [314, 0]
click at [748, 302] on span "delete" at bounding box center [752, 306] width 17 height 17
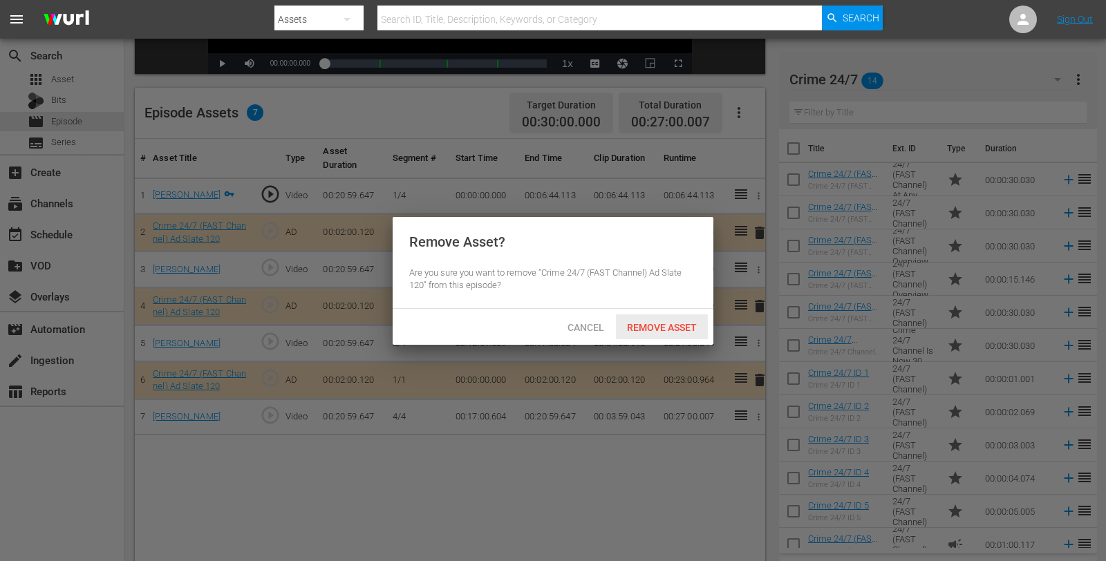
click at [692, 320] on div "Remove Asset" at bounding box center [662, 327] width 92 height 26
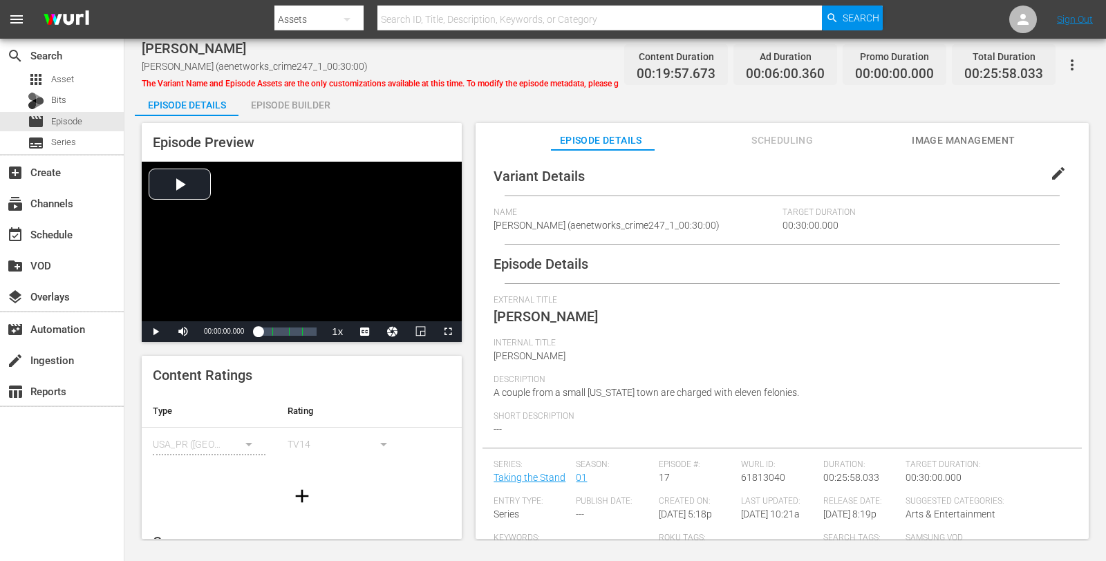
click at [270, 107] on div "Episode Builder" at bounding box center [290, 104] width 104 height 33
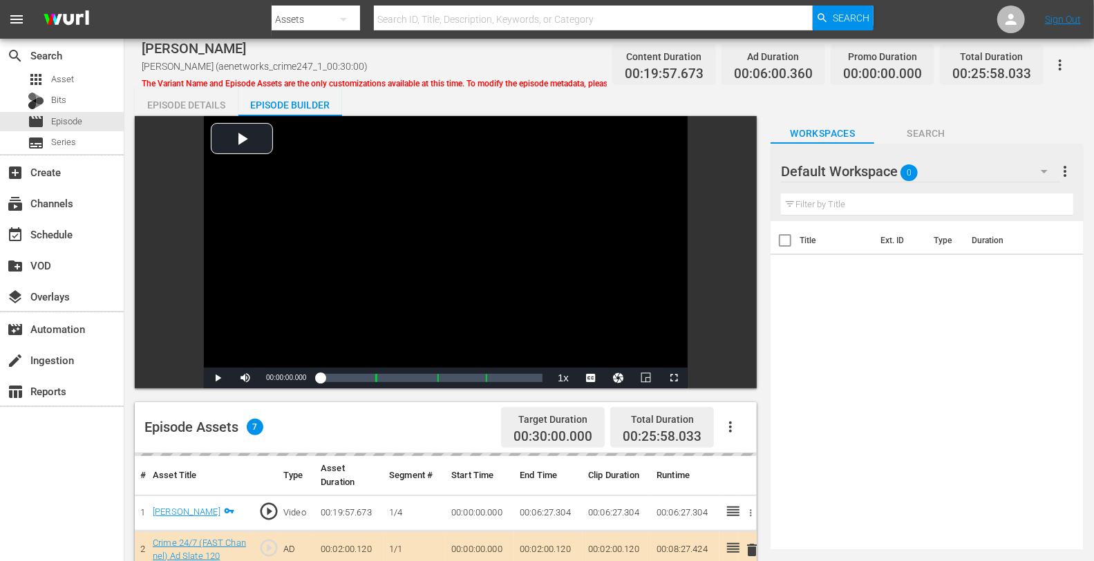
click at [958, 169] on div "Default Workspace 0" at bounding box center [921, 171] width 280 height 39
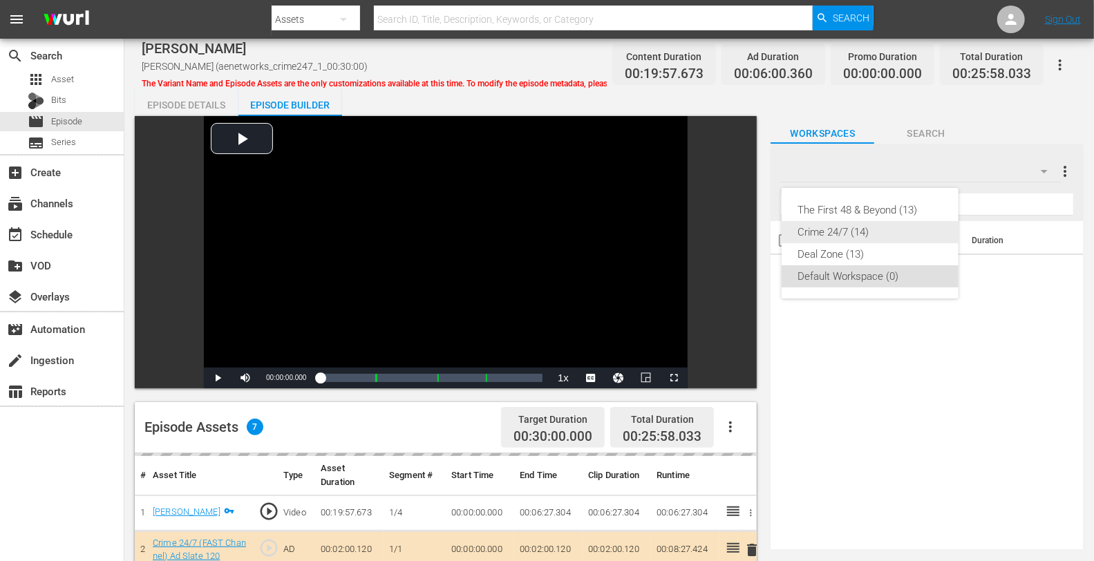
click at [897, 228] on div "Crime 24/7 (14)" at bounding box center [870, 232] width 144 height 22
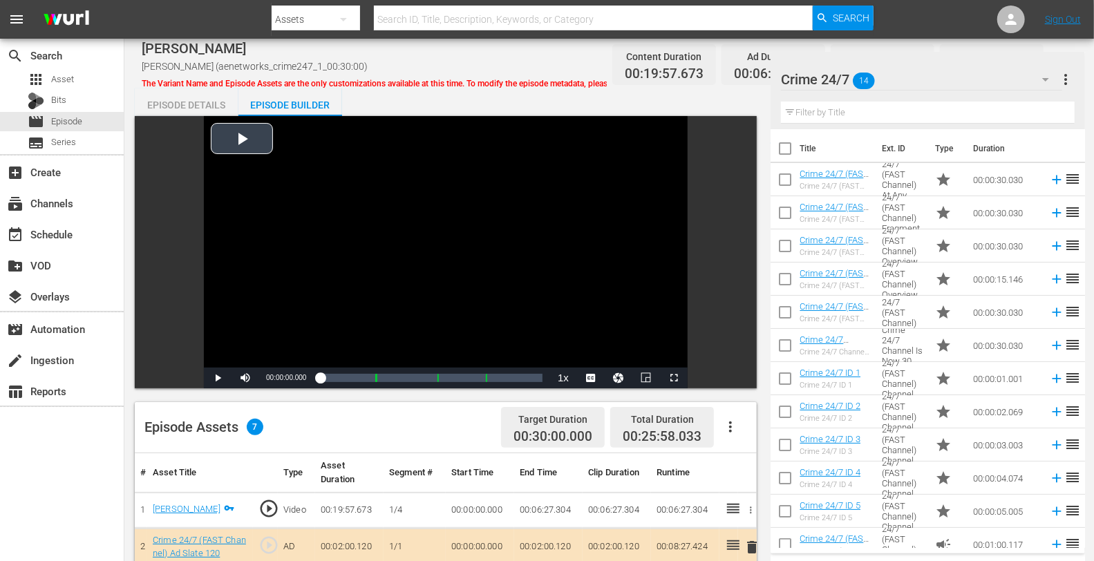
scroll to position [359, 0]
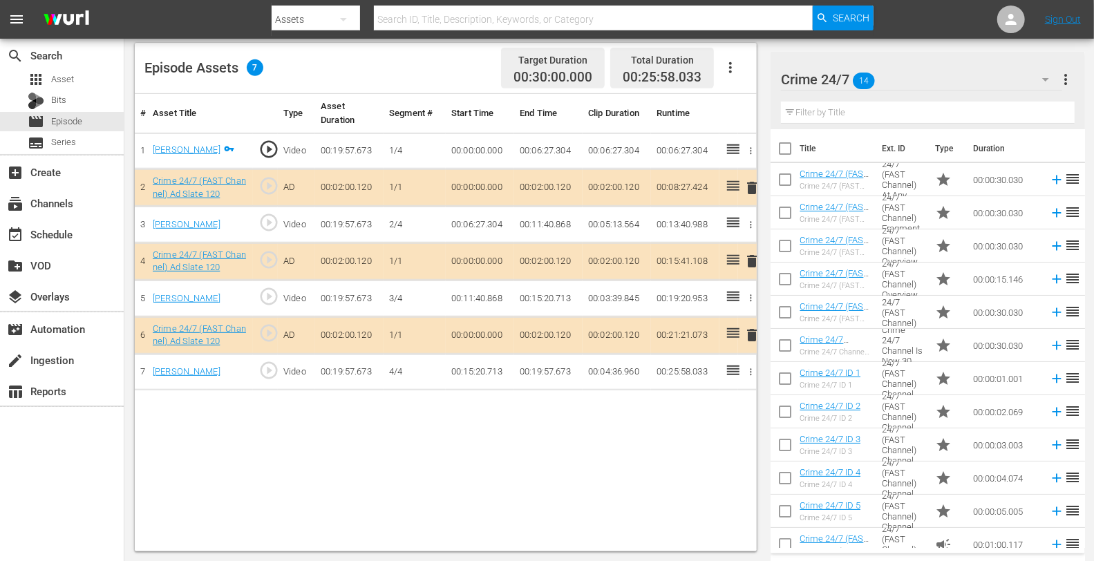
click at [745, 256] on span "delete" at bounding box center [752, 261] width 17 height 17
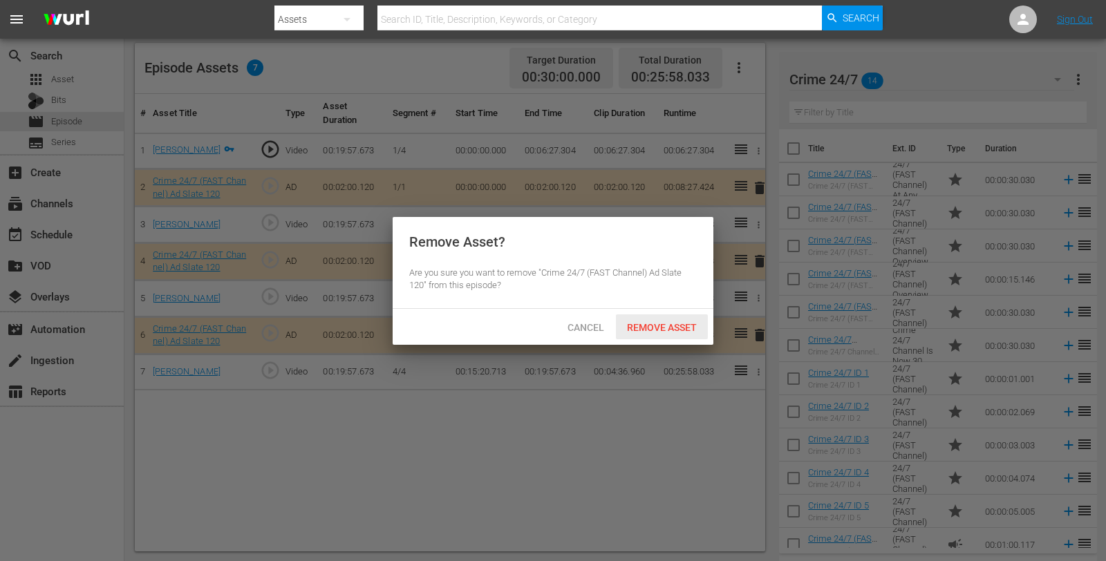
click at [665, 320] on div "Remove Asset" at bounding box center [662, 327] width 92 height 26
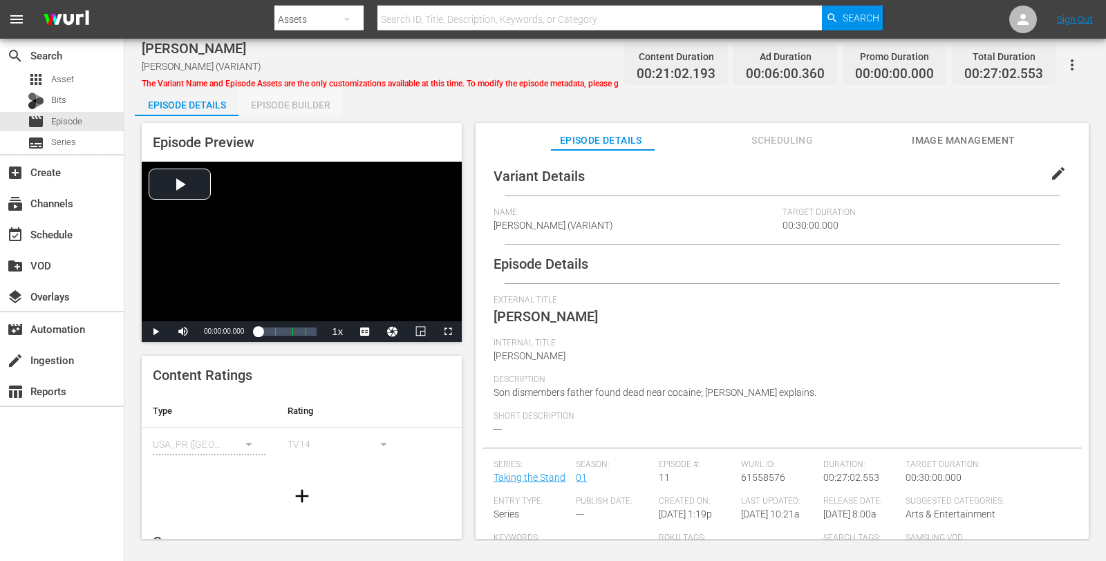
click at [278, 108] on div "Episode Builder" at bounding box center [290, 104] width 104 height 33
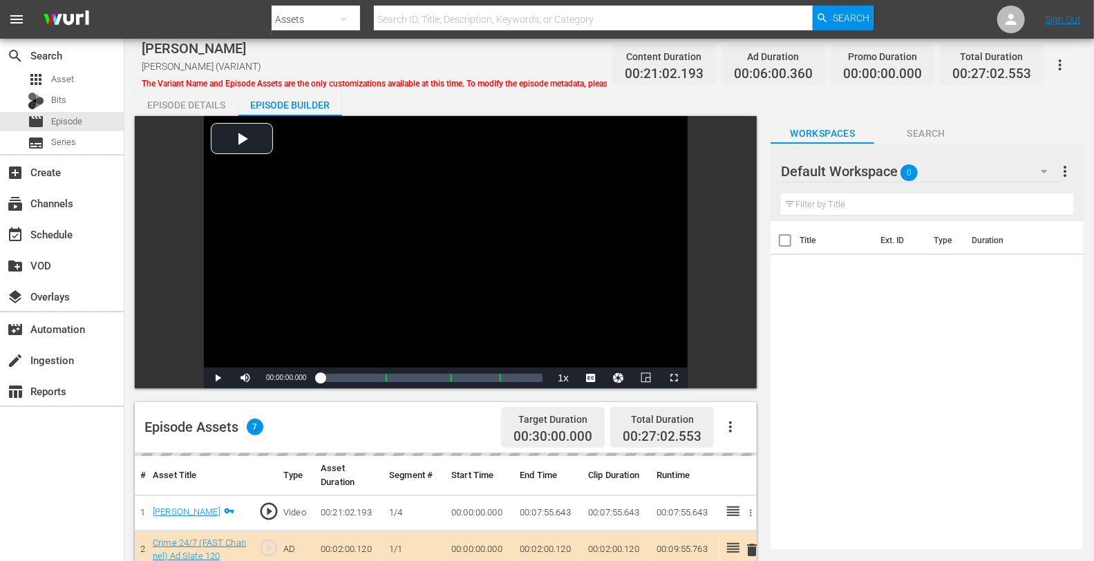
click at [950, 172] on div "Default Workspace 0" at bounding box center [921, 171] width 280 height 39
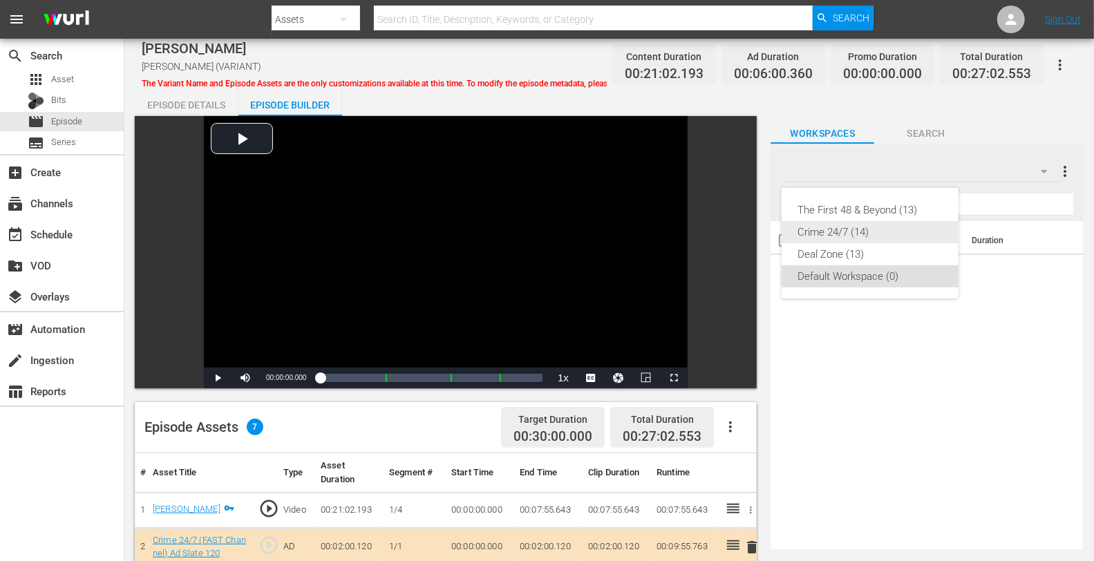
click at [878, 232] on div "Crime 24/7 (14)" at bounding box center [870, 232] width 144 height 22
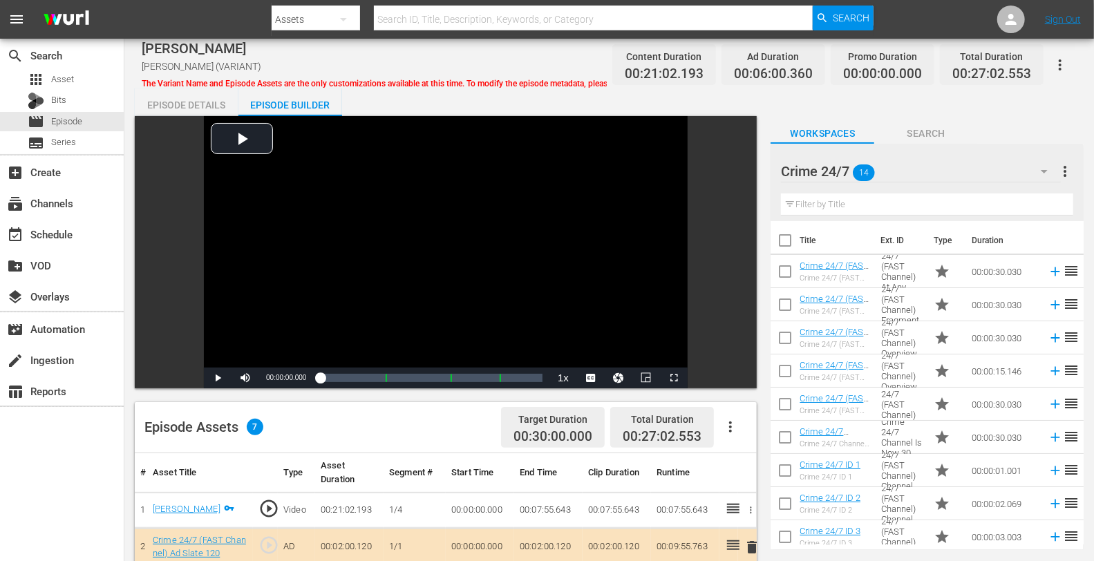
scroll to position [359, 0]
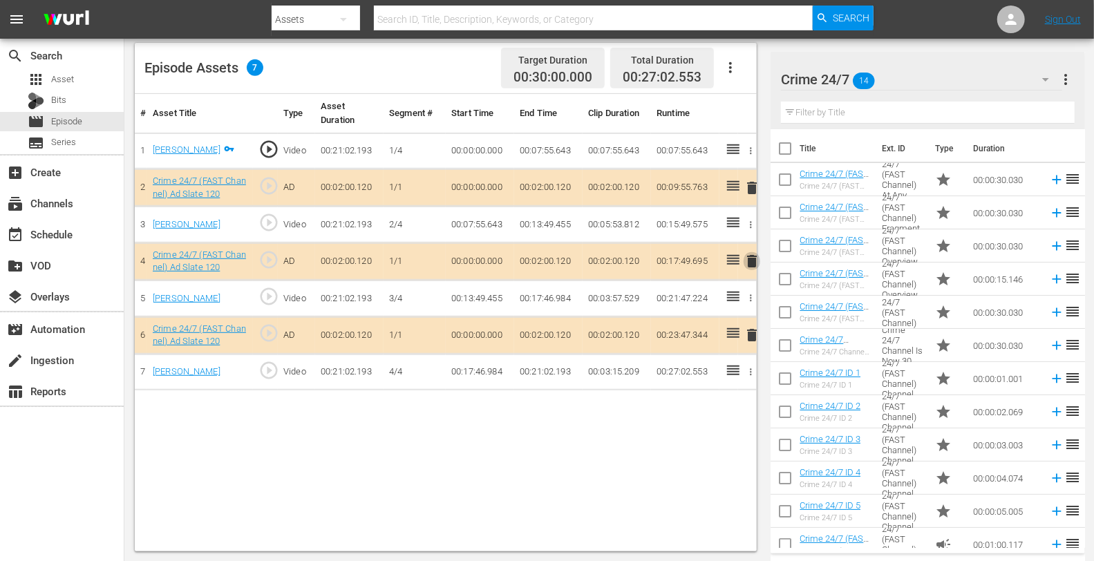
click at [748, 260] on span "delete" at bounding box center [752, 261] width 17 height 17
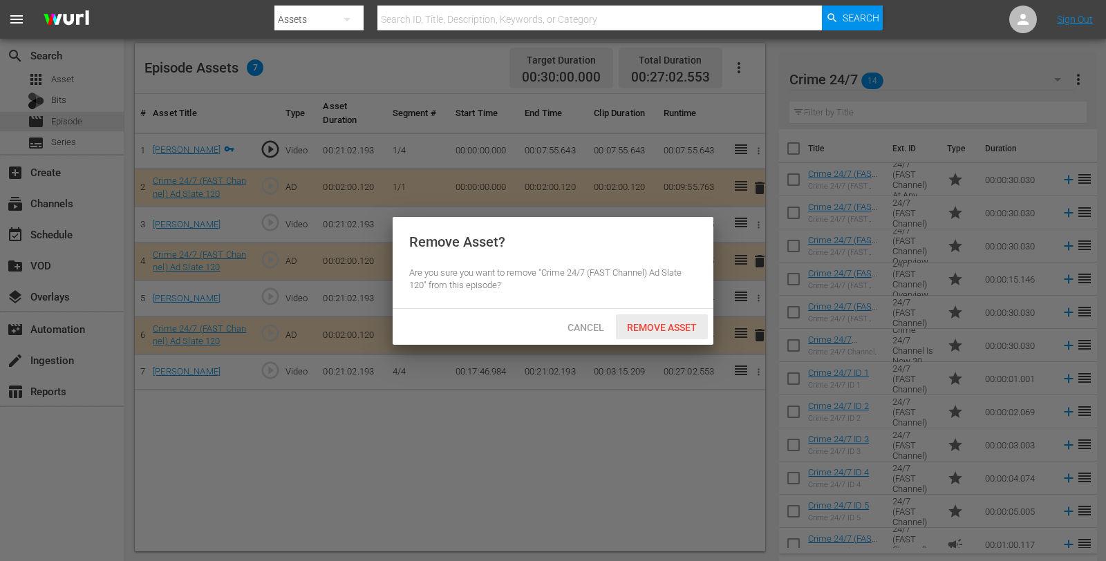
click at [667, 327] on span "Remove Asset" at bounding box center [662, 327] width 92 height 11
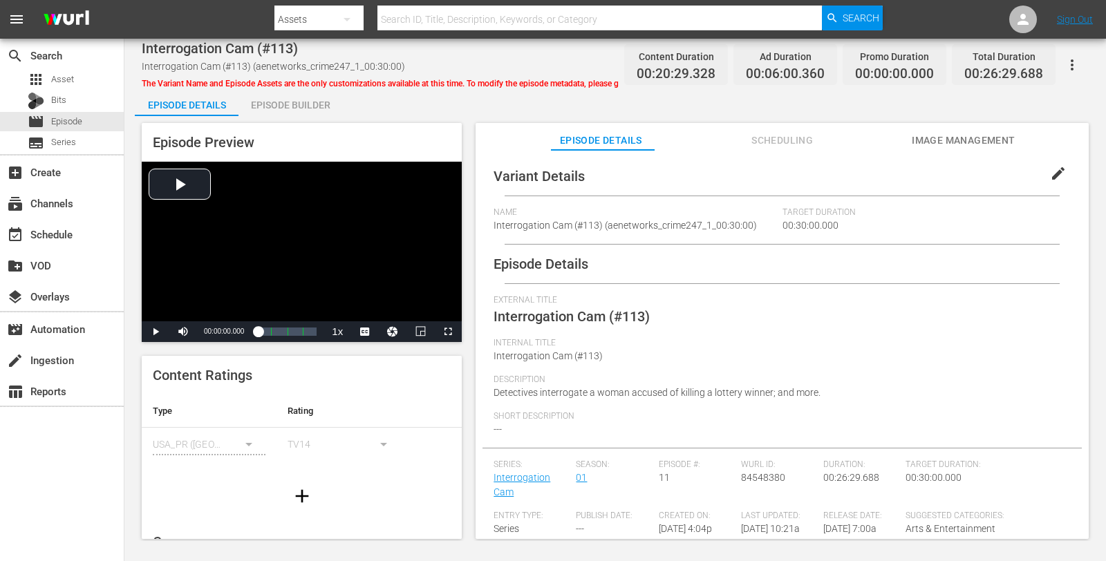
click at [274, 103] on div "Episode Builder" at bounding box center [290, 104] width 104 height 33
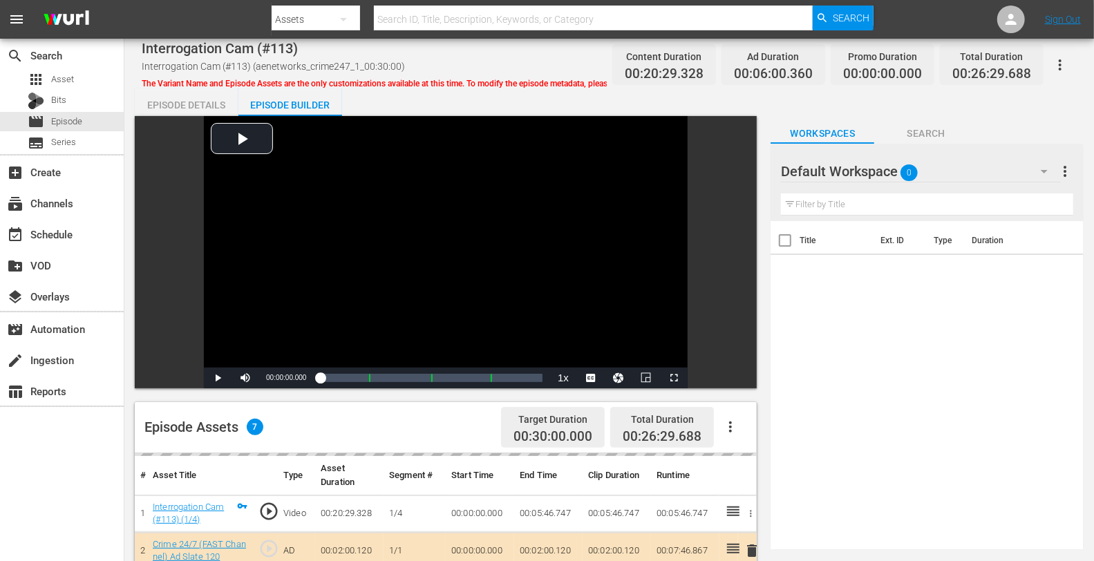
click at [930, 178] on div "Default Workspace 0" at bounding box center [921, 171] width 280 height 39
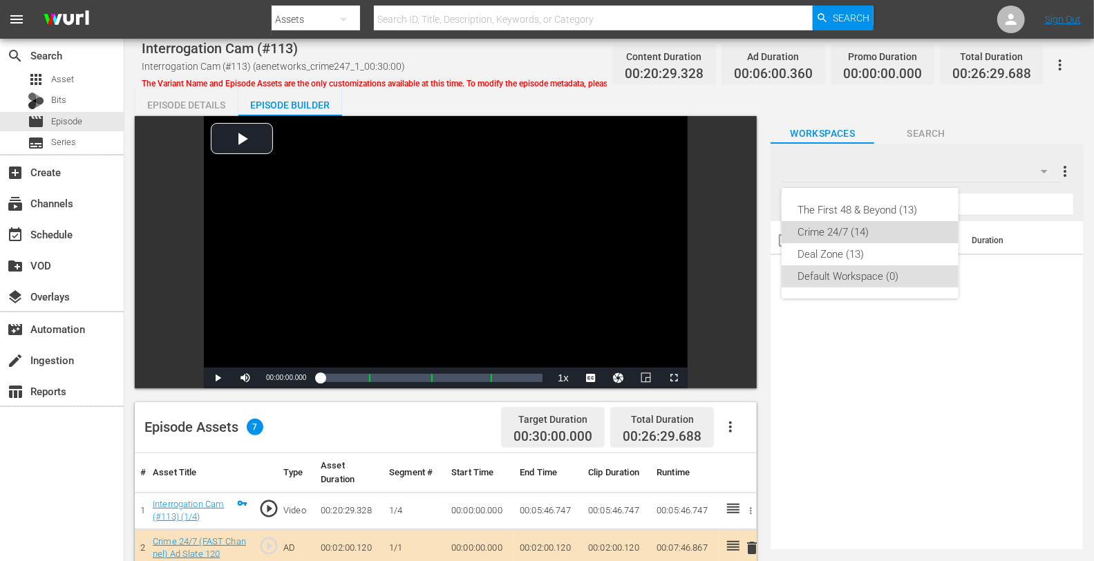
click at [842, 232] on div "Crime 24/7 (14)" at bounding box center [870, 232] width 144 height 22
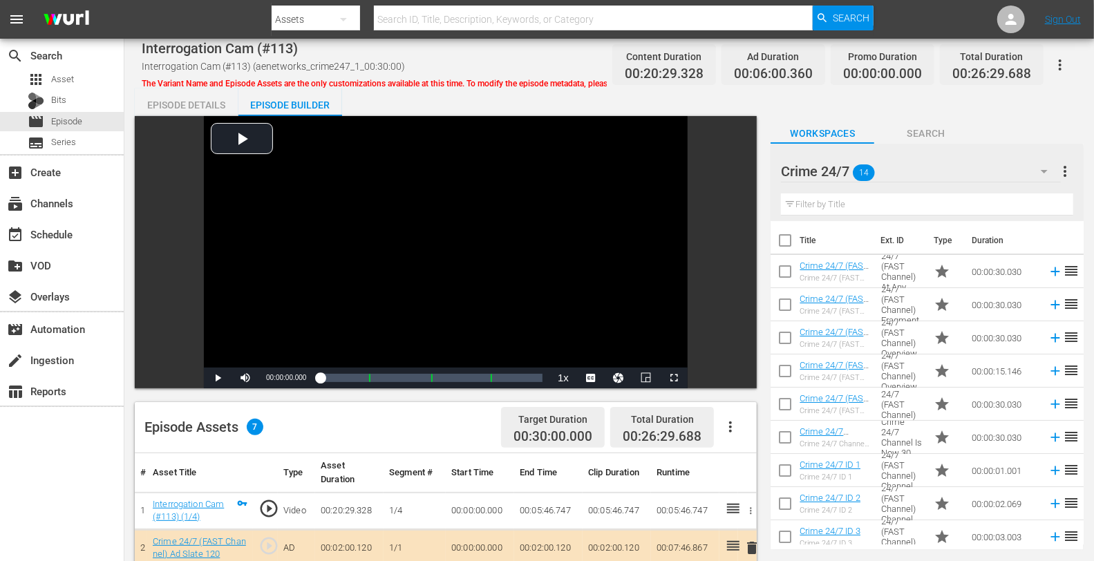
scroll to position [359, 0]
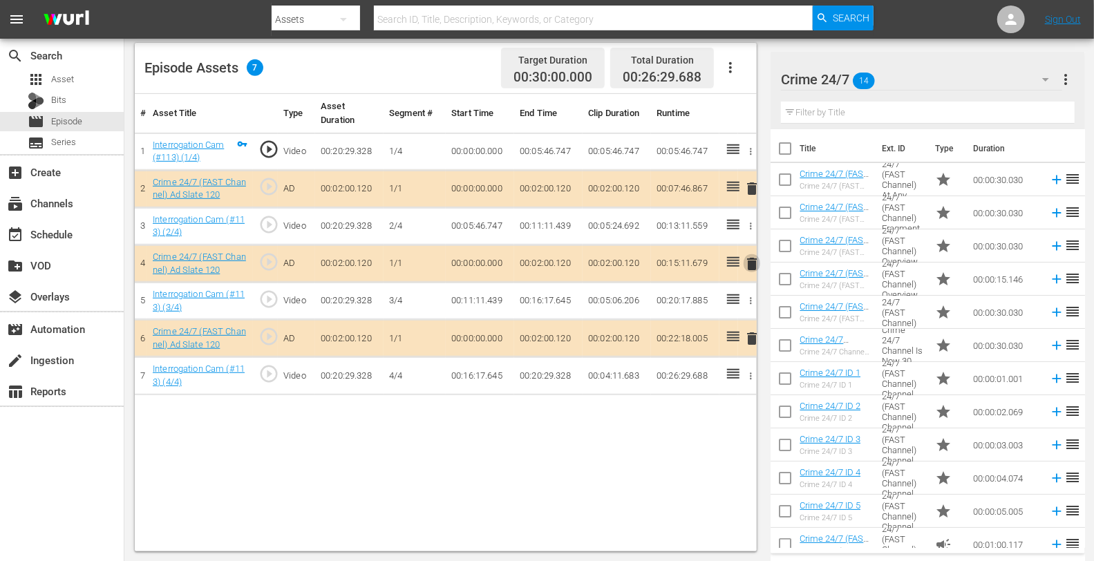
click at [759, 263] on span "delete" at bounding box center [752, 264] width 17 height 17
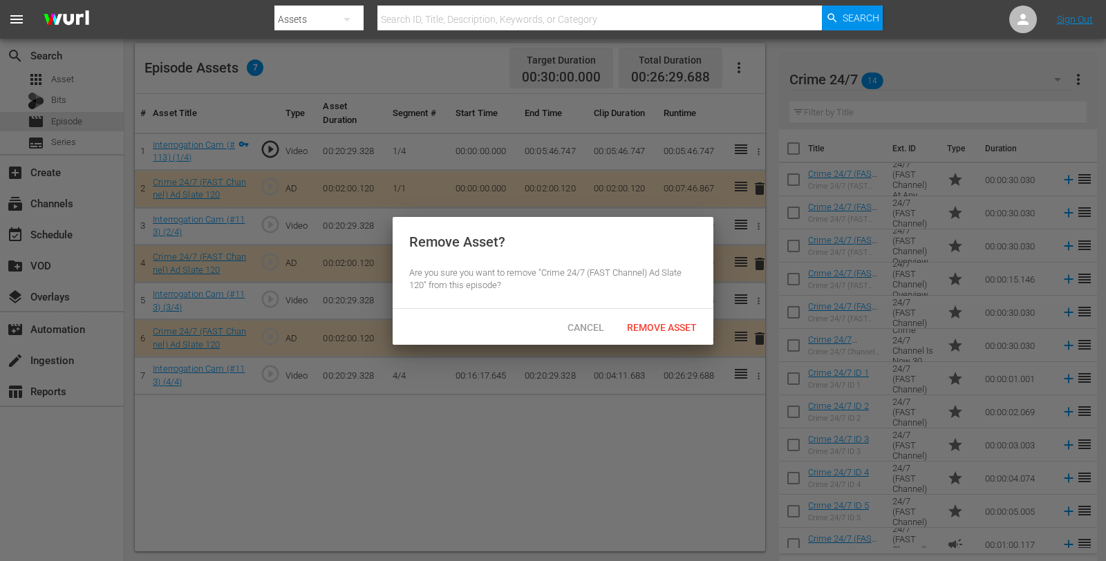
click at [668, 308] on hr at bounding box center [553, 308] width 321 height 1
click at [670, 322] on span "Remove Asset" at bounding box center [662, 327] width 92 height 11
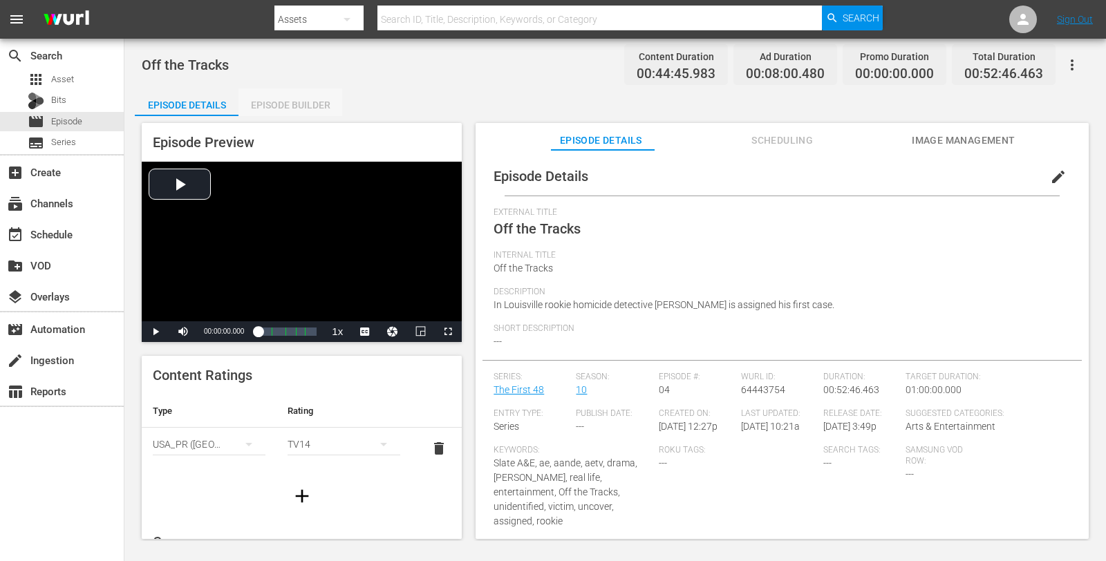
click at [290, 108] on div "Episode Builder" at bounding box center [290, 104] width 104 height 33
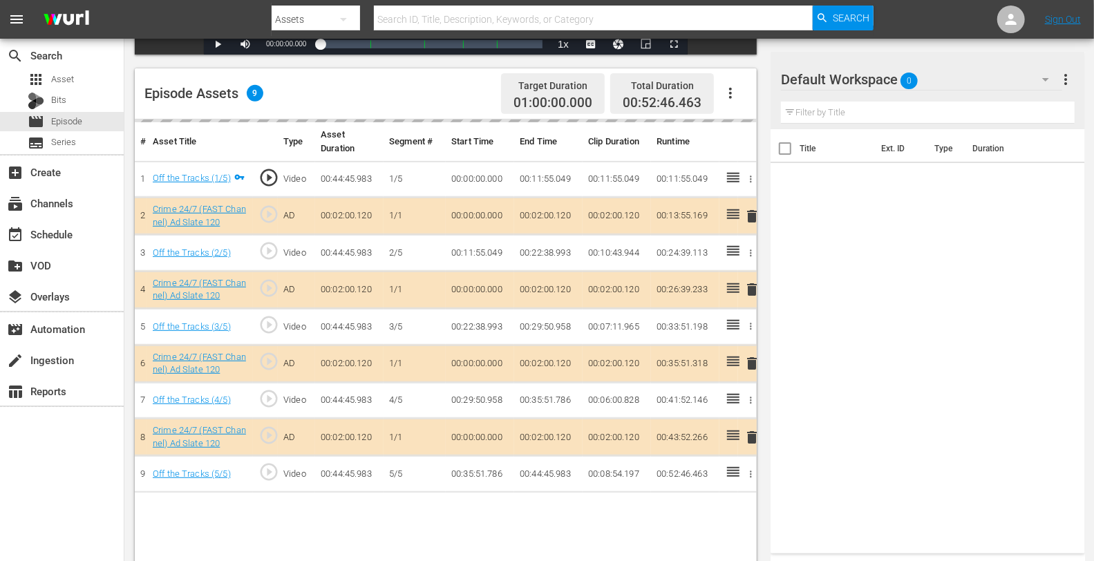
scroll to position [356, 0]
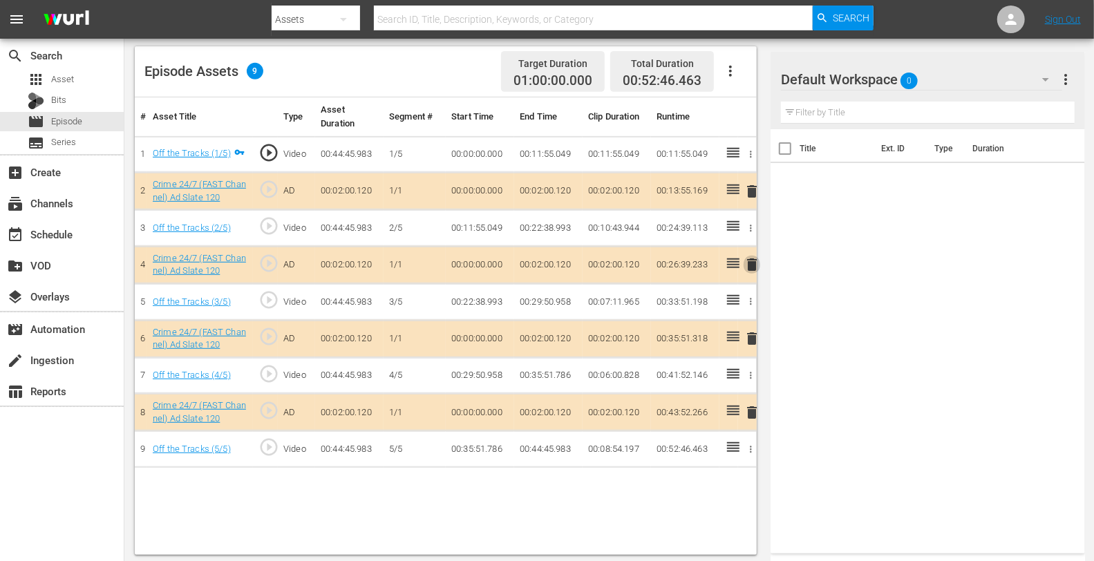
click at [753, 266] on span "delete" at bounding box center [752, 264] width 17 height 17
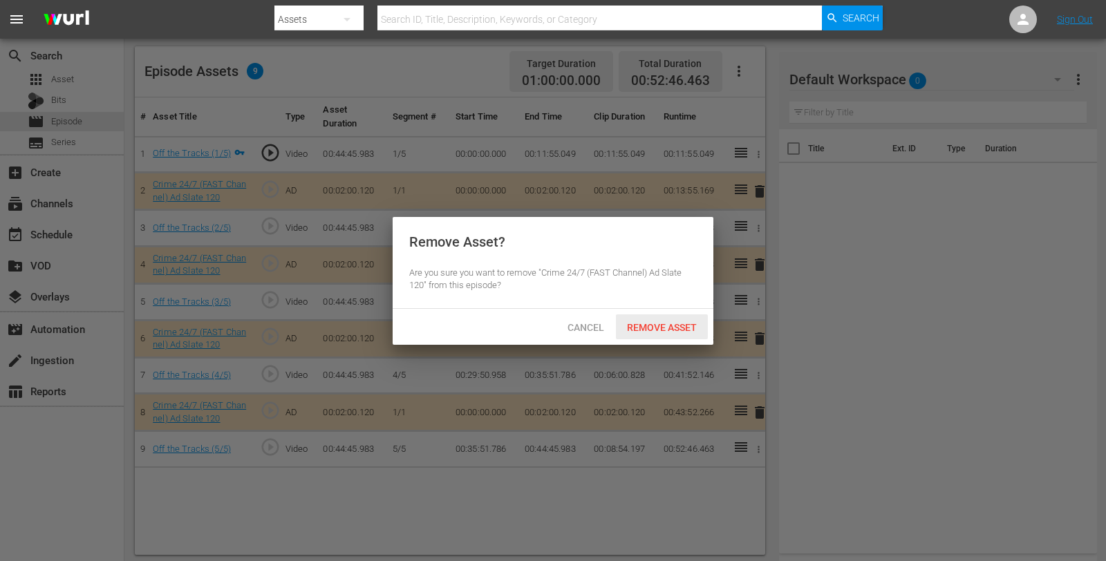
click at [685, 325] on span "Remove Asset" at bounding box center [662, 327] width 92 height 11
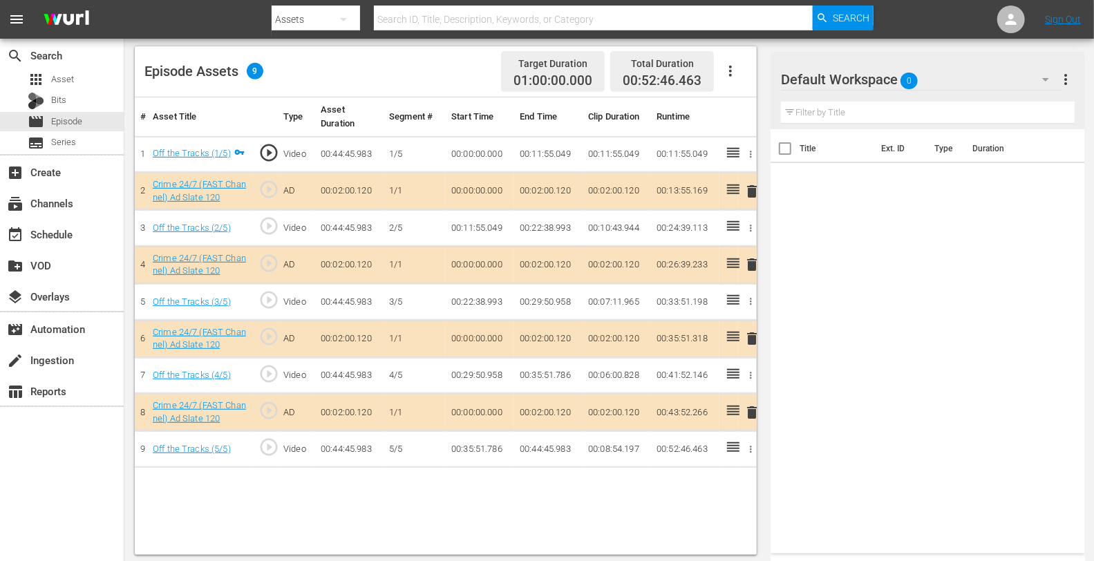
click at [941, 83] on div "Default Workspace 0" at bounding box center [921, 79] width 281 height 39
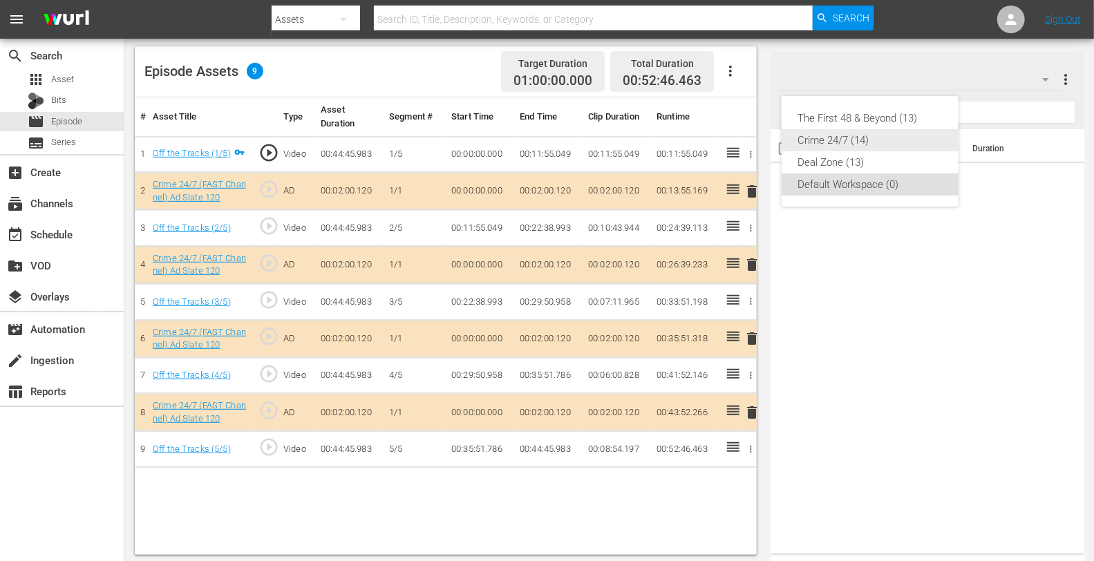
click at [844, 135] on div "Crime 24/7 (14)" at bounding box center [870, 140] width 144 height 22
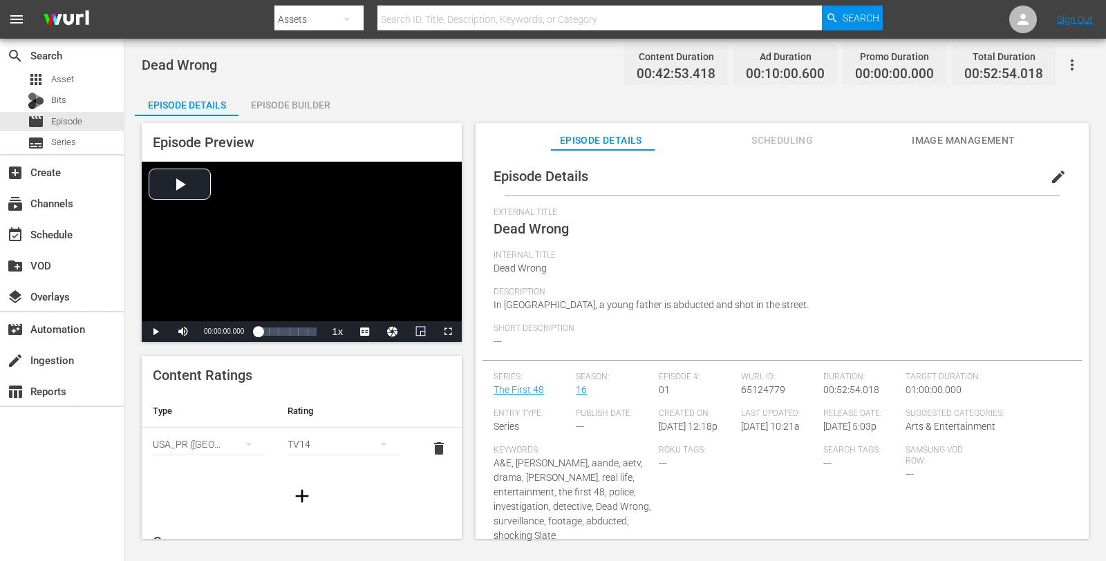
click at [493, 183] on span "Episode Details" at bounding box center [540, 176] width 95 height 17
click at [305, 97] on div "Episode Builder" at bounding box center [290, 104] width 104 height 33
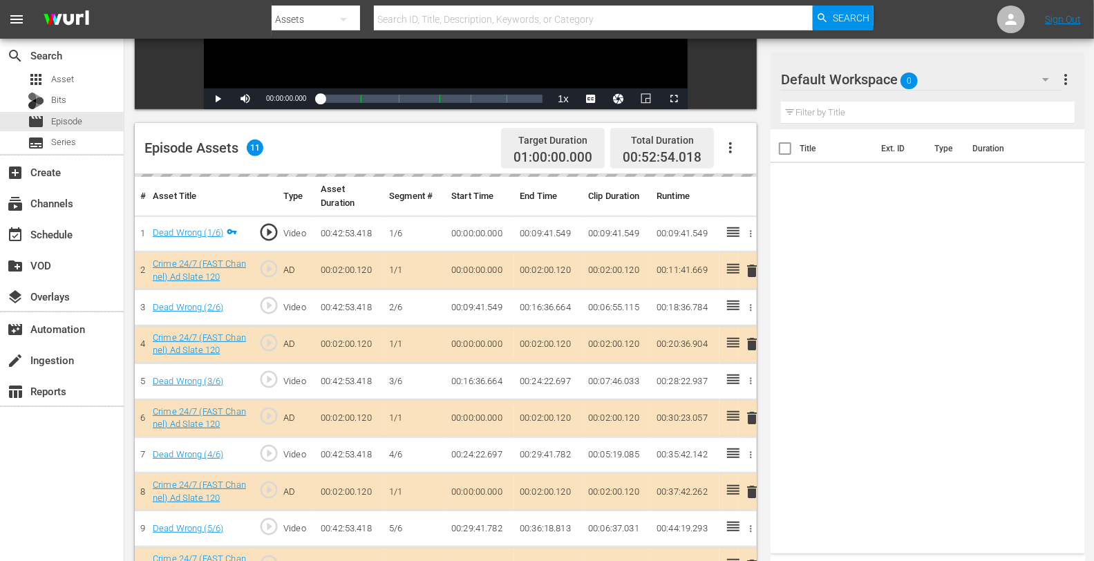
scroll to position [359, 0]
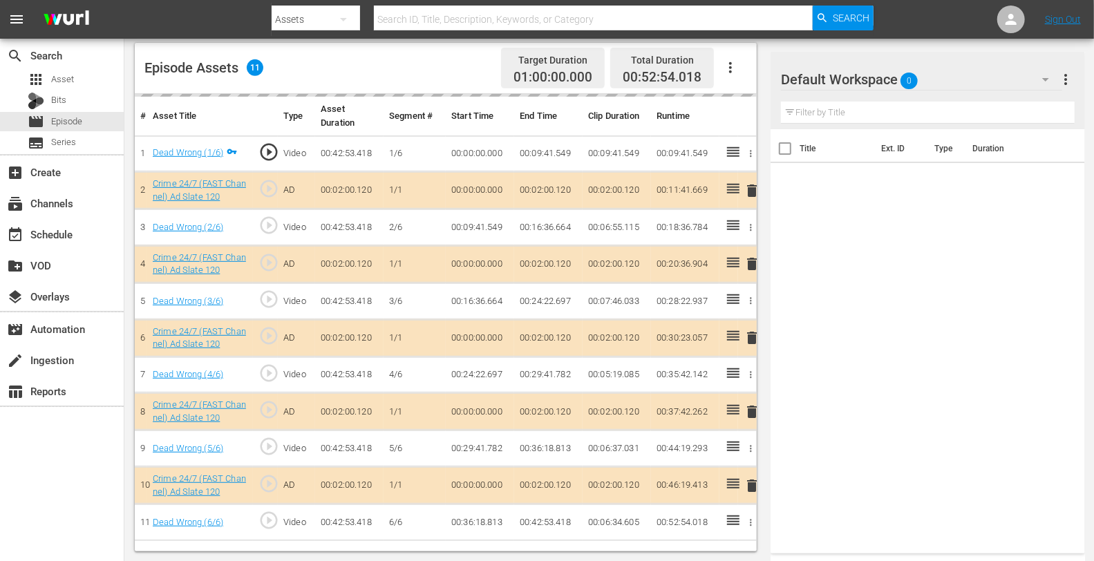
click at [748, 259] on div "delete" at bounding box center [748, 264] width 8 height 20
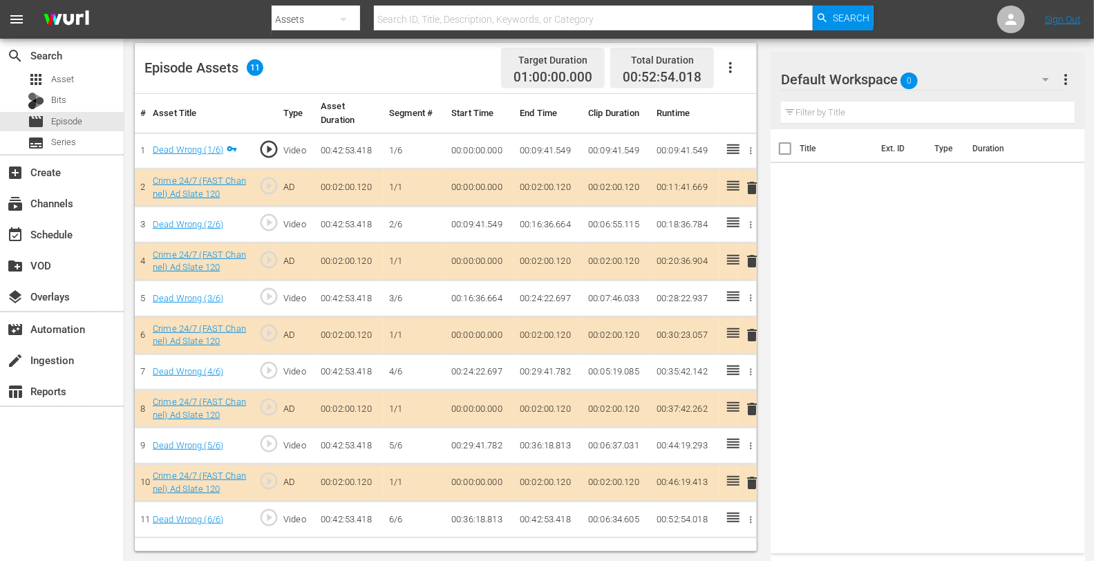
click at [748, 259] on span "delete" at bounding box center [752, 261] width 17 height 17
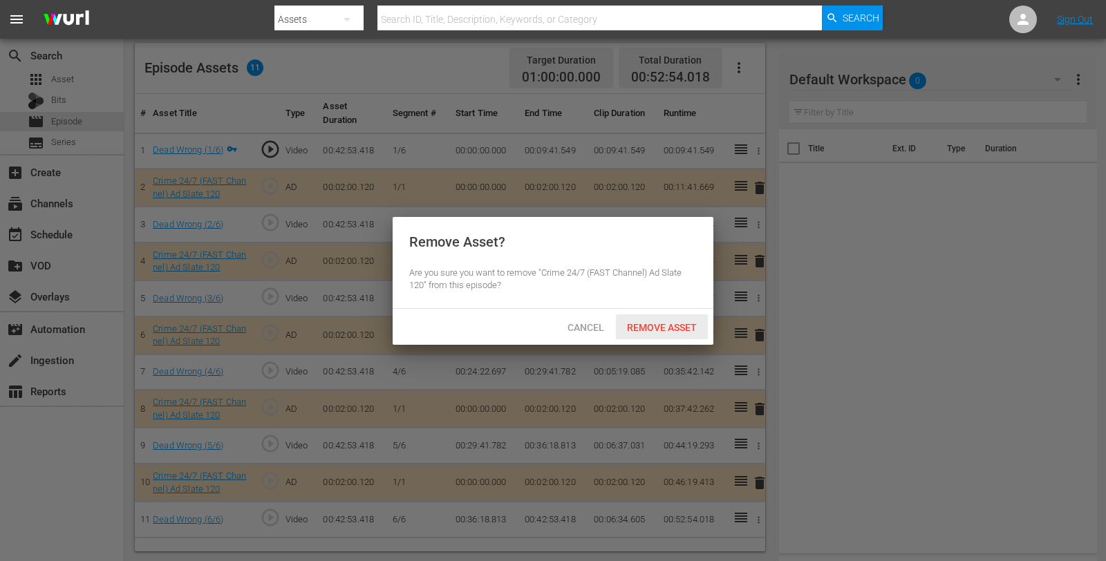
click at [668, 325] on span "Remove Asset" at bounding box center [662, 327] width 92 height 11
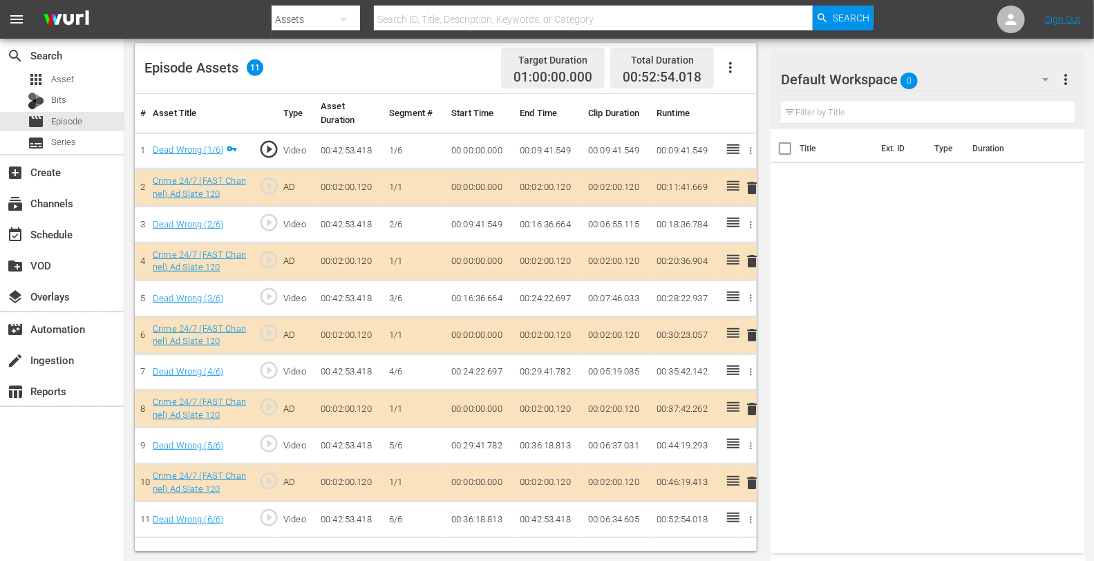
click at [932, 87] on div "Default Workspace 0" at bounding box center [921, 79] width 281 height 39
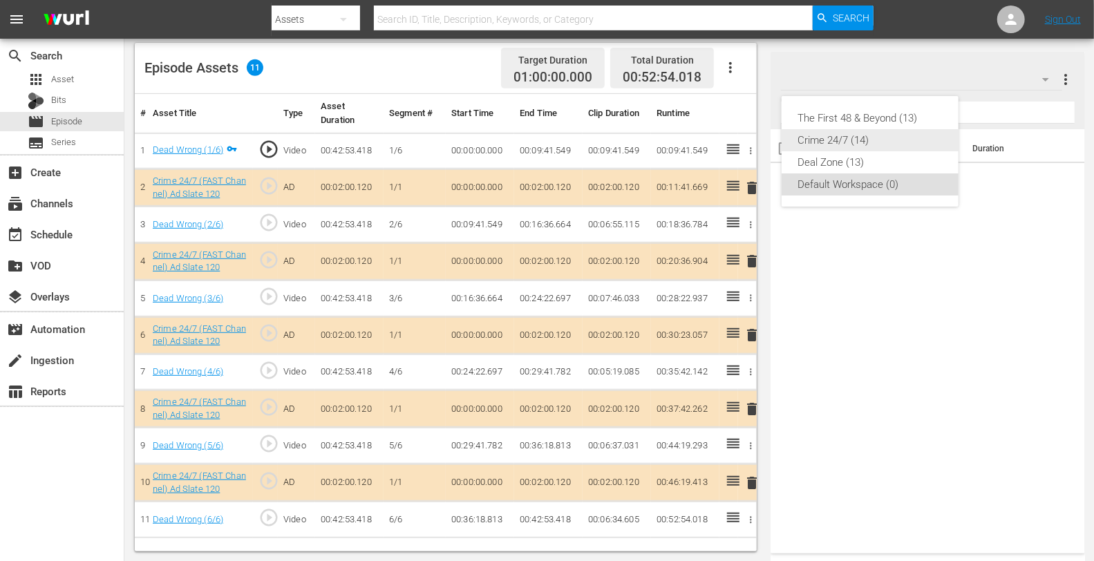
click at [842, 142] on div "Crime 24/7 (14)" at bounding box center [870, 140] width 144 height 22
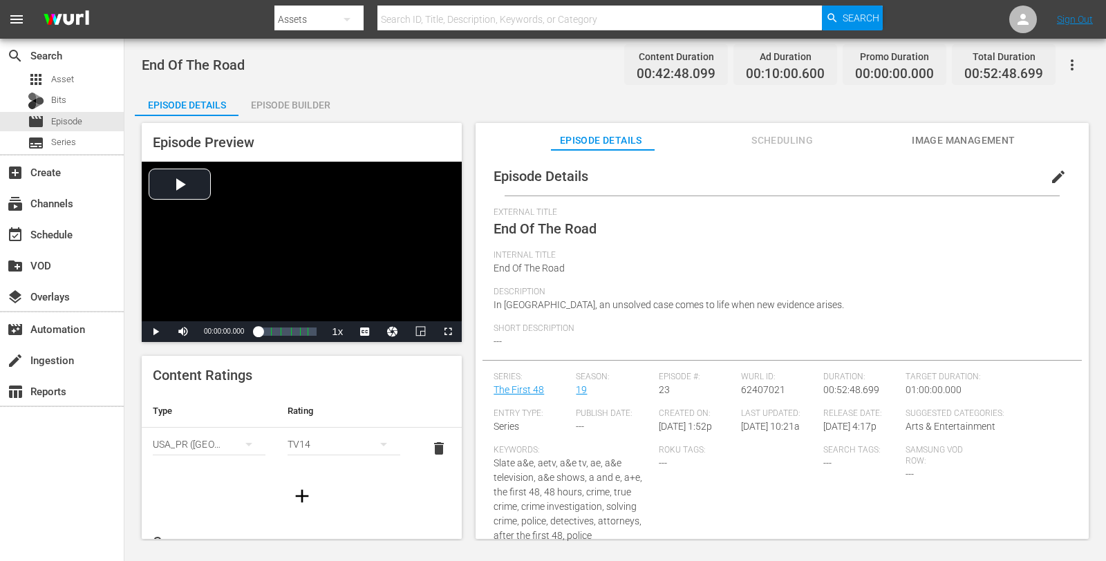
click at [296, 98] on div "Episode Builder" at bounding box center [290, 104] width 104 height 33
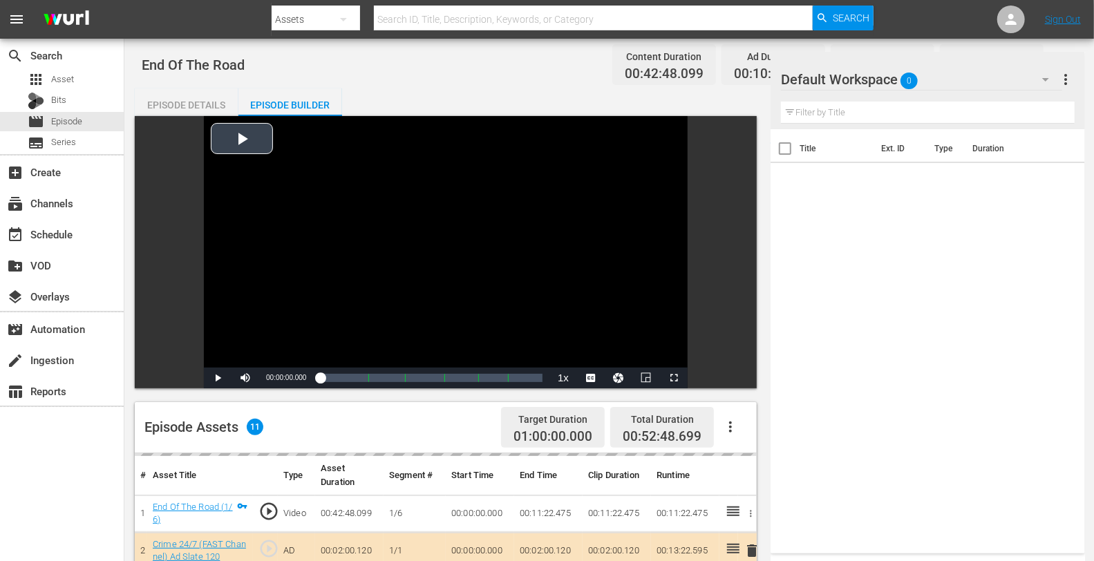
scroll to position [359, 0]
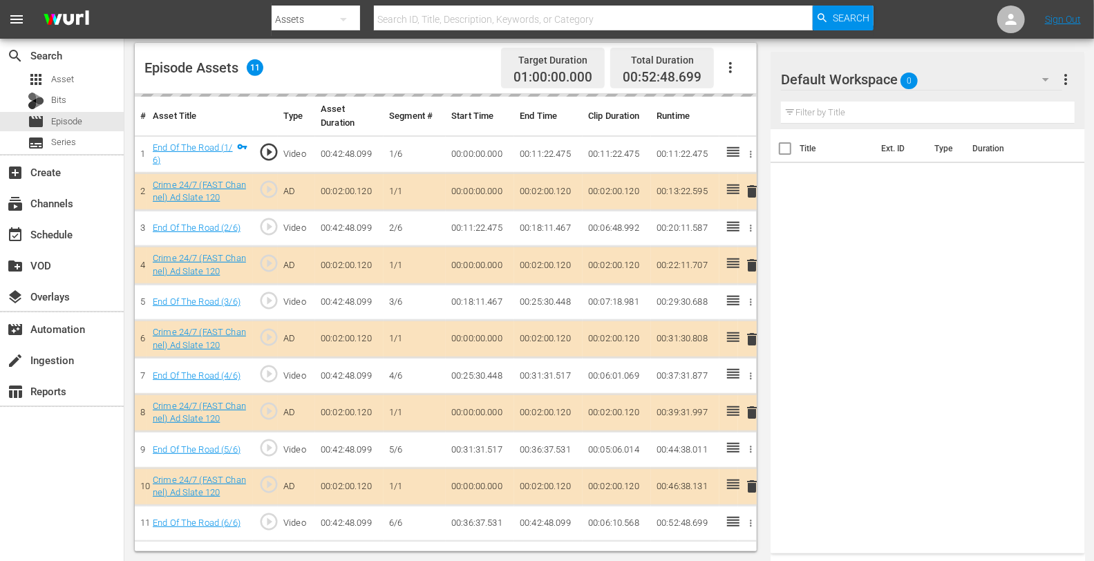
click at [751, 263] on td "delete" at bounding box center [747, 265] width 19 height 37
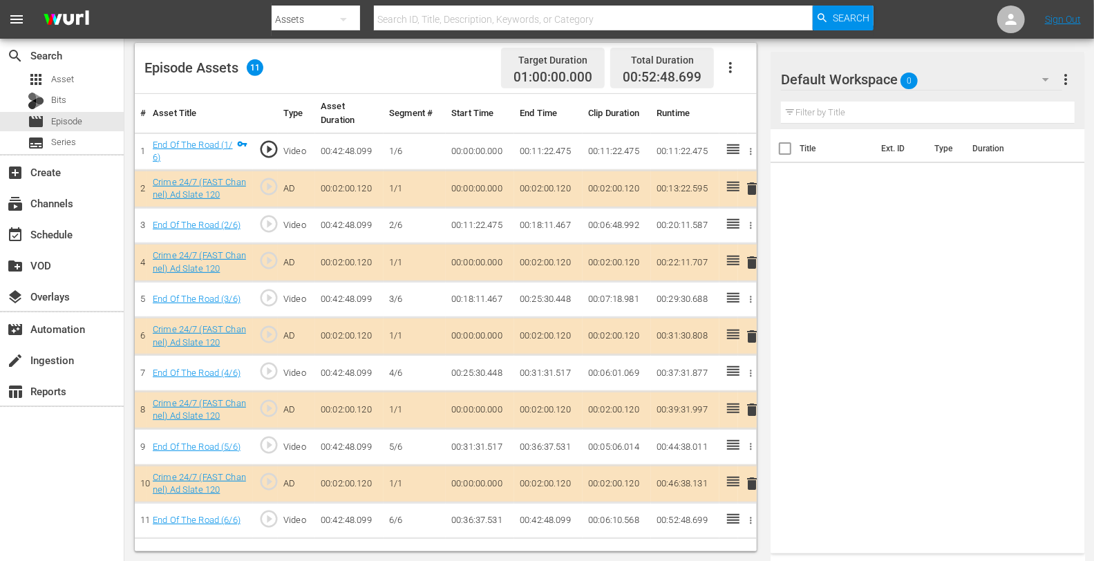
click at [947, 80] on div "Default Workspace 0" at bounding box center [921, 79] width 281 height 39
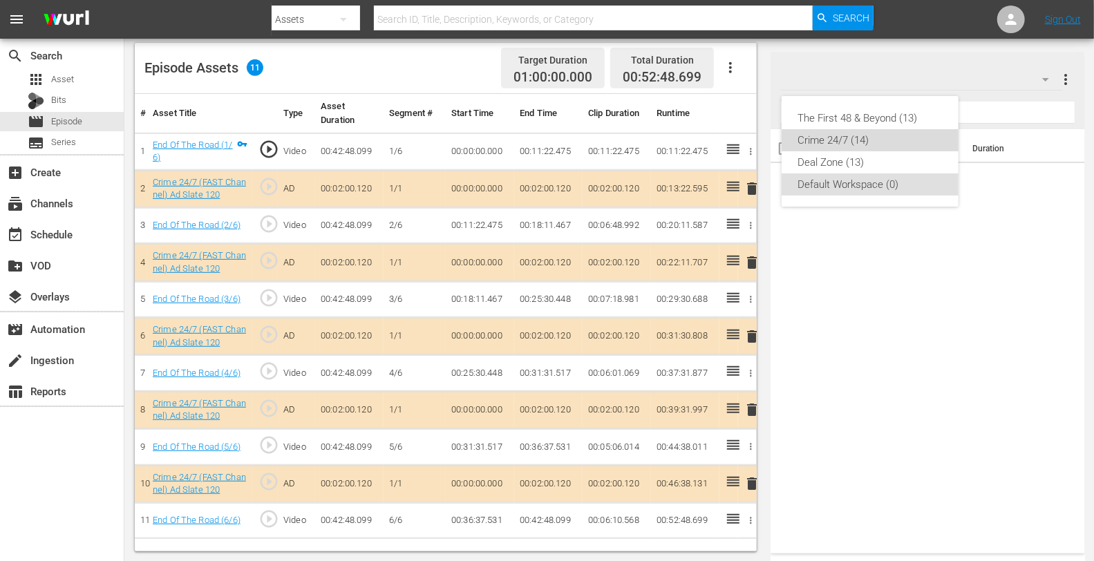
click at [879, 133] on div "Crime 24/7 (14)" at bounding box center [870, 140] width 144 height 22
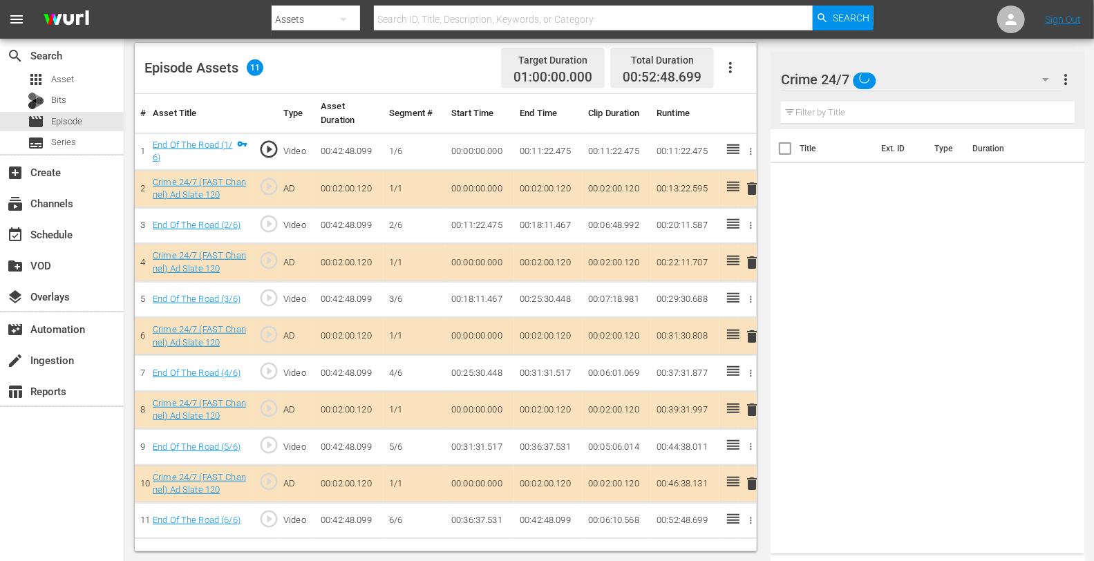
click at [750, 264] on span "delete" at bounding box center [752, 262] width 17 height 17
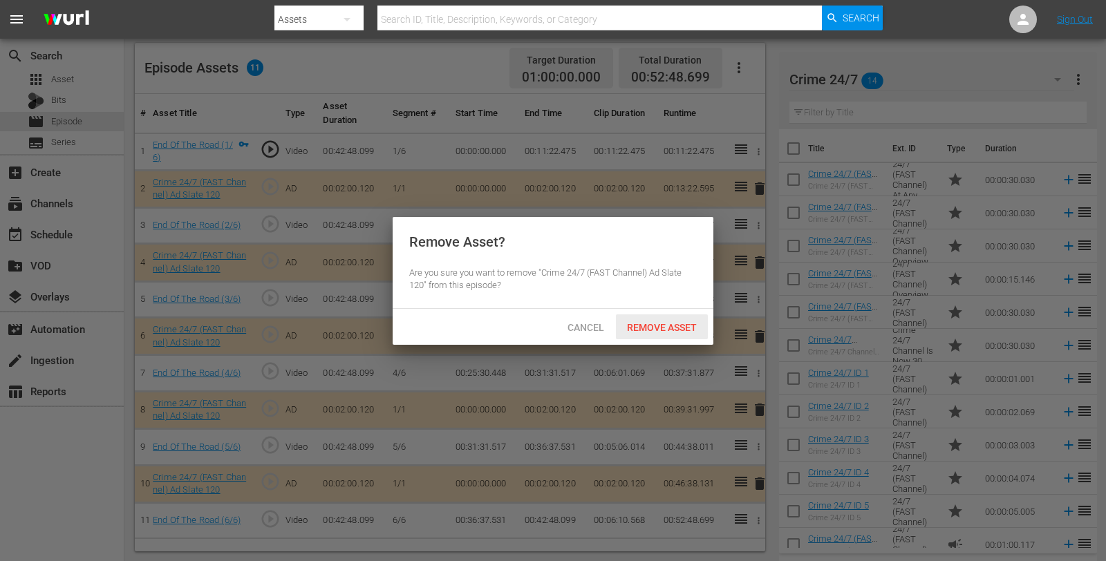
click at [653, 322] on span "Remove Asset" at bounding box center [662, 327] width 92 height 11
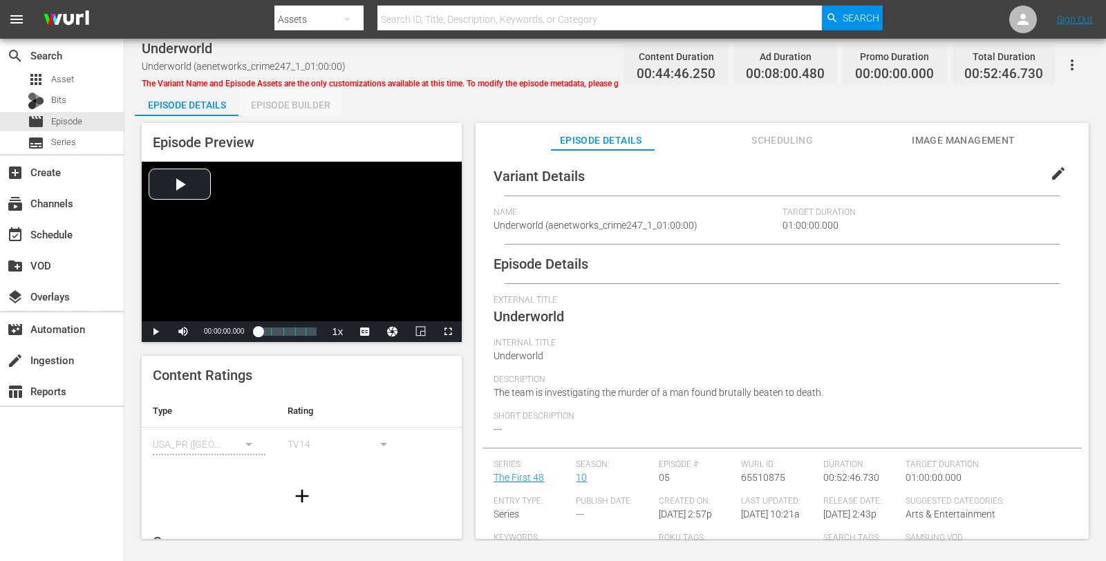
click at [303, 100] on div "Episode Builder" at bounding box center [290, 104] width 104 height 33
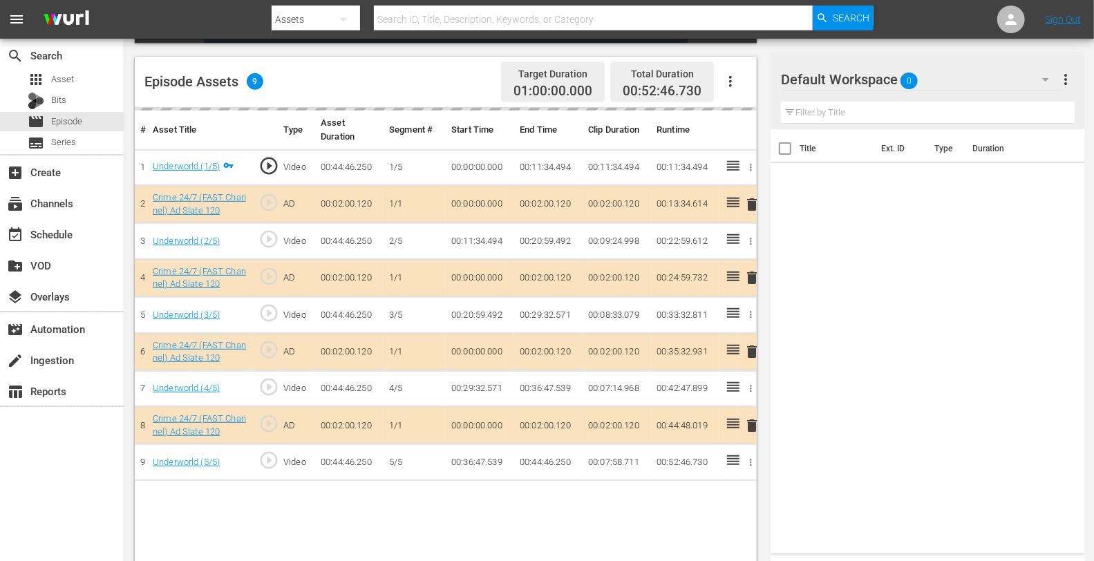
scroll to position [359, 0]
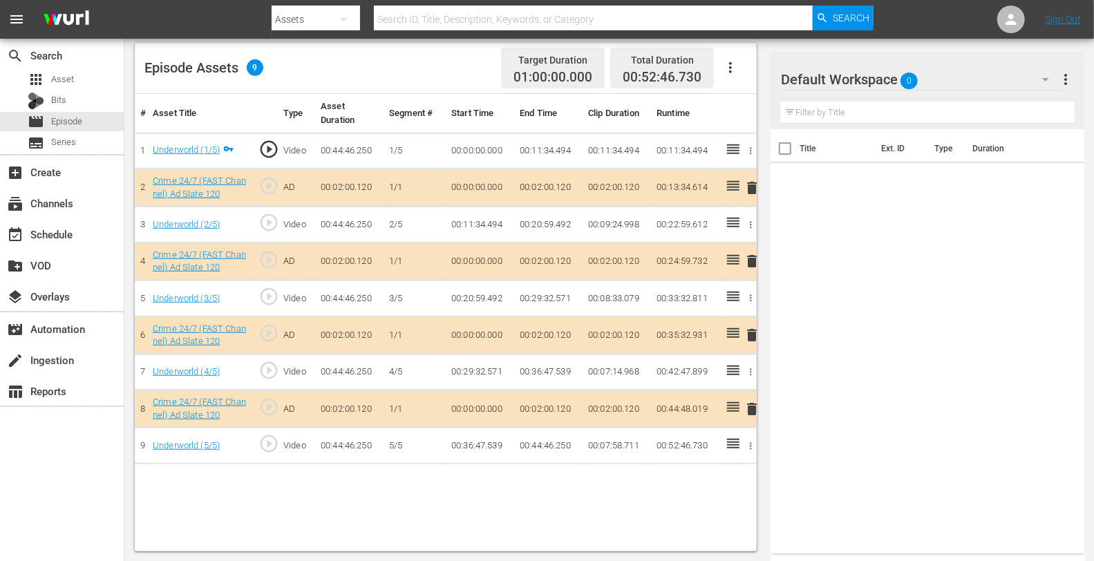
click at [939, 79] on div "Default Workspace 0" at bounding box center [921, 79] width 281 height 39
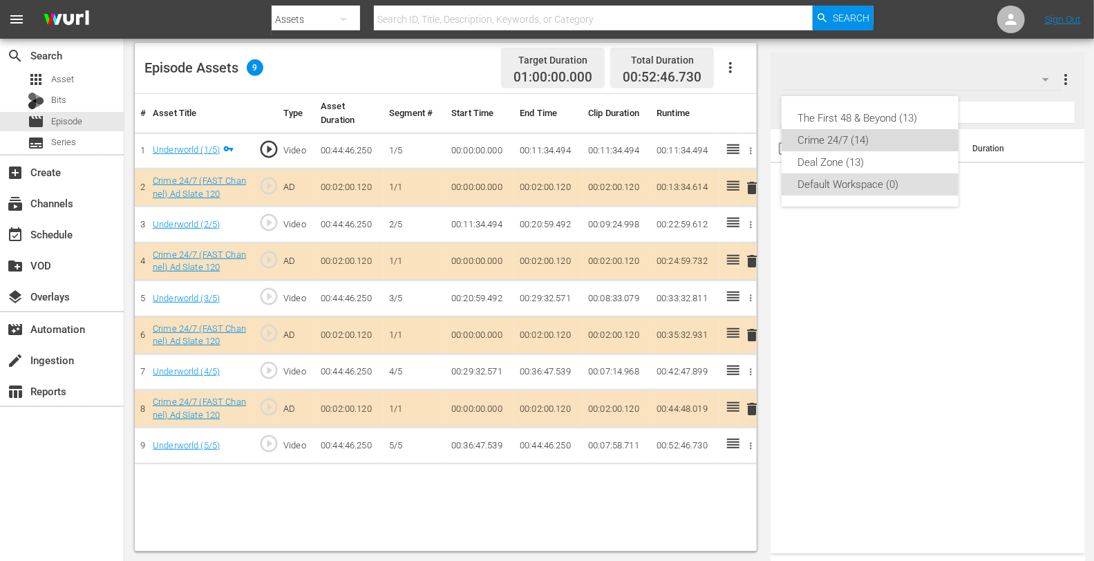
click at [833, 140] on div "Crime 24/7 (14)" at bounding box center [870, 140] width 144 height 22
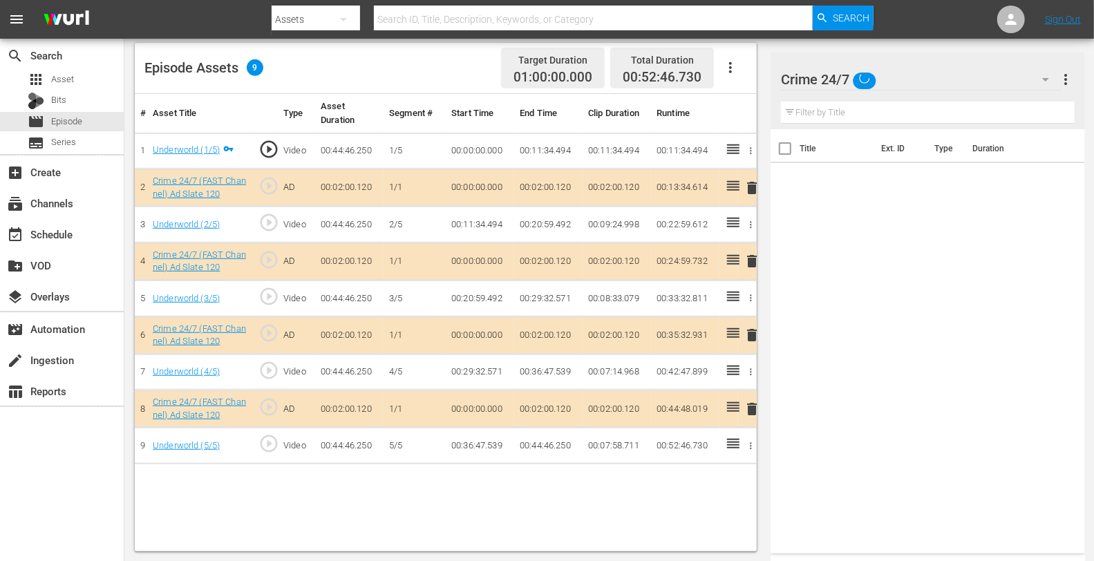
click at [754, 254] on span "delete" at bounding box center [752, 261] width 17 height 17
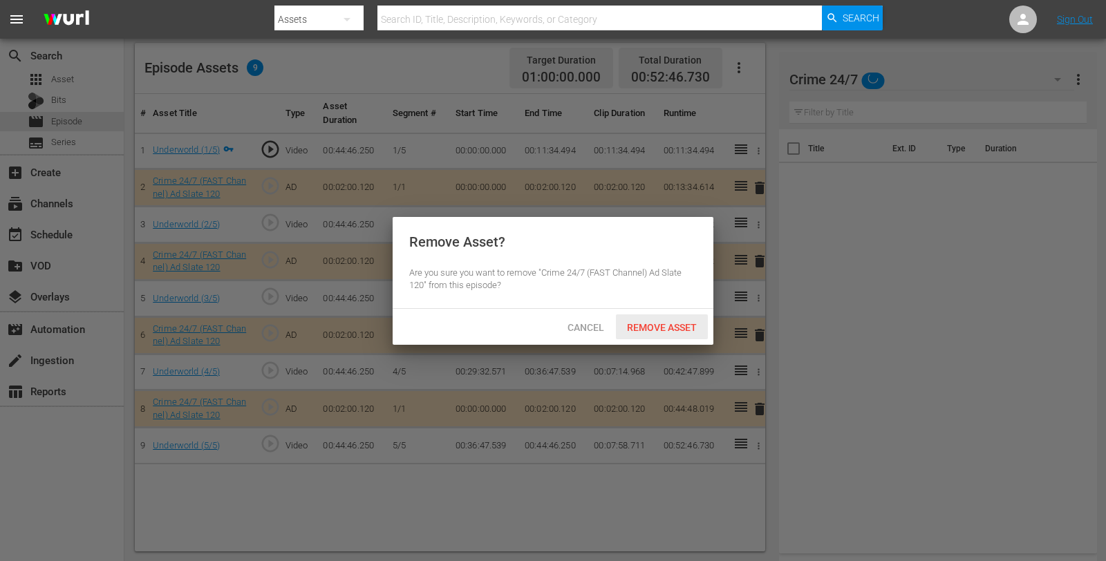
click at [686, 325] on span "Remove Asset" at bounding box center [662, 327] width 92 height 11
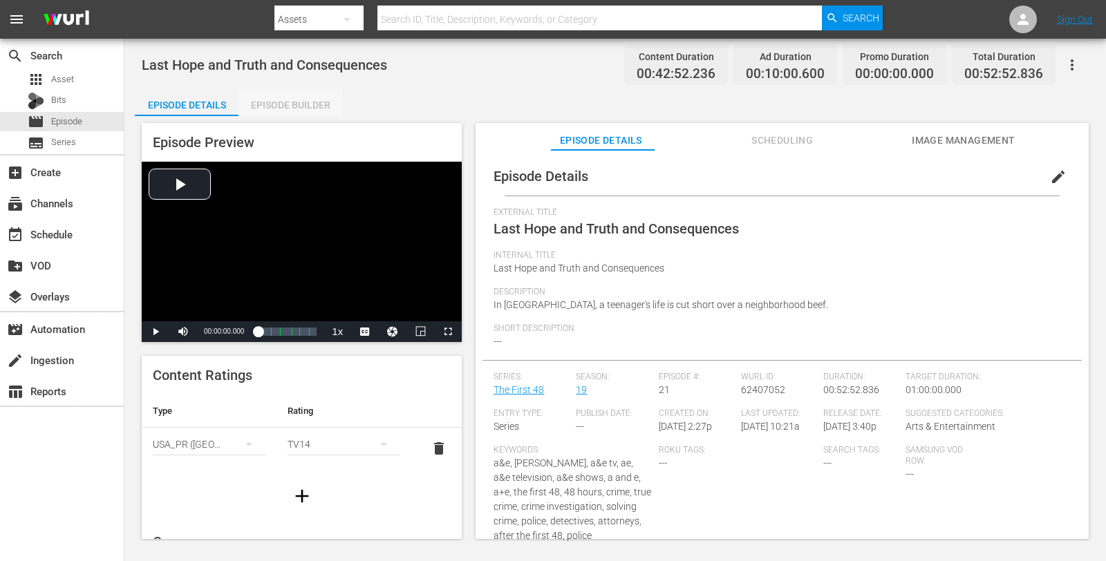
click at [266, 115] on div "Episode Builder" at bounding box center [290, 104] width 104 height 33
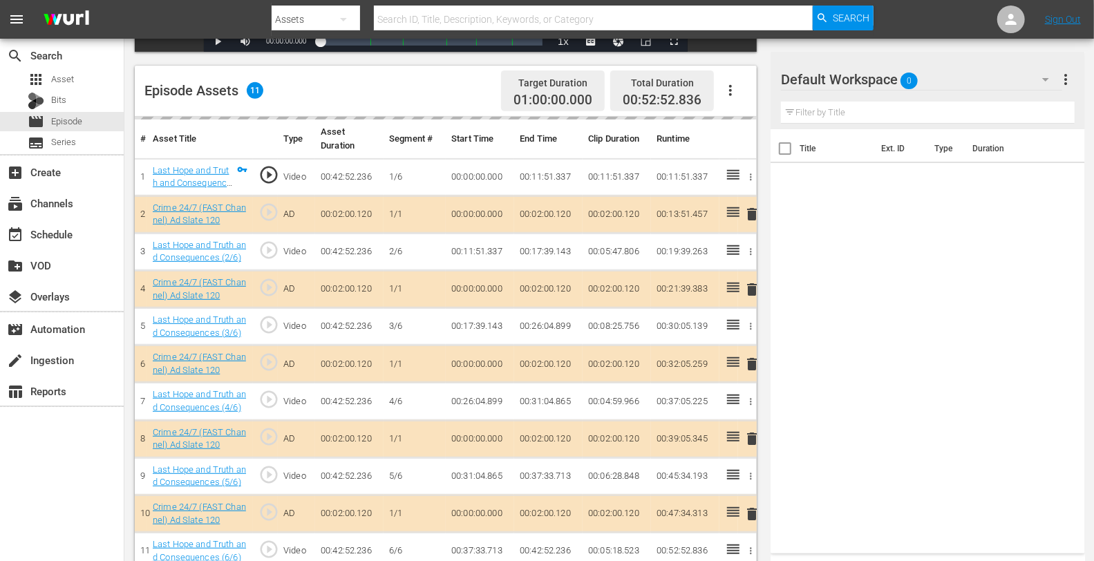
scroll to position [358, 0]
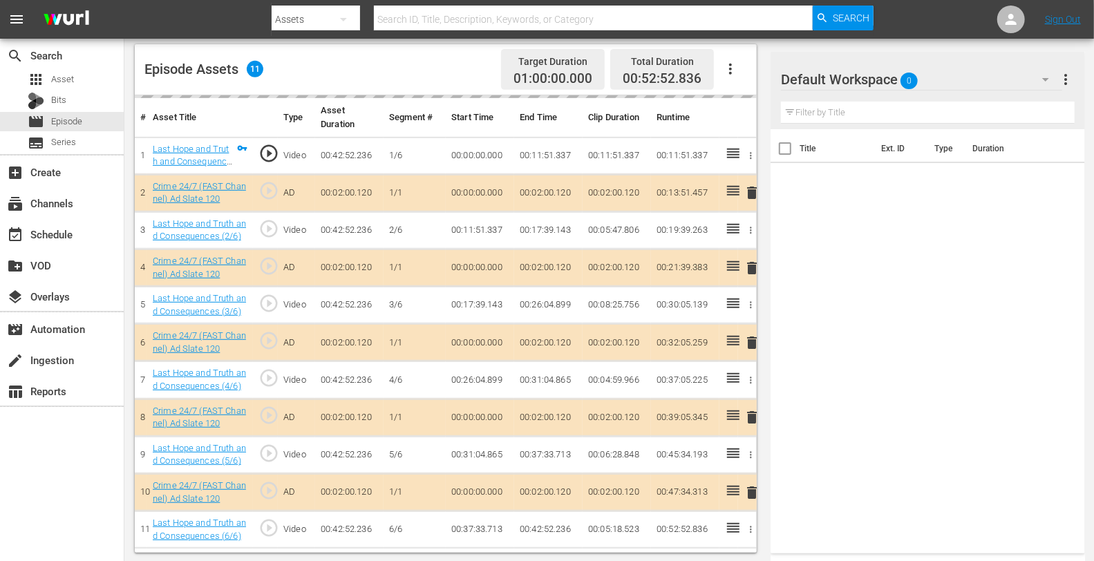
click at [927, 63] on div "Default Workspace 0" at bounding box center [921, 79] width 281 height 39
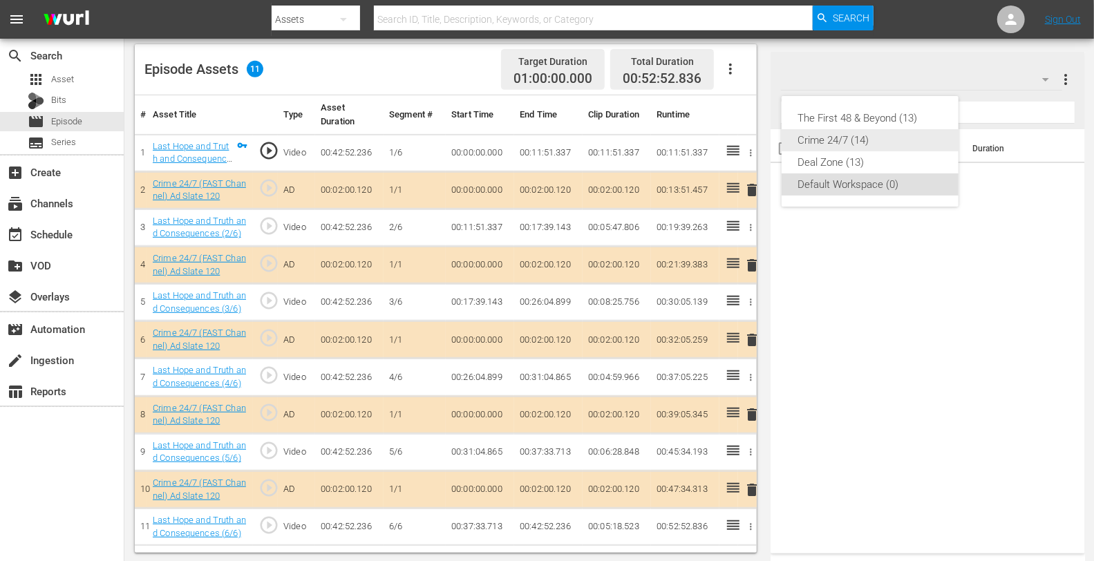
click at [847, 133] on div "Crime 24/7 (14)" at bounding box center [870, 140] width 144 height 22
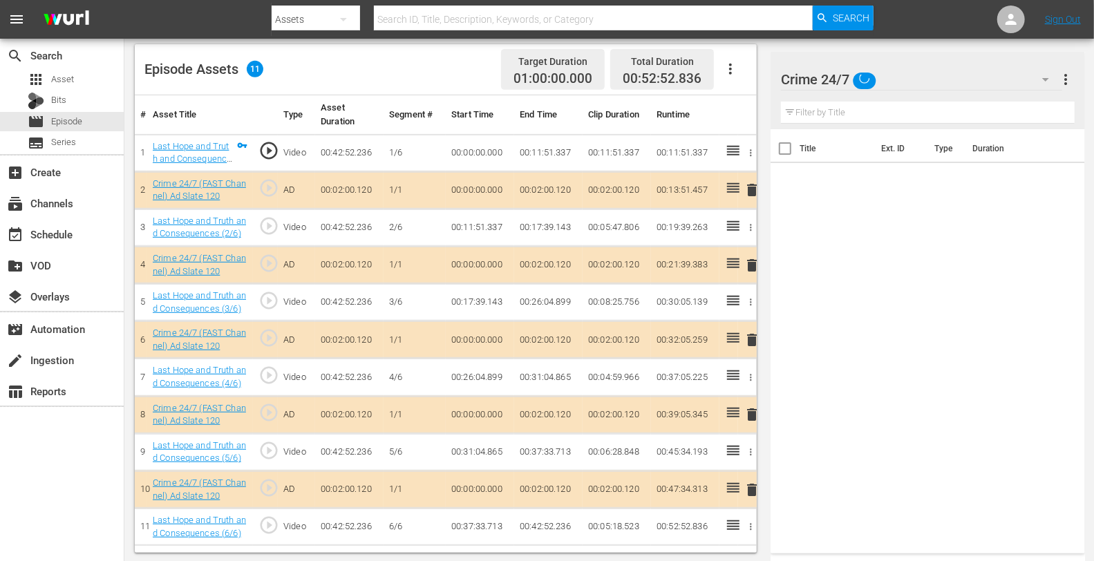
click at [744, 267] on span "delete" at bounding box center [752, 265] width 17 height 17
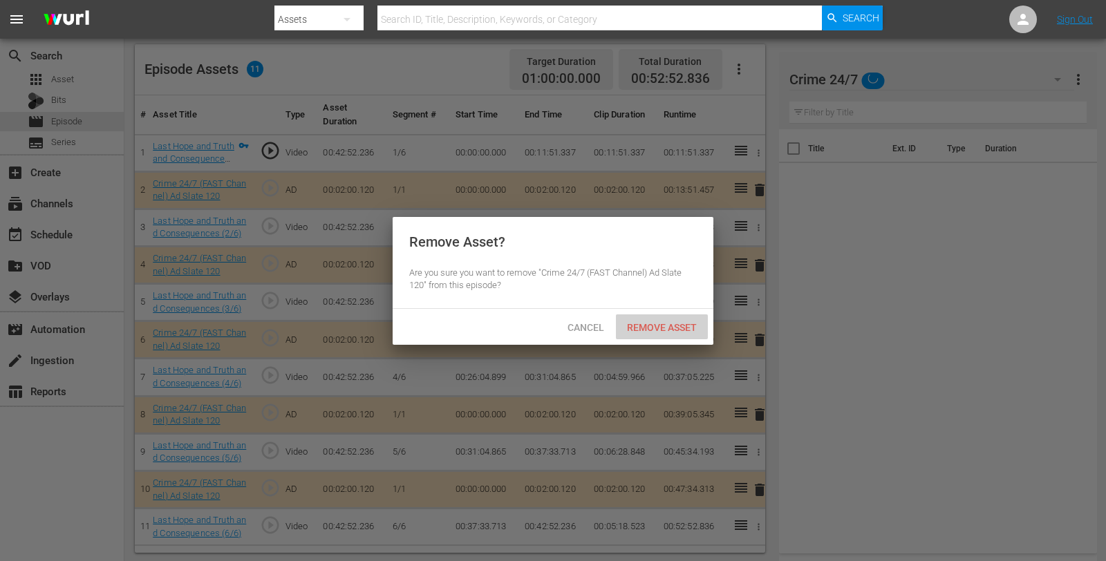
click at [661, 323] on span "Remove Asset" at bounding box center [662, 327] width 92 height 11
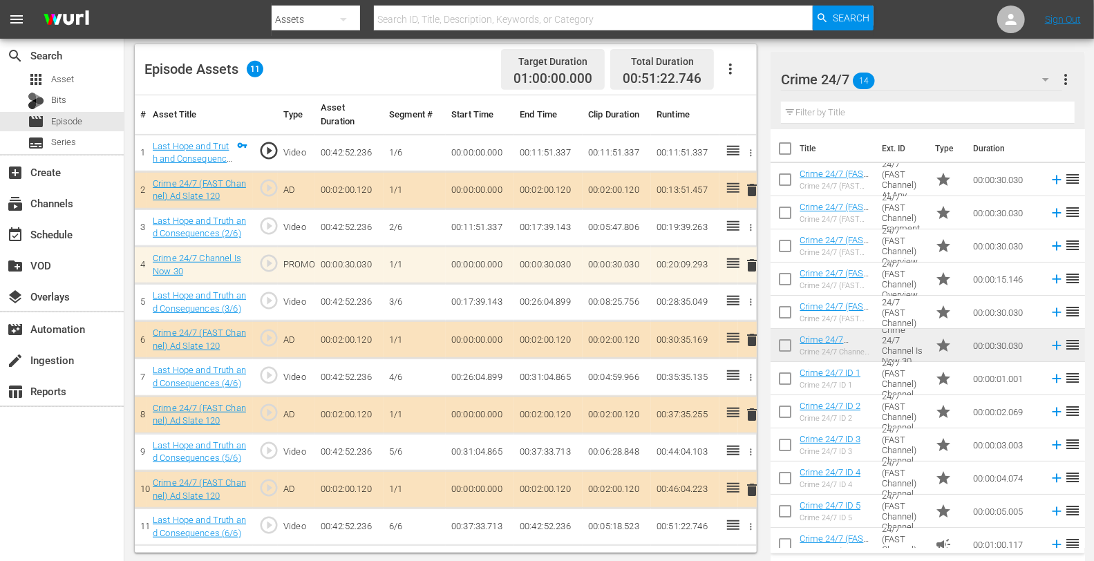
scroll to position [359, 0]
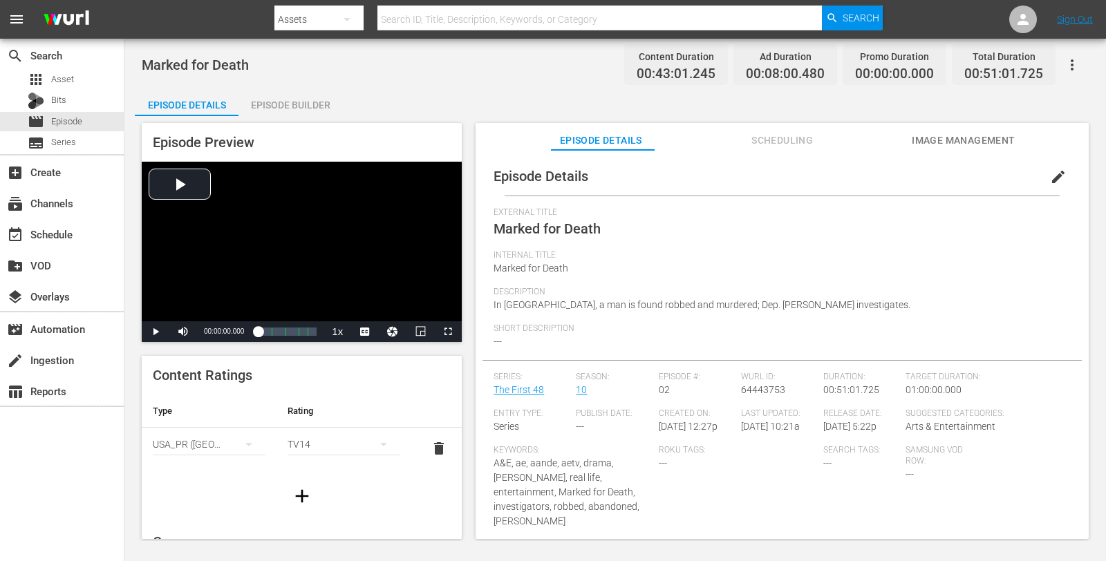
click at [292, 97] on div "Episode Builder" at bounding box center [290, 104] width 104 height 33
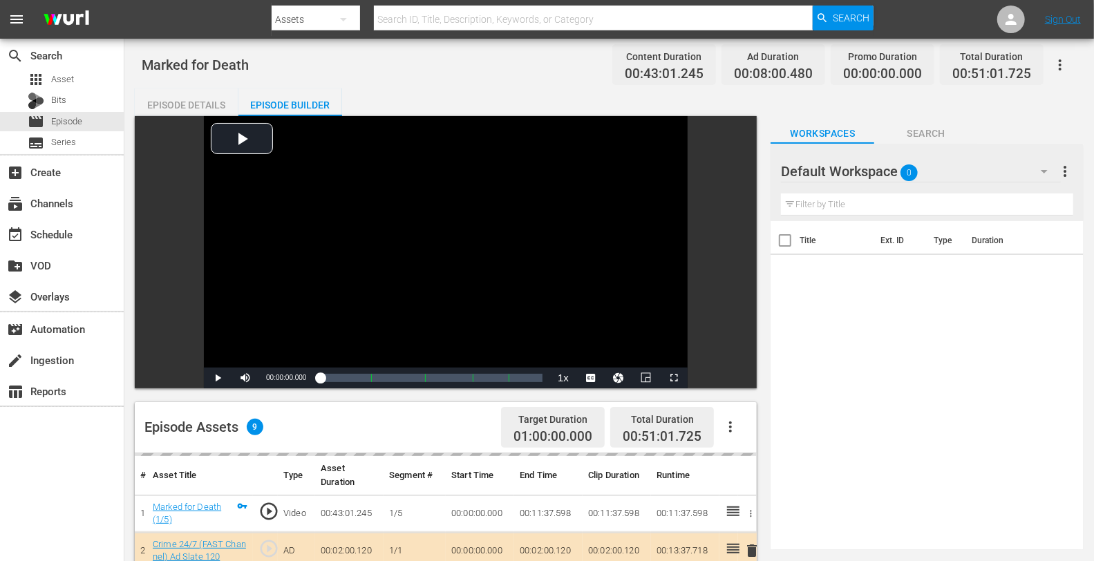
click at [929, 182] on hr at bounding box center [921, 182] width 280 height 1
click at [941, 163] on div "Default Workspace 0" at bounding box center [921, 171] width 280 height 39
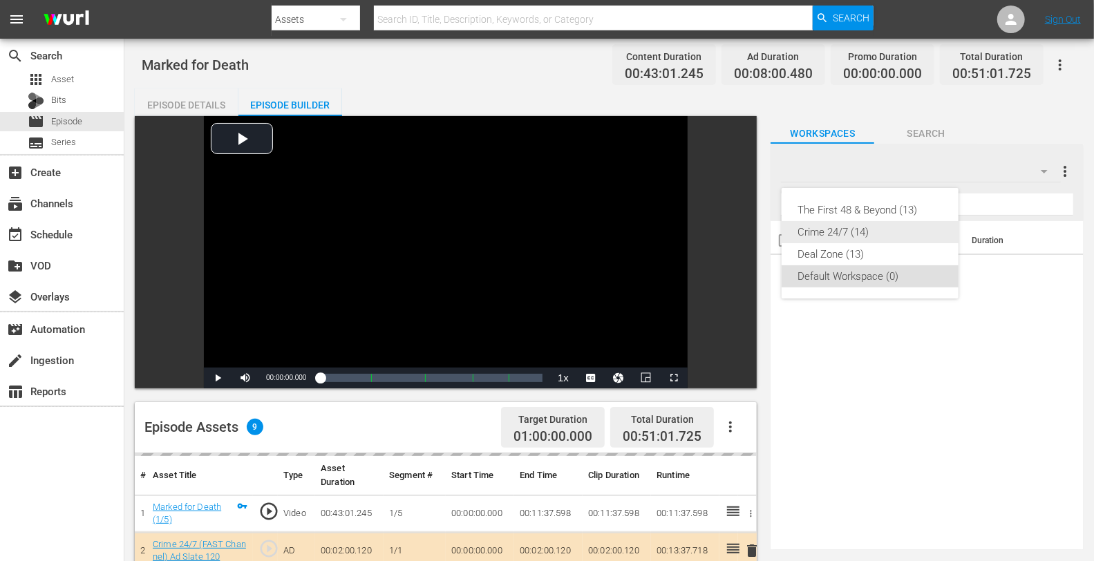
click at [844, 229] on div "Crime 24/7 (14)" at bounding box center [870, 232] width 144 height 22
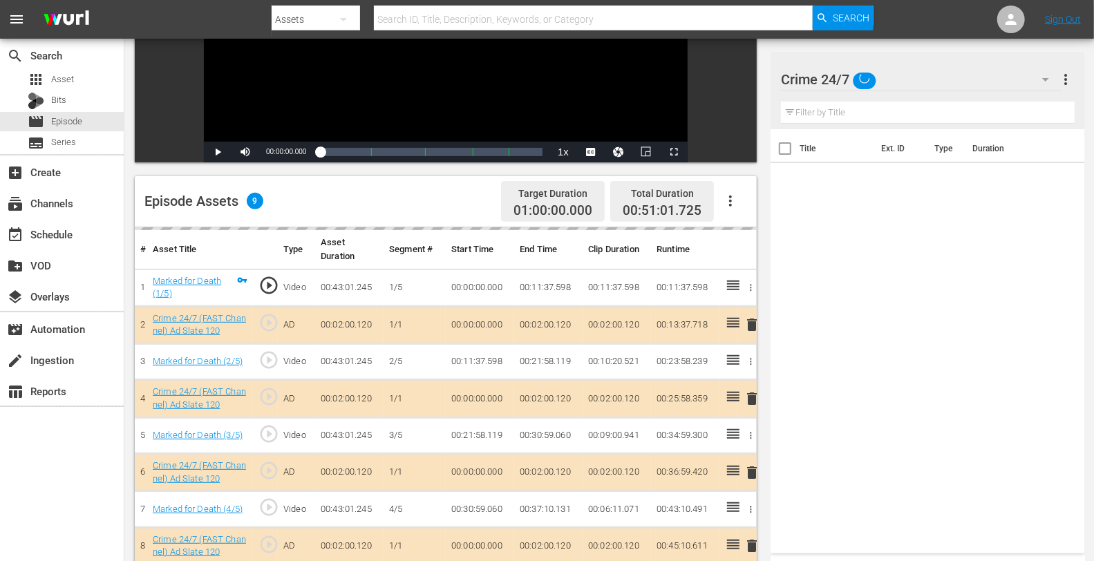
scroll to position [227, 0]
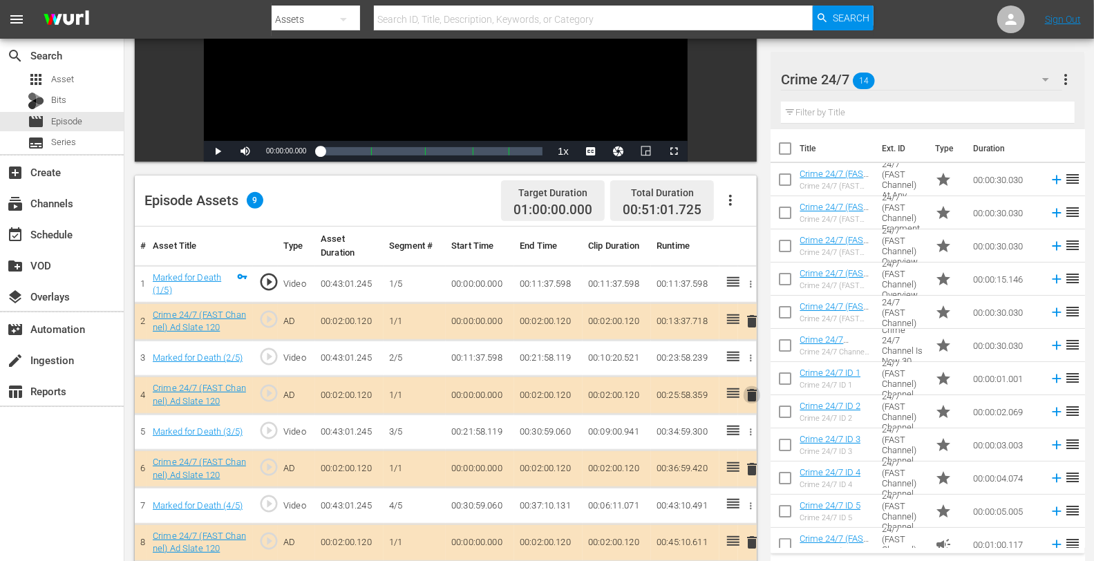
click at [753, 395] on span "delete" at bounding box center [752, 395] width 17 height 17
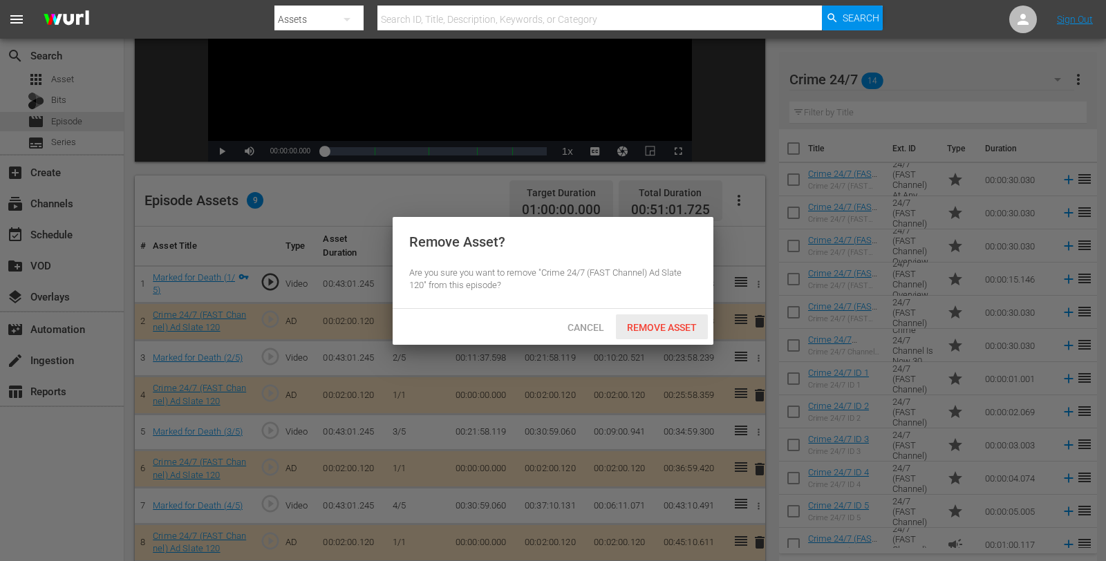
click at [668, 334] on div "Remove Asset" at bounding box center [662, 327] width 92 height 26
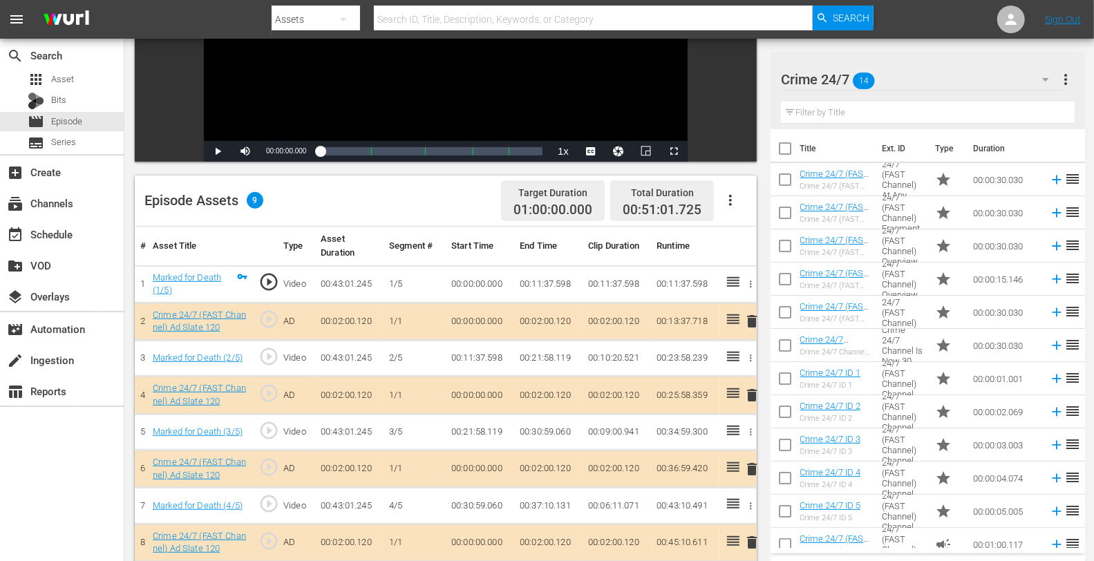
scroll to position [359, 0]
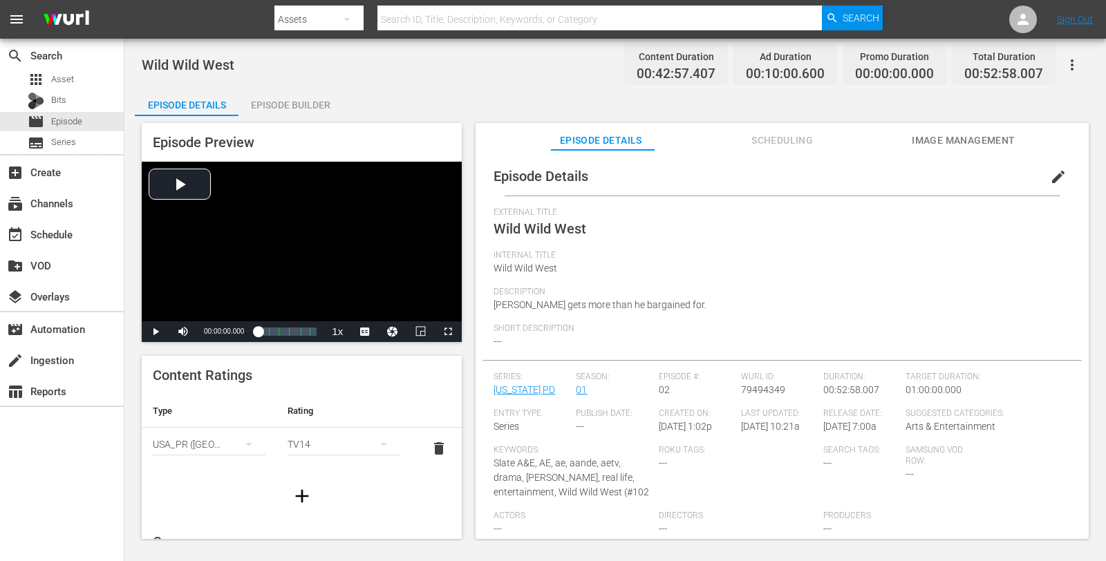
click at [278, 105] on div "Episode Builder" at bounding box center [290, 104] width 104 height 33
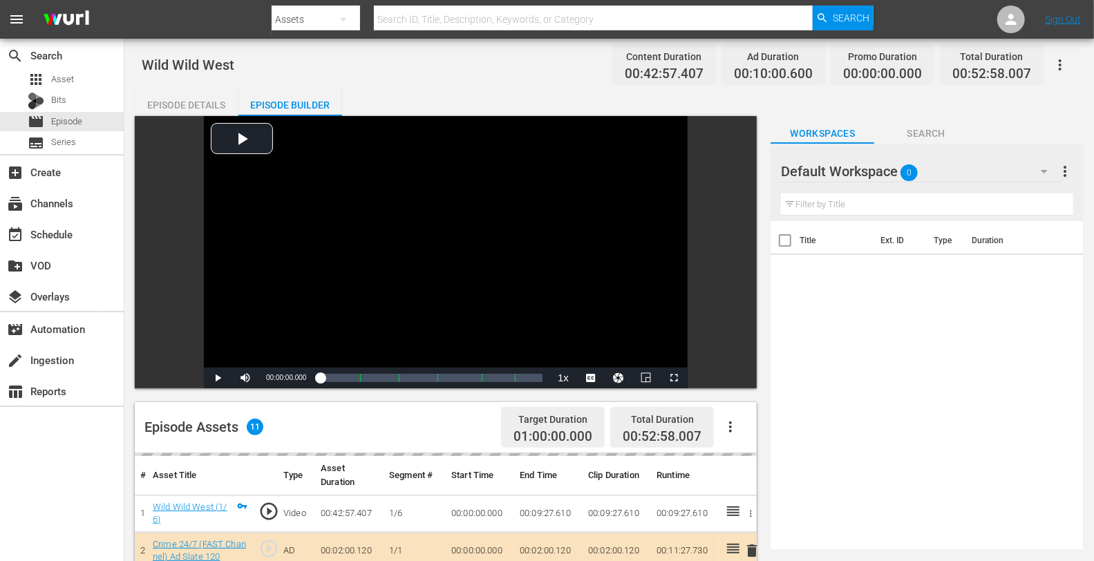
click at [933, 170] on div "Default Workspace 0" at bounding box center [921, 171] width 280 height 39
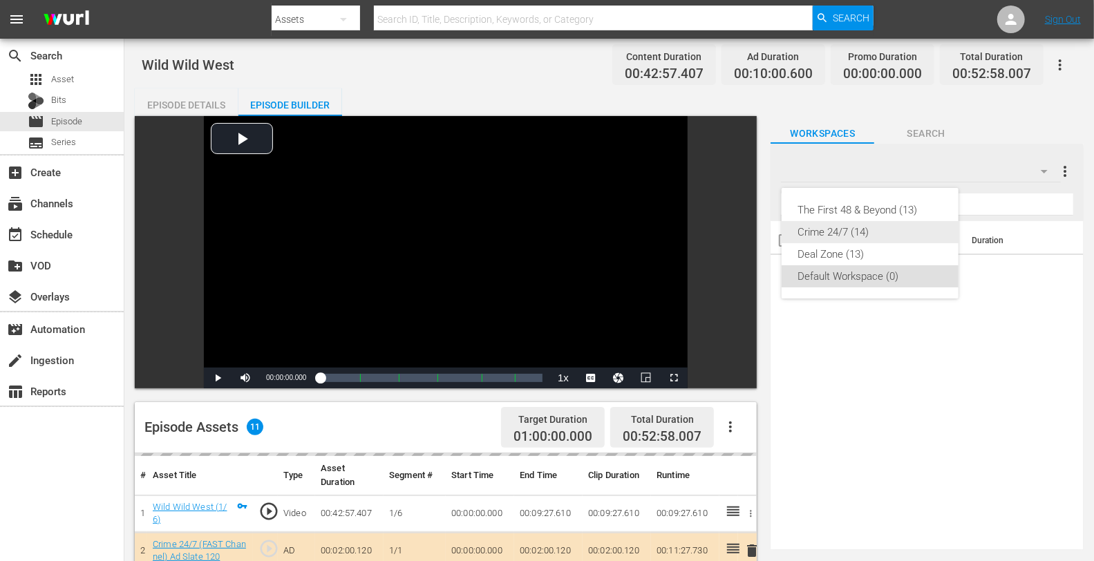
click at [854, 232] on div "Crime 24/7 (14)" at bounding box center [870, 232] width 144 height 22
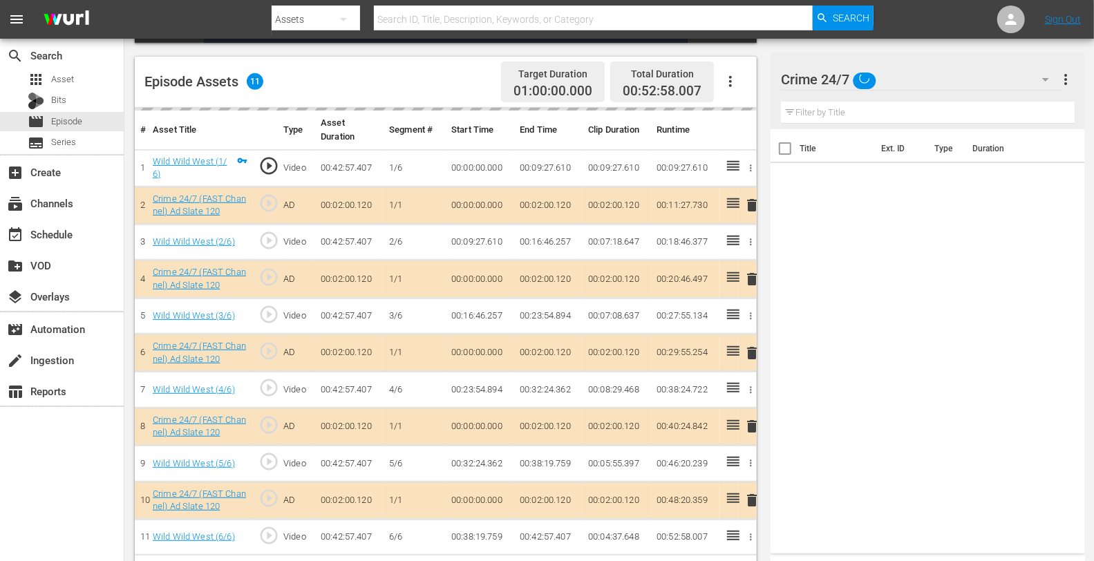
scroll to position [359, 0]
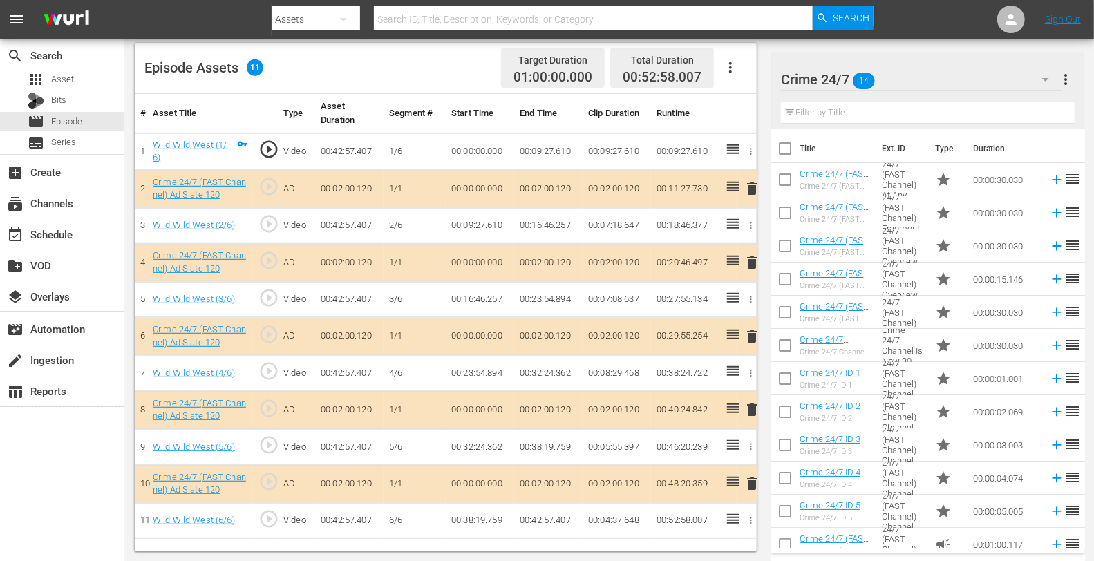
click at [757, 266] on span "delete" at bounding box center [752, 262] width 17 height 17
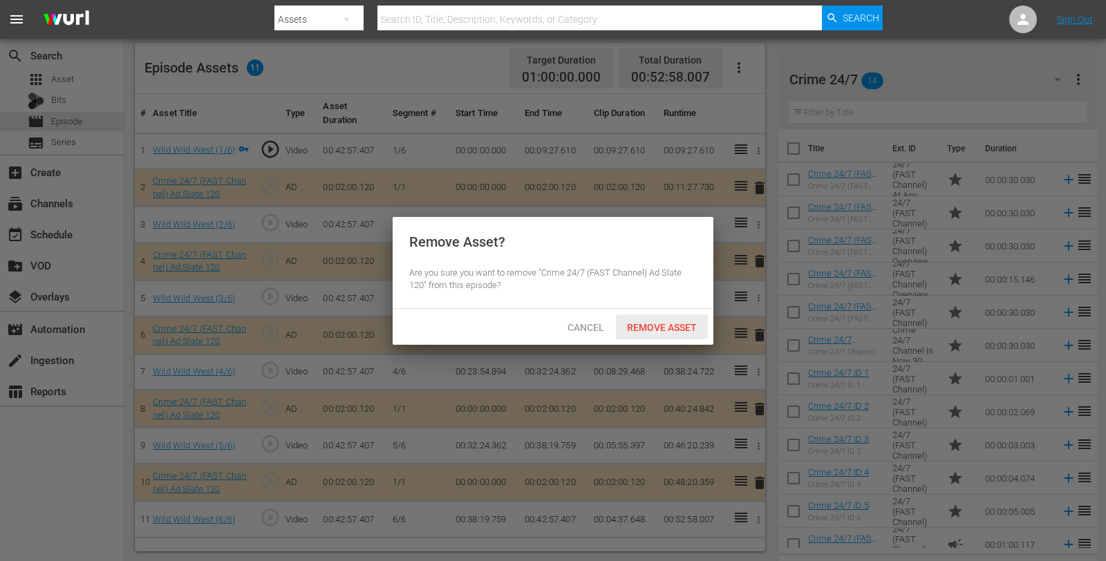
click at [654, 330] on span "Remove Asset" at bounding box center [662, 327] width 92 height 11
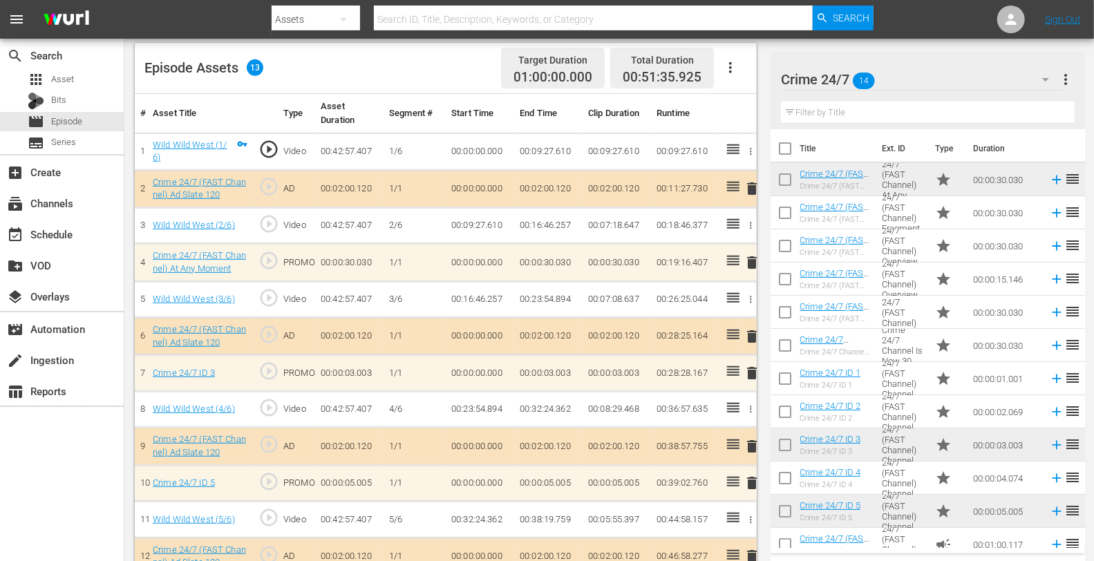
click at [750, 480] on span "delete" at bounding box center [752, 483] width 17 height 17
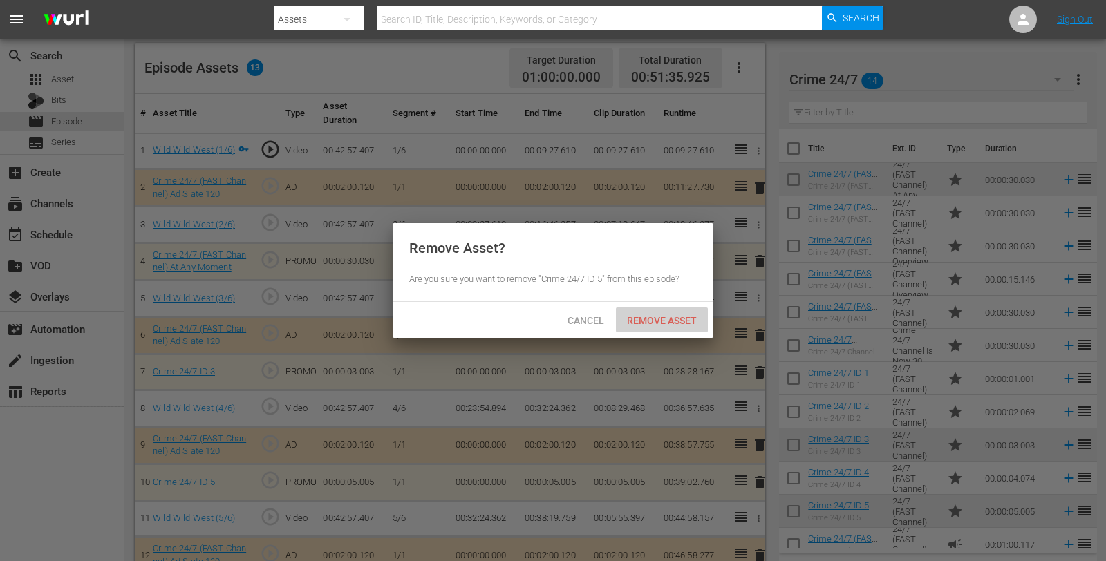
click at [645, 323] on span "Remove Asset" at bounding box center [662, 320] width 92 height 11
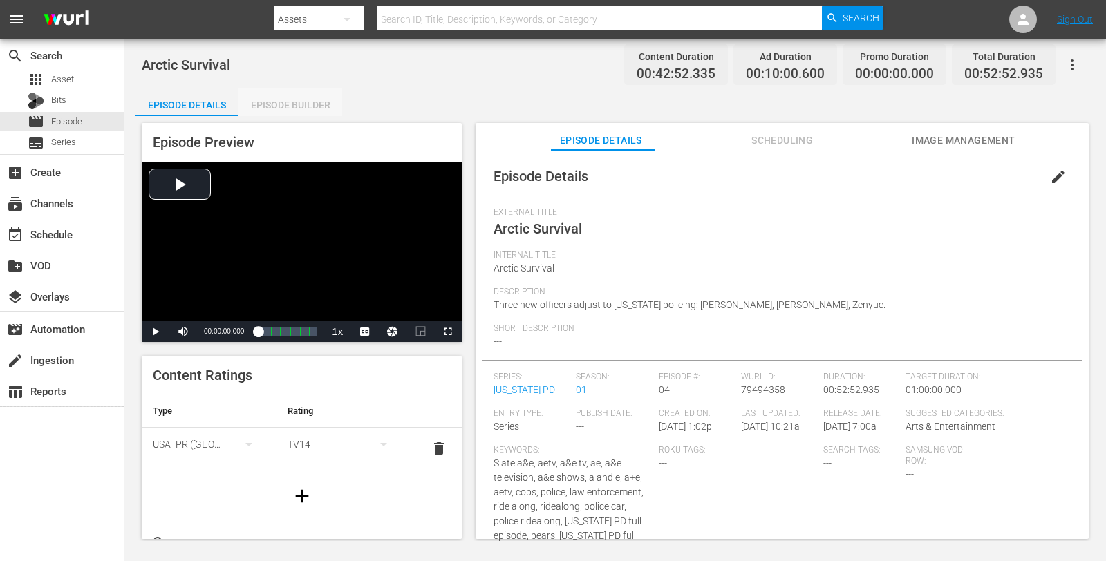
click at [268, 115] on div "Episode Builder" at bounding box center [290, 104] width 104 height 33
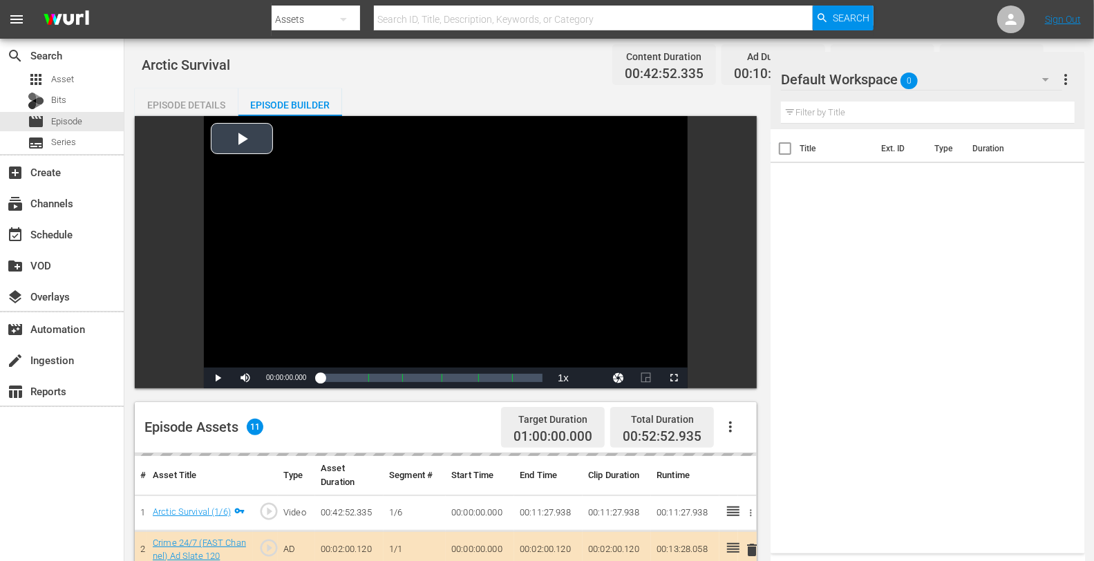
scroll to position [359, 0]
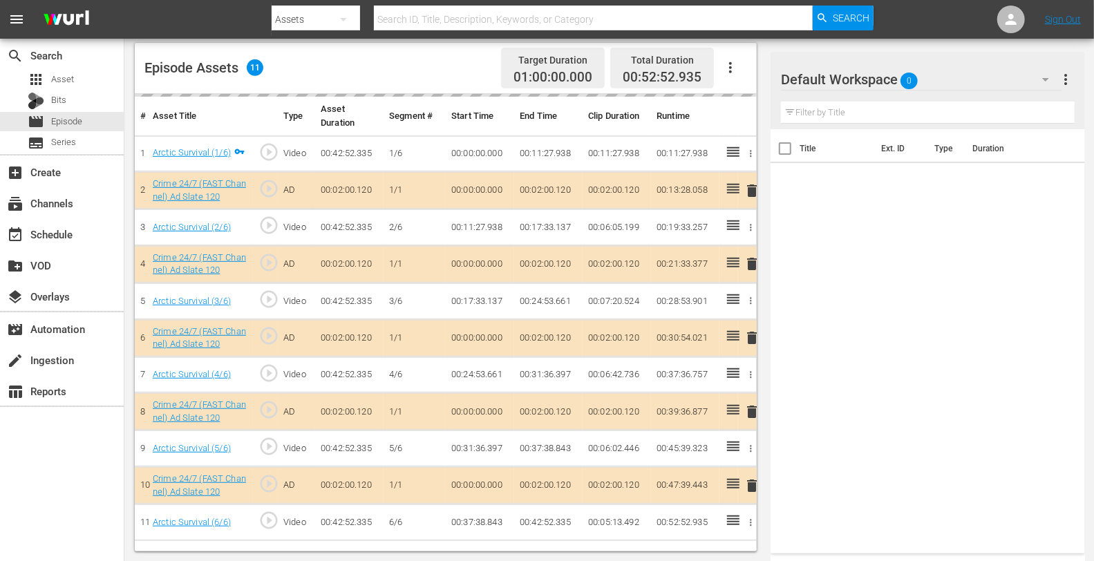
click at [944, 81] on div "Default Workspace 0" at bounding box center [921, 79] width 281 height 39
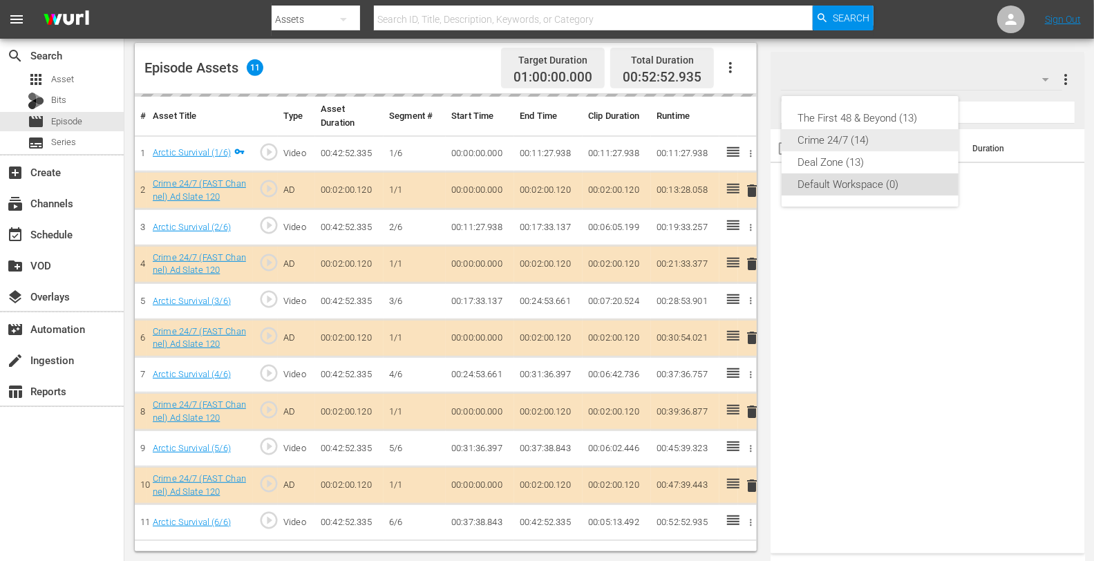
click at [830, 147] on div "Crime 24/7 (14)" at bounding box center [870, 140] width 144 height 22
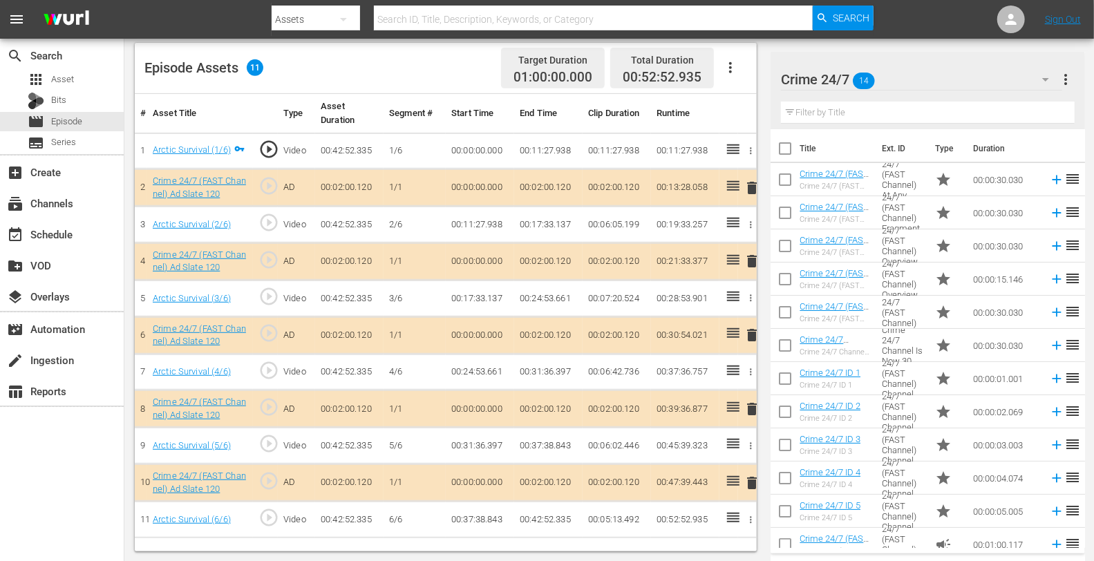
click at [754, 259] on span "delete" at bounding box center [752, 261] width 17 height 17
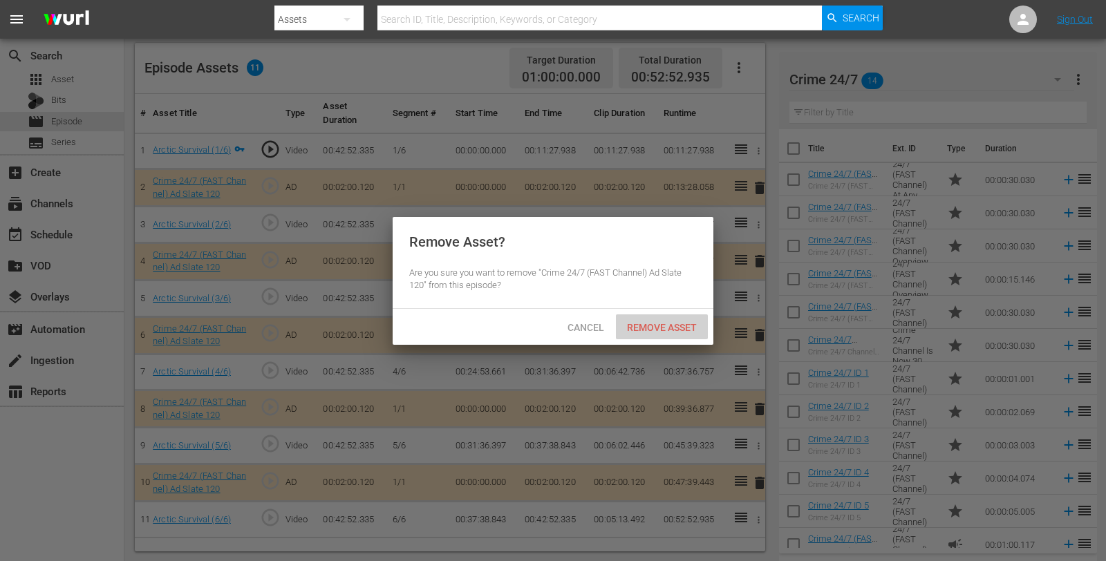
click at [674, 328] on span "Remove Asset" at bounding box center [662, 327] width 92 height 11
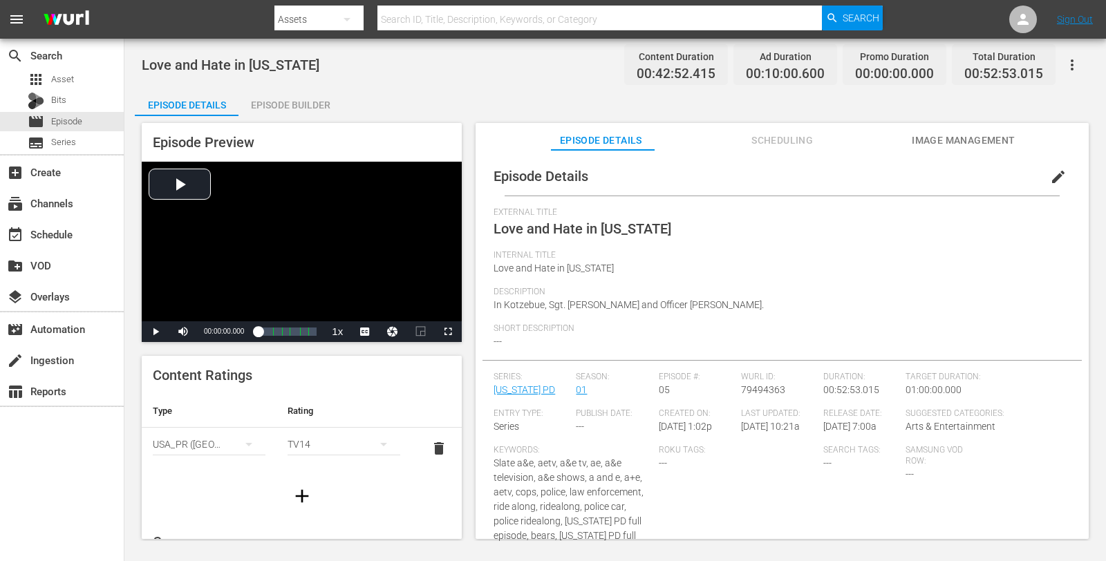
click at [272, 102] on div "Episode Builder" at bounding box center [290, 104] width 104 height 33
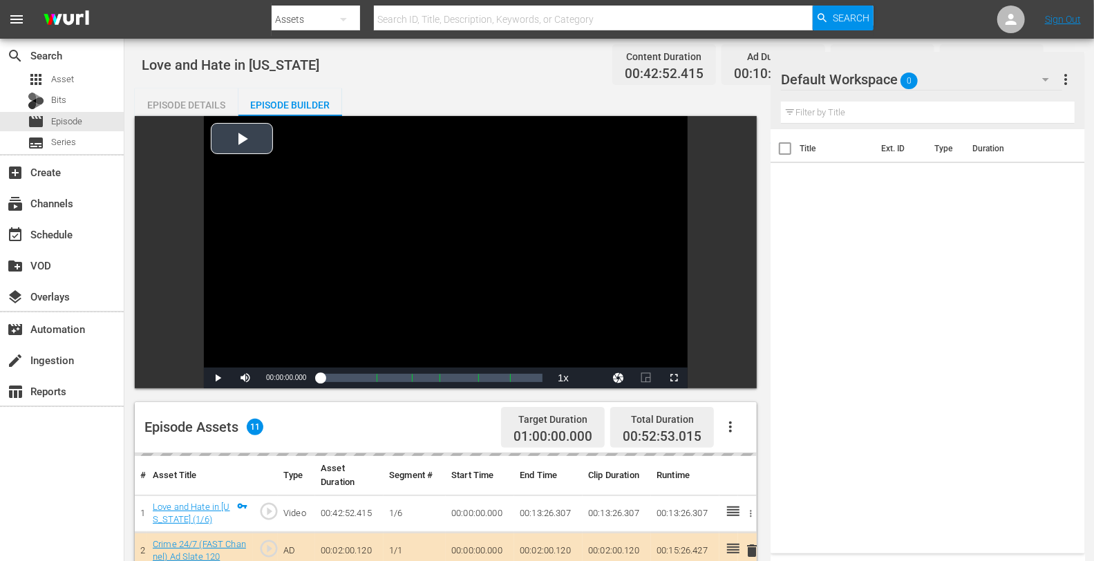
scroll to position [359, 0]
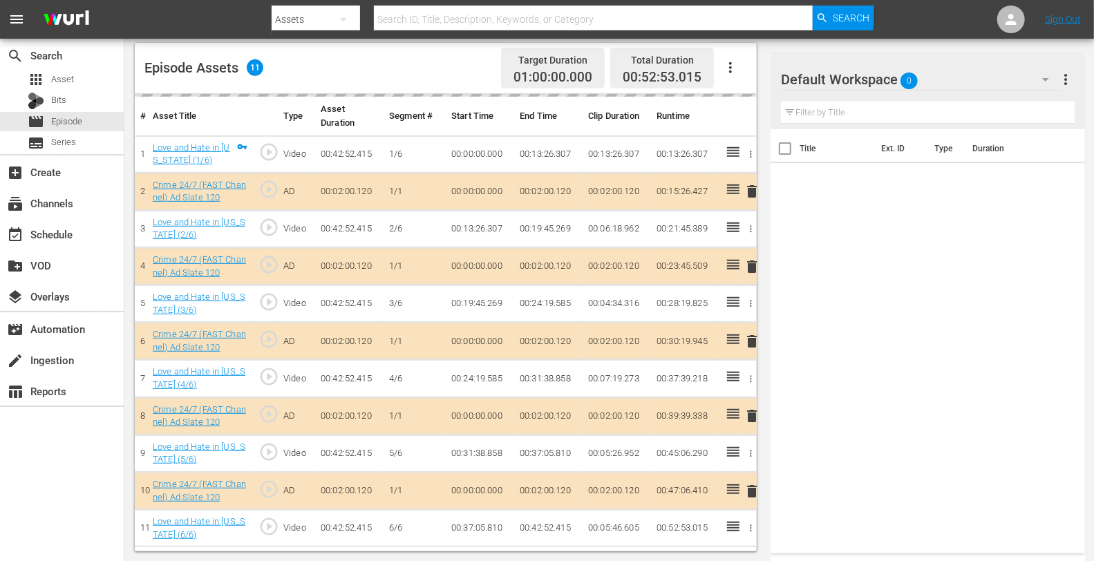
click at [949, 68] on div "Default Workspace 0" at bounding box center [921, 79] width 281 height 39
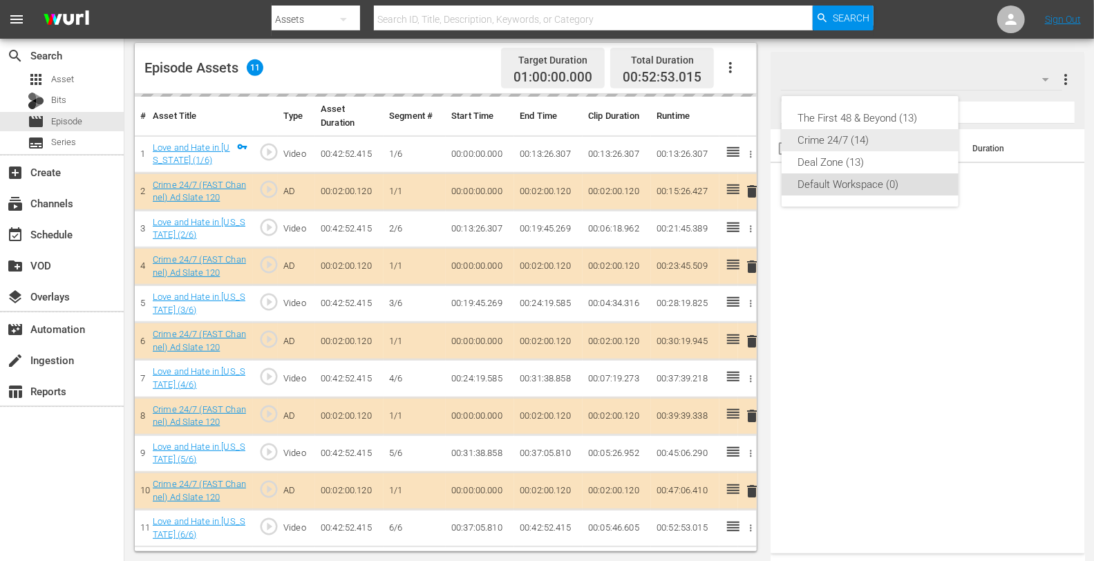
click at [854, 140] on div "Crime 24/7 (14)" at bounding box center [870, 140] width 144 height 22
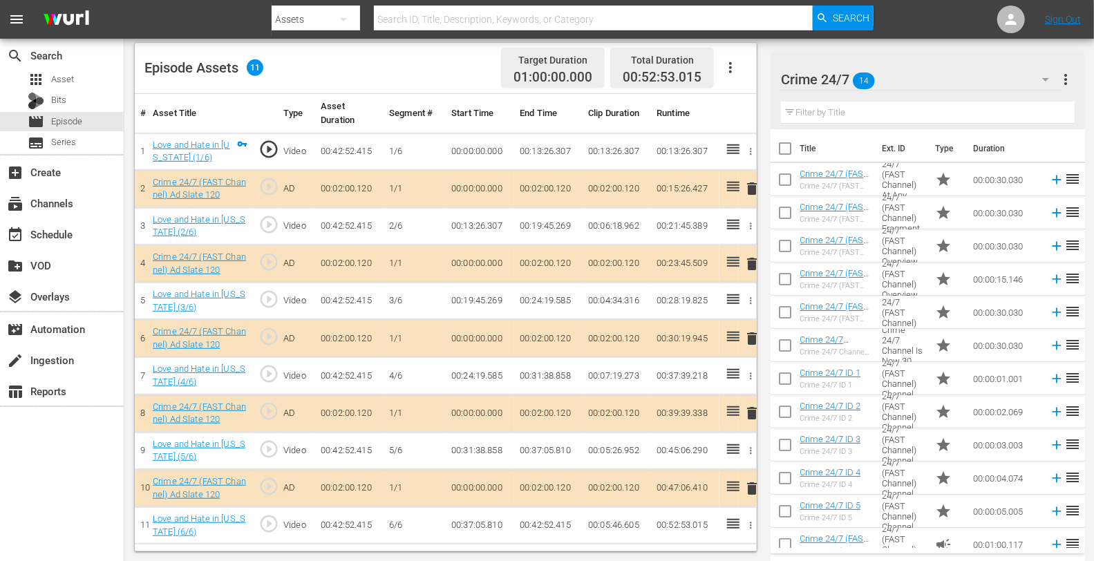
click at [748, 266] on span "delete" at bounding box center [752, 264] width 17 height 17
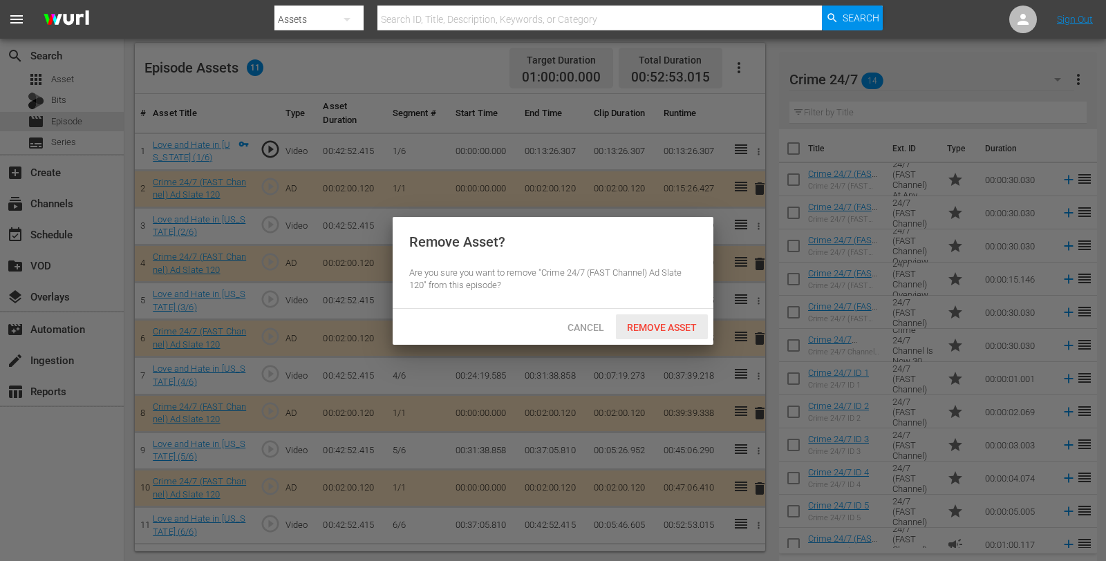
click at [676, 322] on span "Remove Asset" at bounding box center [662, 327] width 92 height 11
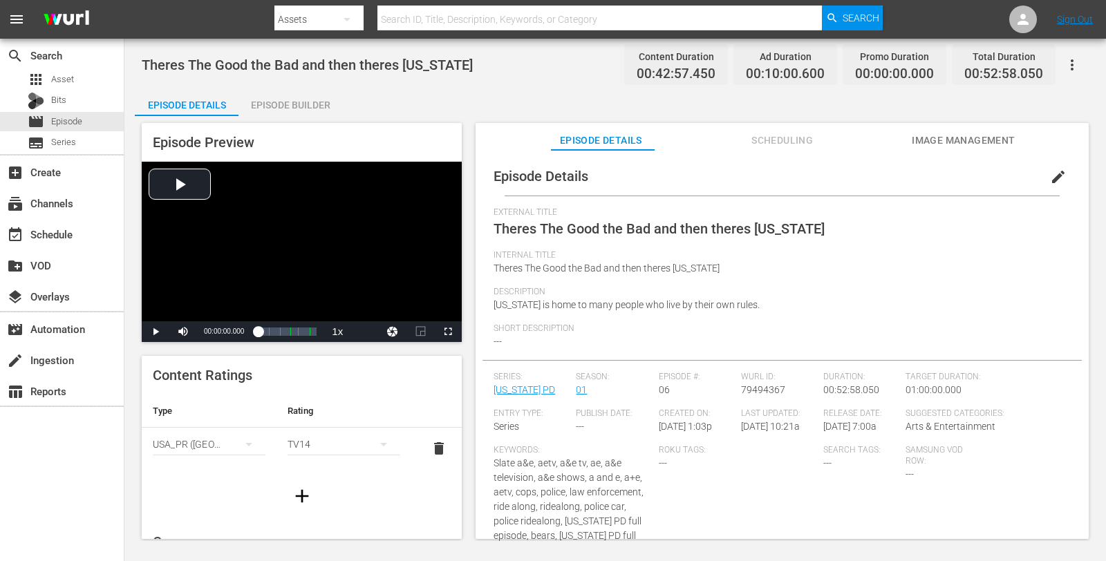
click at [287, 87] on div "Theres The Good the Bad and then theres [US_STATE] Content Duration 00:42:57.45…" at bounding box center [614, 290] width 981 height 502
click at [289, 98] on div "Episode Builder" at bounding box center [290, 104] width 104 height 33
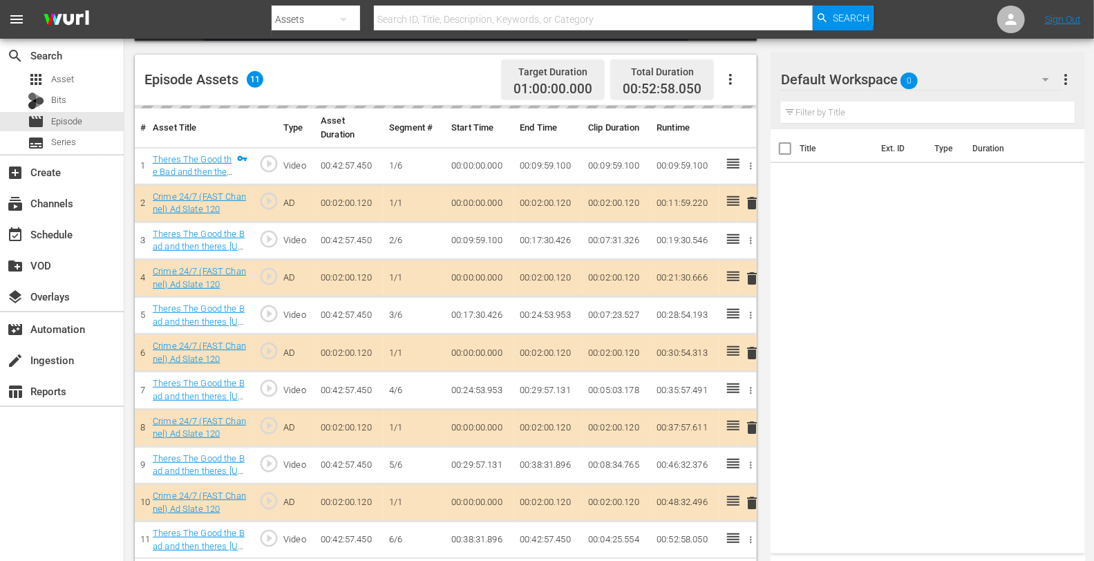
scroll to position [359, 0]
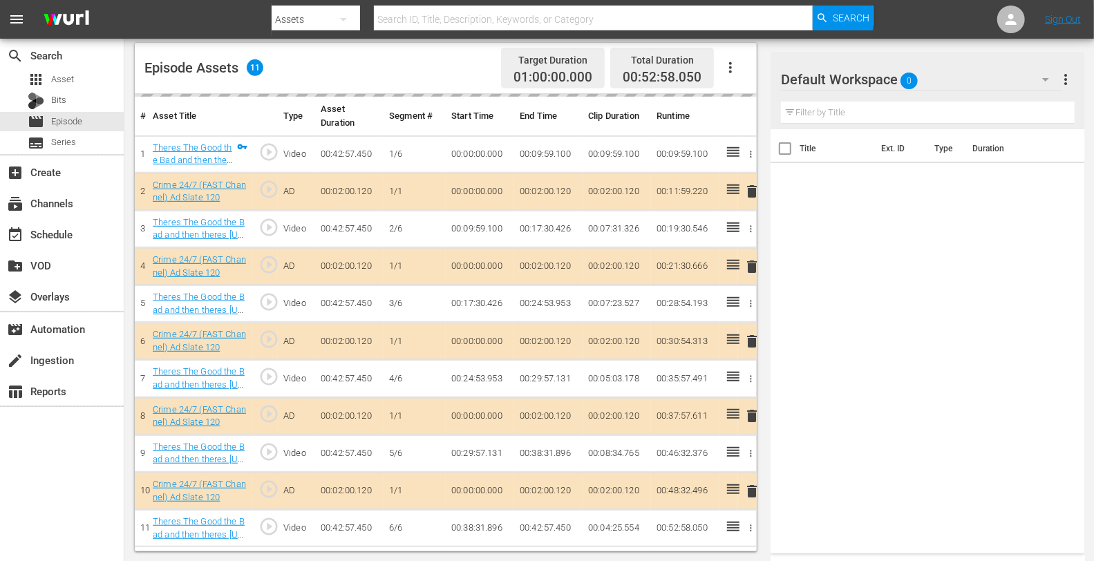
click at [965, 94] on div "Default Workspace 0" at bounding box center [921, 79] width 281 height 39
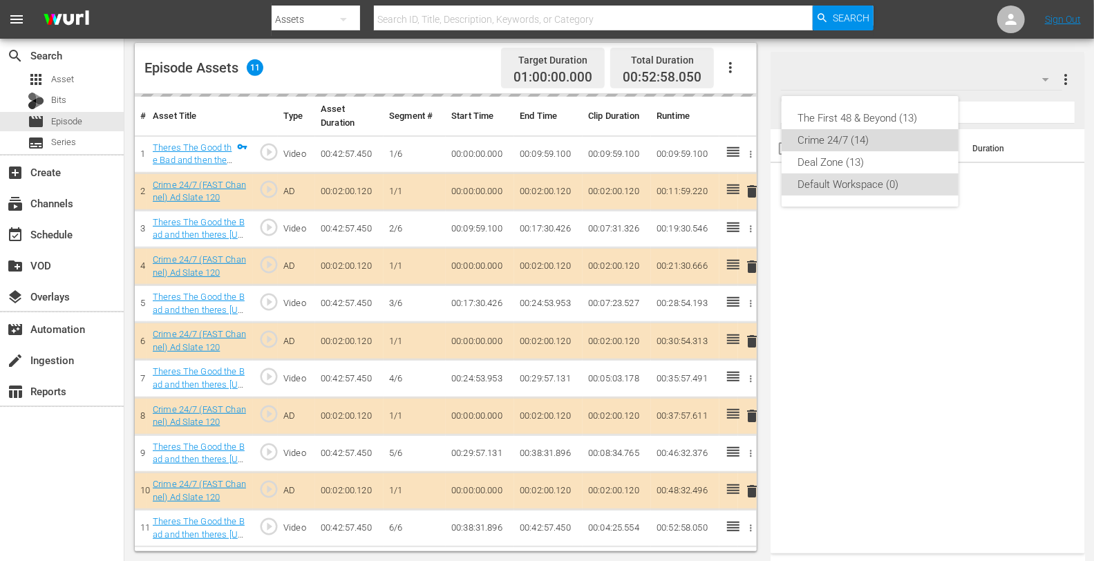
click at [875, 142] on div "Crime 24/7 (14)" at bounding box center [870, 140] width 144 height 22
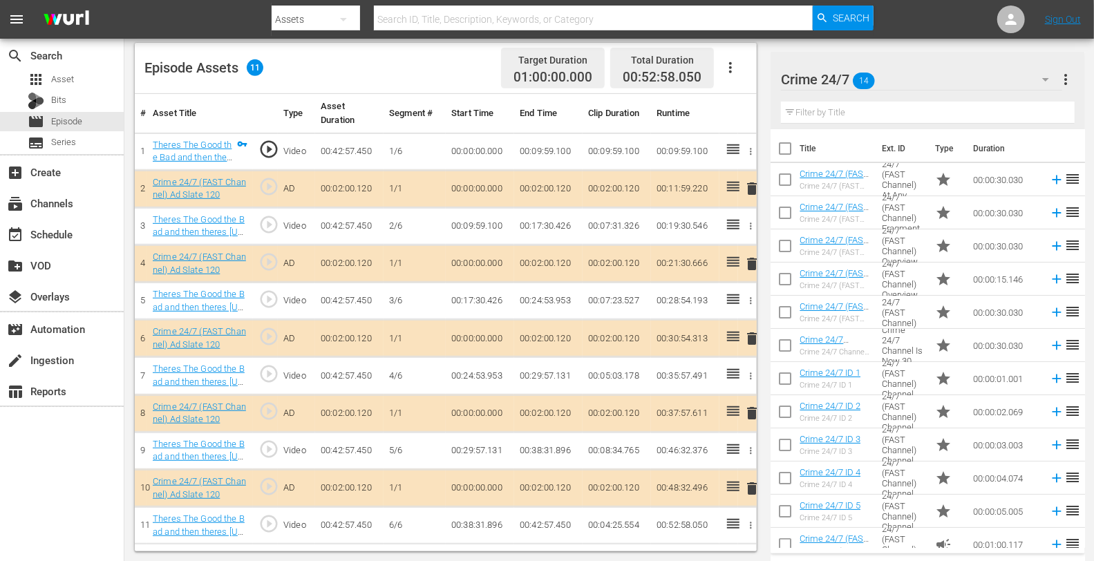
click at [750, 264] on span "delete" at bounding box center [752, 264] width 17 height 17
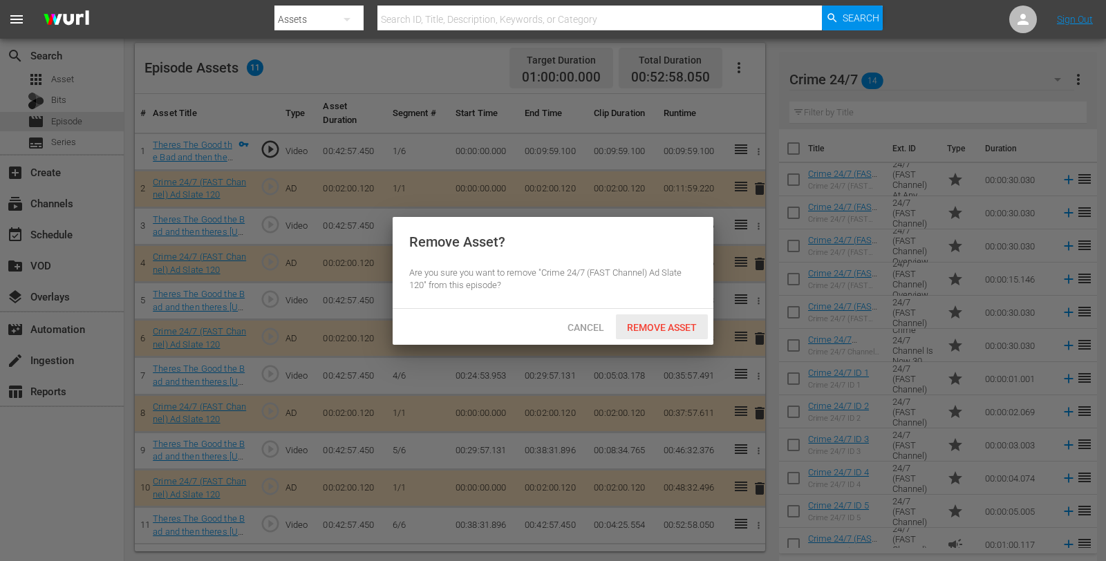
click at [674, 323] on span "Remove Asset" at bounding box center [662, 327] width 92 height 11
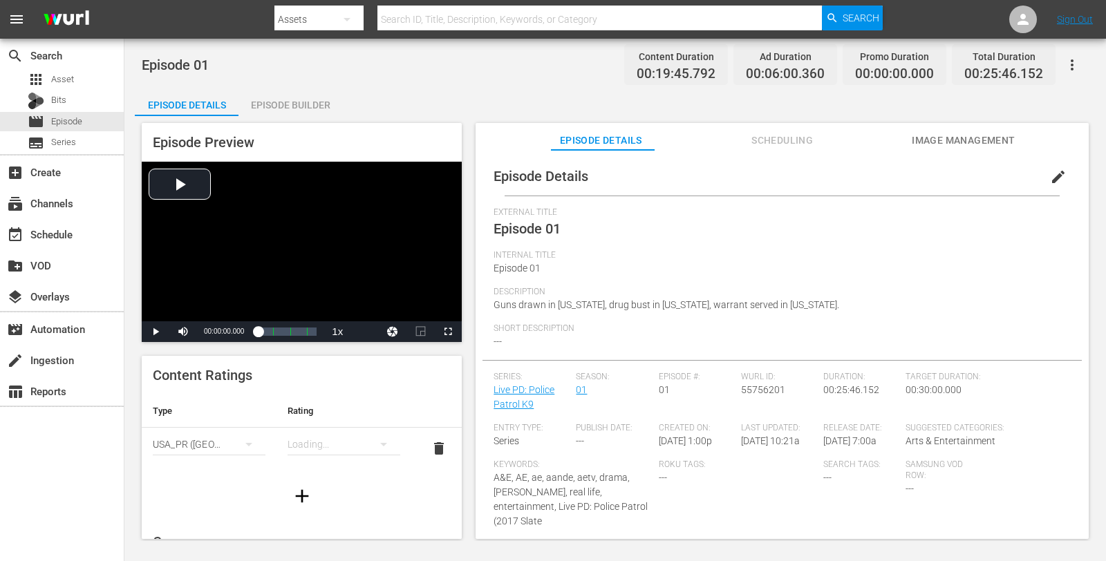
click at [312, 102] on div "Episode Builder" at bounding box center [290, 104] width 104 height 33
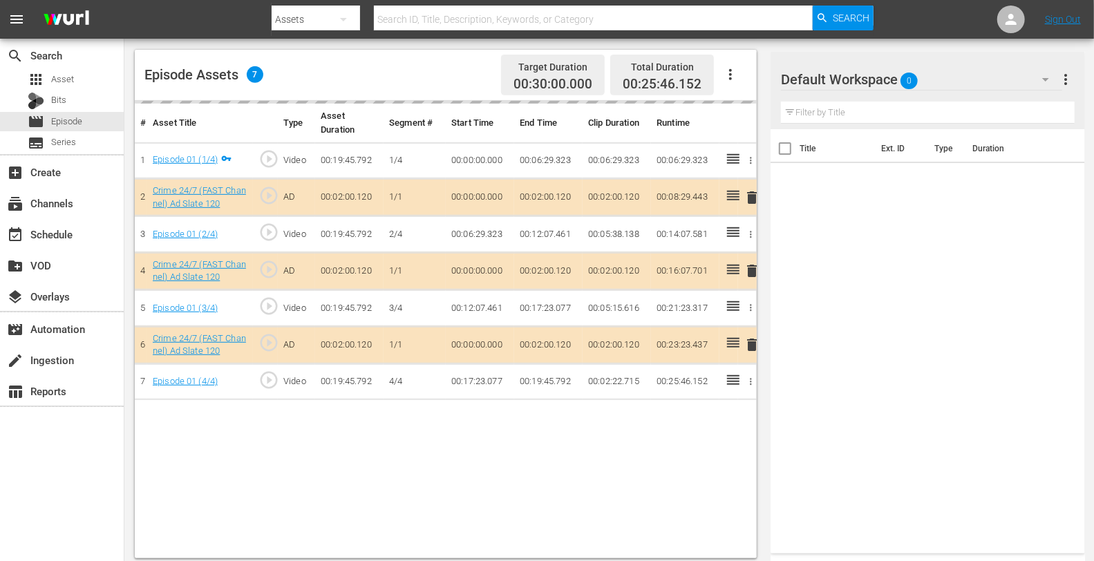
scroll to position [359, 0]
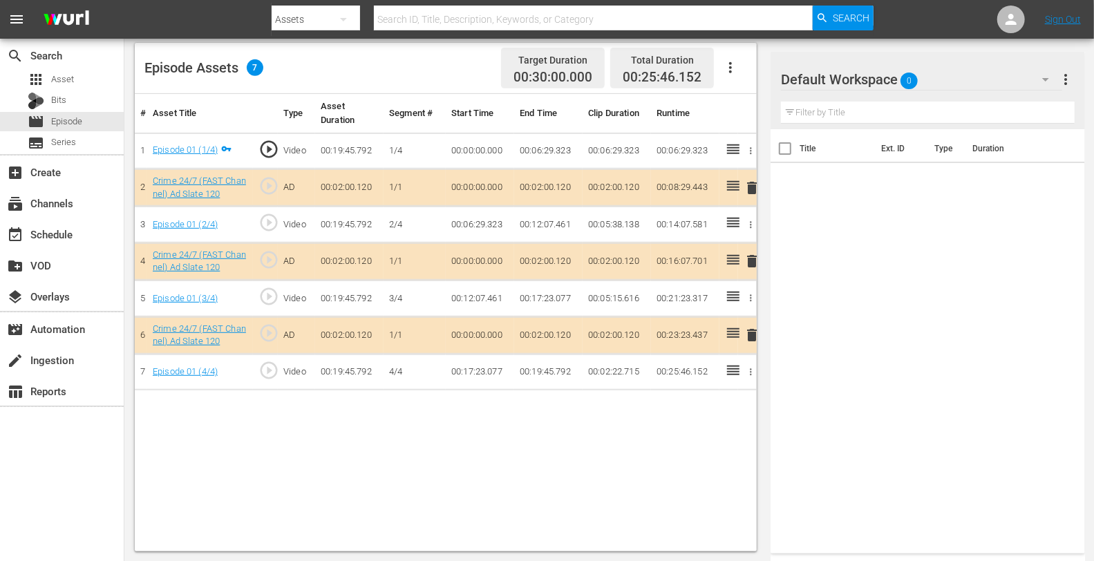
click at [972, 91] on div "Default Workspace 0" at bounding box center [921, 79] width 281 height 39
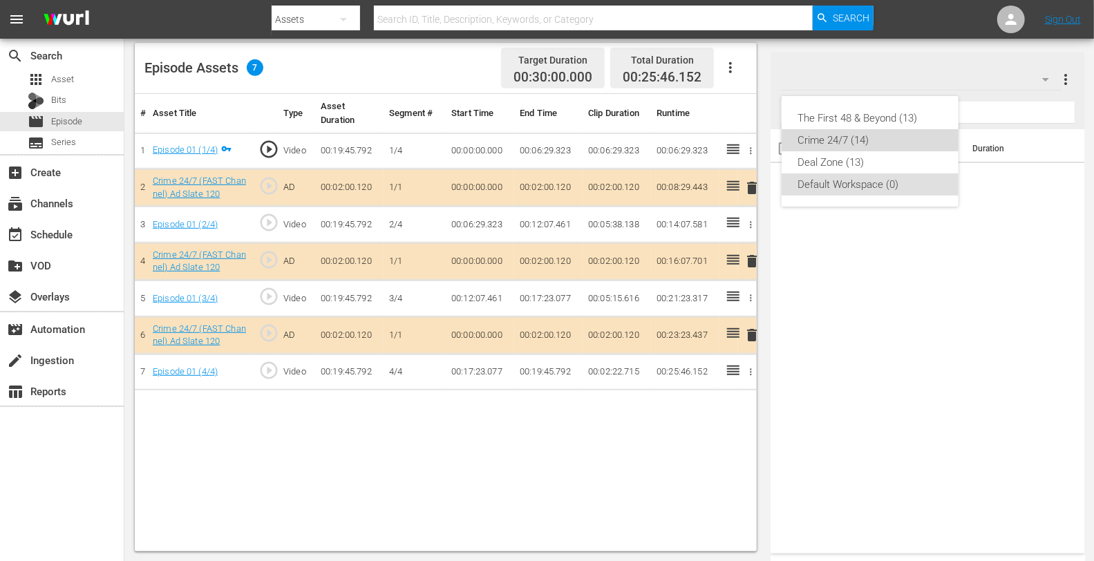
click at [892, 140] on div "Crime 24/7 (14)" at bounding box center [870, 140] width 144 height 22
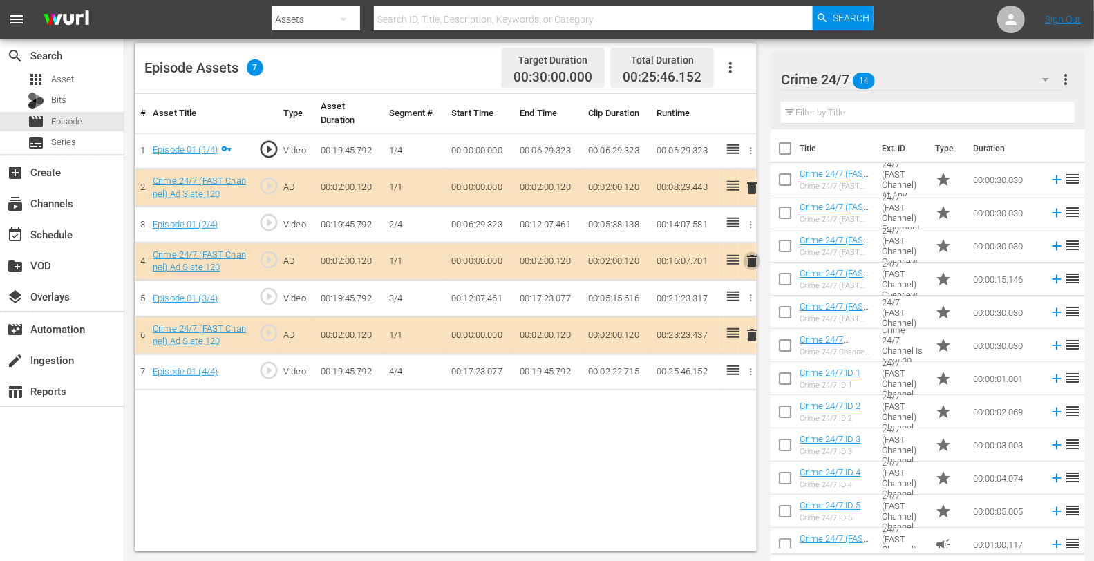
click at [750, 258] on span "delete" at bounding box center [752, 261] width 17 height 17
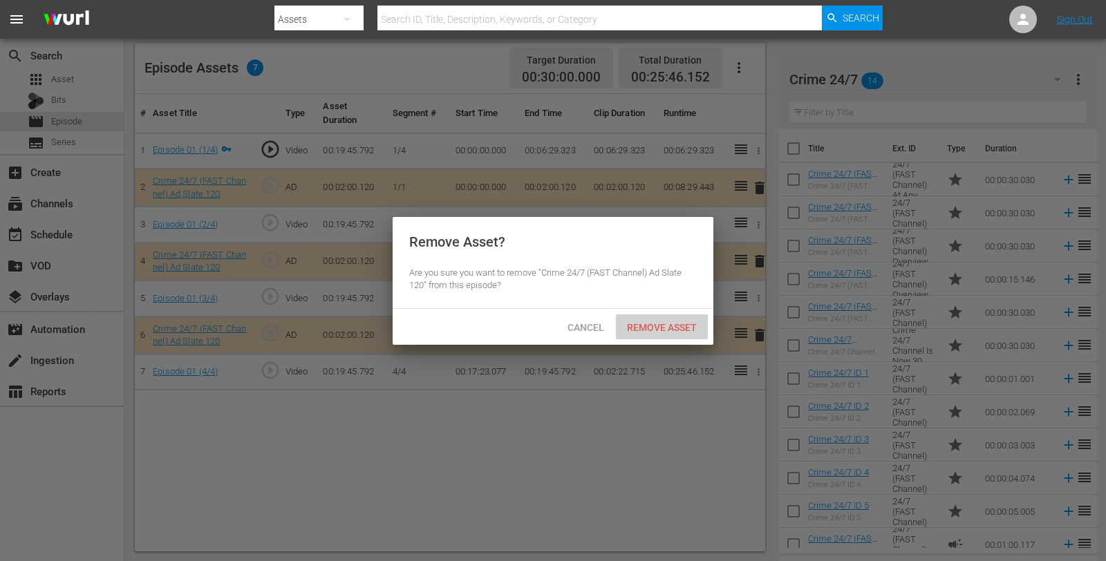
click at [629, 323] on span "Remove Asset" at bounding box center [662, 327] width 92 height 11
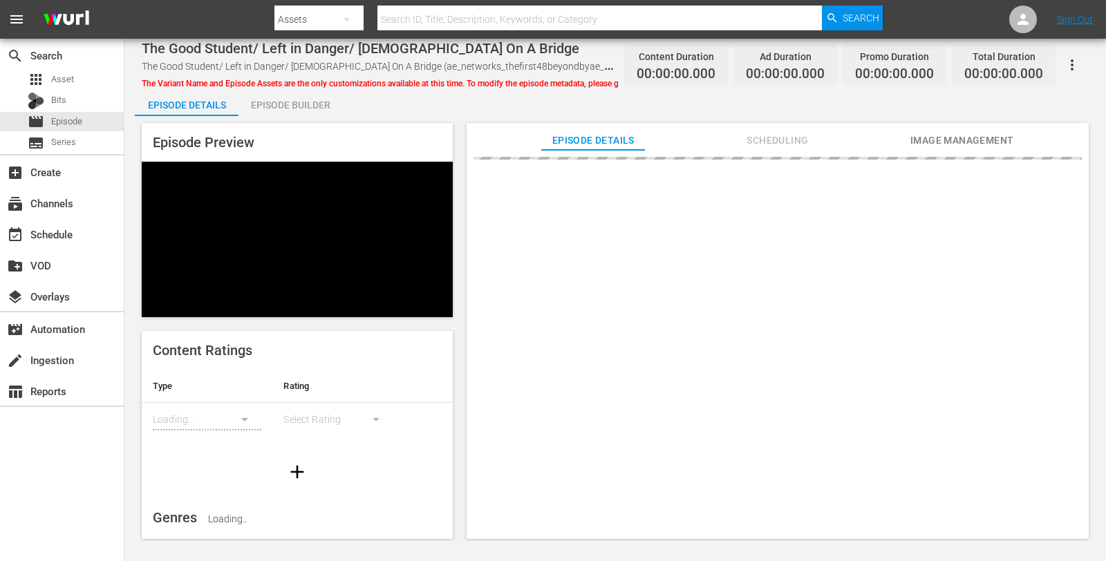
click at [327, 104] on div "Episode Builder" at bounding box center [290, 104] width 104 height 33
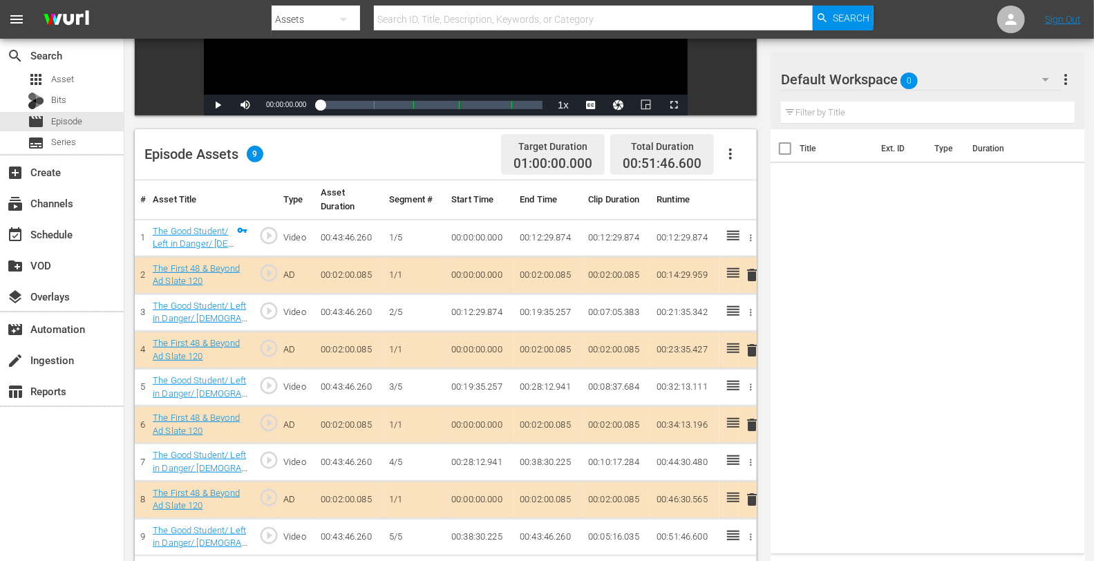
scroll to position [294, 0]
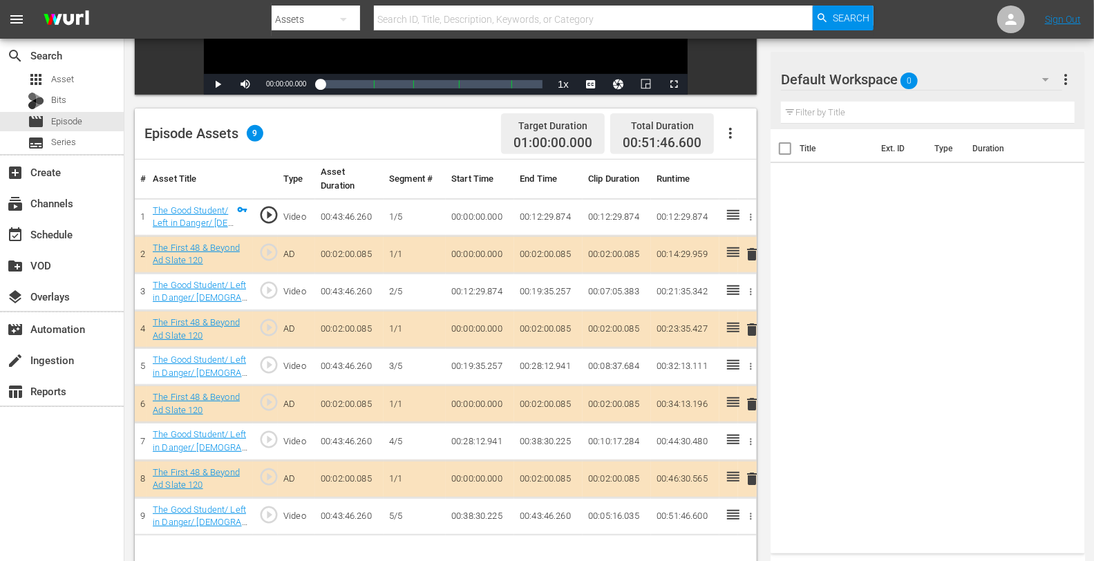
click at [949, 68] on div "Default Workspace 0" at bounding box center [921, 79] width 281 height 39
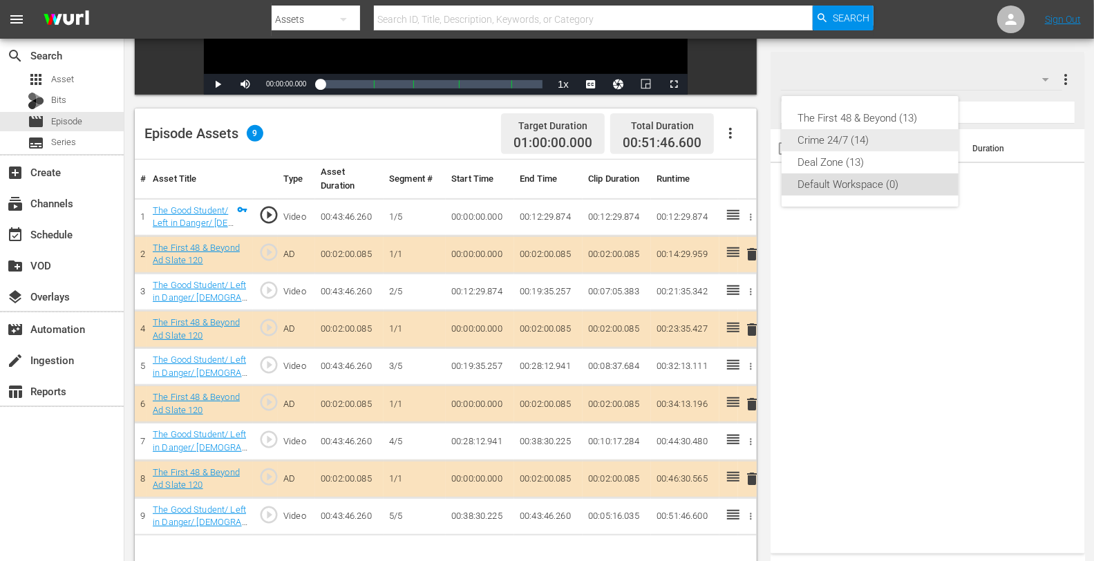
click at [850, 141] on div "Crime 24/7 (14)" at bounding box center [870, 140] width 144 height 22
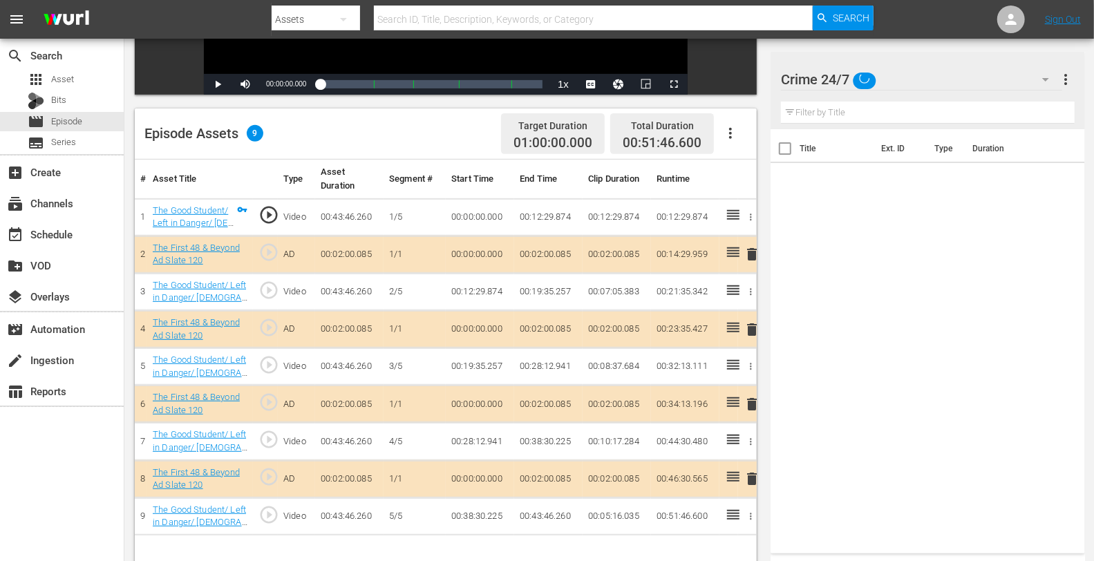
click at [968, 91] on div "Crime 24/7" at bounding box center [921, 79] width 281 height 39
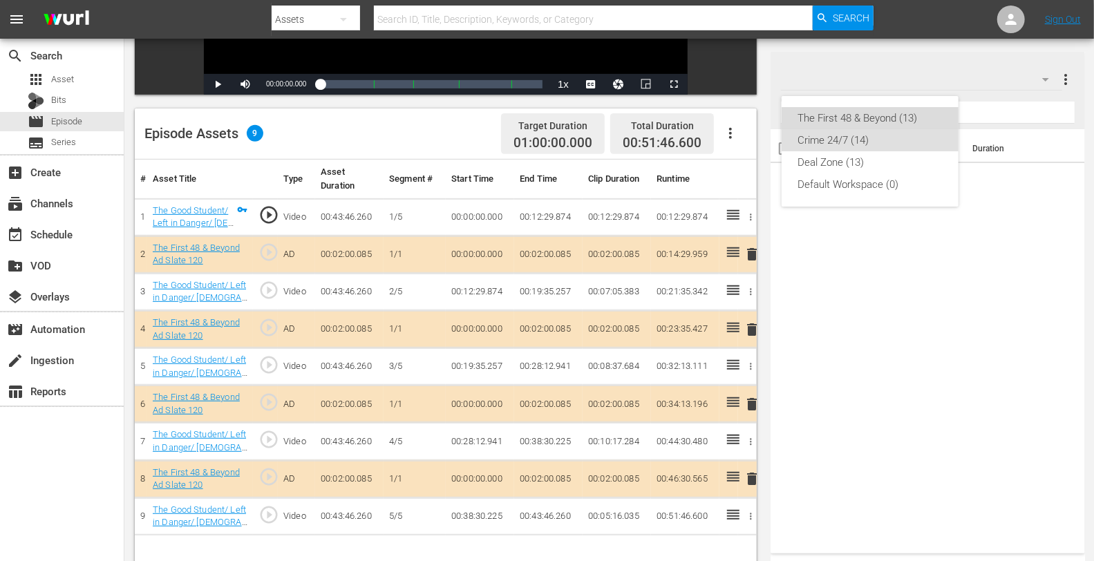
click at [895, 111] on div "The First 48 & Beyond (13)" at bounding box center [870, 118] width 144 height 22
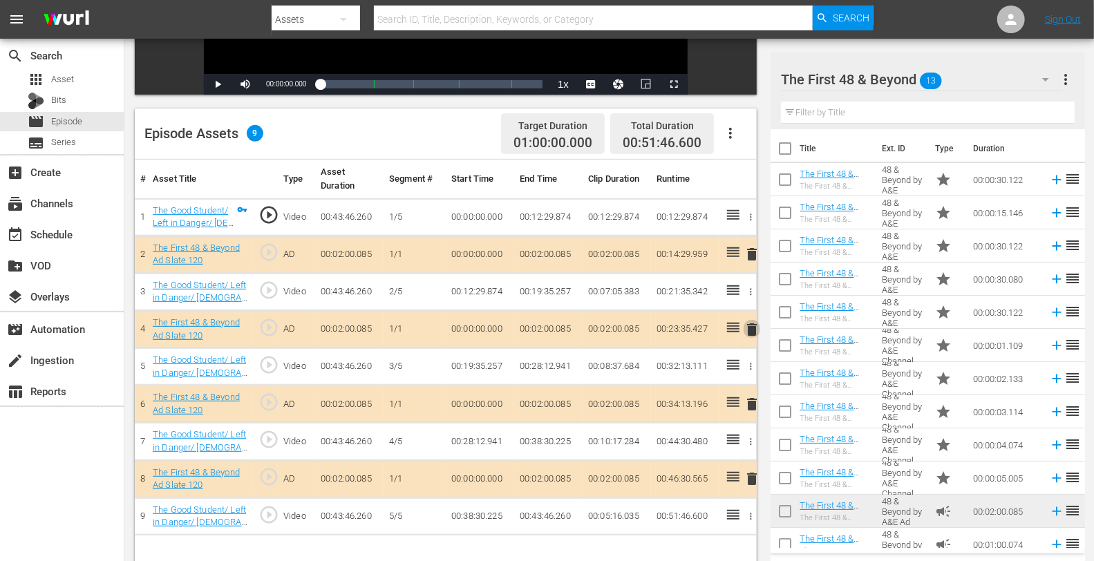
click at [746, 321] on span "delete" at bounding box center [752, 329] width 17 height 17
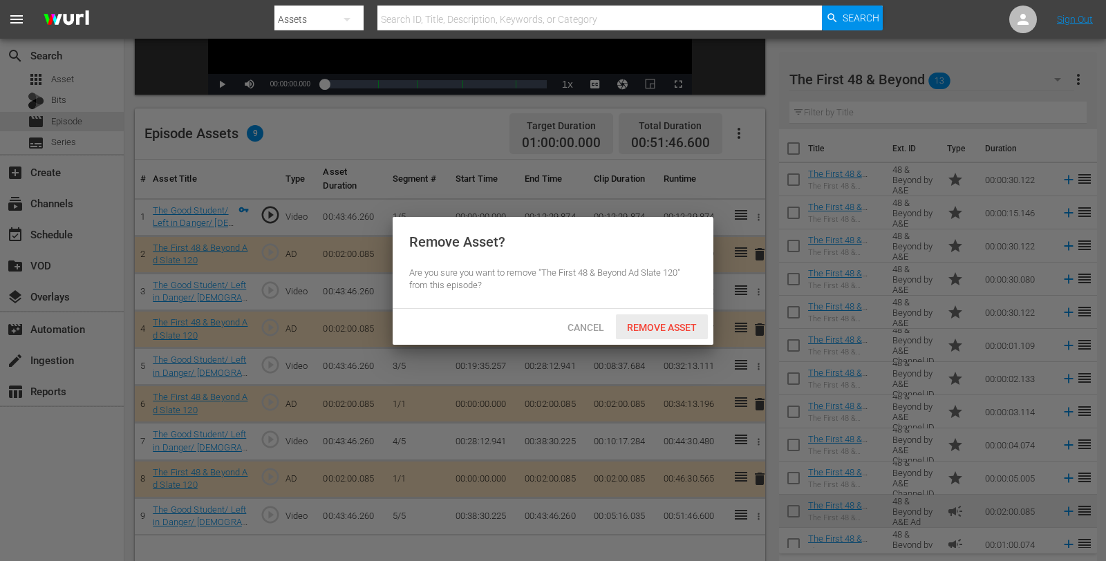
click at [674, 323] on span "Remove Asset" at bounding box center [662, 327] width 92 height 11
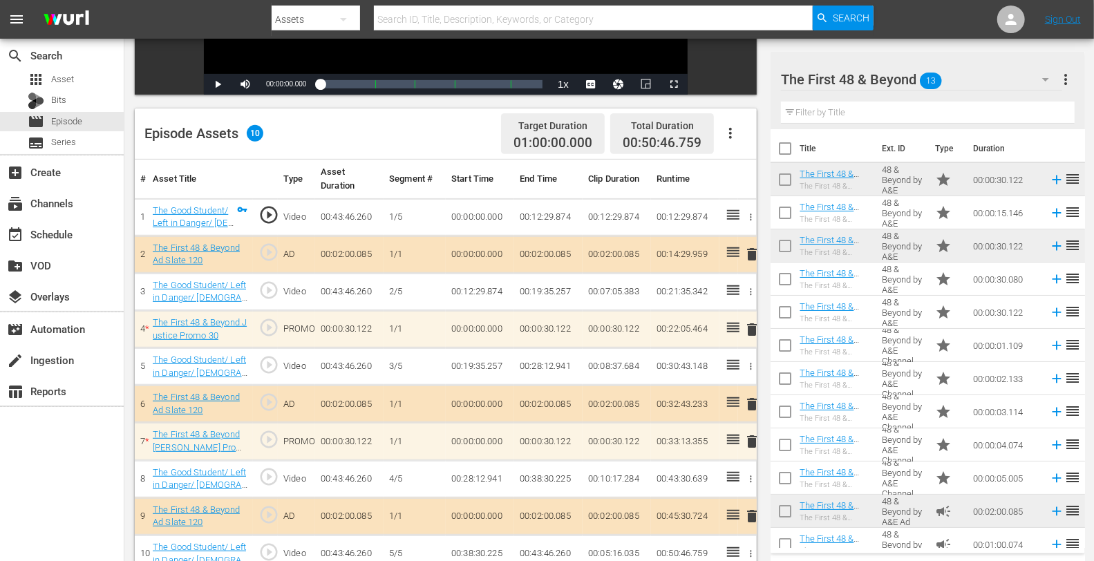
scroll to position [359, 0]
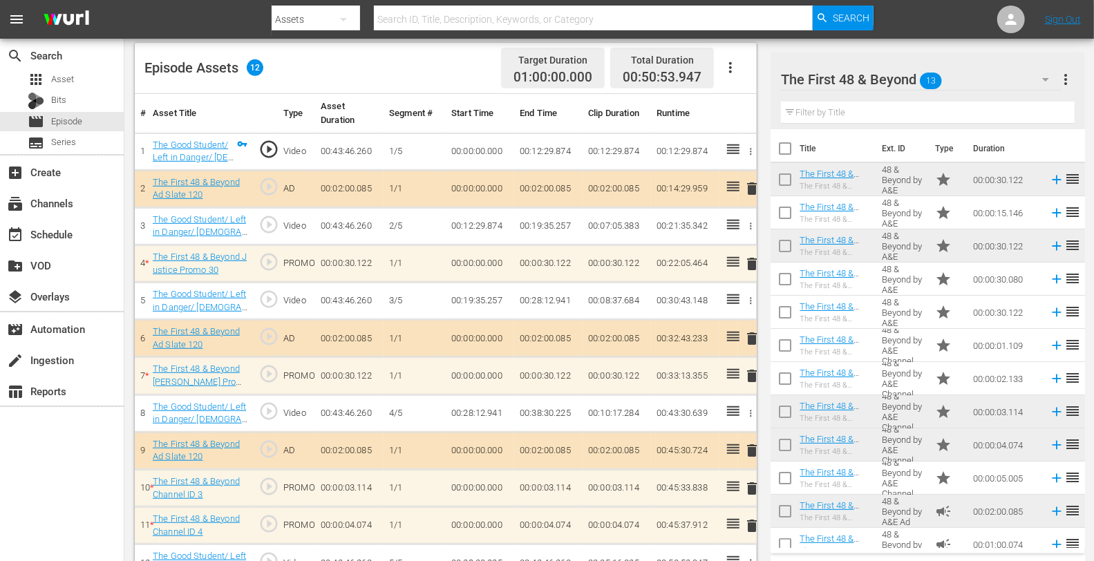
click at [752, 522] on span "delete" at bounding box center [752, 526] width 17 height 17
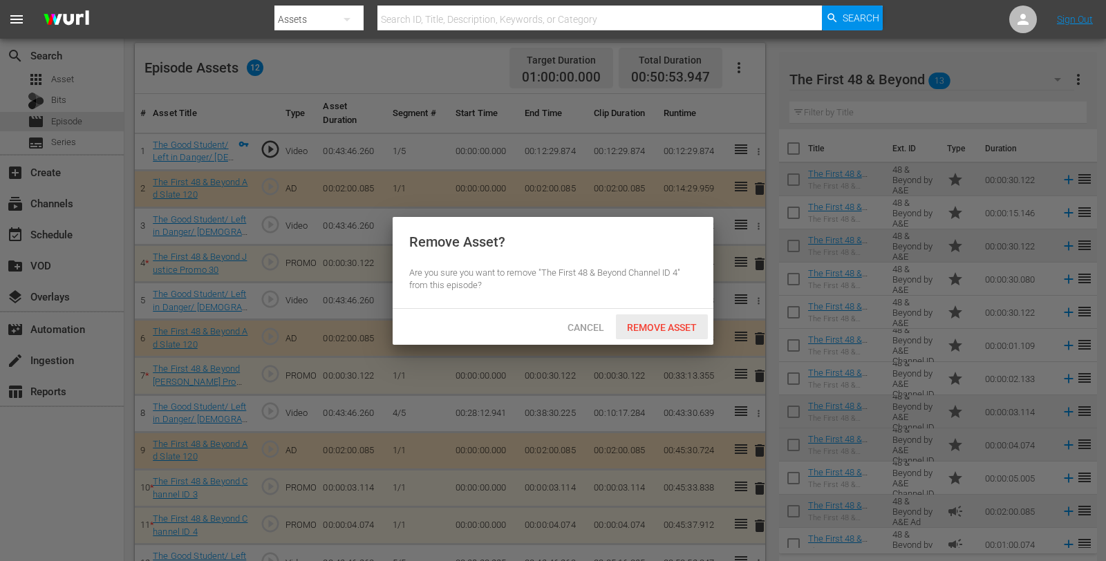
click at [641, 326] on span "Remove Asset" at bounding box center [662, 327] width 92 height 11
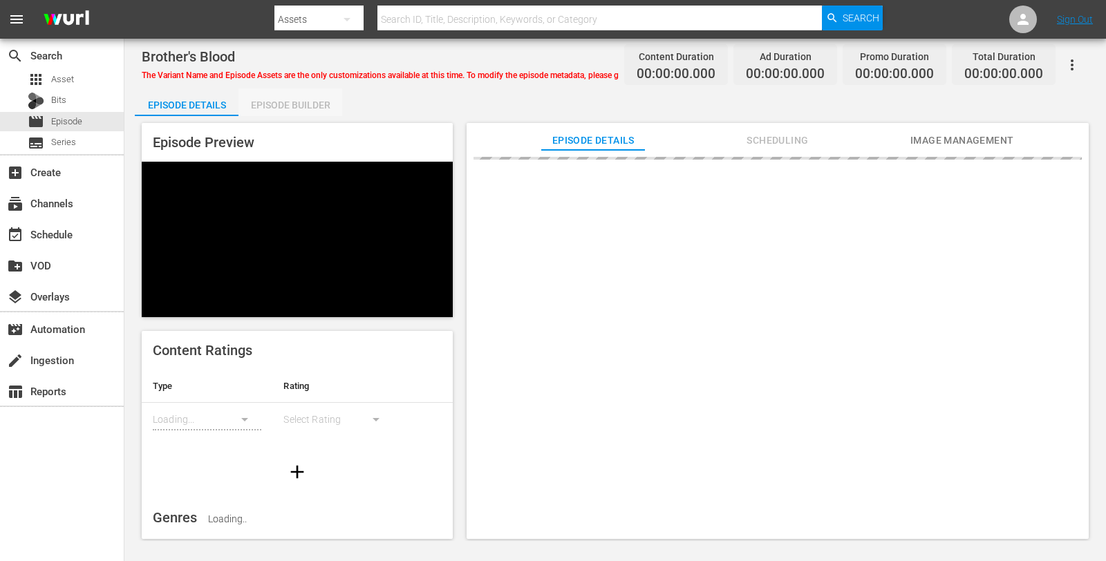
click at [299, 100] on div "Episode Builder" at bounding box center [290, 104] width 104 height 33
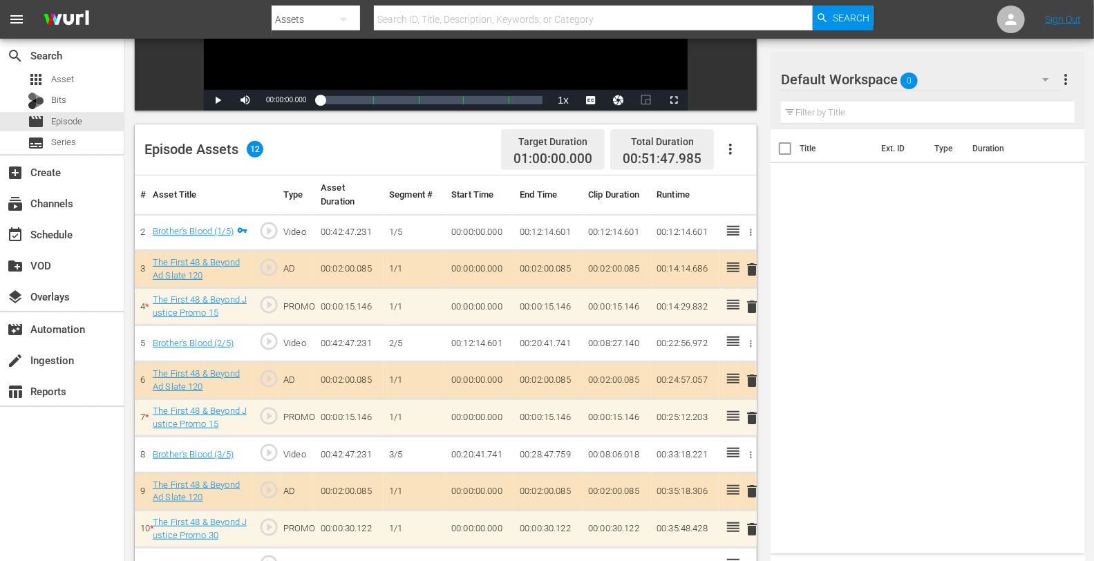
scroll to position [381, 0]
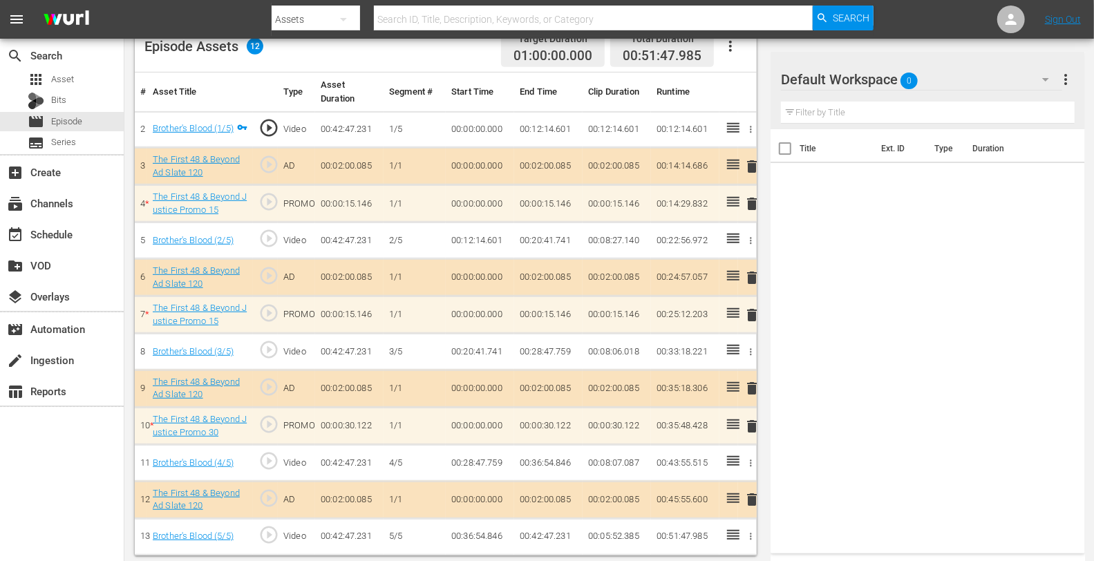
click at [959, 85] on div "Default Workspace 0" at bounding box center [921, 79] width 281 height 39
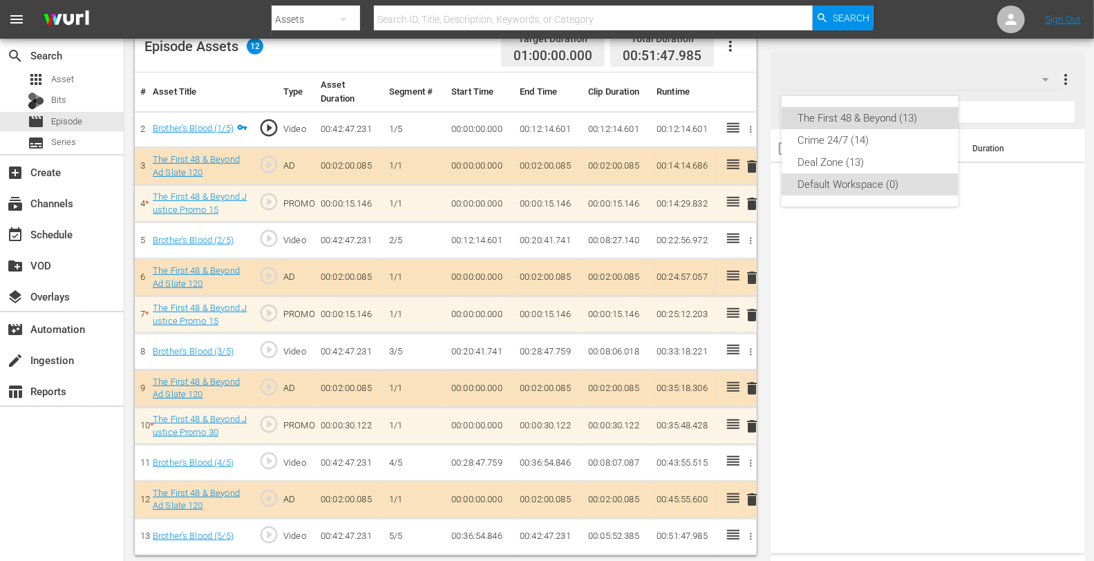
click at [912, 115] on div "The First 48 & Beyond (13)" at bounding box center [870, 118] width 144 height 22
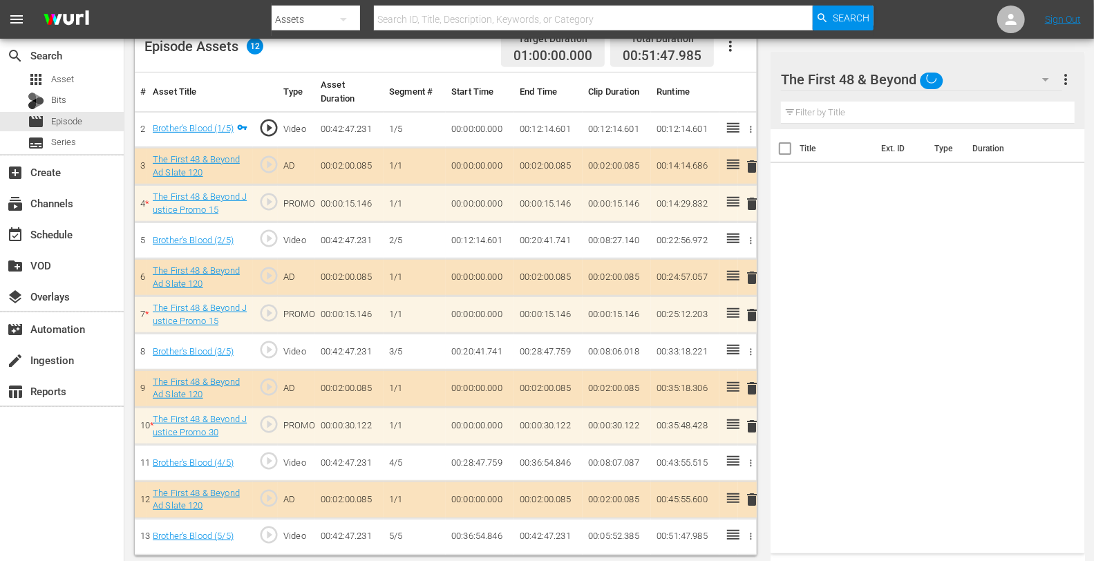
scroll to position [380, 0]
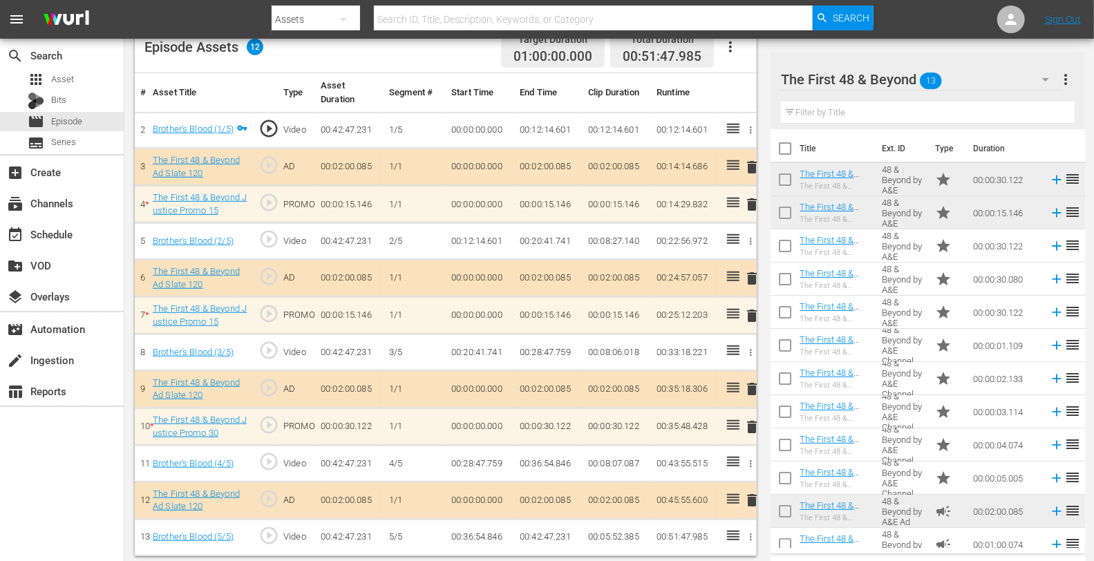
click at [753, 204] on span "delete" at bounding box center [752, 204] width 17 height 17
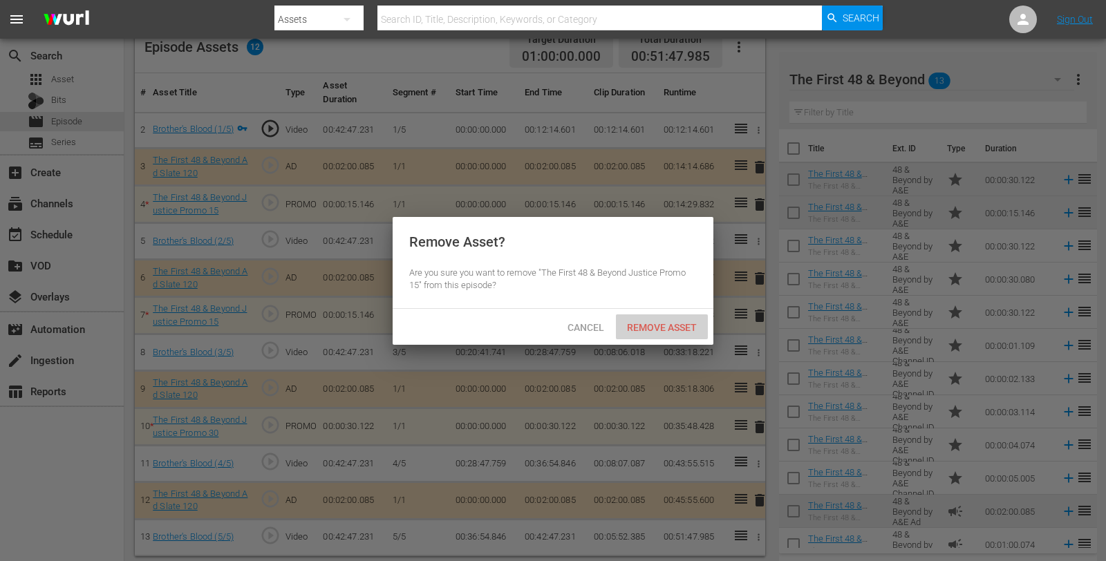
click at [654, 329] on span "Remove Asset" at bounding box center [662, 327] width 92 height 11
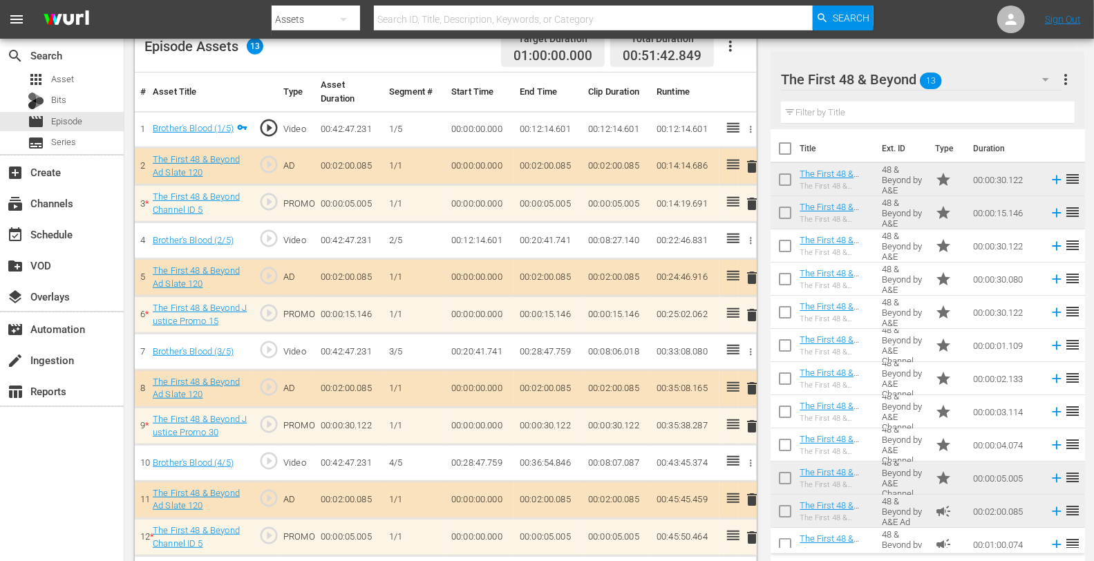
scroll to position [418, 0]
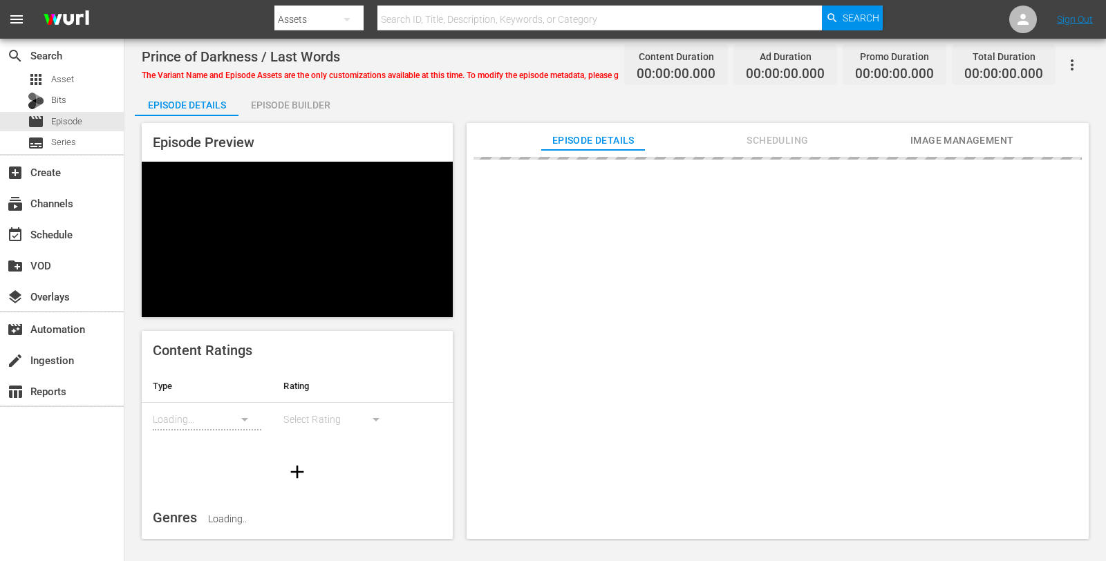
click at [301, 100] on div "Episode Builder" at bounding box center [290, 104] width 104 height 33
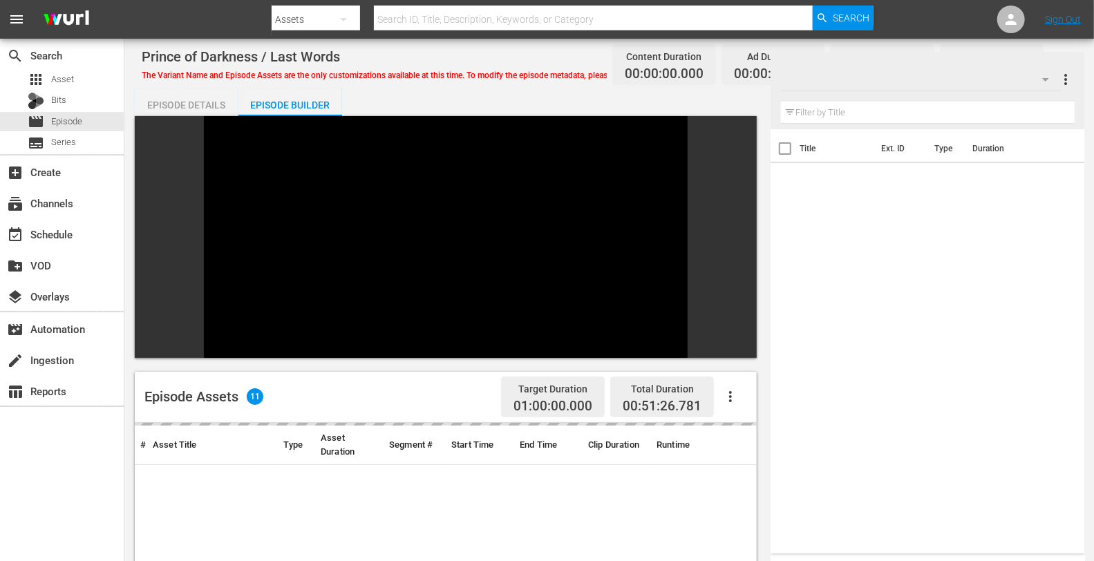
scroll to position [191, 0]
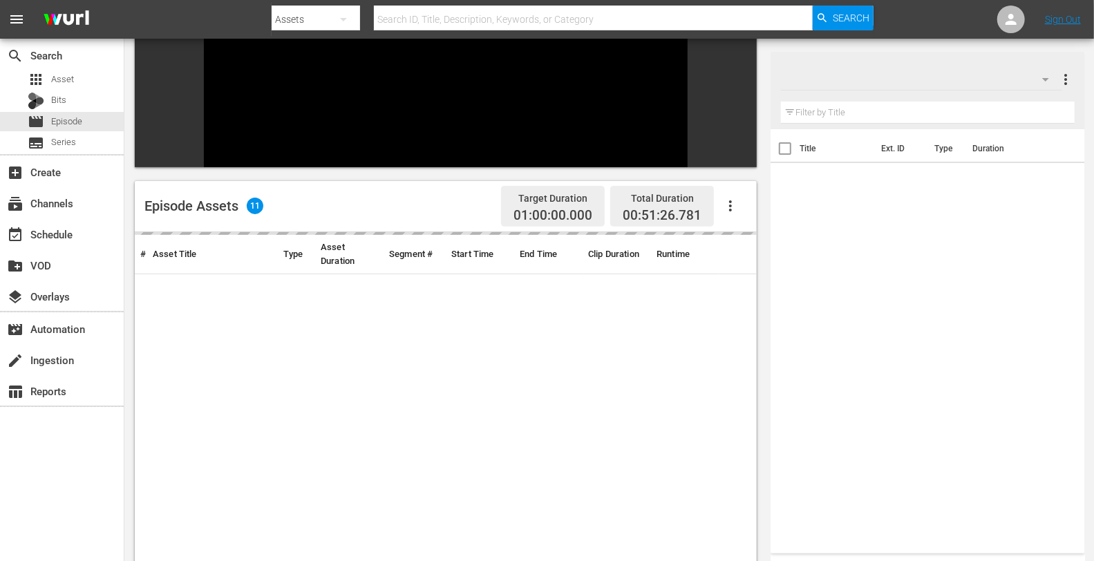
click at [954, 77] on div at bounding box center [921, 79] width 281 height 39
click at [829, 116] on div "The First 48 & Beyond (13)" at bounding box center [858, 118] width 120 height 22
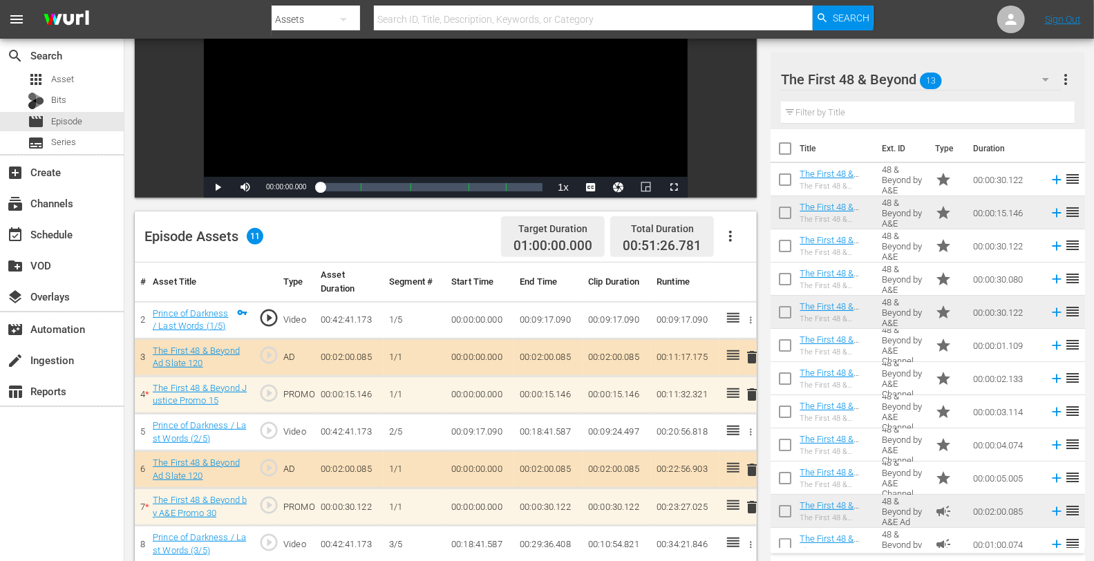
scroll to position [359, 0]
